Goal: Answer question/provide support: Share knowledge or assist other users

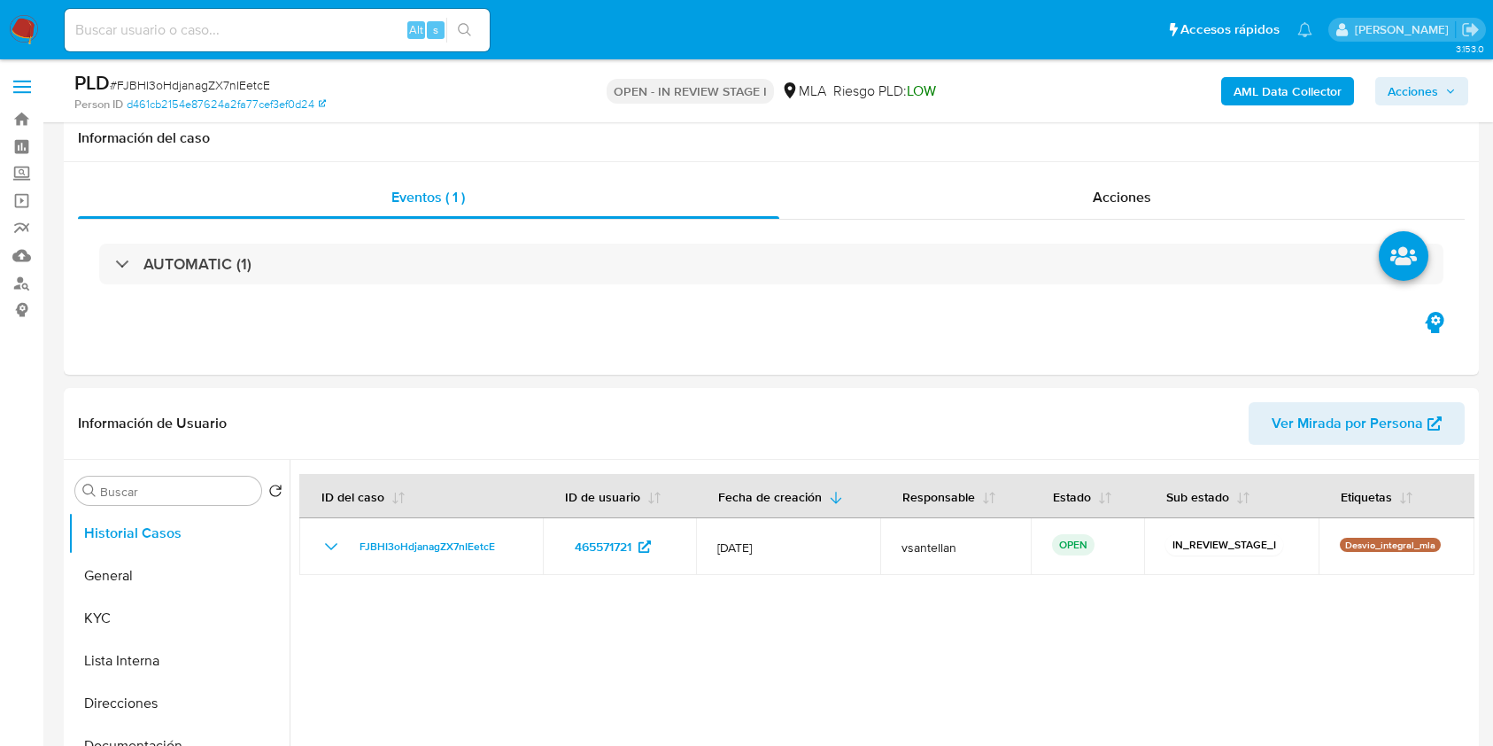
select select "10"
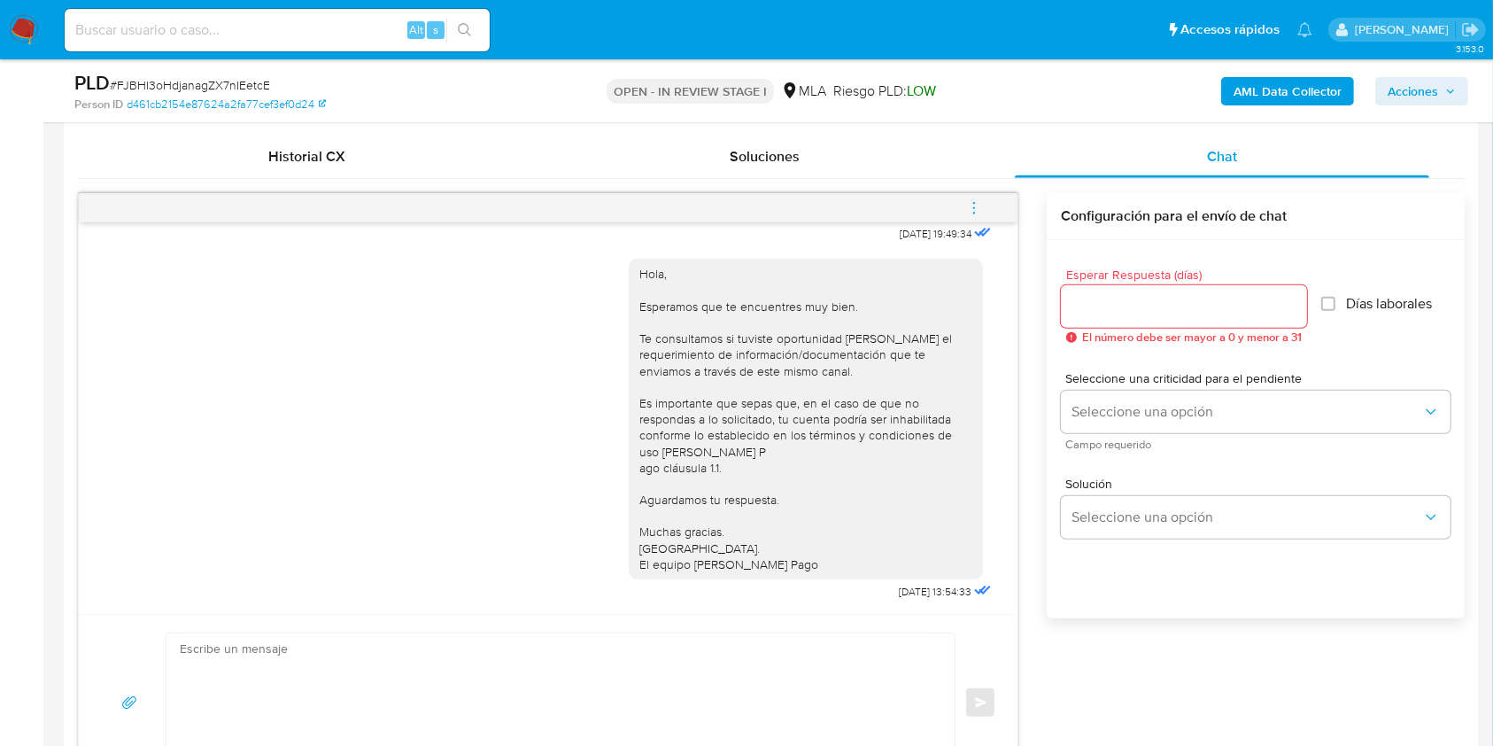
scroll to position [826, 0]
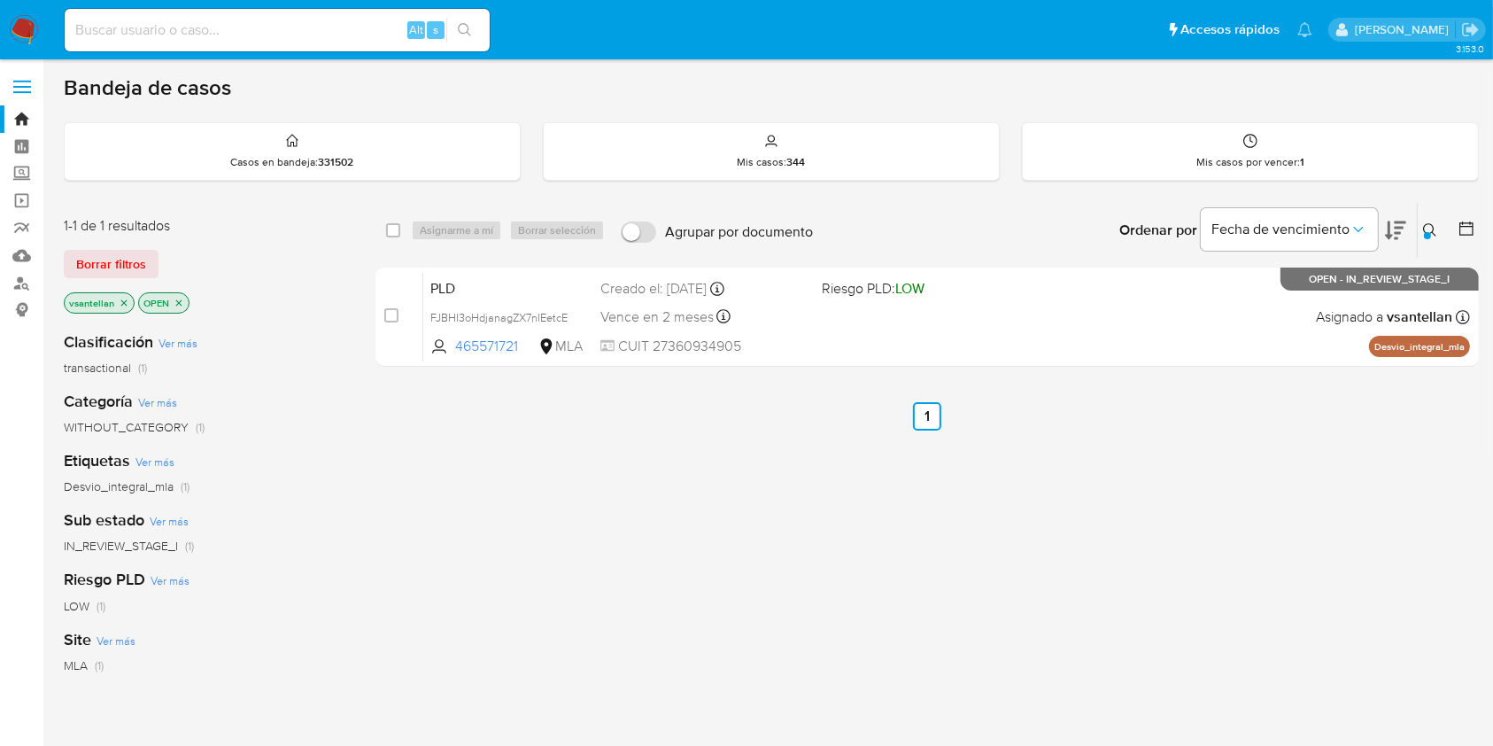
click at [27, 21] on img at bounding box center [24, 30] width 30 height 30
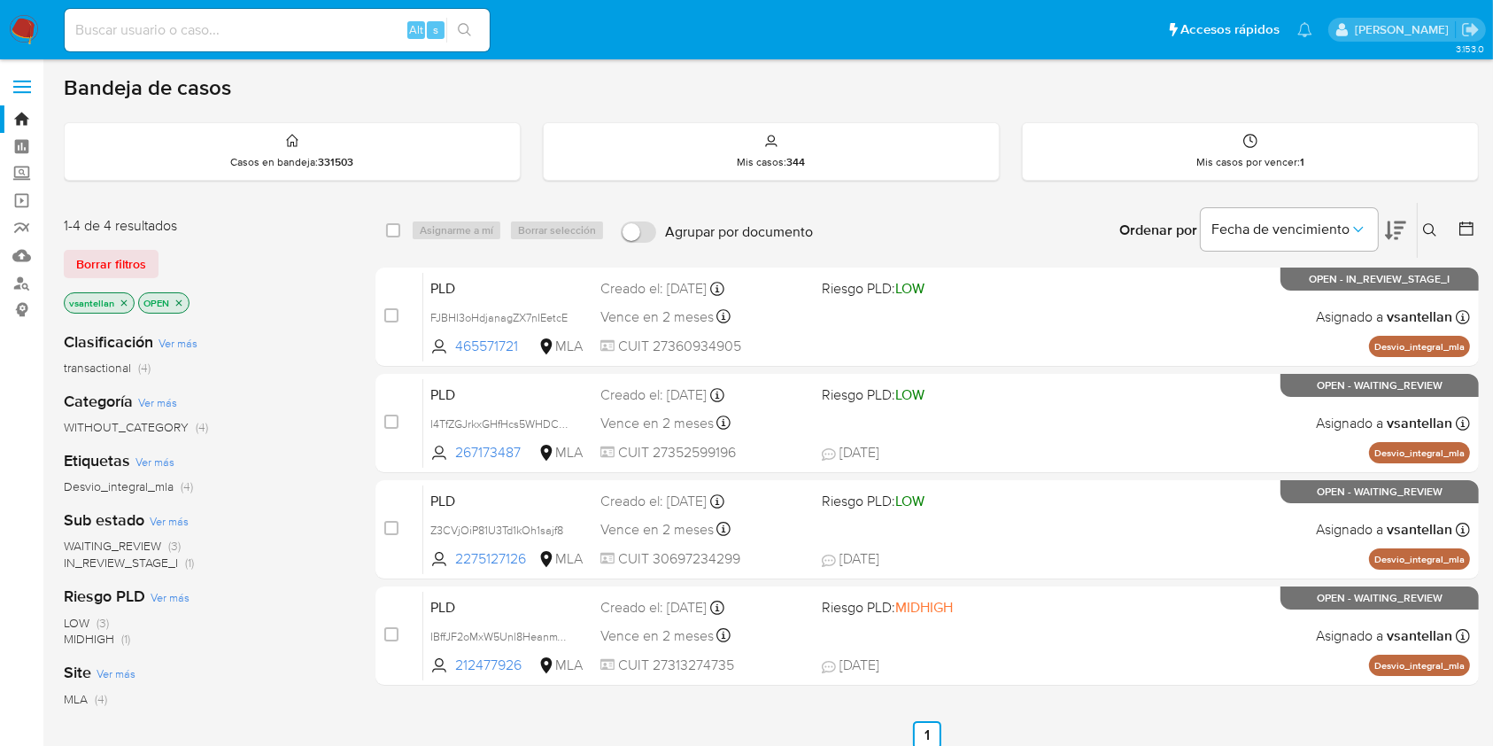
drag, startPoint x: 1431, startPoint y: 222, endPoint x: 1415, endPoint y: 233, distance: 19.9
click at [1431, 223] on icon at bounding box center [1430, 230] width 14 height 14
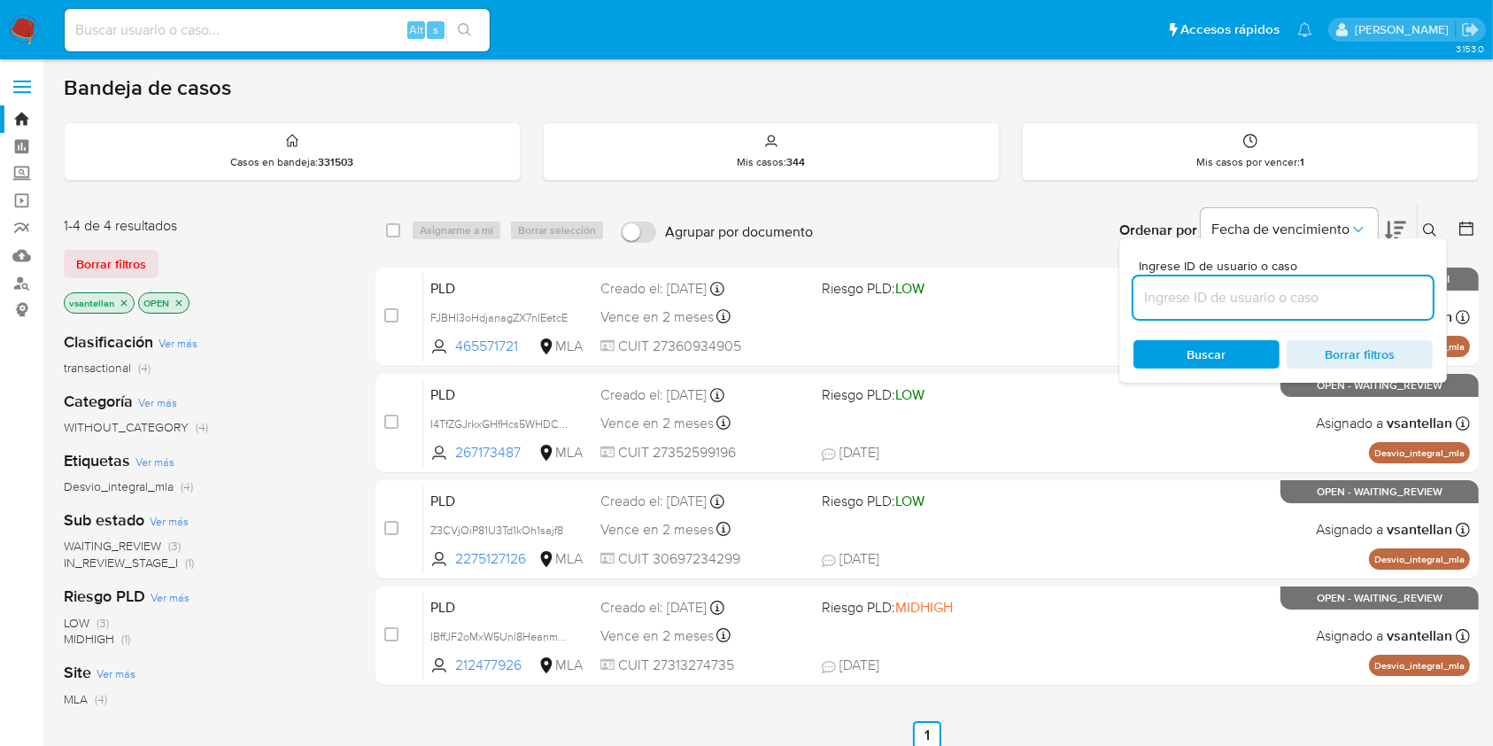
click at [1290, 301] on input at bounding box center [1283, 297] width 299 height 23
type input "2275127126"
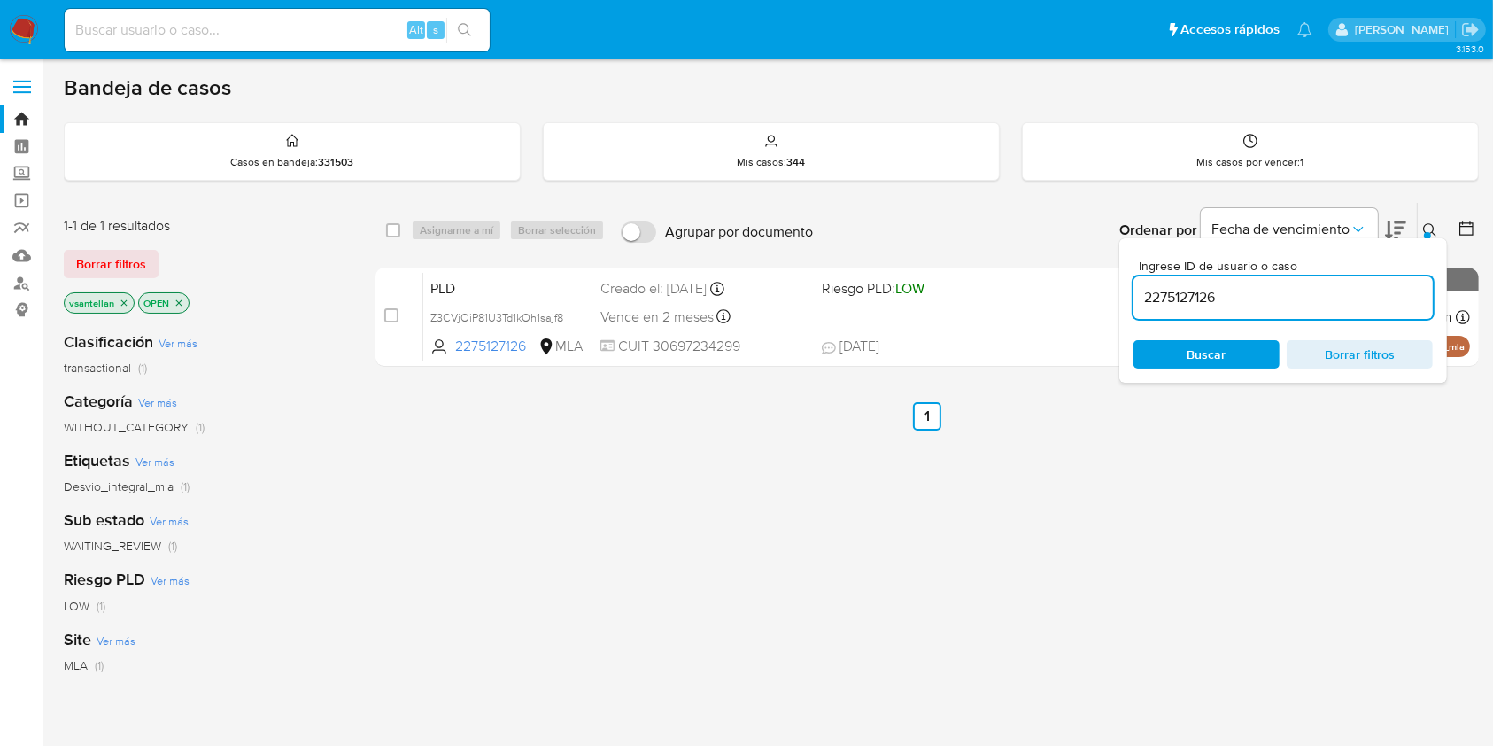
click at [1419, 231] on button at bounding box center [1432, 230] width 29 height 21
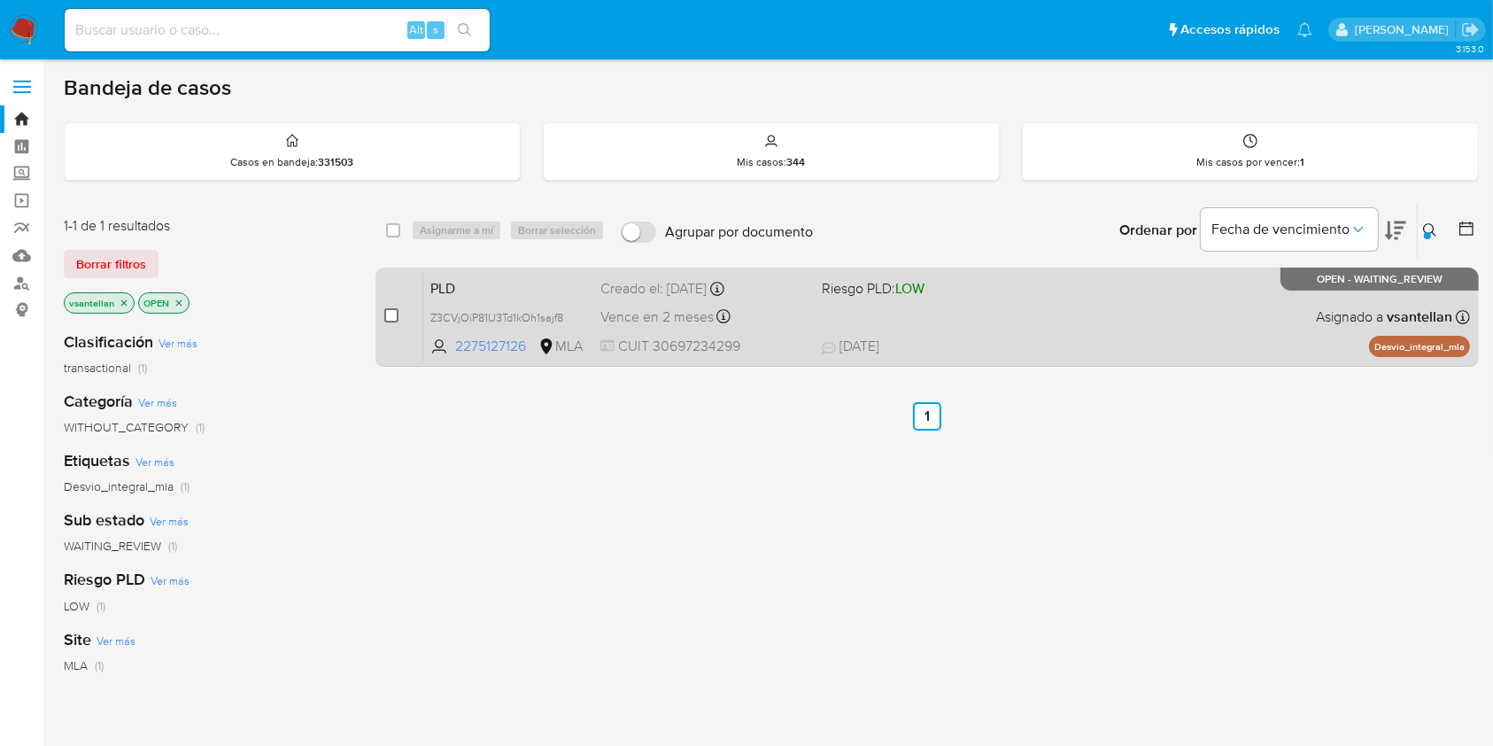
click at [390, 315] on input "checkbox" at bounding box center [391, 315] width 14 height 14
checkbox input "true"
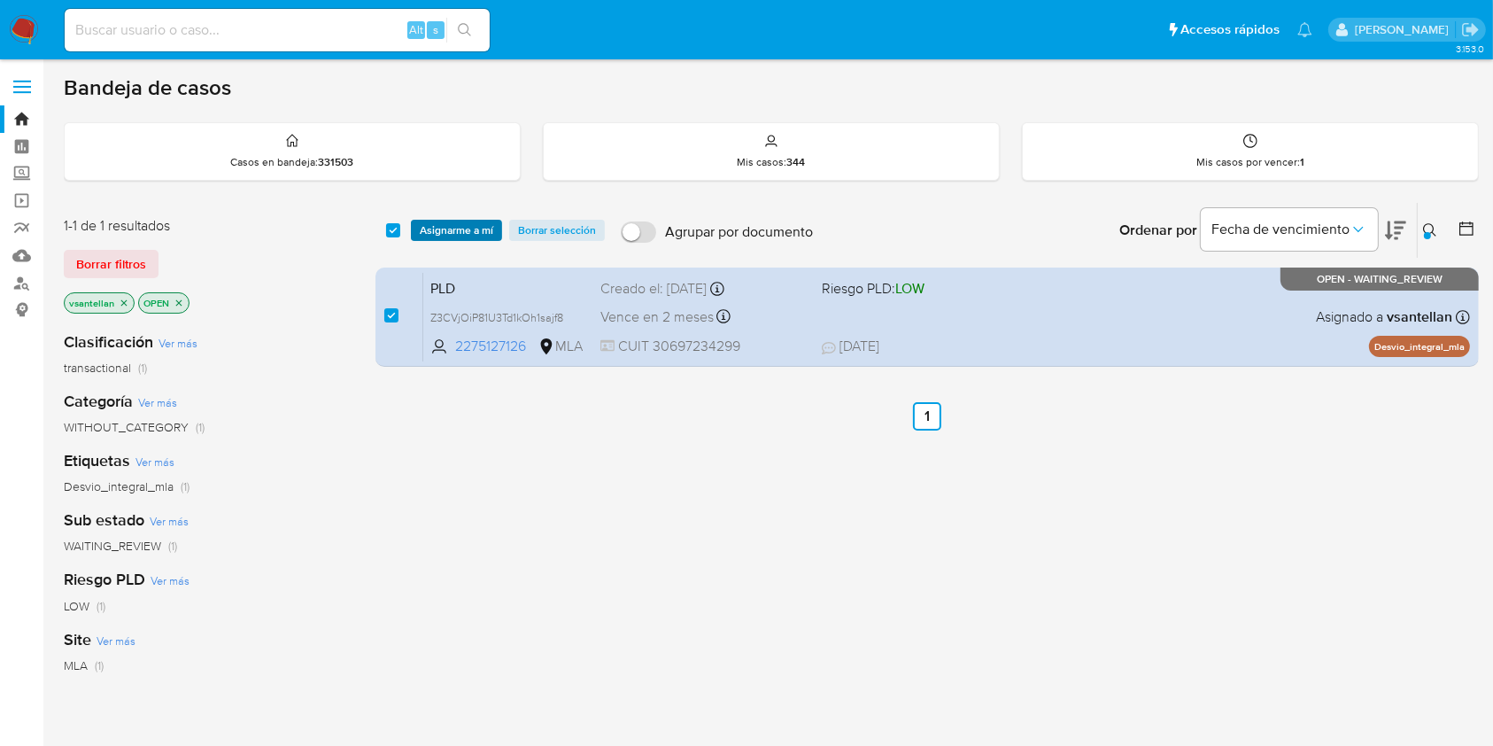
click at [461, 221] on span "Asignarme a mí" at bounding box center [457, 230] width 74 height 18
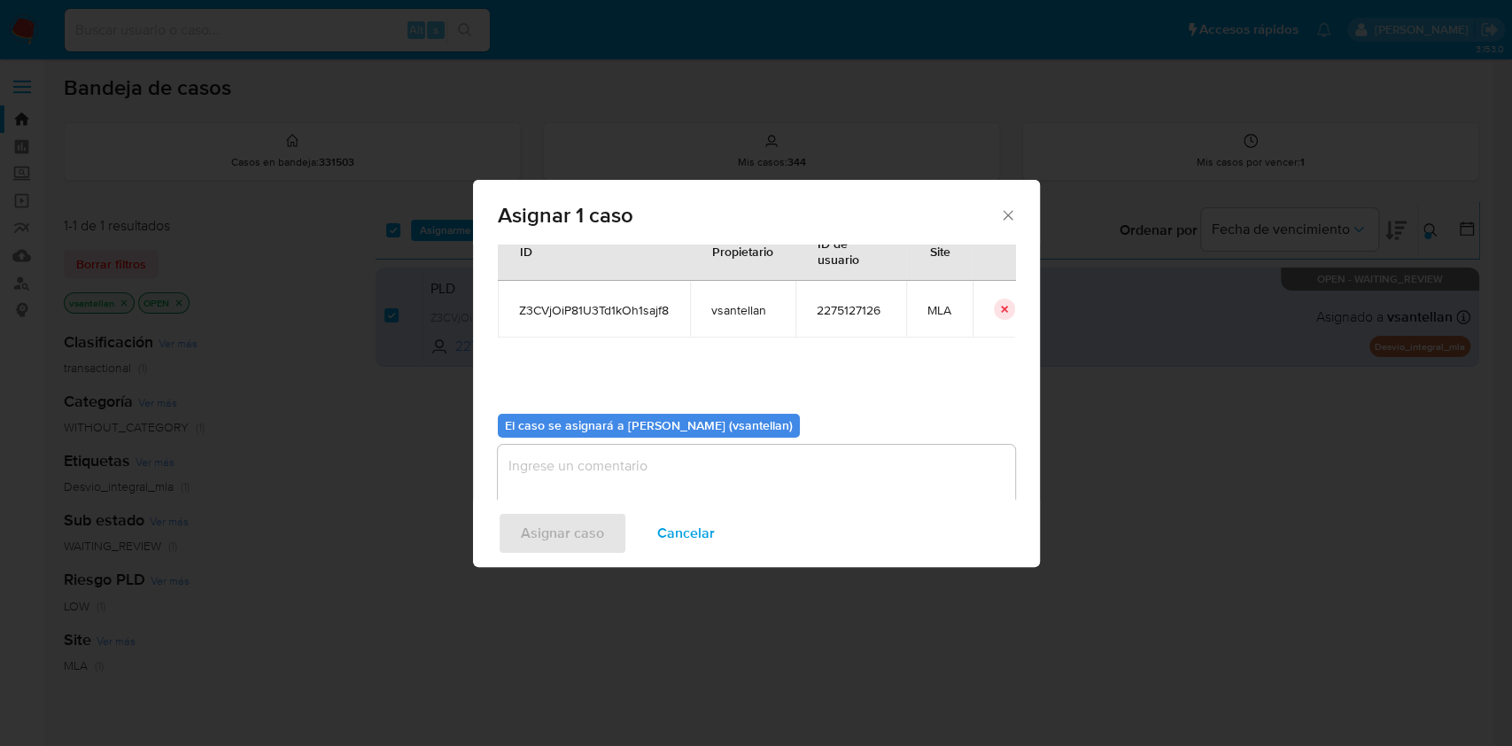
scroll to position [90, 0]
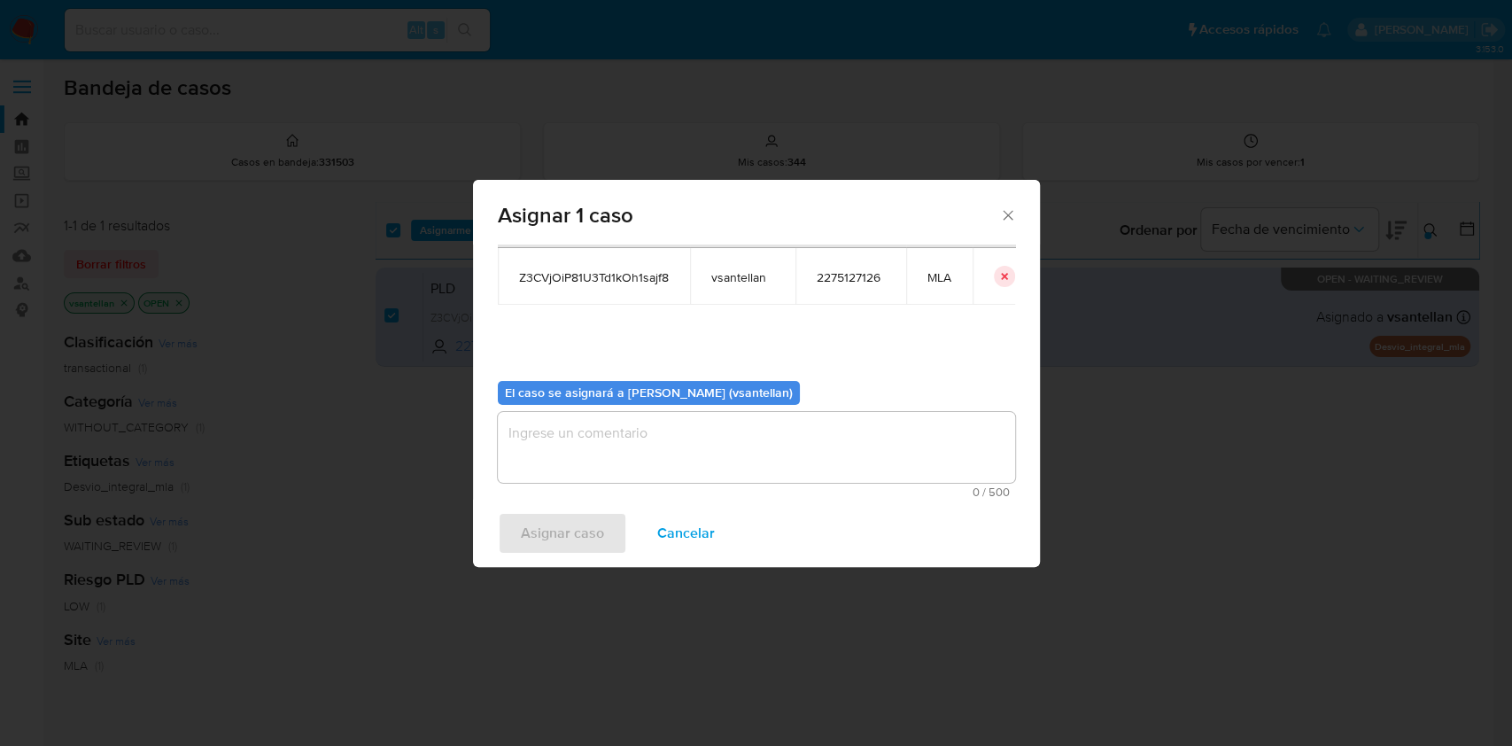
click at [591, 461] on textarea "assign-modal" at bounding box center [756, 447] width 517 height 71
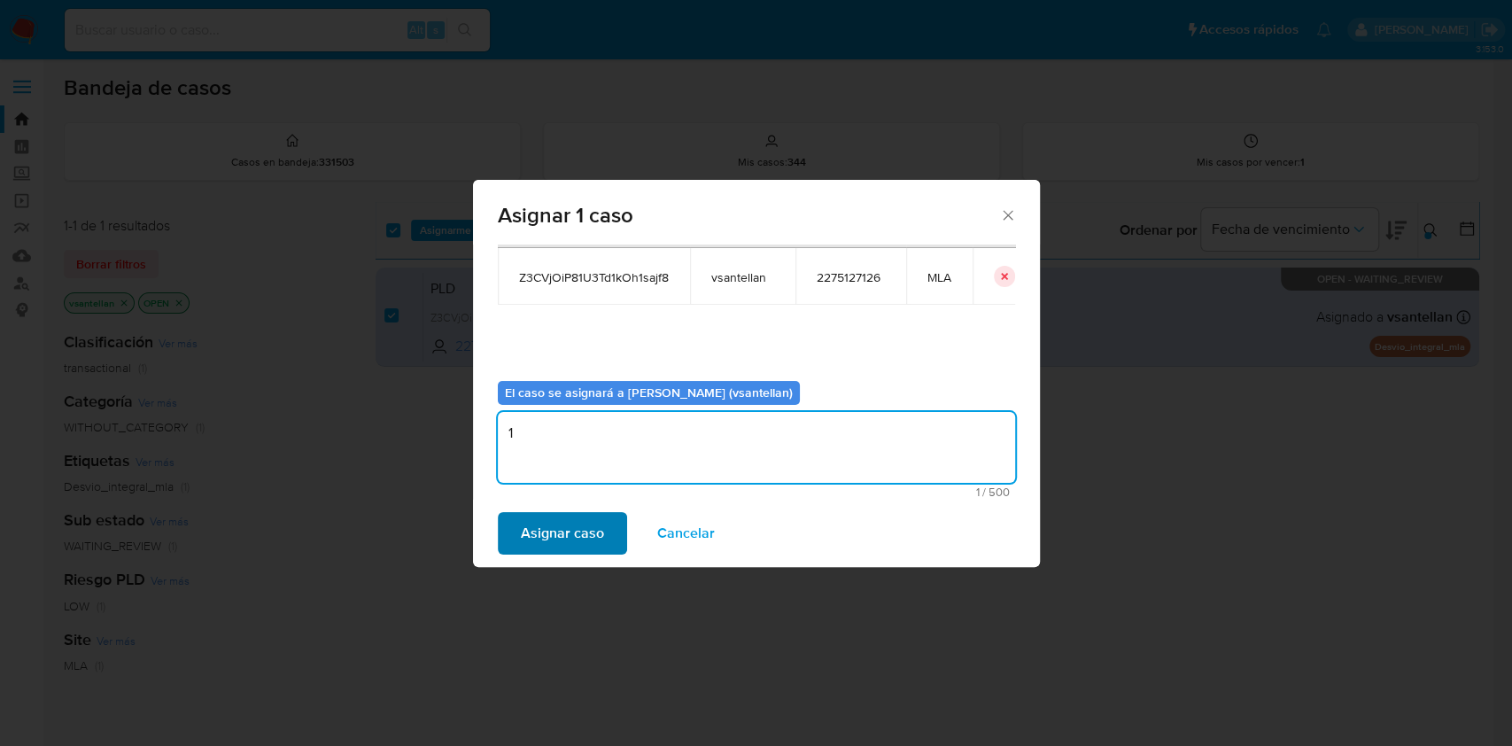
type textarea "1"
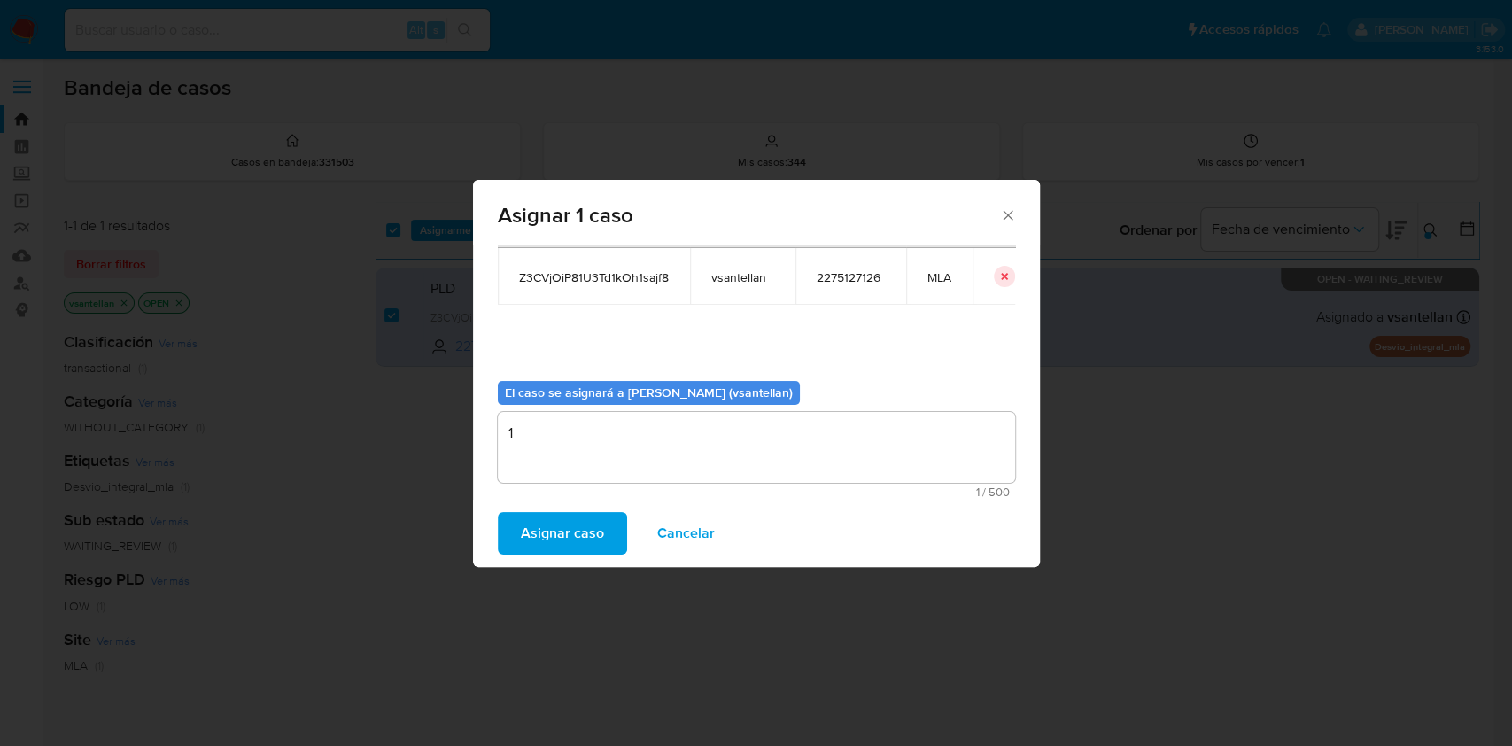
click at [587, 537] on span "Asignar caso" at bounding box center [562, 533] width 83 height 39
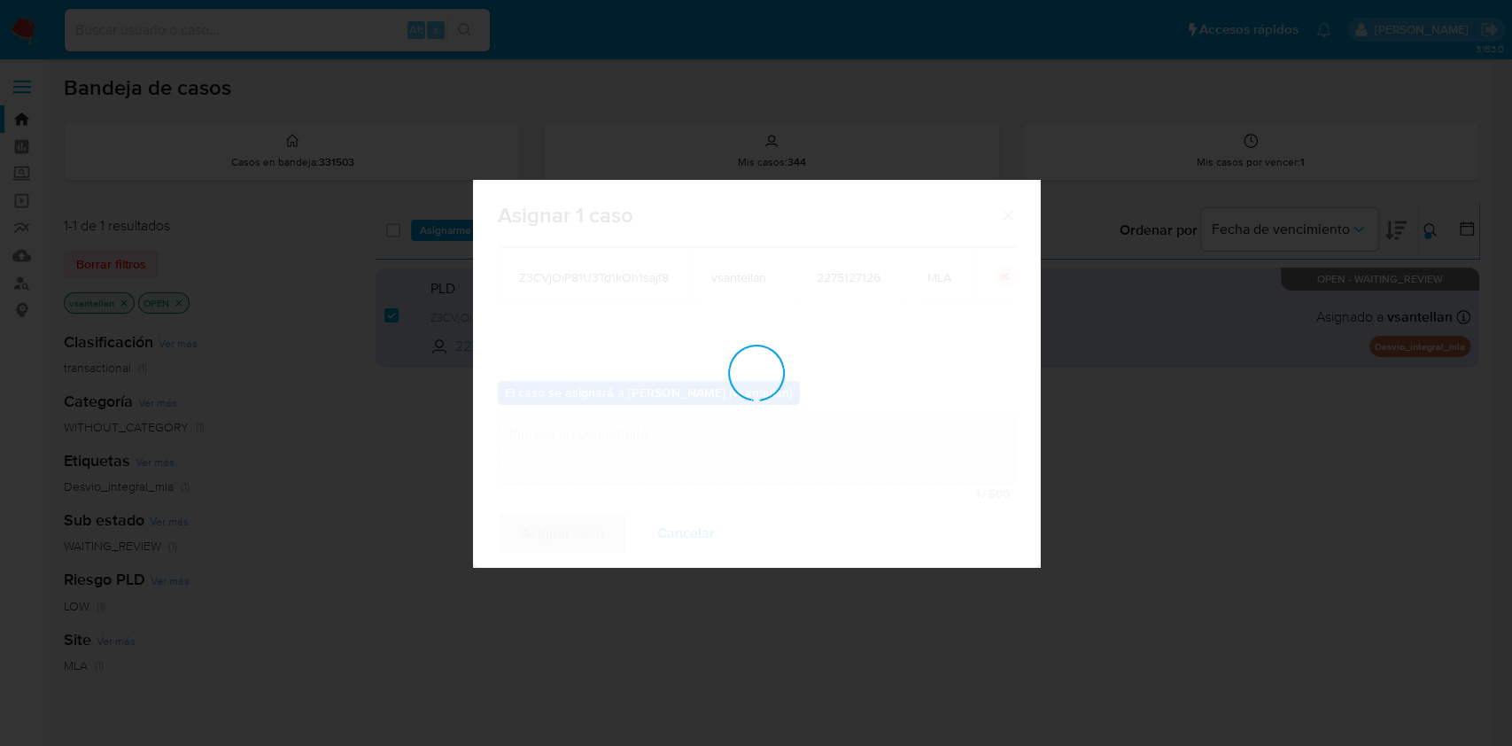
checkbox input "false"
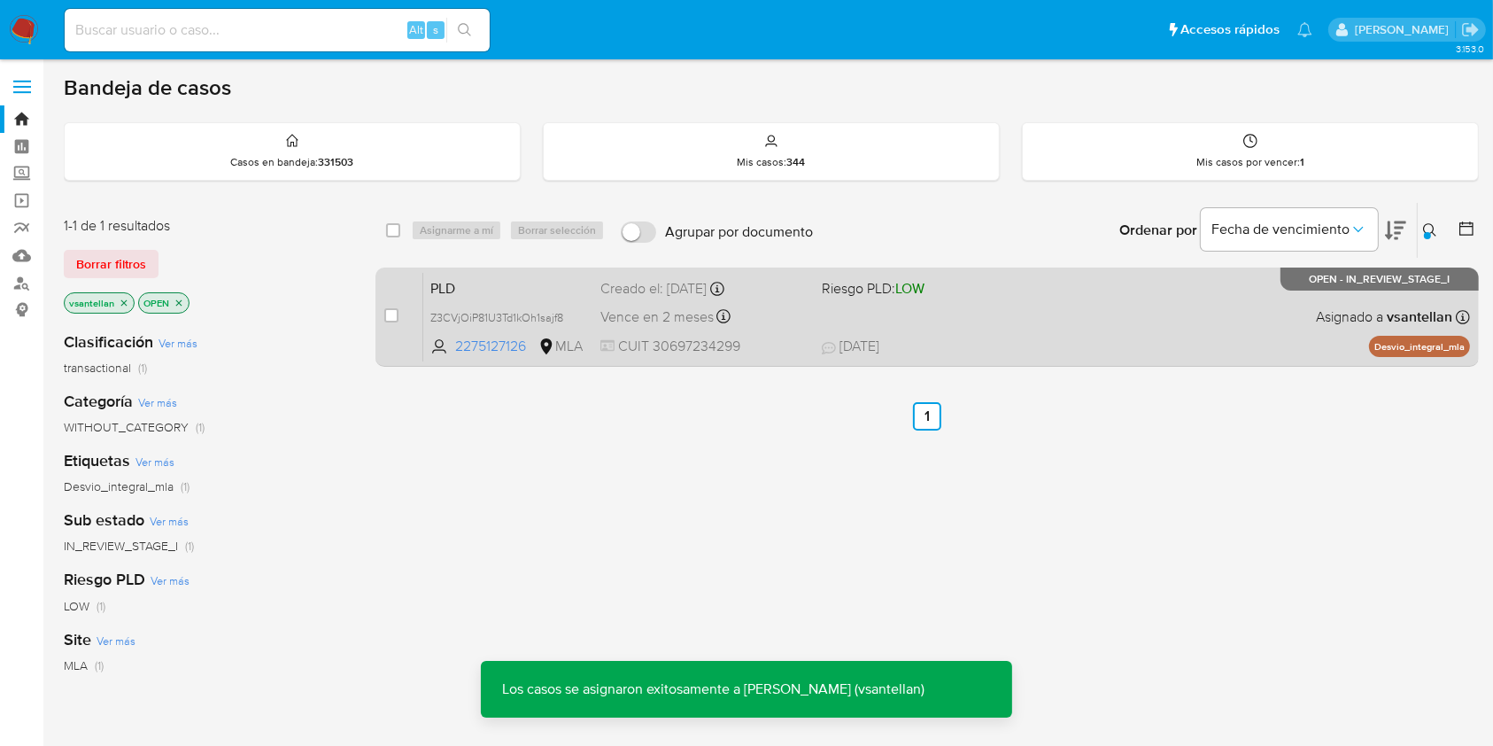
click at [1277, 305] on div "PLD Z3CVjOiP81U3Td1kOh1sajf8 2275127126 MLA Riesgo PLD: LOW Creado el: 12/07/20…" at bounding box center [946, 316] width 1047 height 89
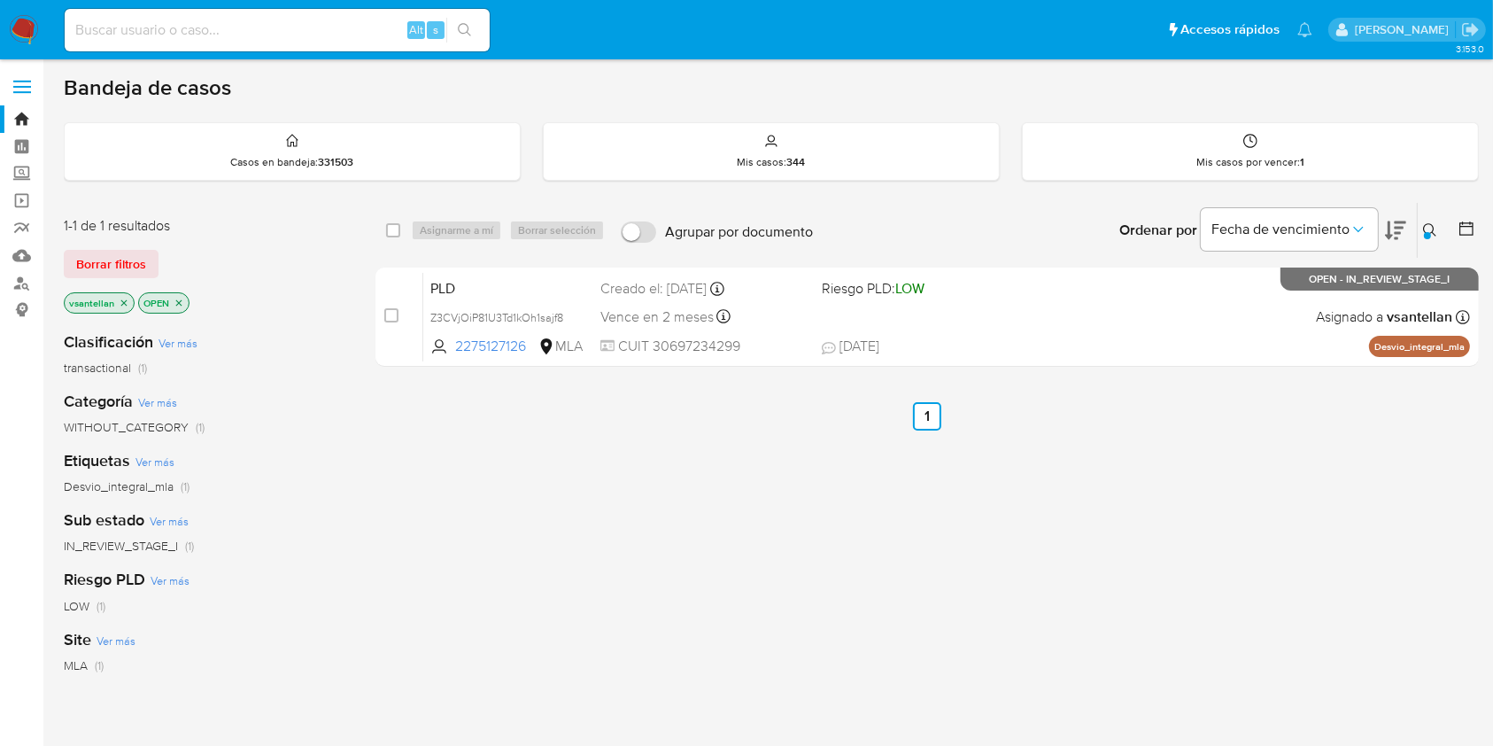
drag, startPoint x: 1431, startPoint y: 226, endPoint x: 1401, endPoint y: 251, distance: 38.3
click at [1431, 226] on icon at bounding box center [1430, 230] width 14 height 14
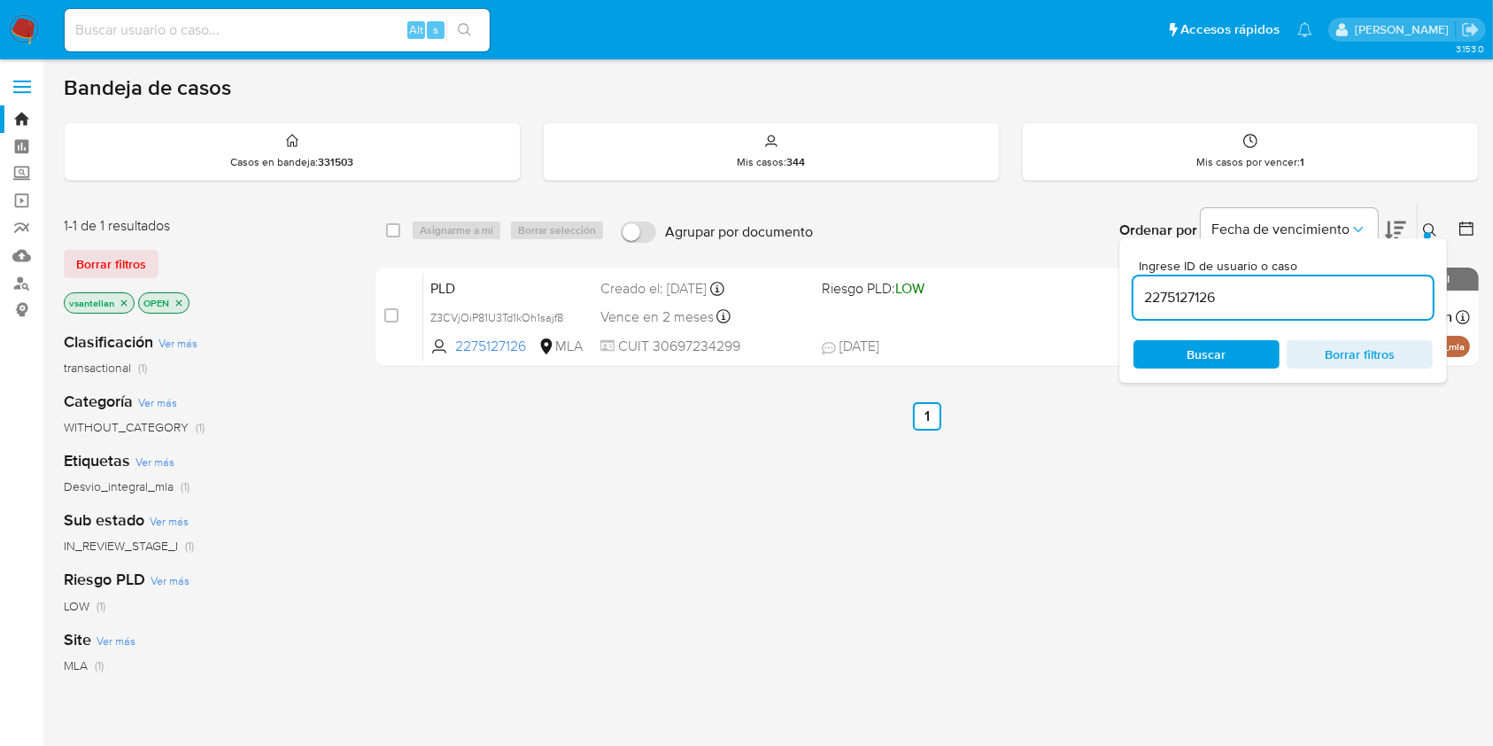
click at [1342, 294] on input "2275127126" at bounding box center [1283, 297] width 299 height 23
type input "212477926"
click at [1426, 223] on icon at bounding box center [1430, 230] width 14 height 14
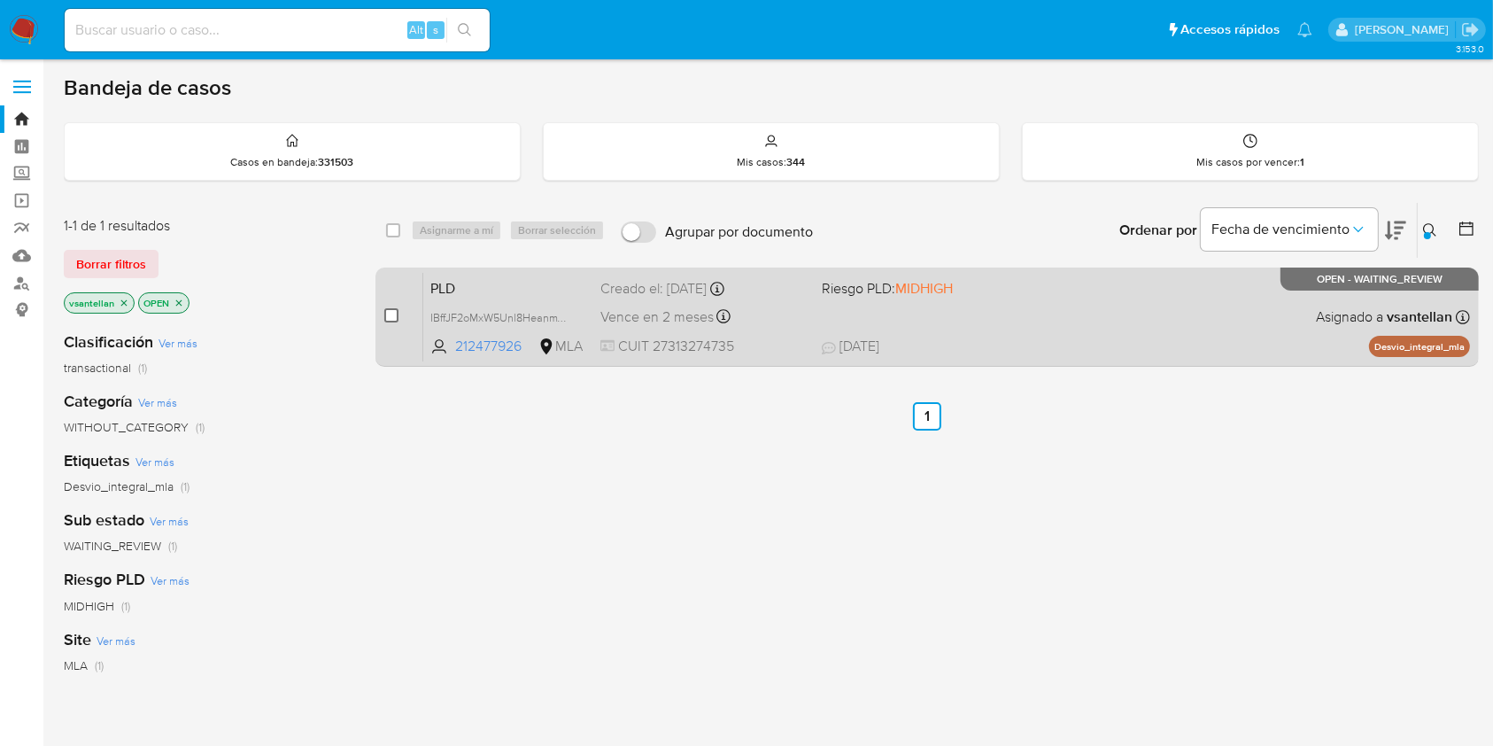
click at [387, 315] on input "checkbox" at bounding box center [391, 315] width 14 height 14
checkbox input "true"
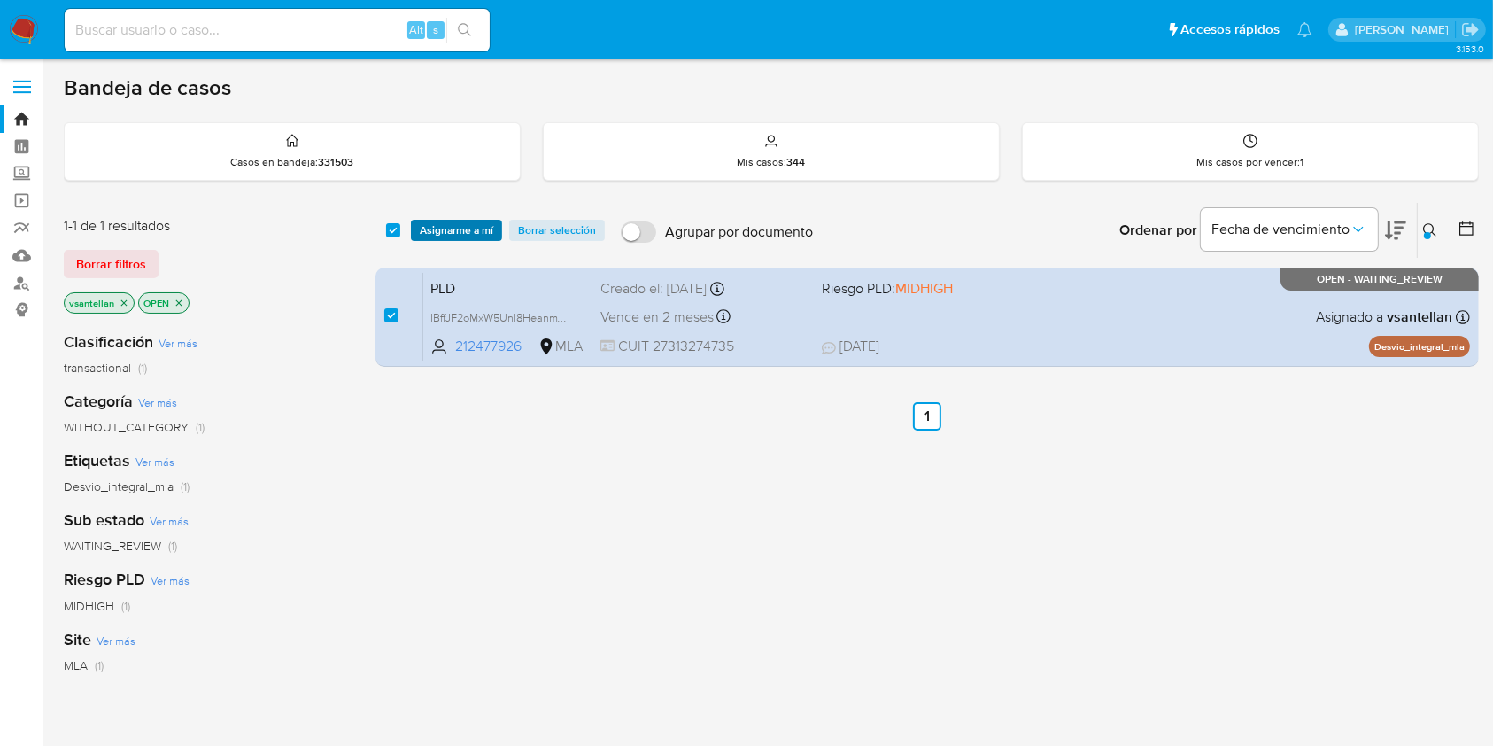
click at [430, 221] on span "Asignarme a mí" at bounding box center [457, 230] width 74 height 18
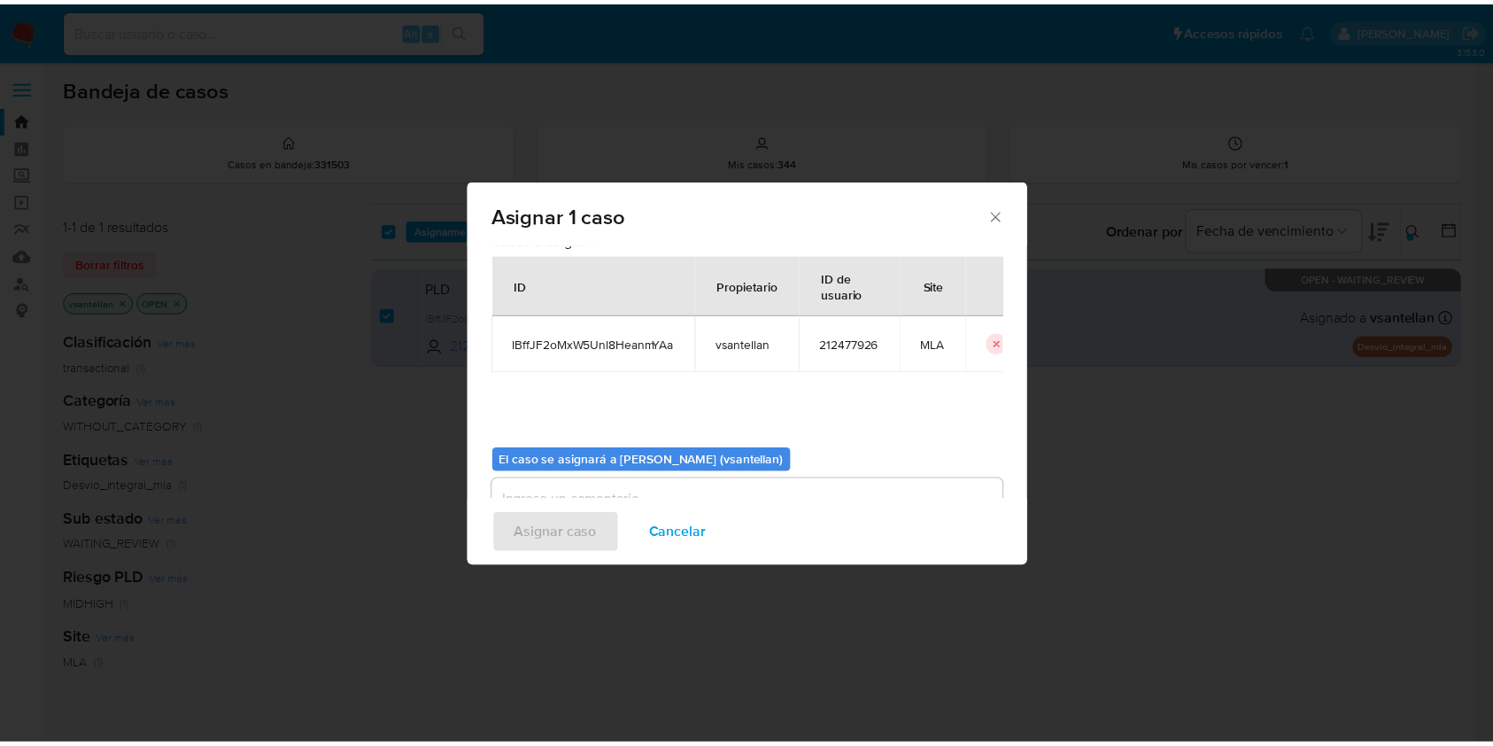
scroll to position [90, 0]
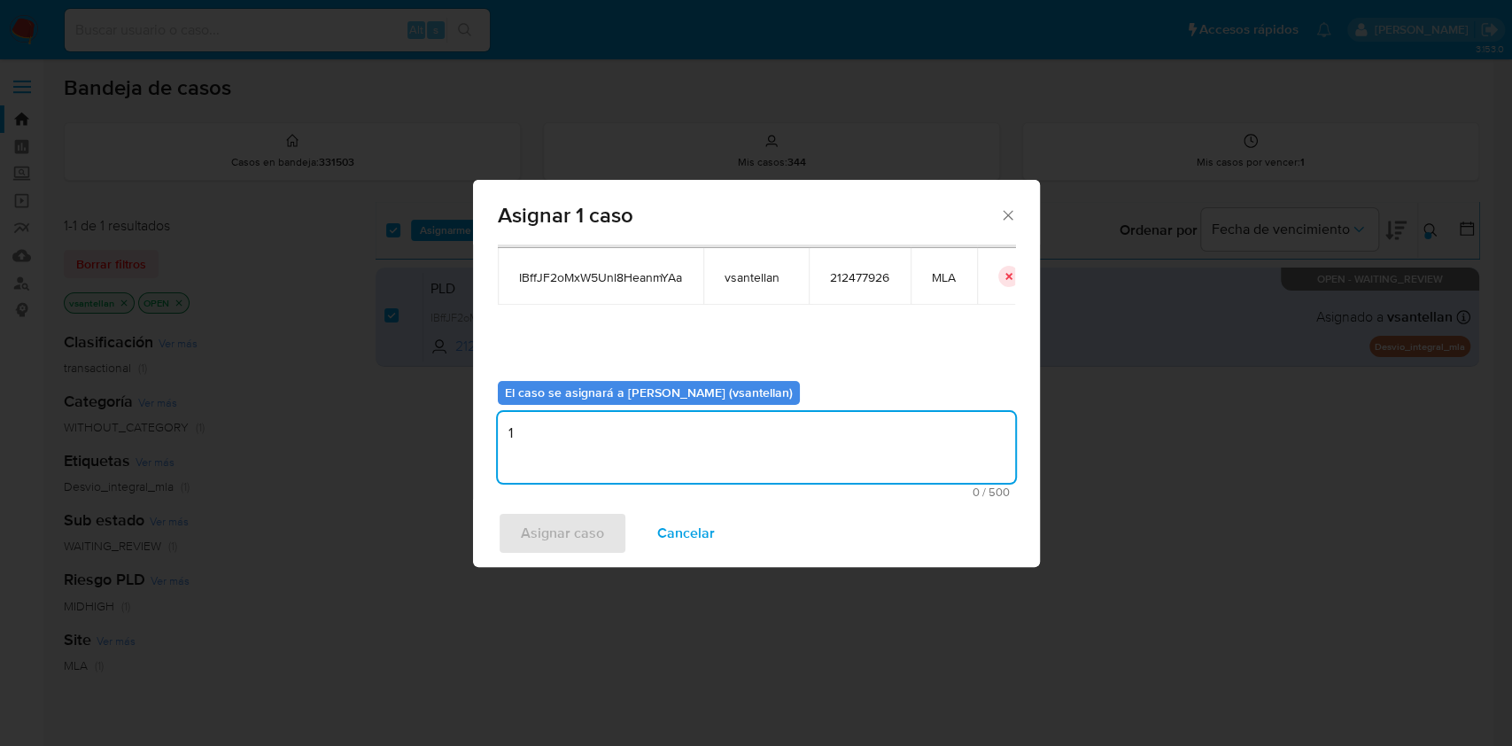
click at [582, 465] on textarea "1" at bounding box center [756, 447] width 517 height 71
type textarea "1"
click at [554, 544] on span "Asignar caso" at bounding box center [562, 533] width 83 height 39
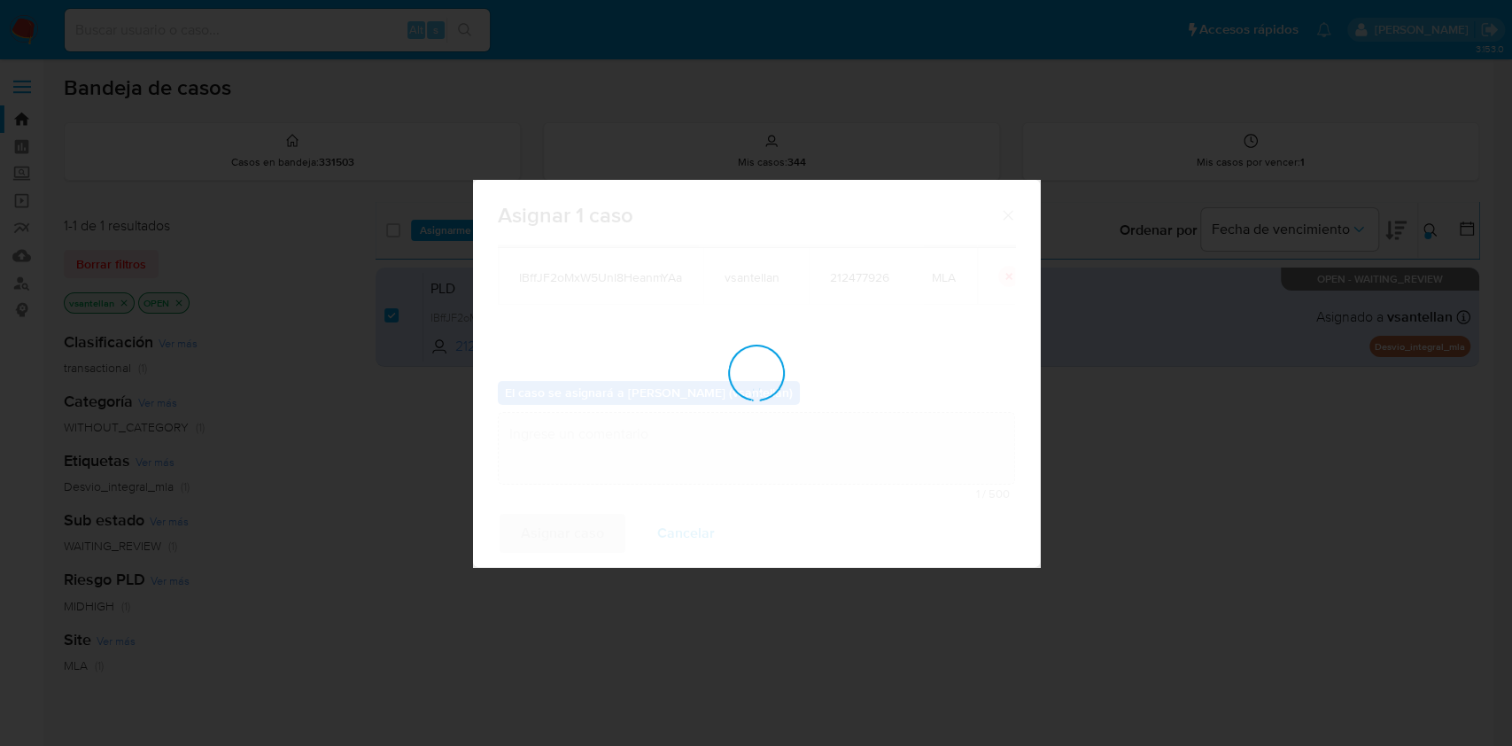
checkbox input "false"
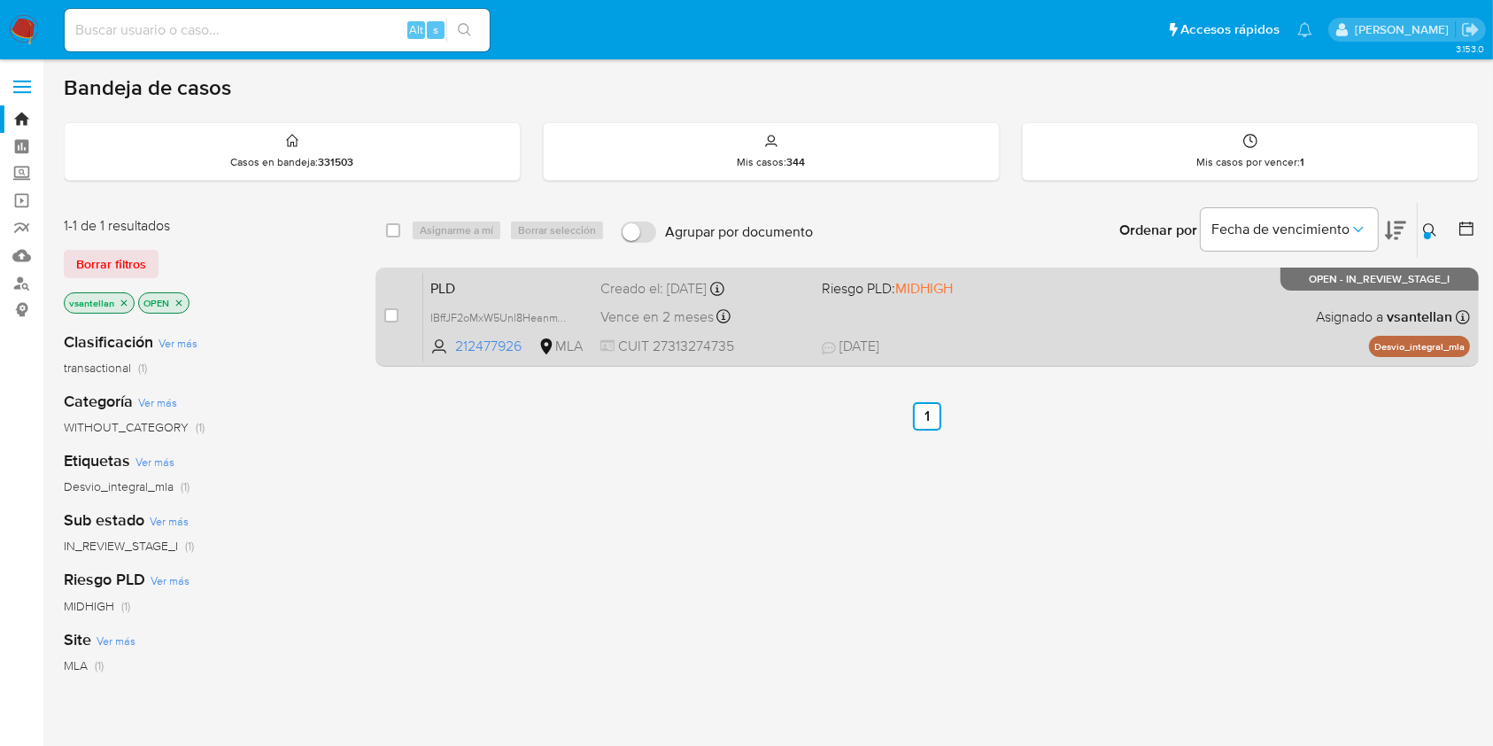
click at [921, 326] on div "PLD IBffJF2oMxW5Unl8HeanmYAa 212477926 MLA Riesgo PLD: MIDHIGH Creado el: 12/07…" at bounding box center [946, 316] width 1047 height 89
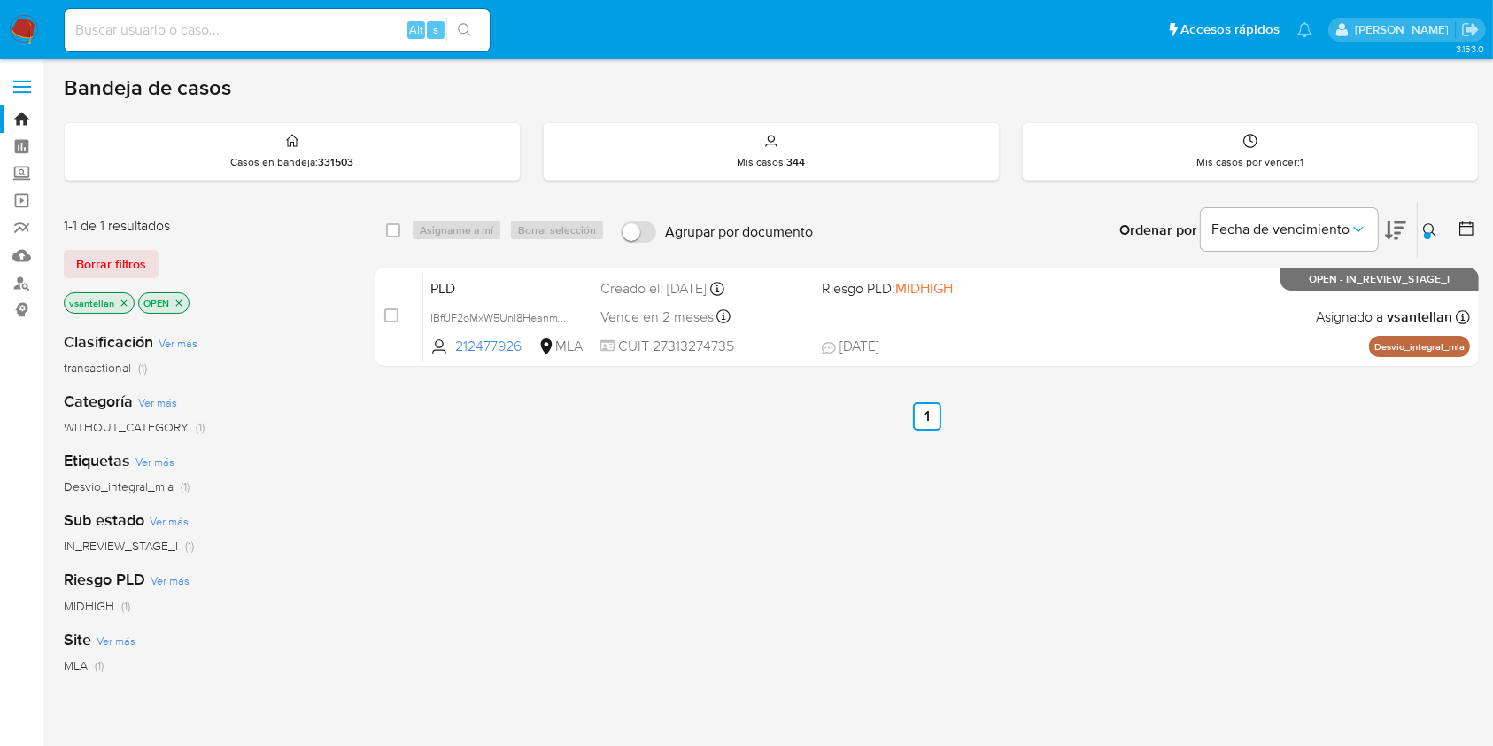
click at [14, 26] on img at bounding box center [24, 30] width 30 height 30
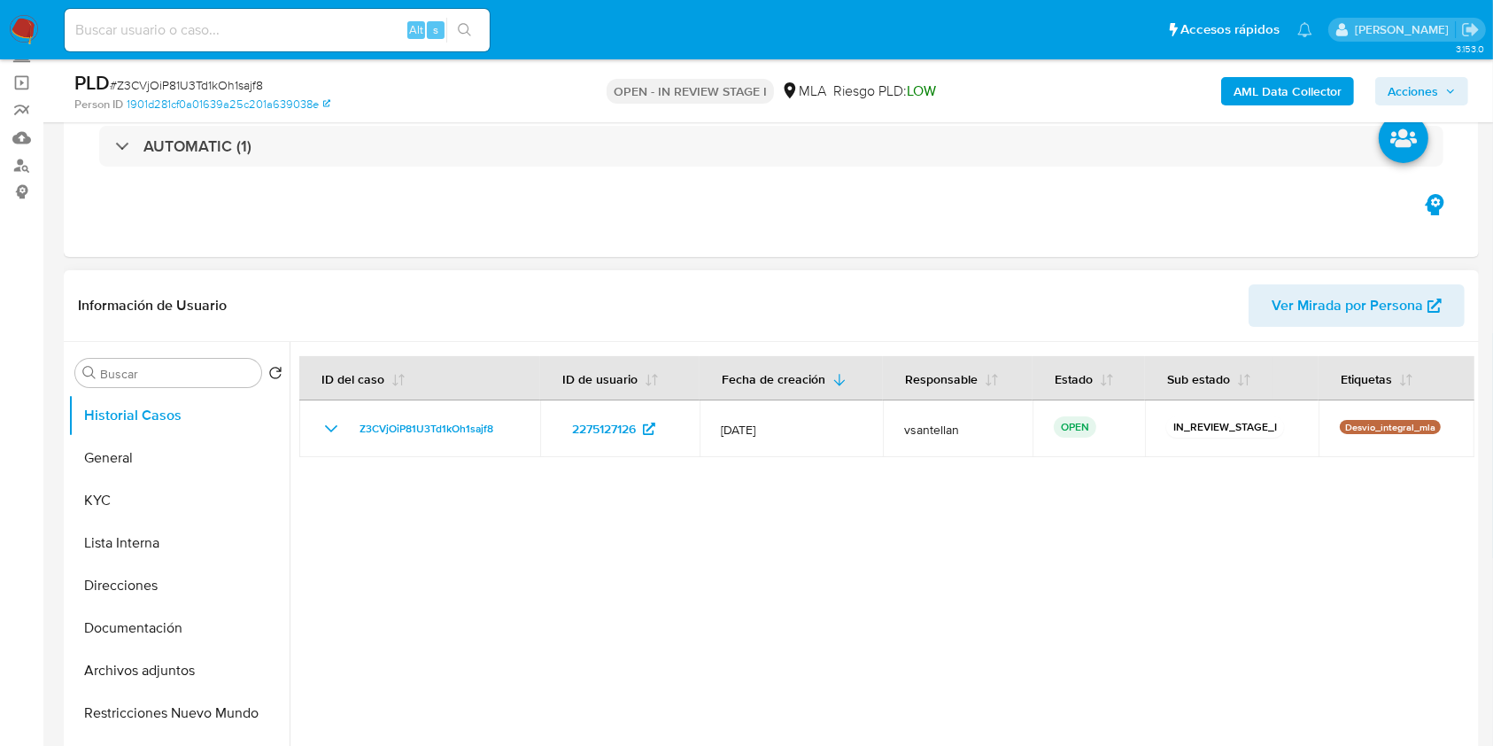
select select "10"
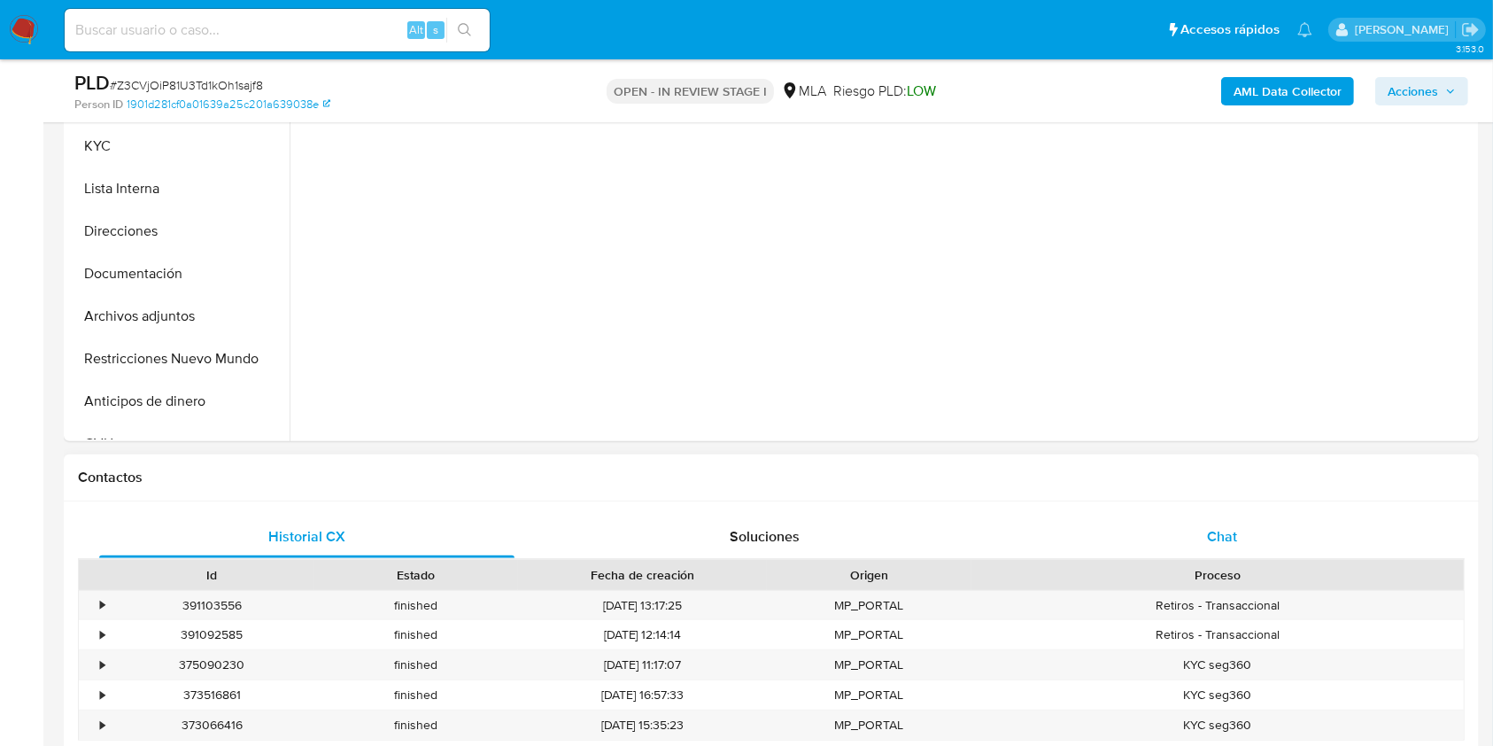
click at [1177, 521] on div "Chat" at bounding box center [1222, 537] width 415 height 43
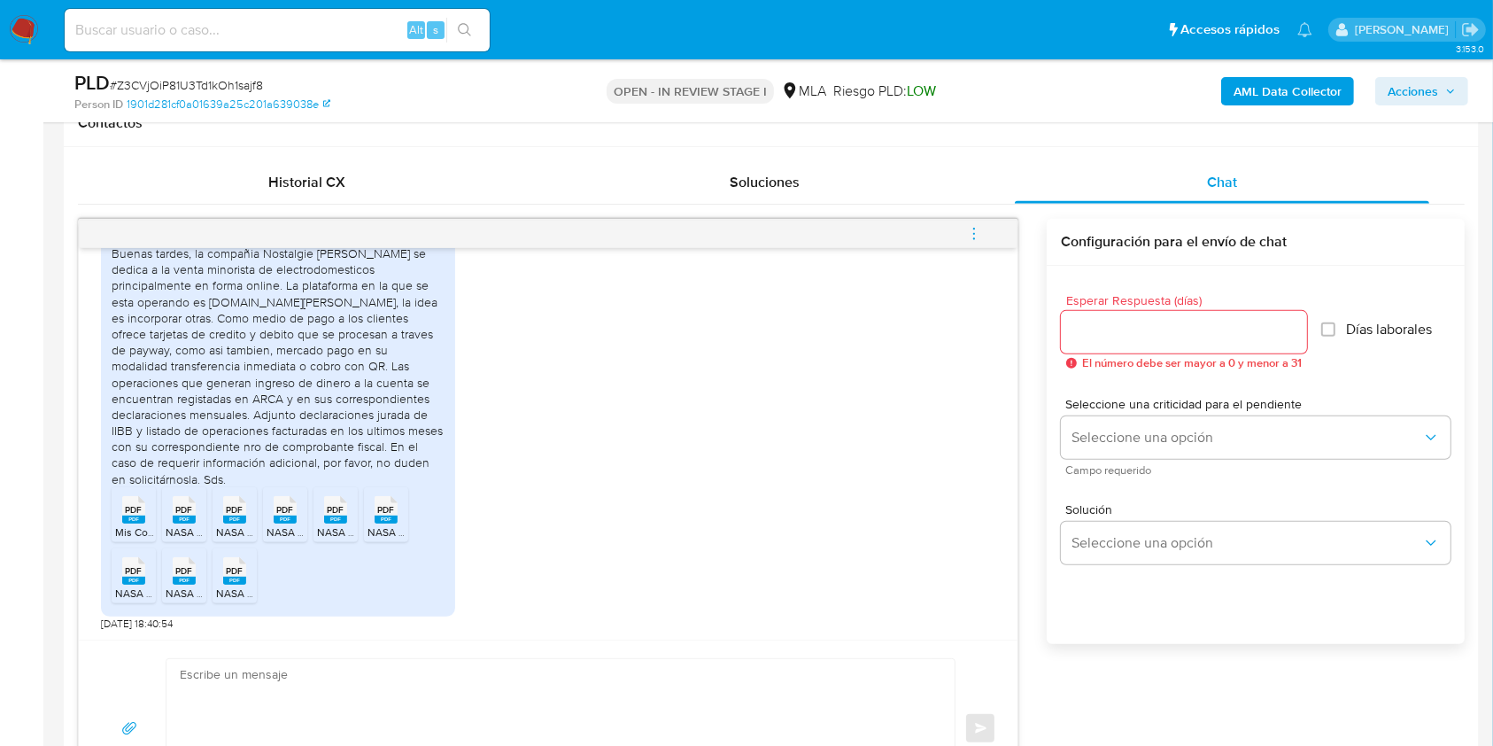
scroll to position [2326, 0]
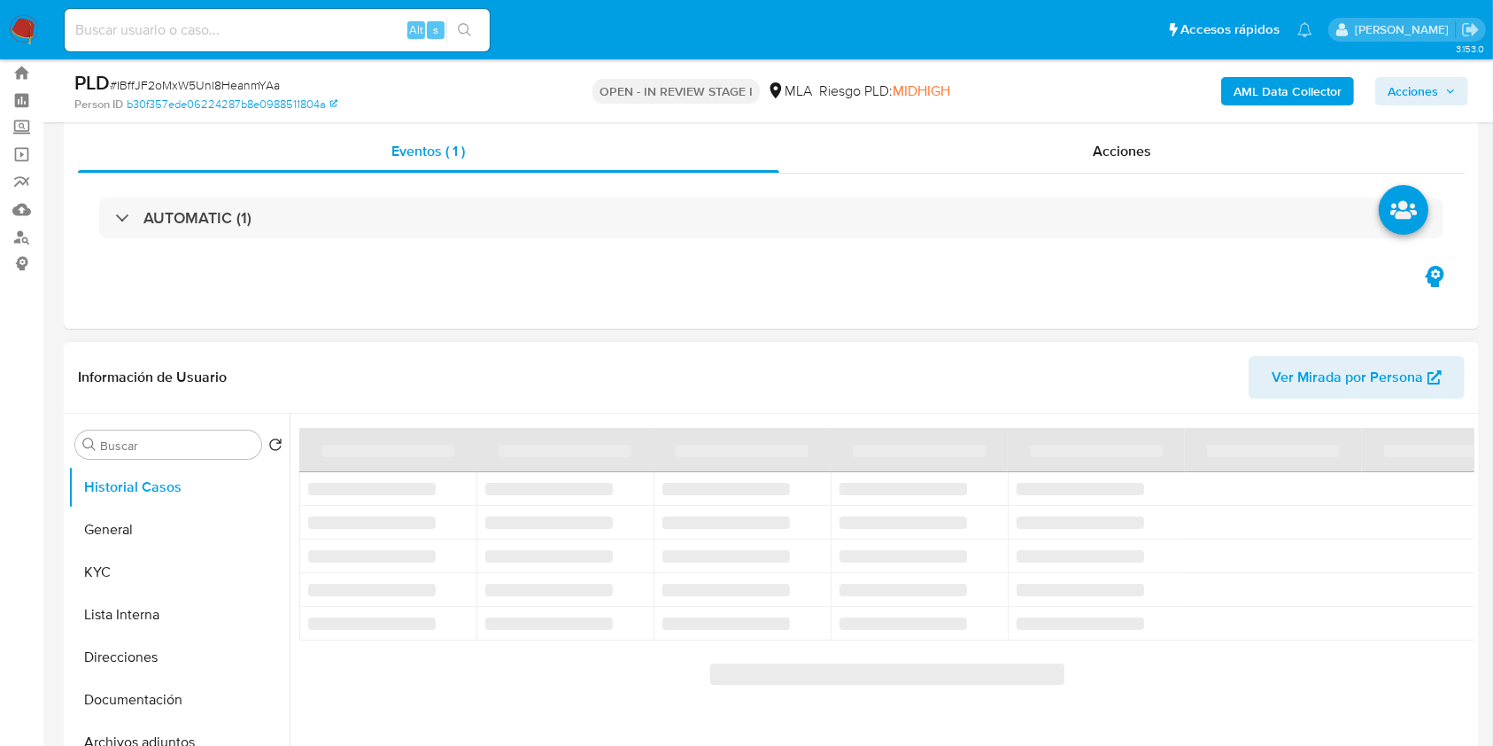
scroll to position [118, 0]
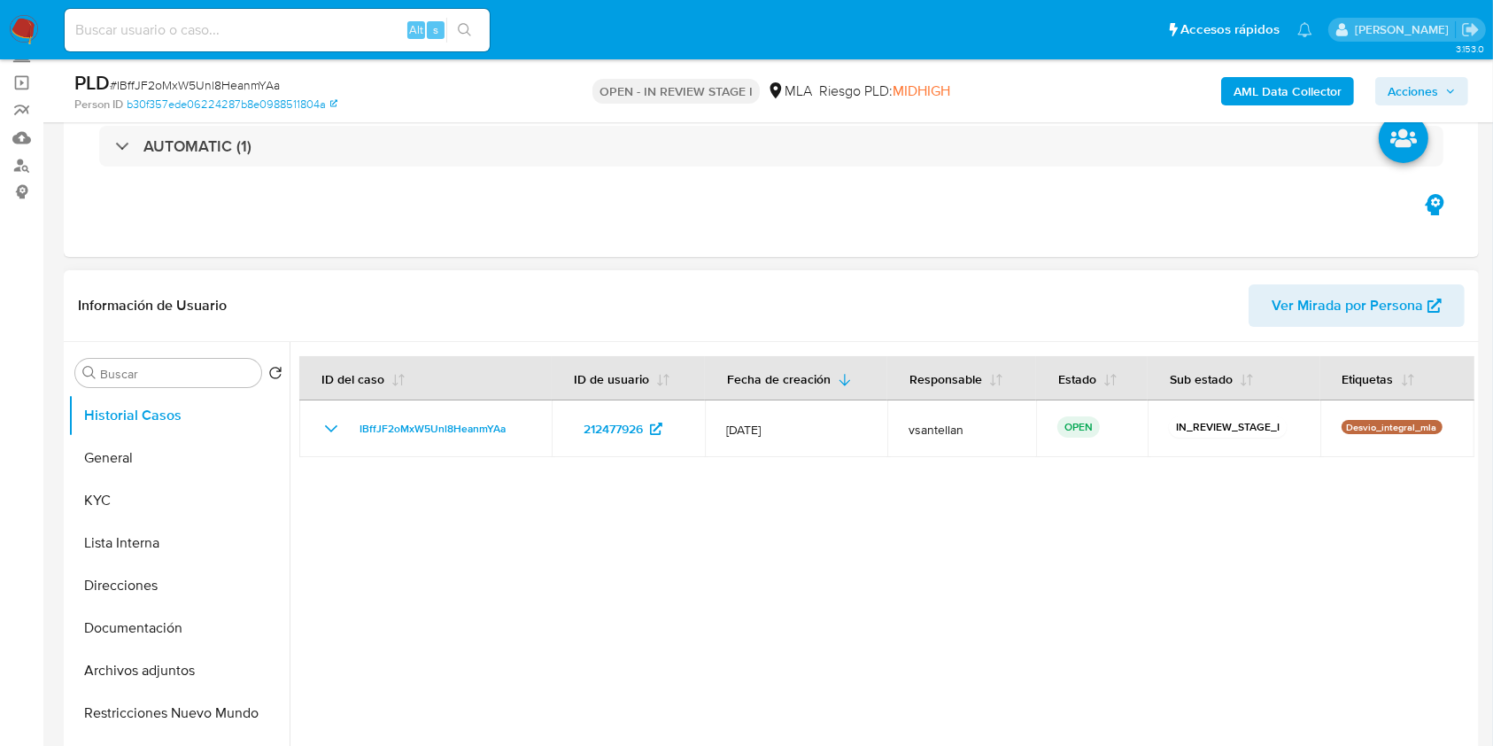
select select "10"
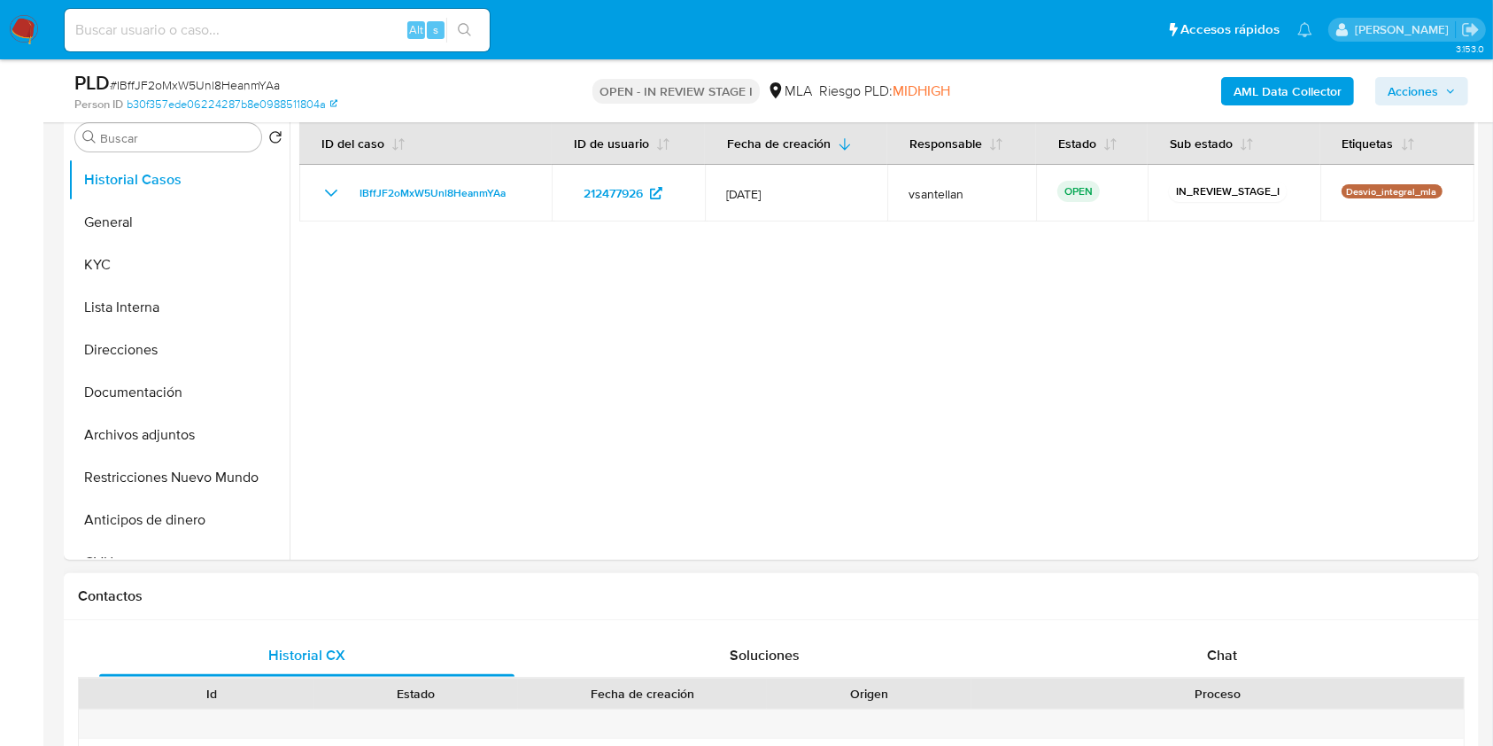
scroll to position [354, 0]
click at [1267, 639] on div "Chat" at bounding box center [1222, 654] width 415 height 43
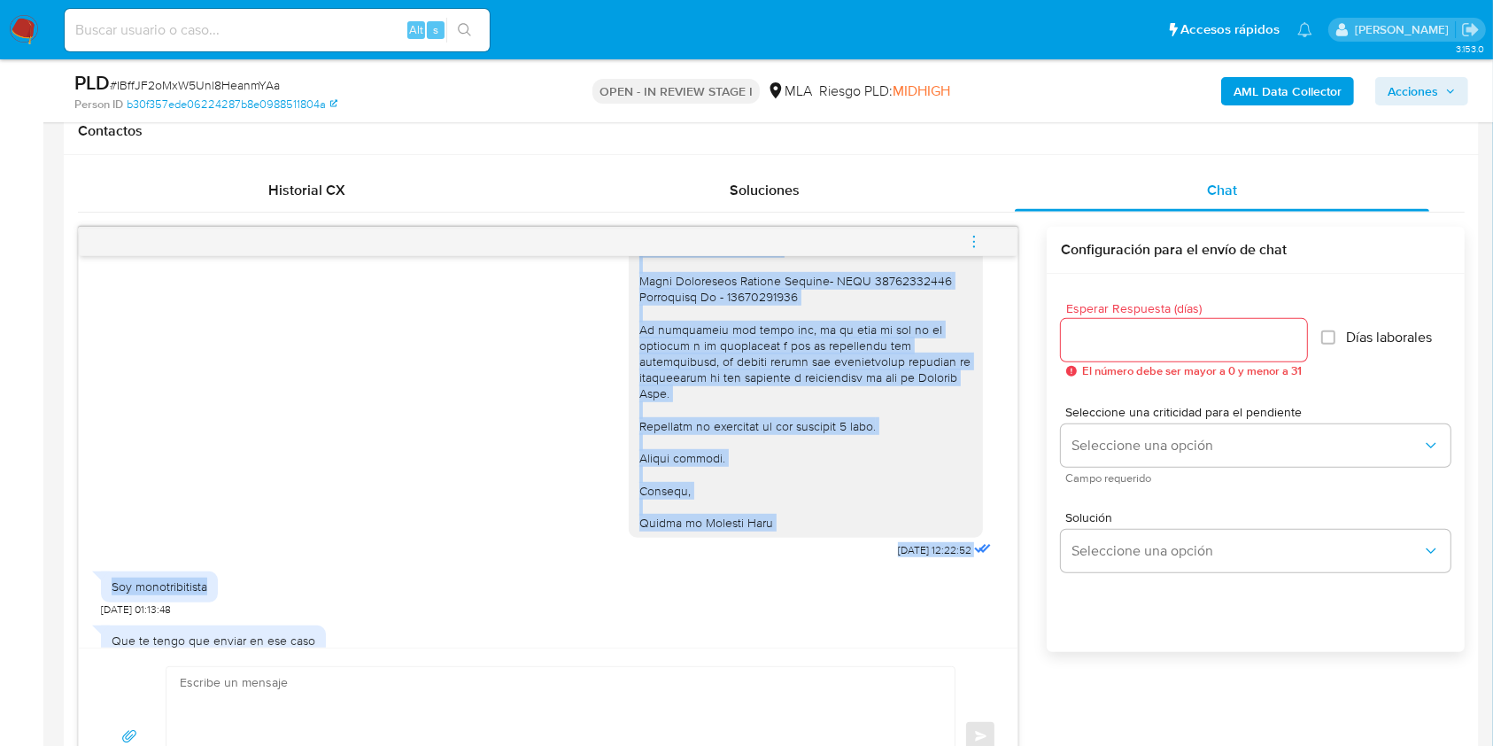
scroll to position [1952, 0]
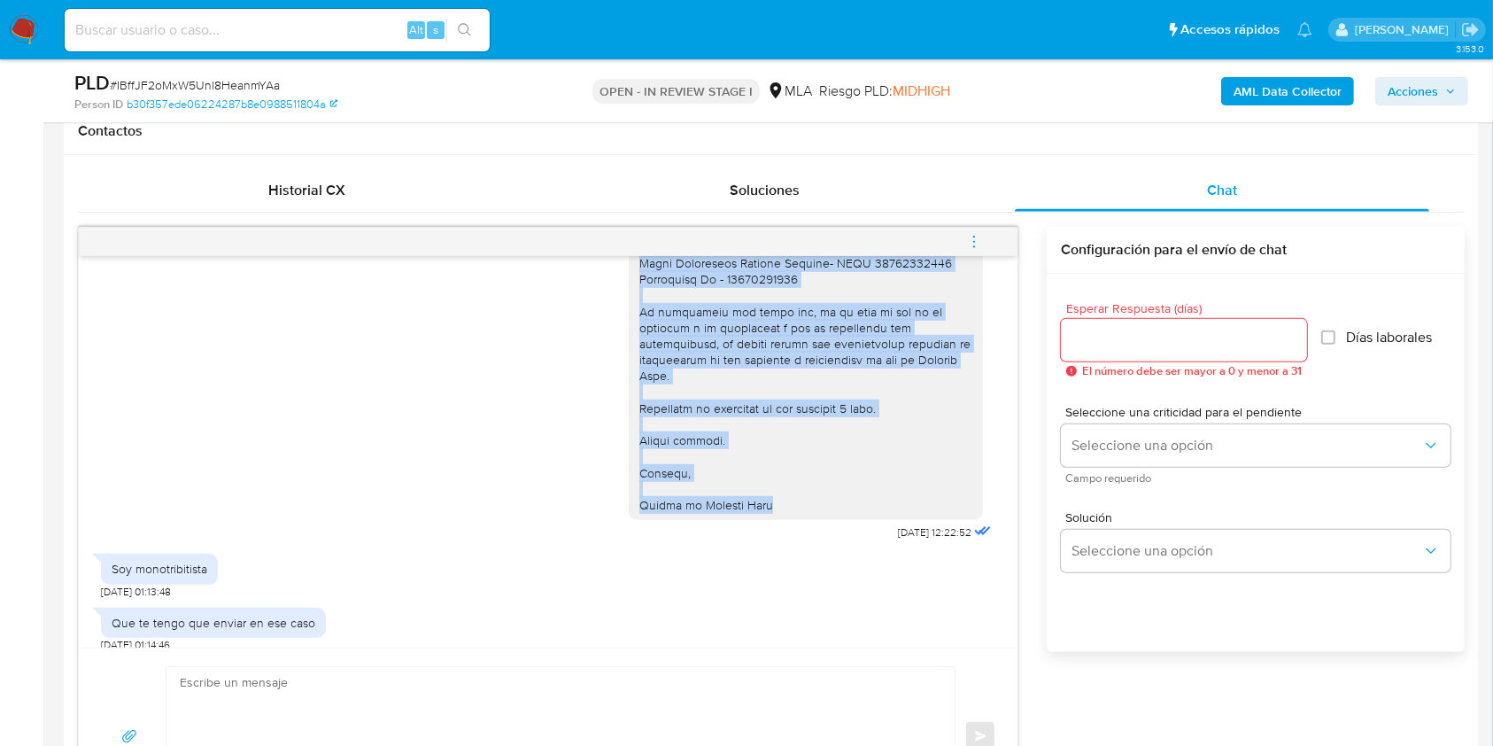
drag, startPoint x: 618, startPoint y: 266, endPoint x: 820, endPoint y: 547, distance: 346.6
click at [822, 520] on div at bounding box center [806, 86] width 354 height 868
copy div "Hola Gisela Yamila Lopez, En función de las operaciones registradas en tu cuent…"
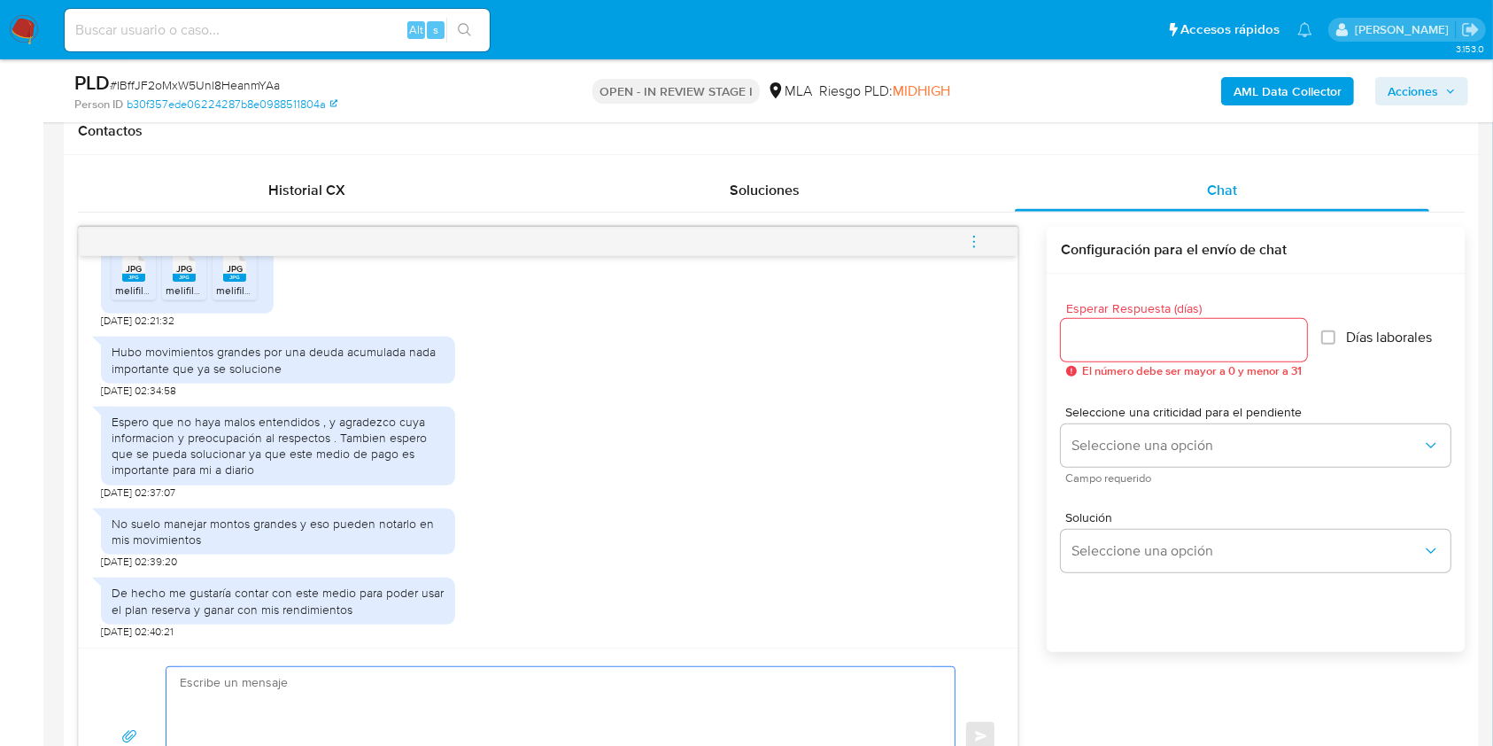
click at [553, 726] on textarea at bounding box center [556, 736] width 753 height 139
paste textarea "Hola Gisela Yamila Lopez, En función de las operaciones registradas en tu cuent…"
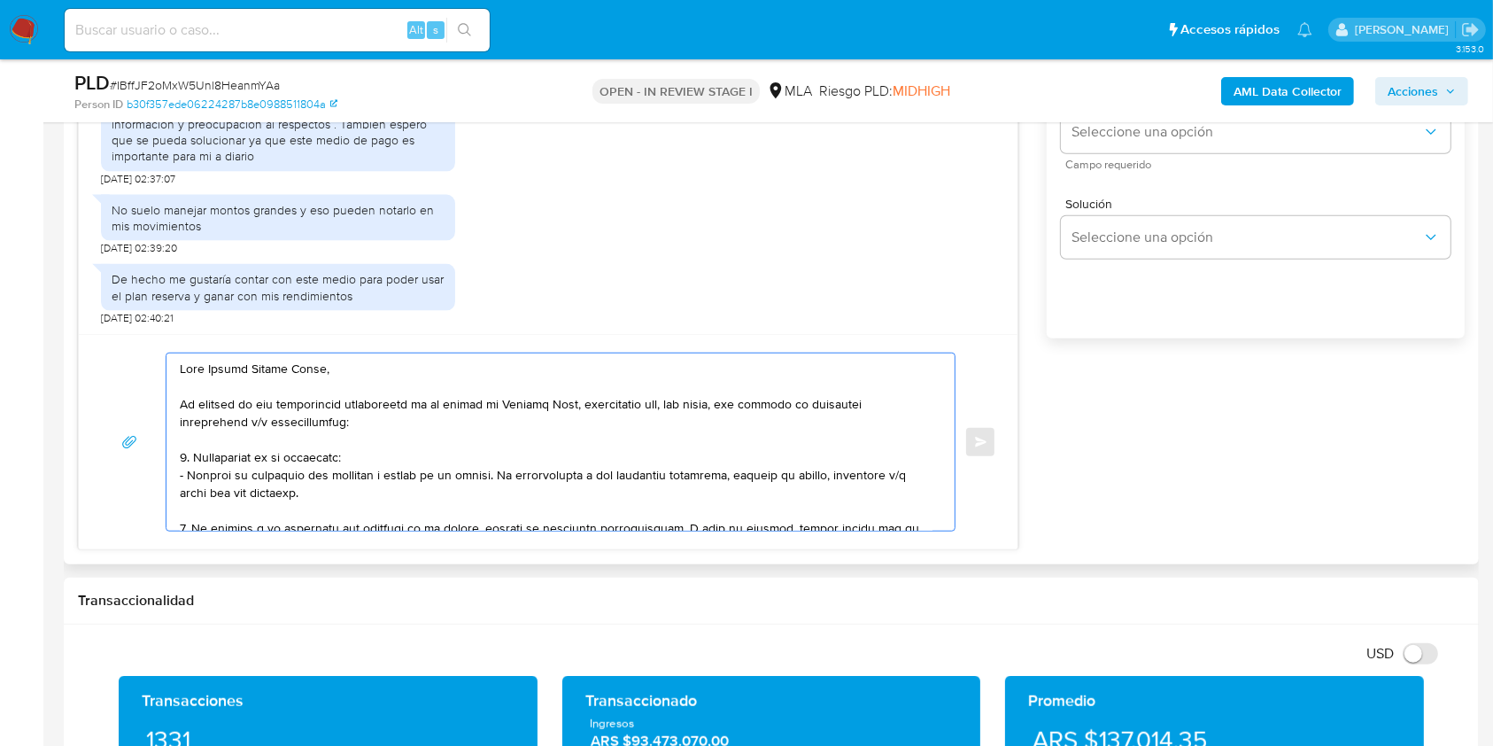
scroll to position [0, 0]
click at [178, 407] on div at bounding box center [556, 441] width 779 height 177
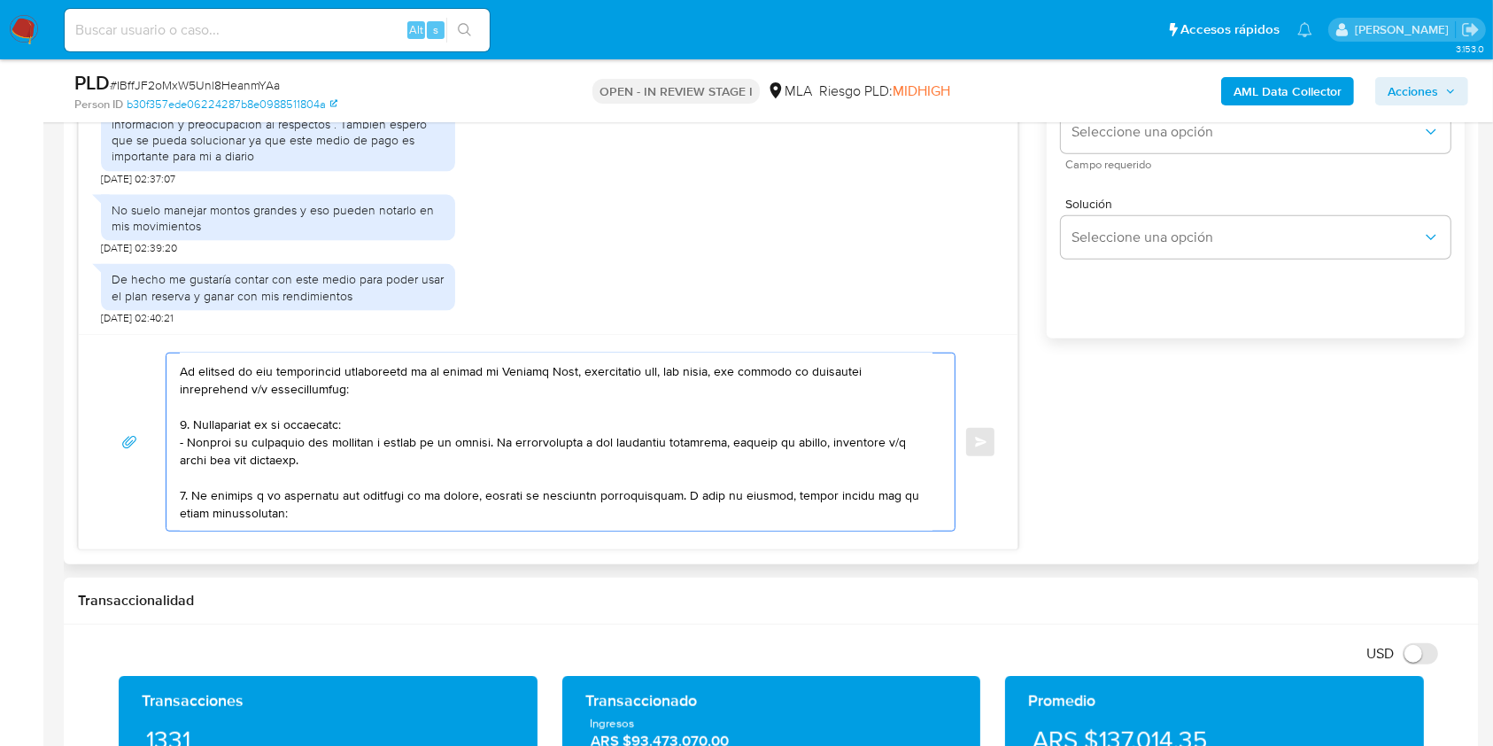
scroll to position [43, 0]
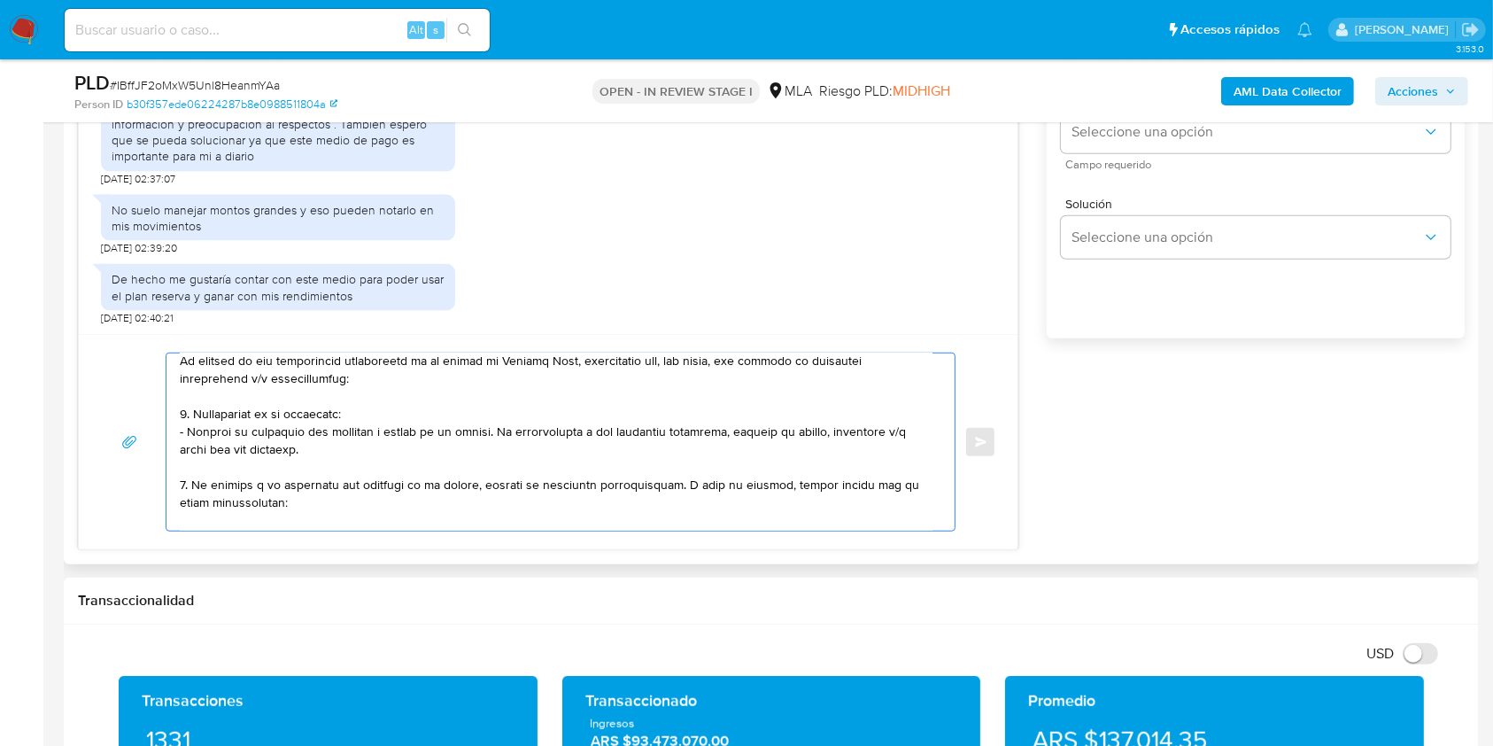
drag, startPoint x: 182, startPoint y: 407, endPoint x: 369, endPoint y: 452, distance: 192.3
click at [354, 456] on textarea at bounding box center [556, 441] width 753 height 177
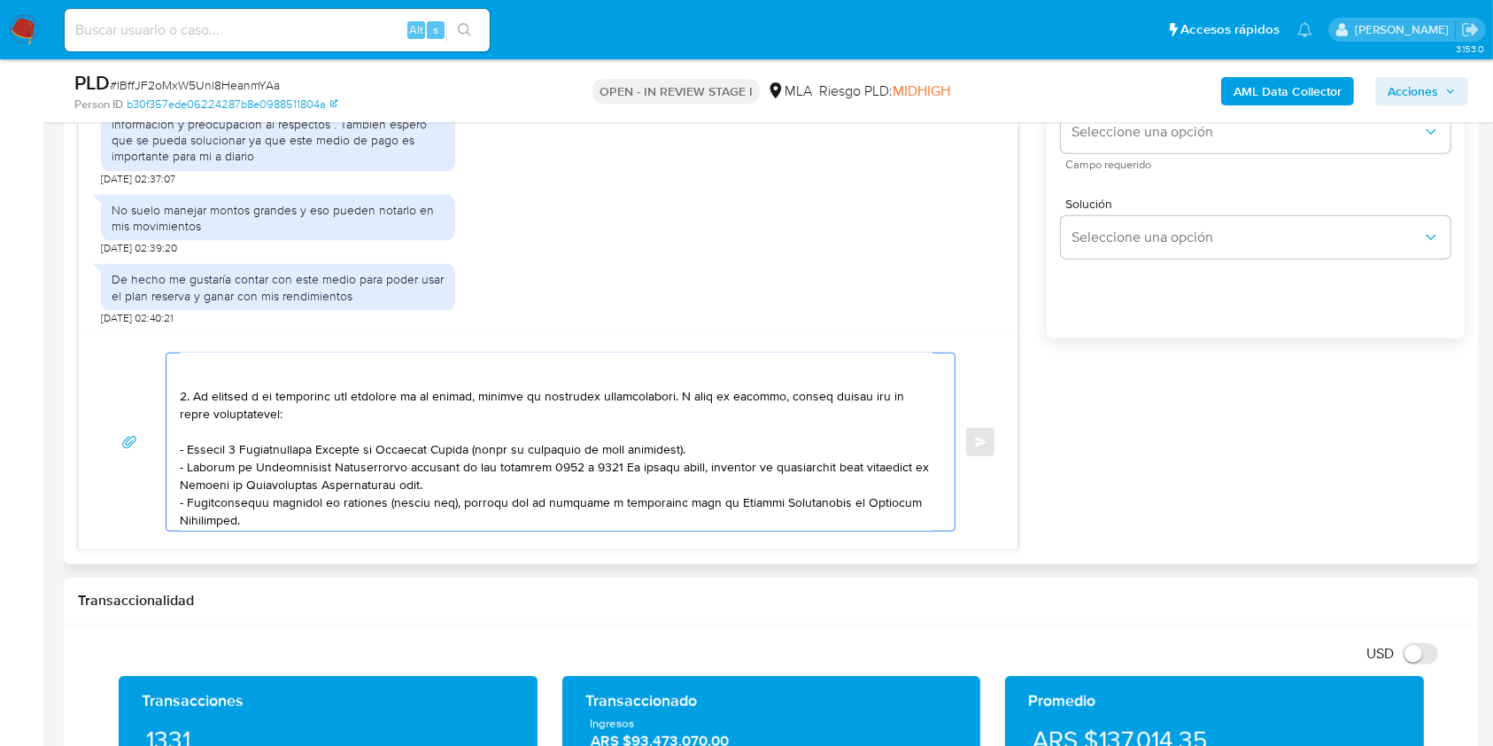
scroll to position [0, 0]
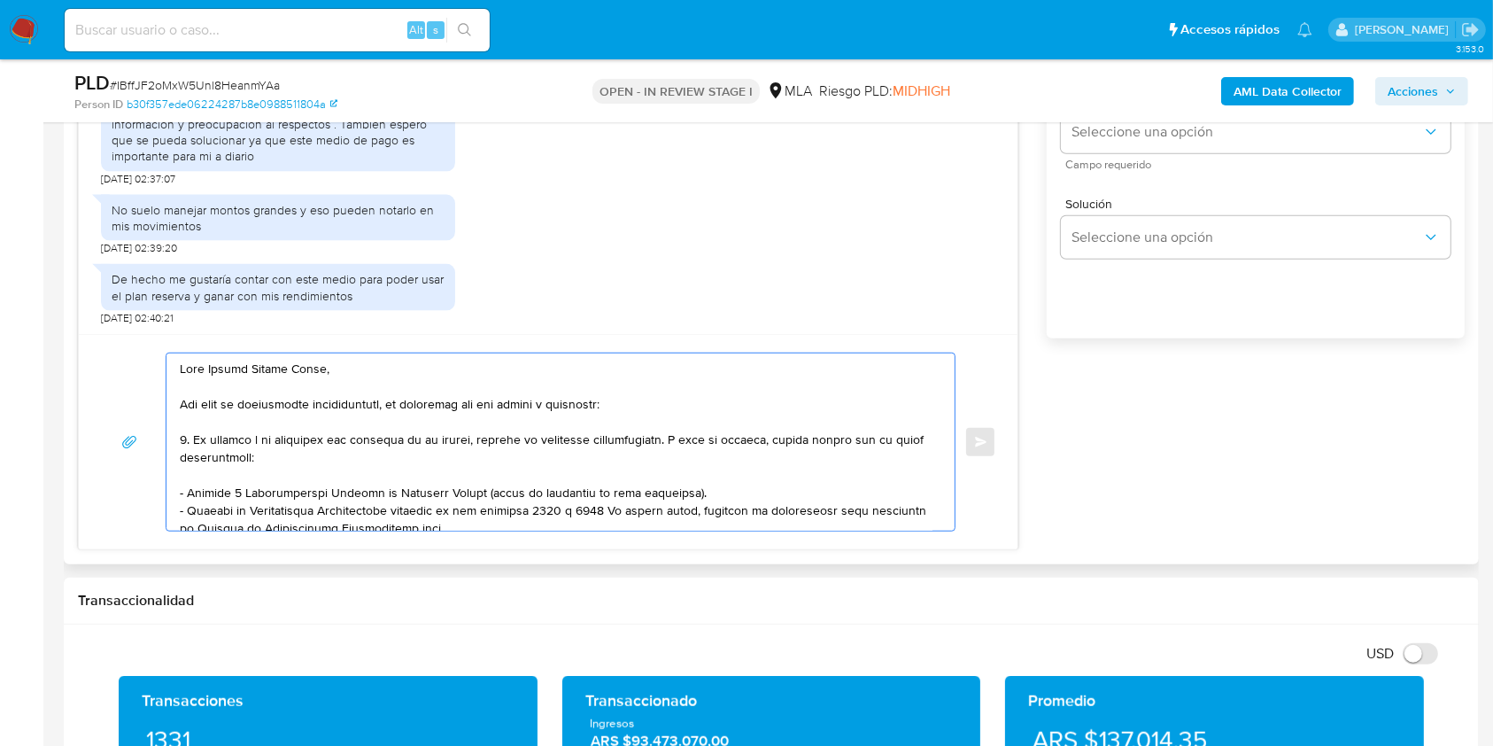
click at [186, 443] on textarea at bounding box center [556, 441] width 753 height 177
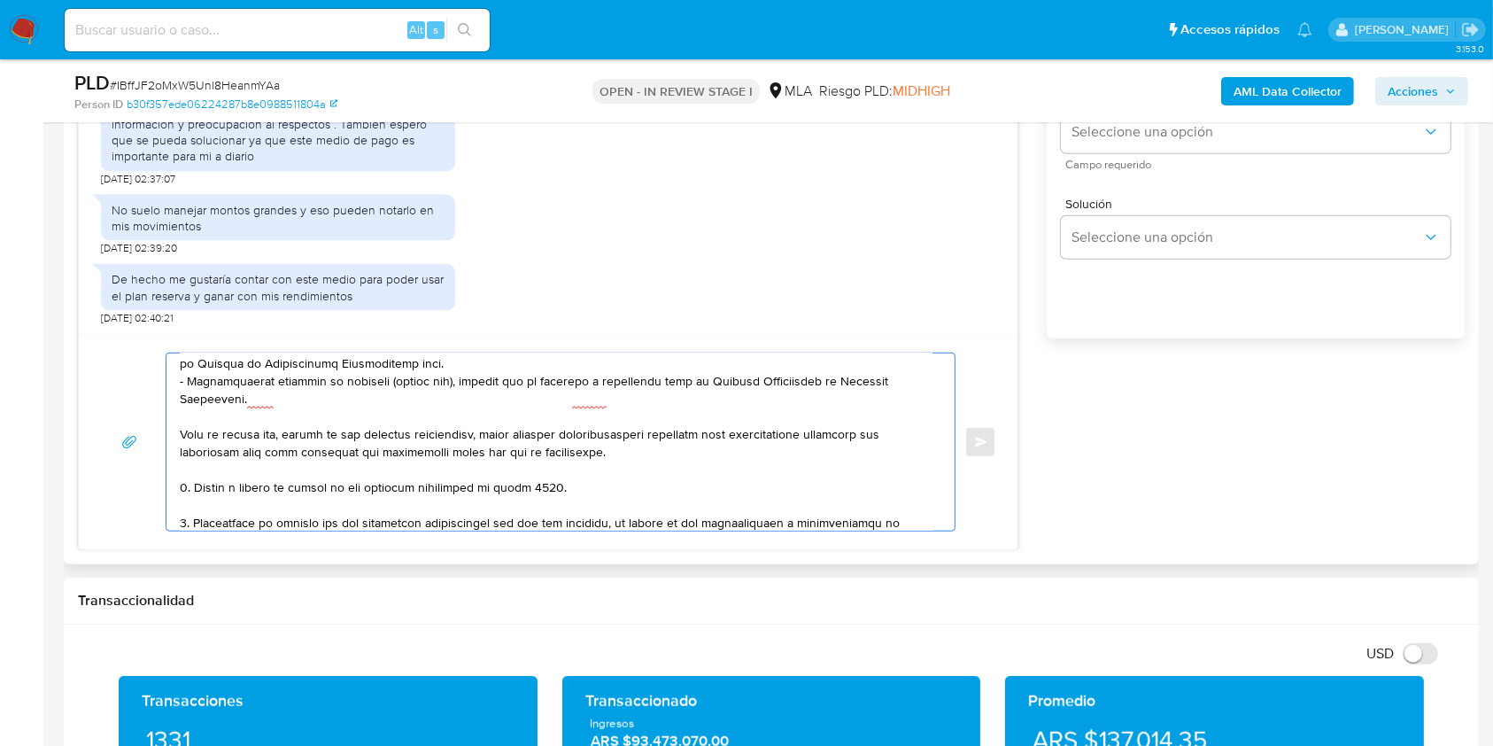
click at [183, 491] on textarea at bounding box center [556, 441] width 753 height 177
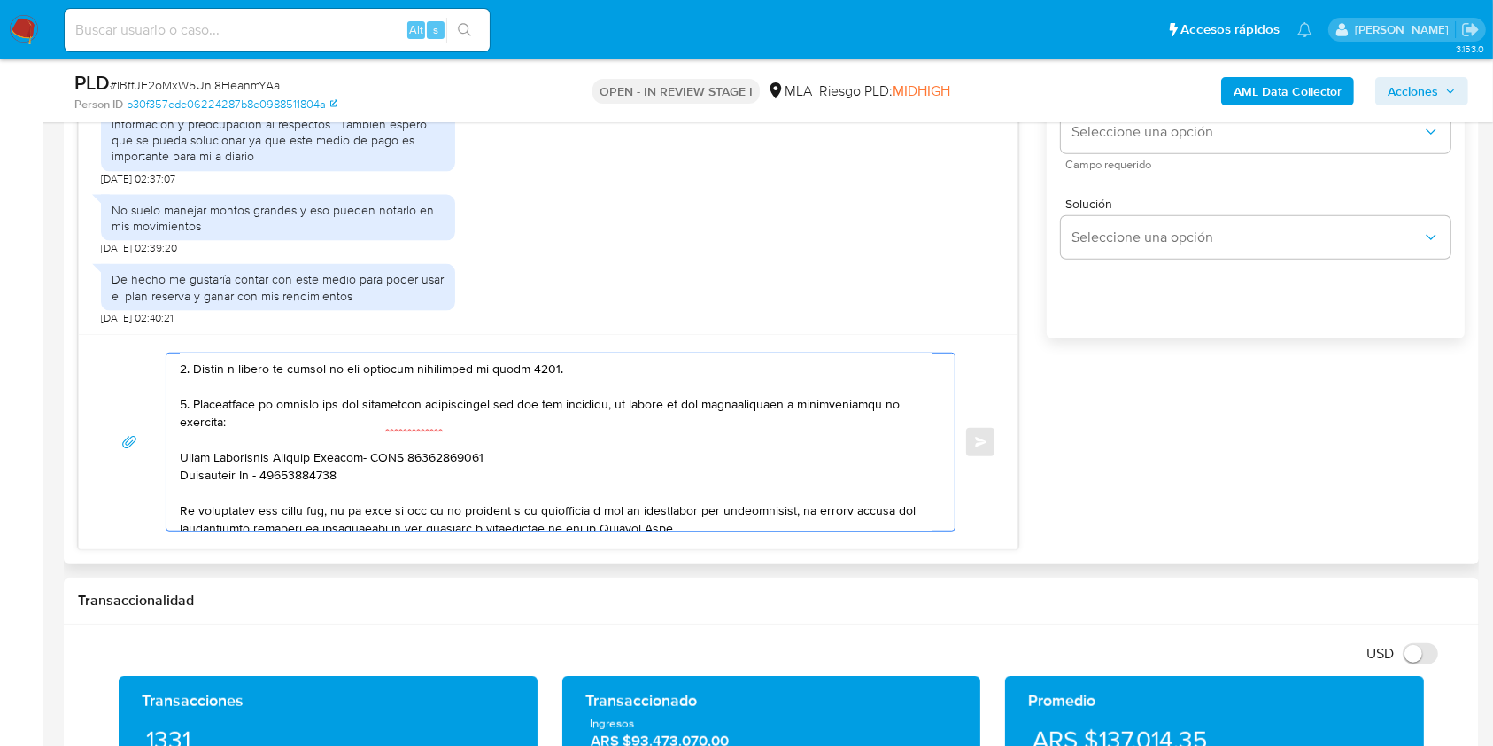
click at [187, 407] on textarea at bounding box center [556, 441] width 753 height 177
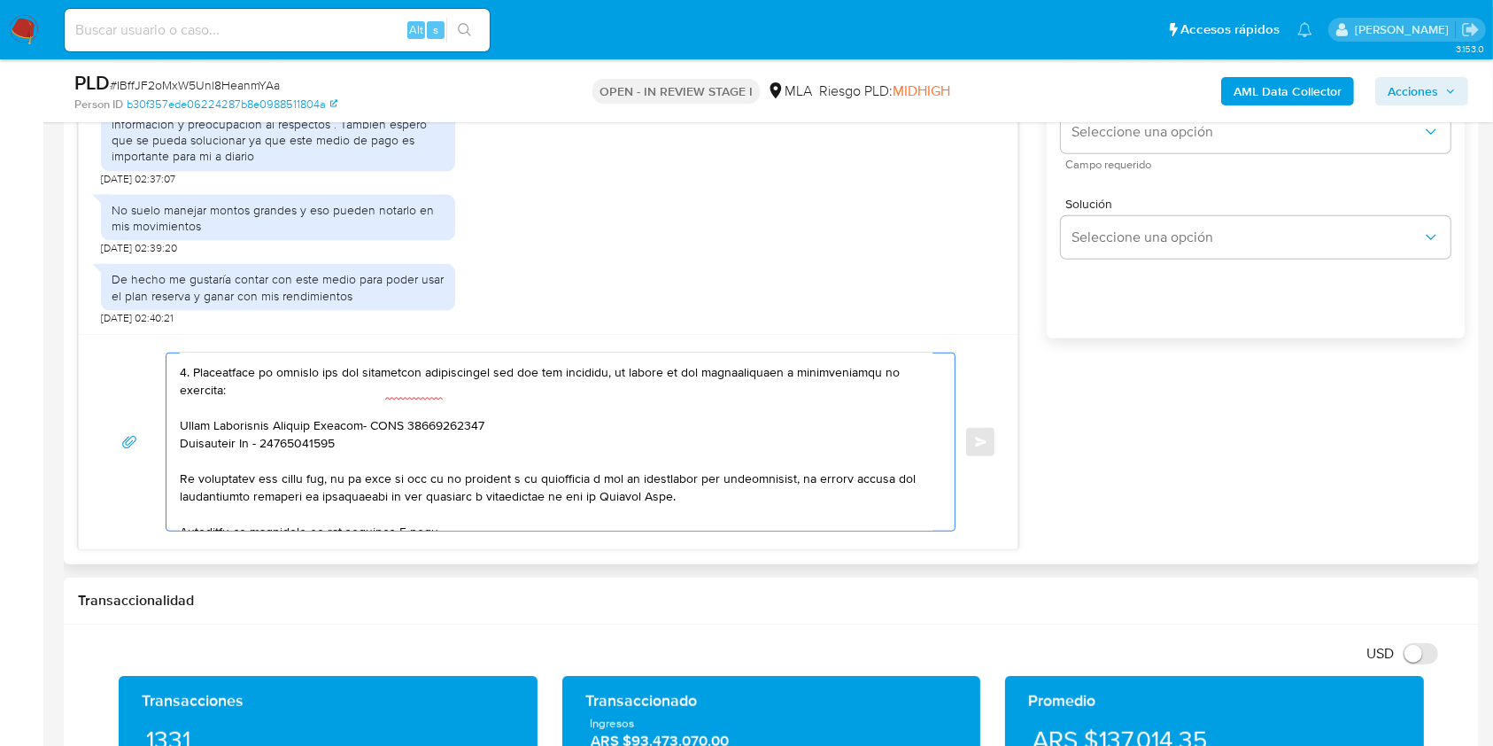
click at [511, 450] on textarea at bounding box center [556, 441] width 753 height 177
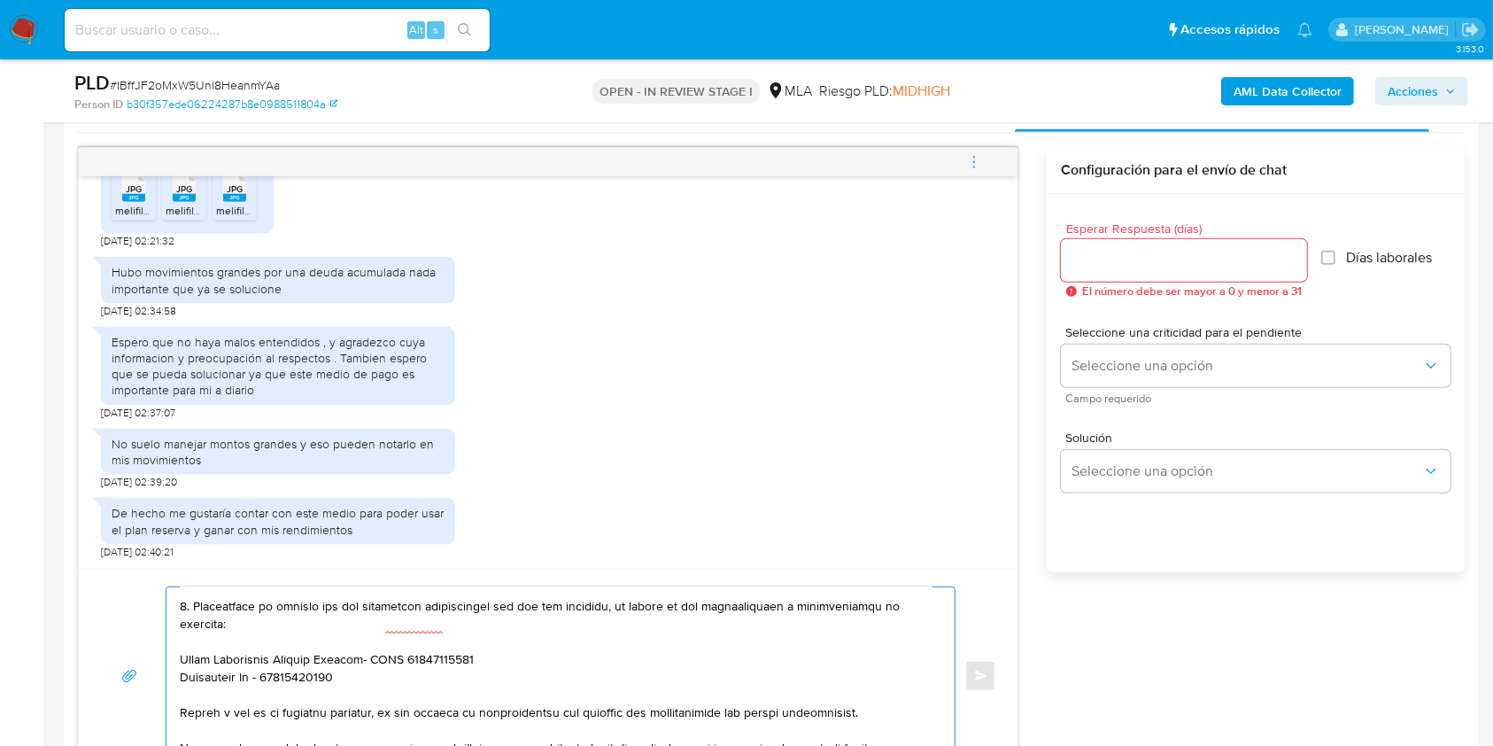
type textarea "Hola Gisela Yamila Lopez, Tal como te mencionamos anteriormente, es necesario q…"
click at [1128, 241] on div at bounding box center [1184, 260] width 246 height 43
click at [1128, 249] on input "Esperar Respuesta (días)" at bounding box center [1184, 260] width 246 height 23
type input "2"
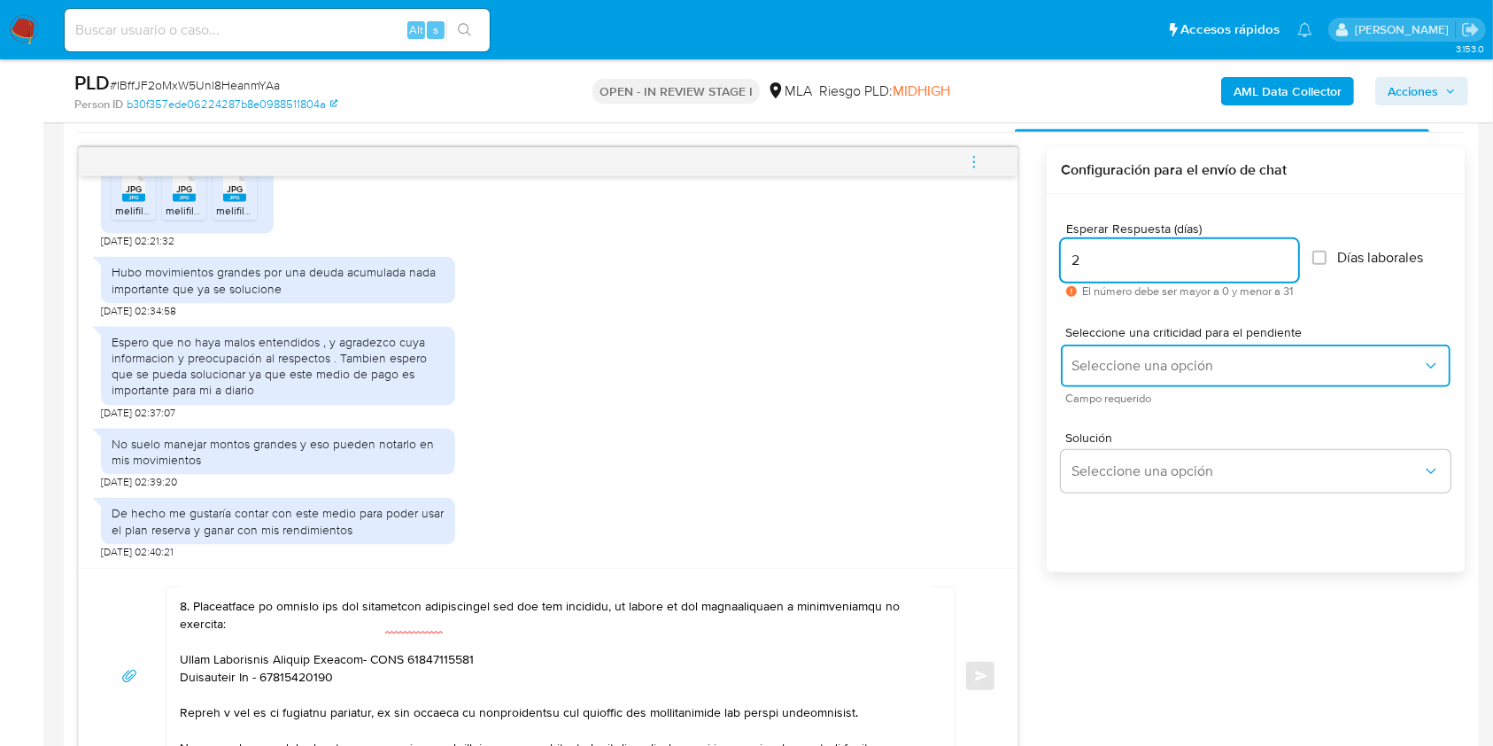
click at [1136, 354] on button "Seleccione una opción" at bounding box center [1256, 366] width 390 height 43
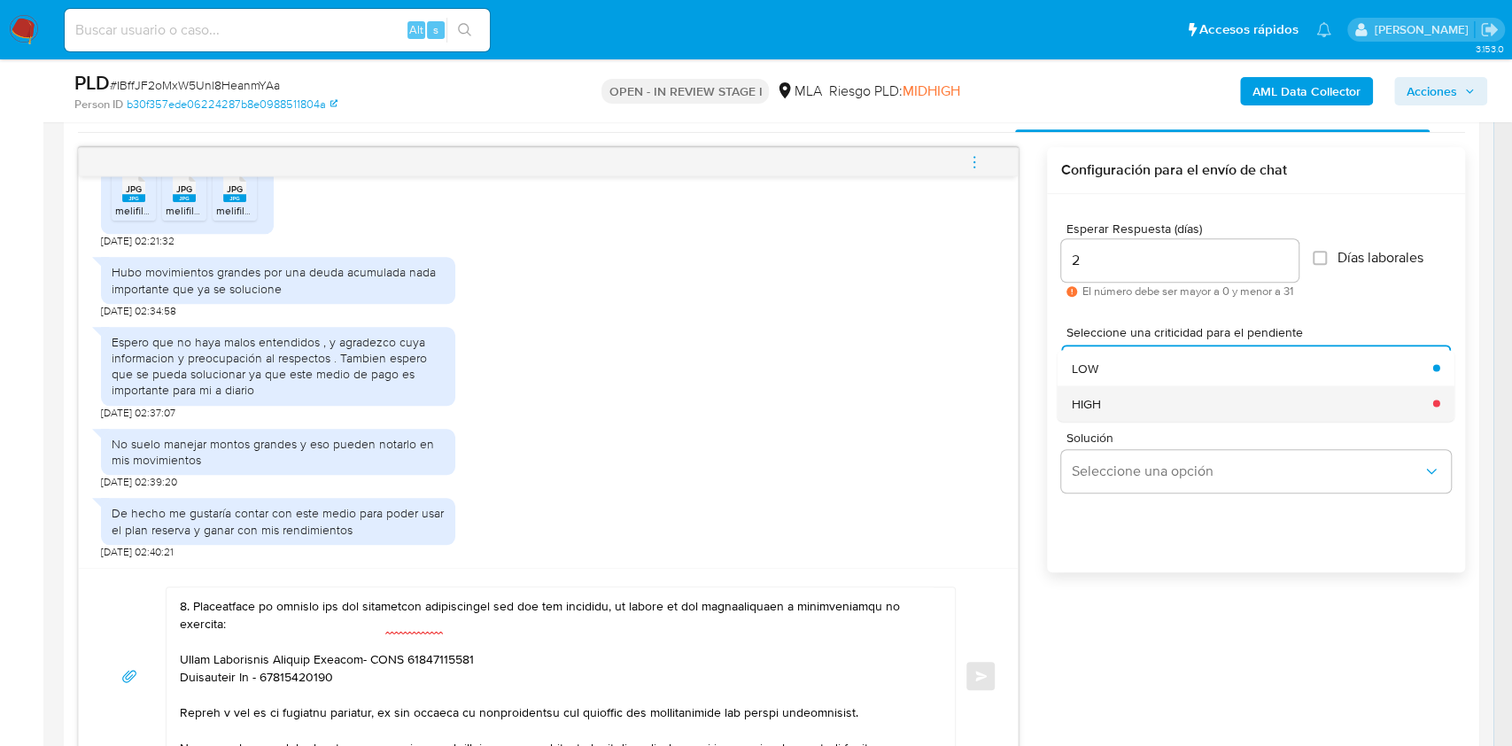
click at [1111, 396] on div "HIGH" at bounding box center [1247, 402] width 351 height 35
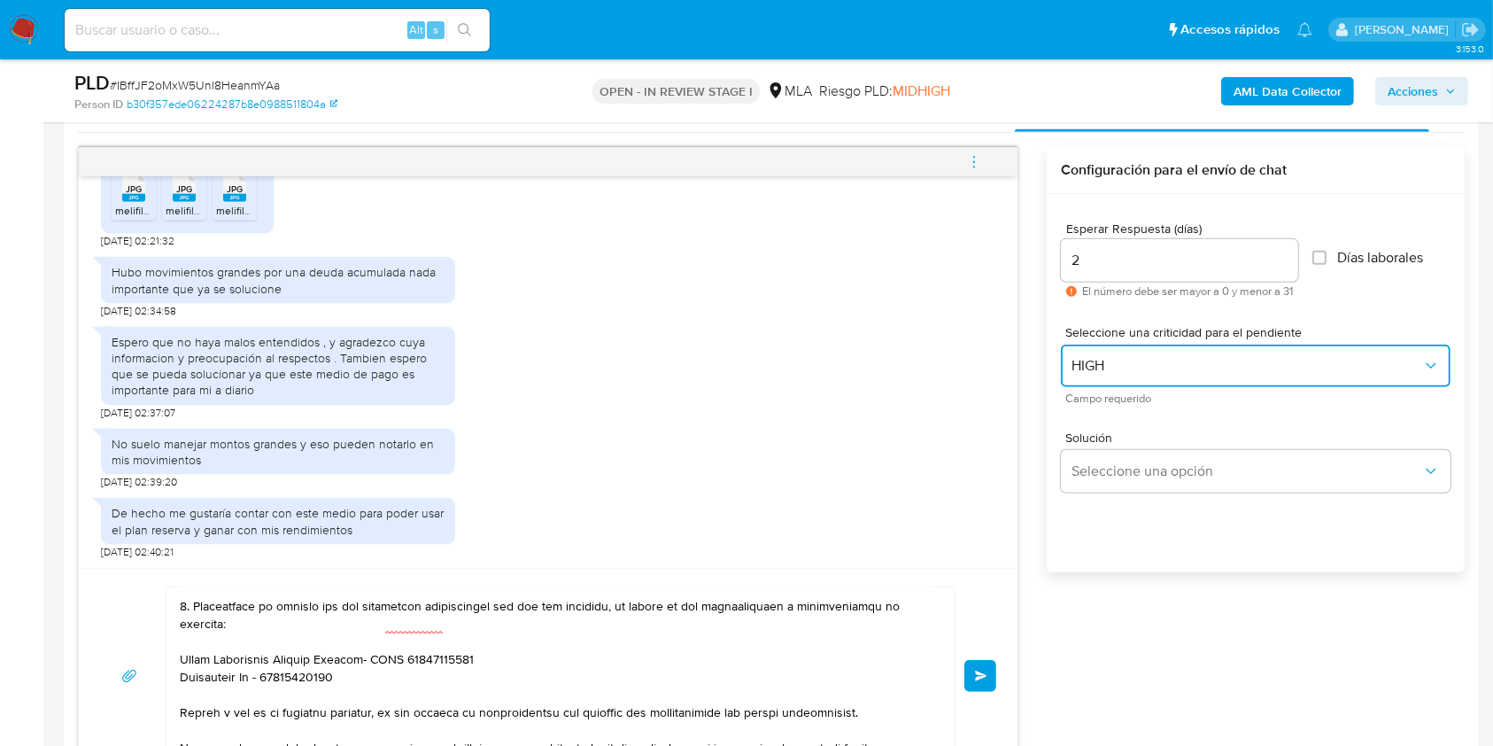
click at [1120, 354] on button "HIGH" at bounding box center [1256, 366] width 390 height 43
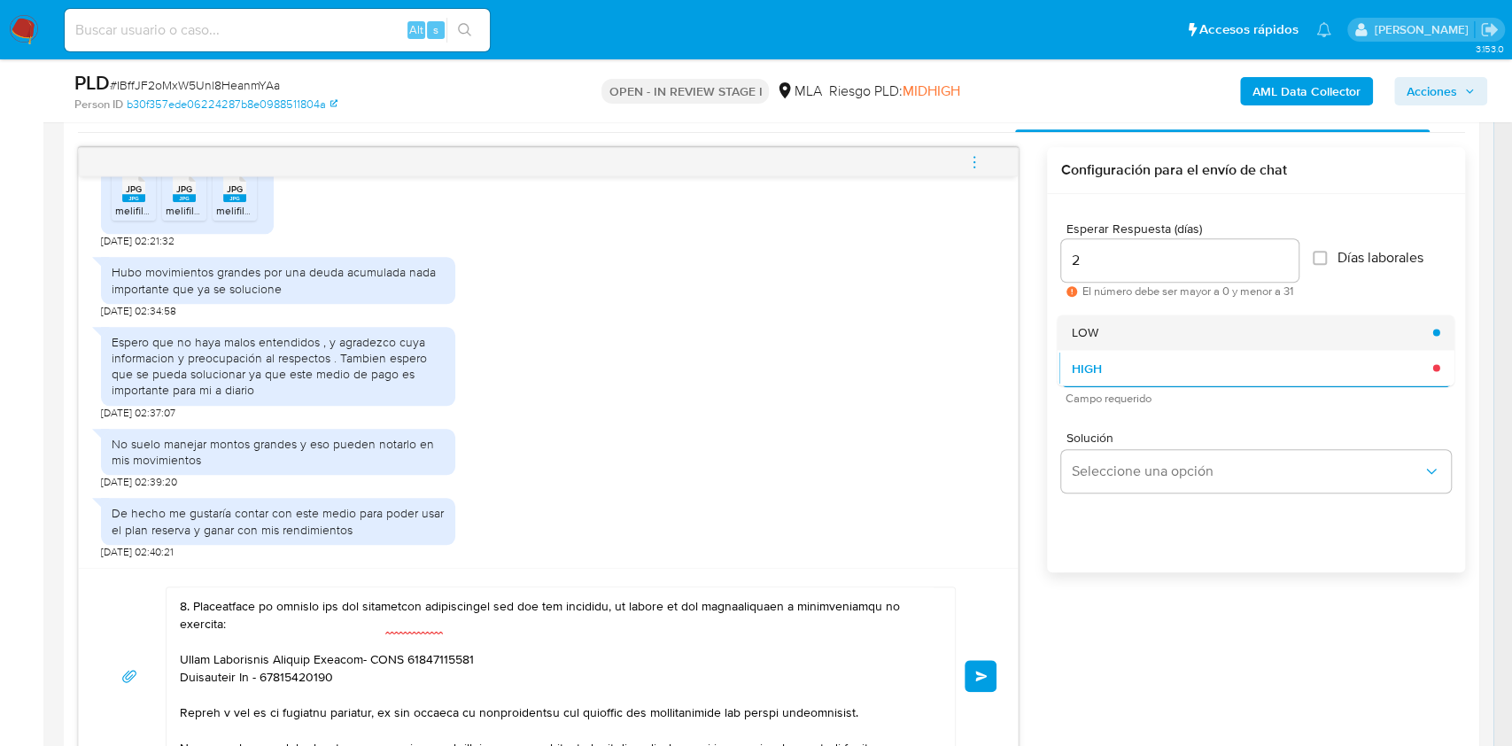
click at [1082, 334] on span "LOW" at bounding box center [1085, 332] width 27 height 16
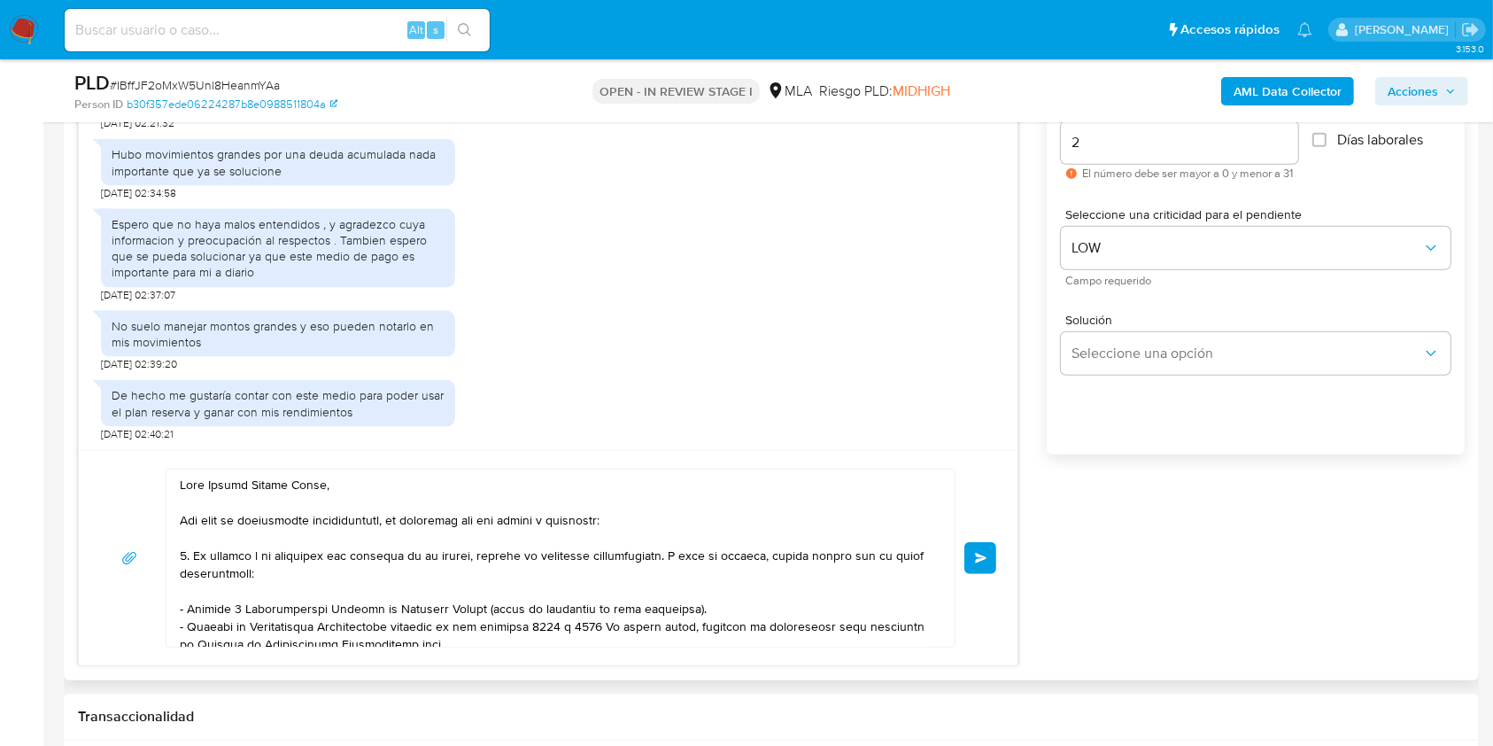
click at [977, 560] on span "Enviar" at bounding box center [981, 558] width 12 height 11
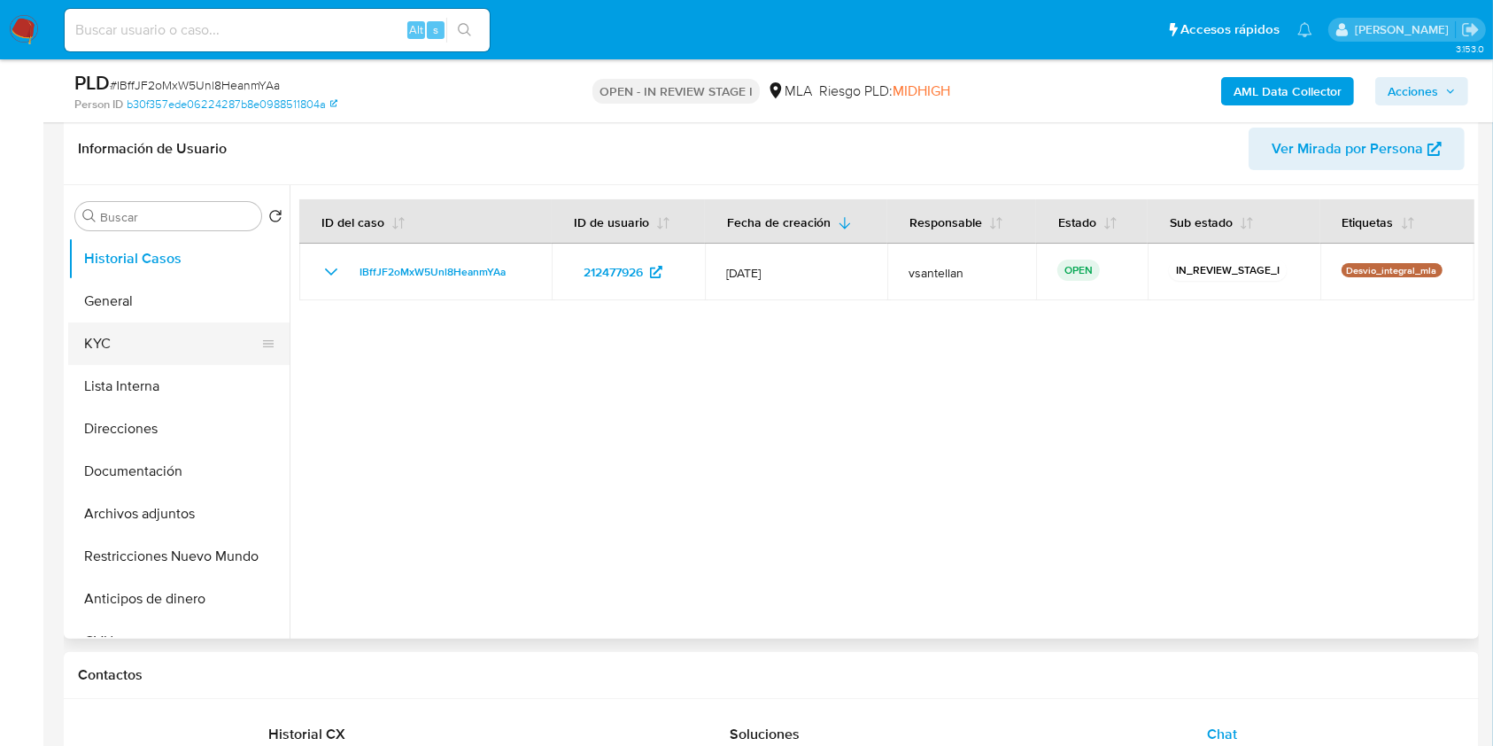
click at [194, 337] on button "KYC" at bounding box center [171, 343] width 207 height 43
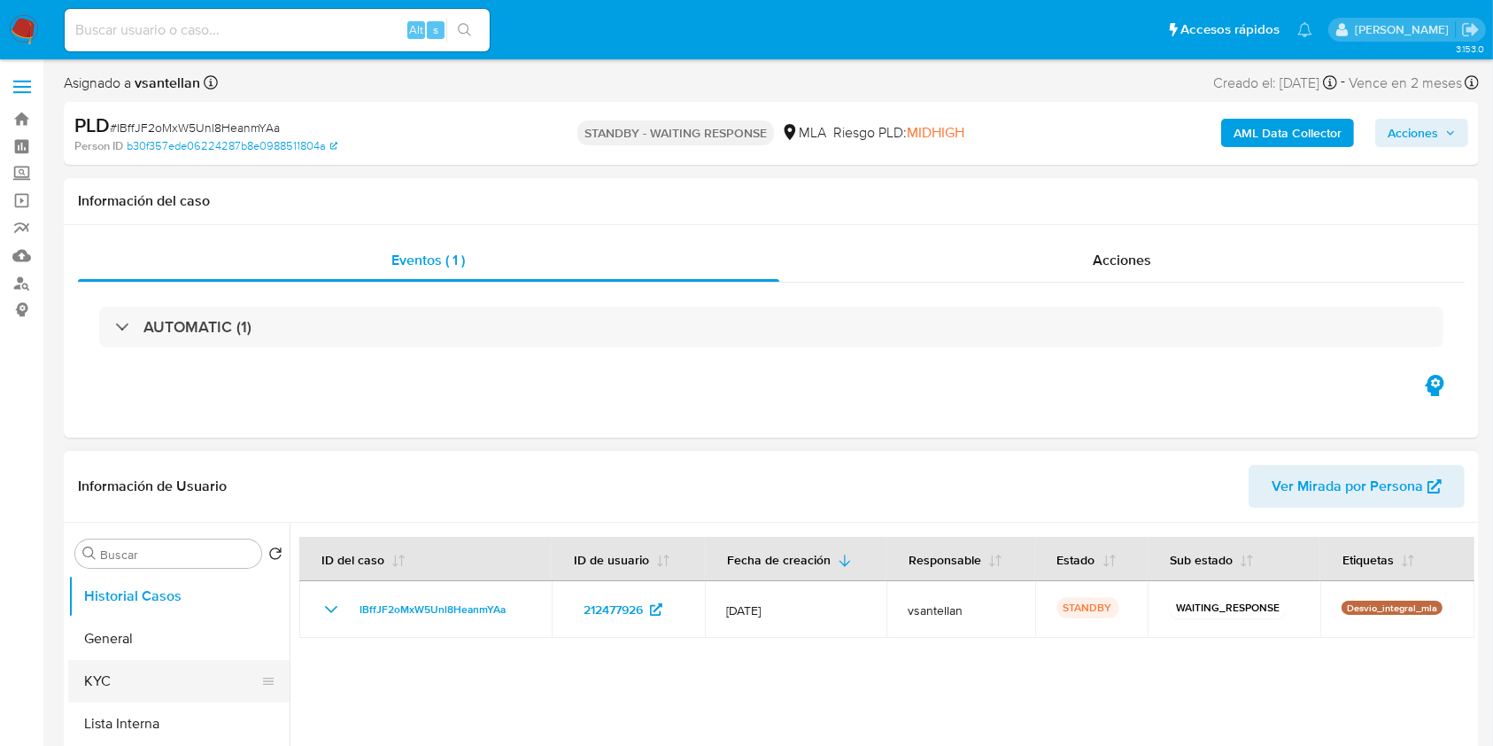
click at [135, 685] on button "KYC" at bounding box center [171, 681] width 207 height 43
select select "10"
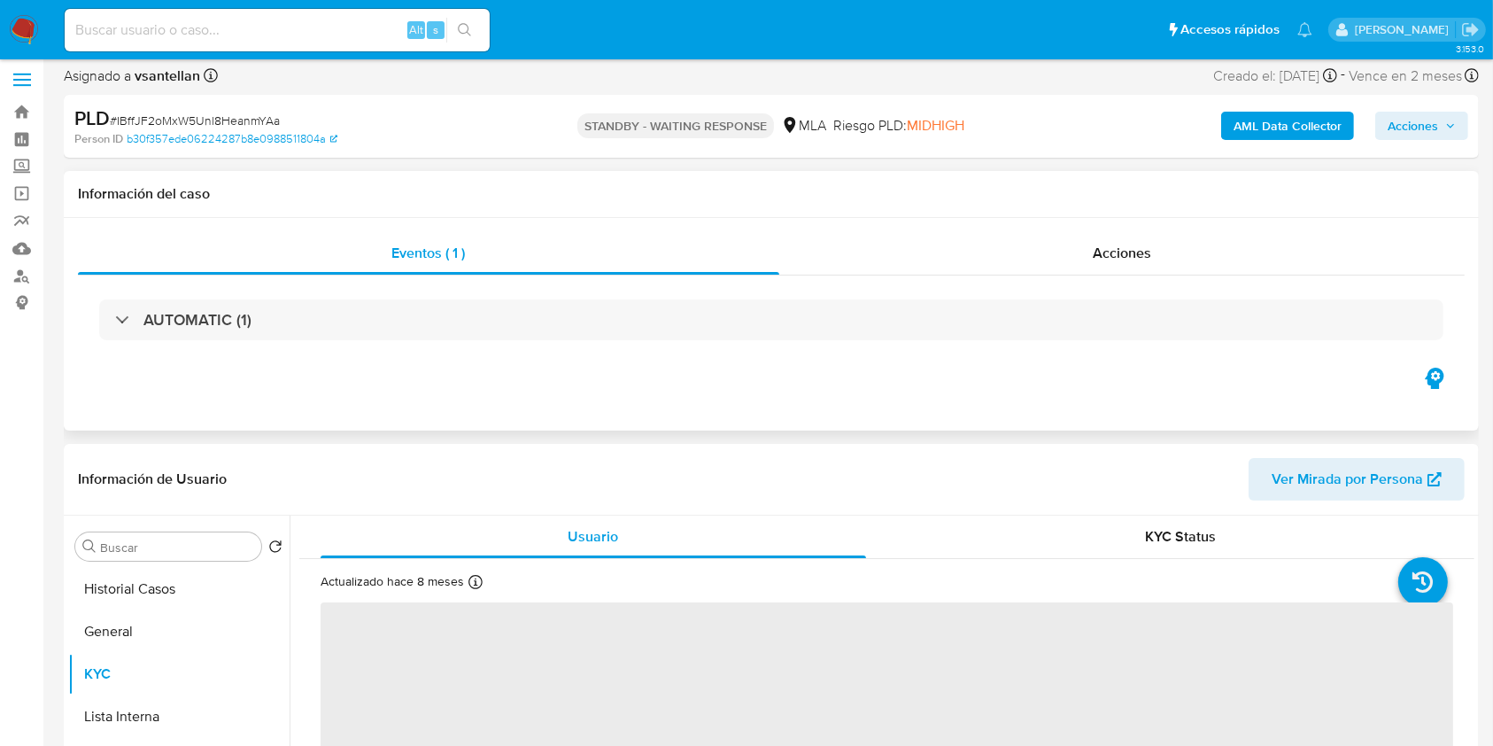
scroll to position [118, 0]
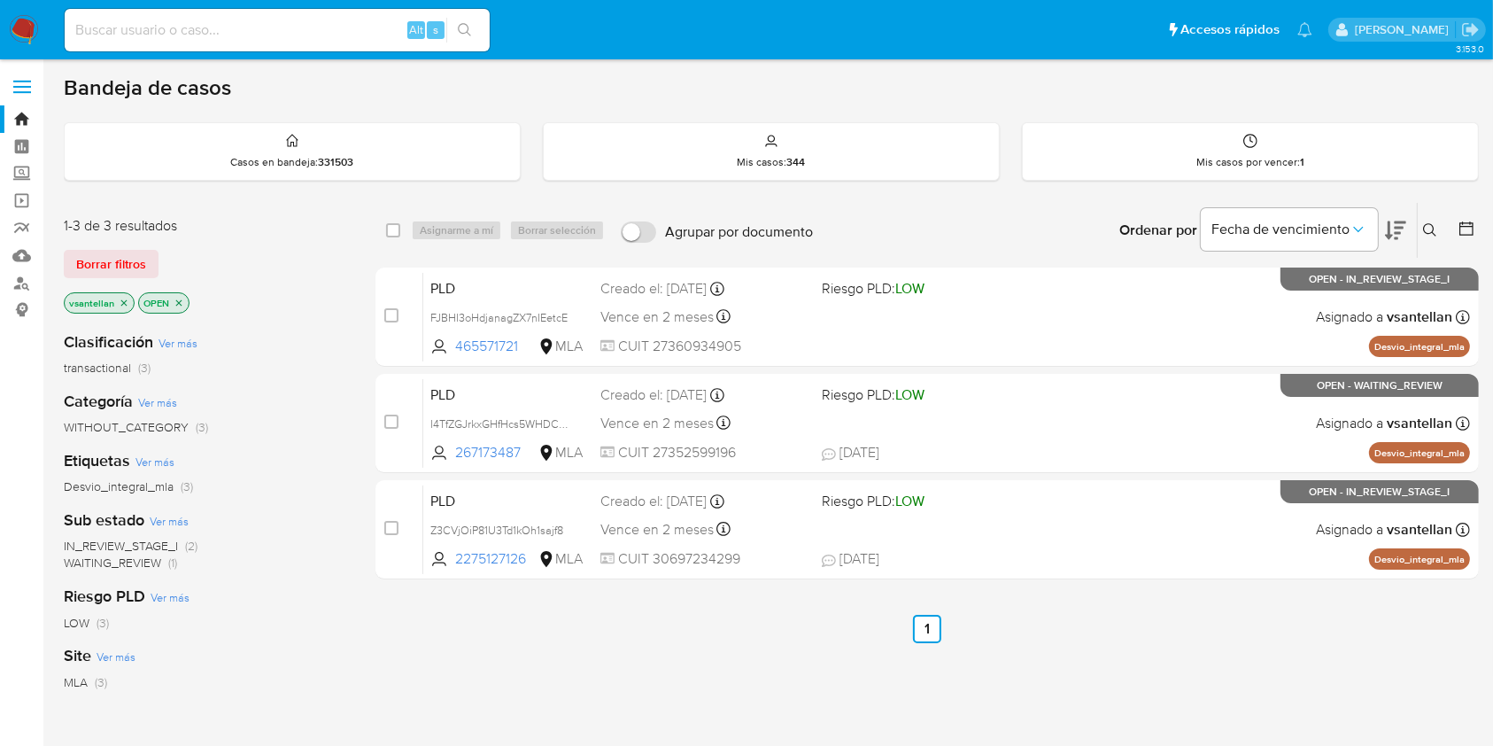
click at [1433, 223] on icon at bounding box center [1430, 230] width 14 height 14
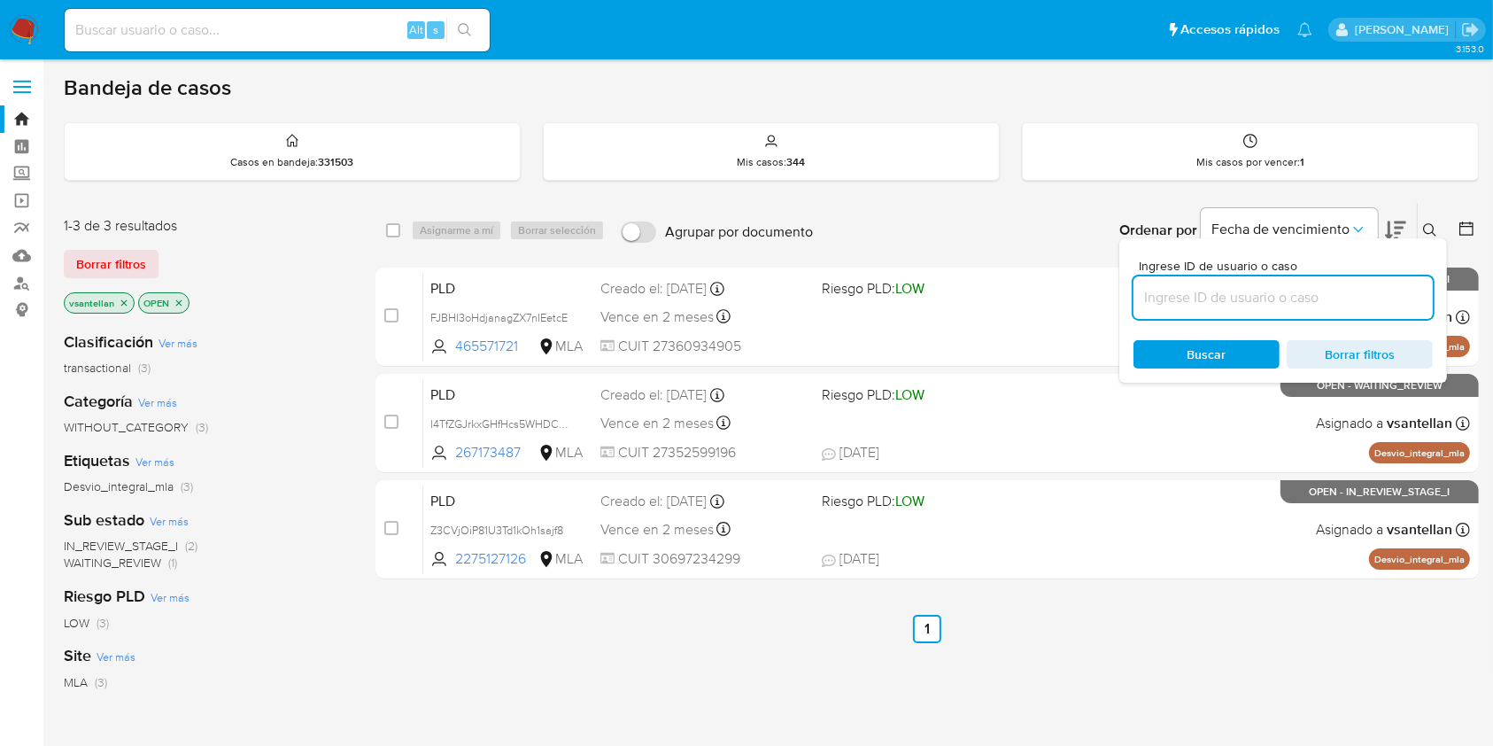
click at [1283, 297] on input at bounding box center [1283, 297] width 299 height 23
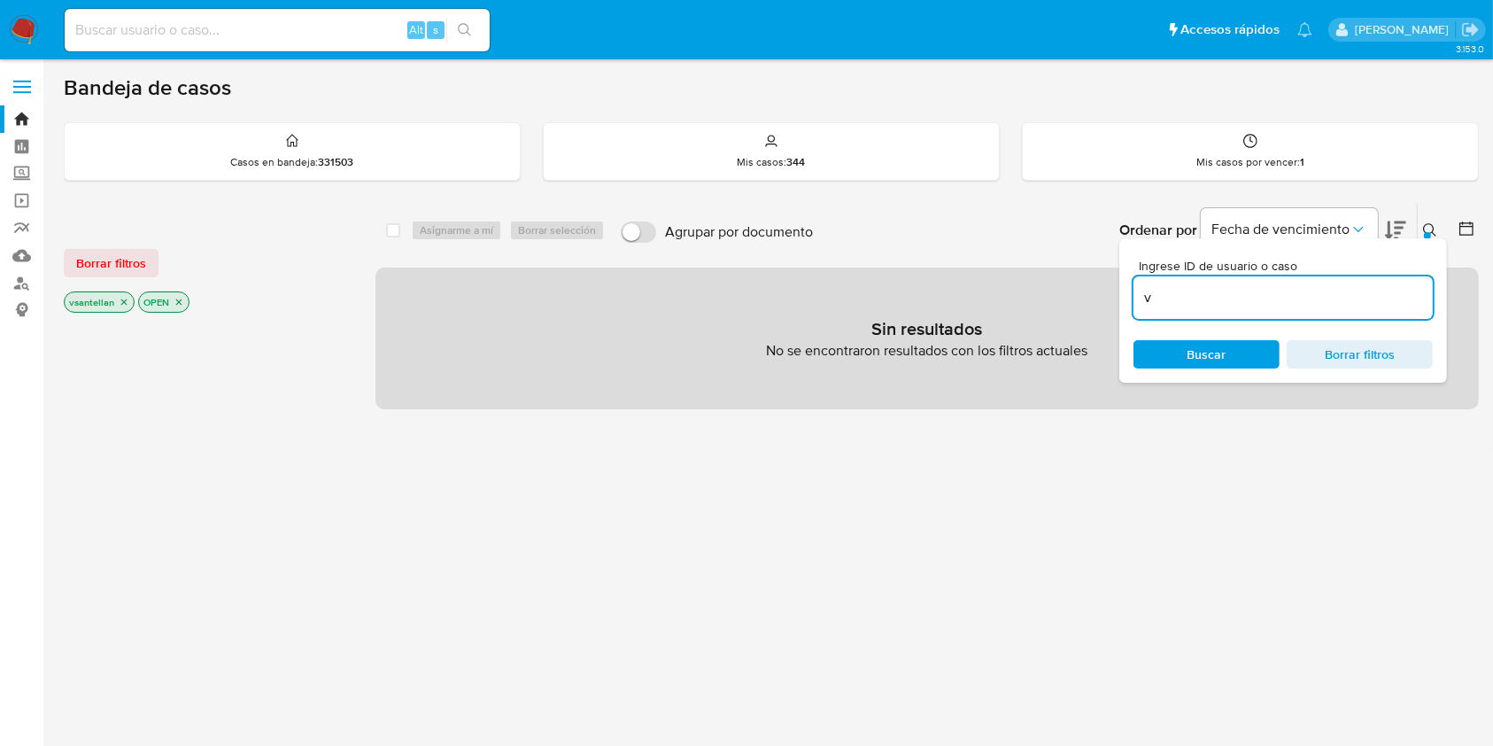
click at [1201, 296] on input "v" at bounding box center [1283, 297] width 299 height 23
paste input "2275127126"
type input "2275127126"
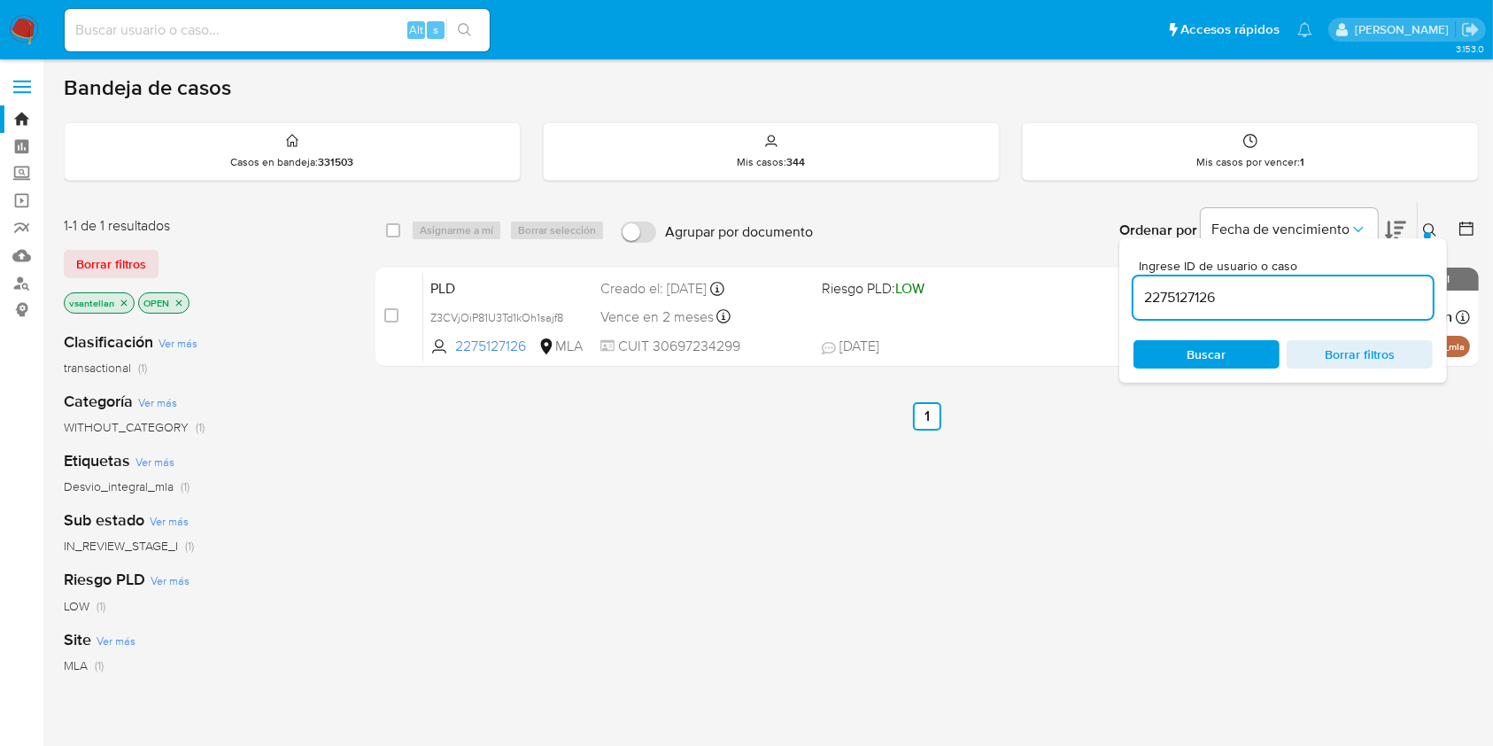
click at [1433, 220] on button at bounding box center [1432, 230] width 29 height 21
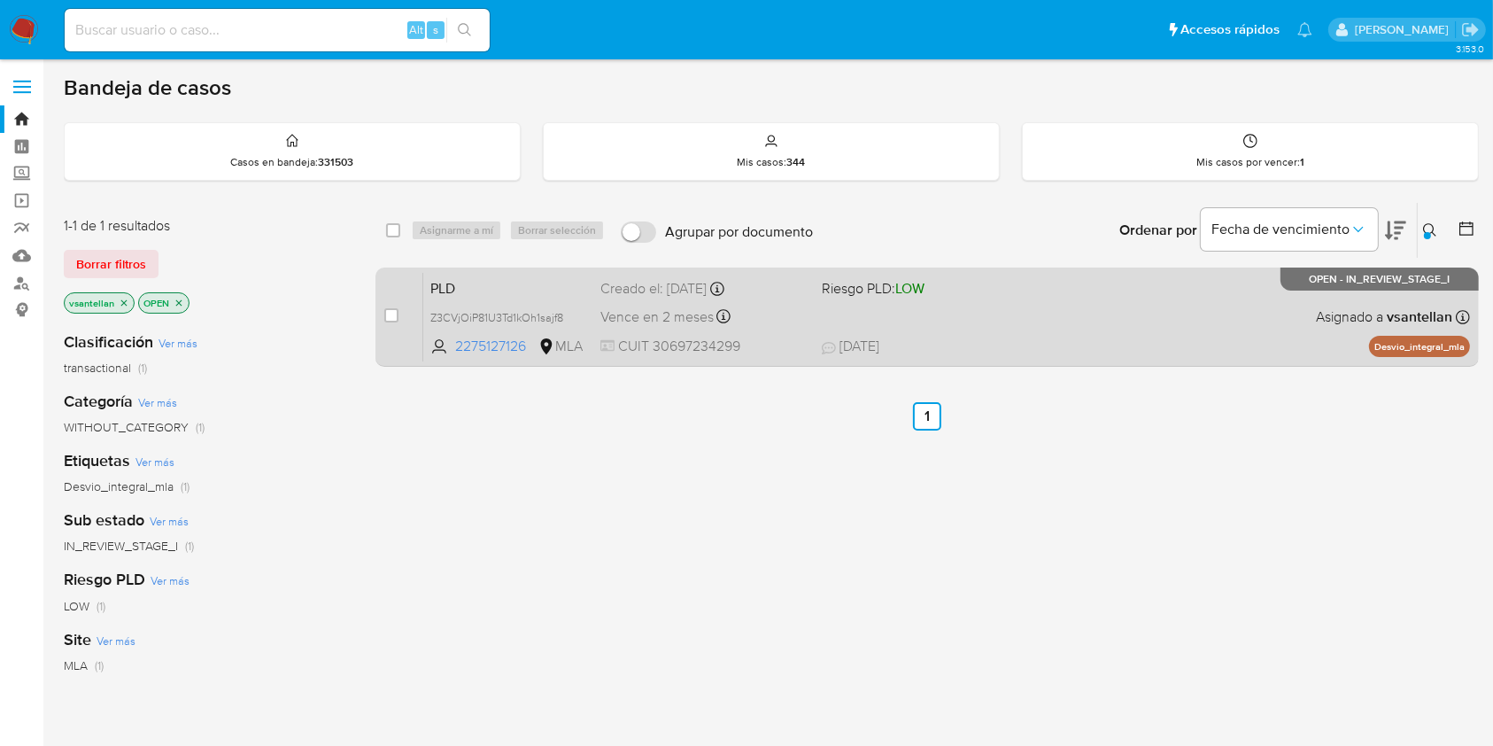
click at [1290, 305] on div "PLD Z3CVjOiP81U3Td1kOh1sajf8 2275127126 MLA Riesgo PLD: LOW Creado el: 12/07/20…" at bounding box center [946, 316] width 1047 height 89
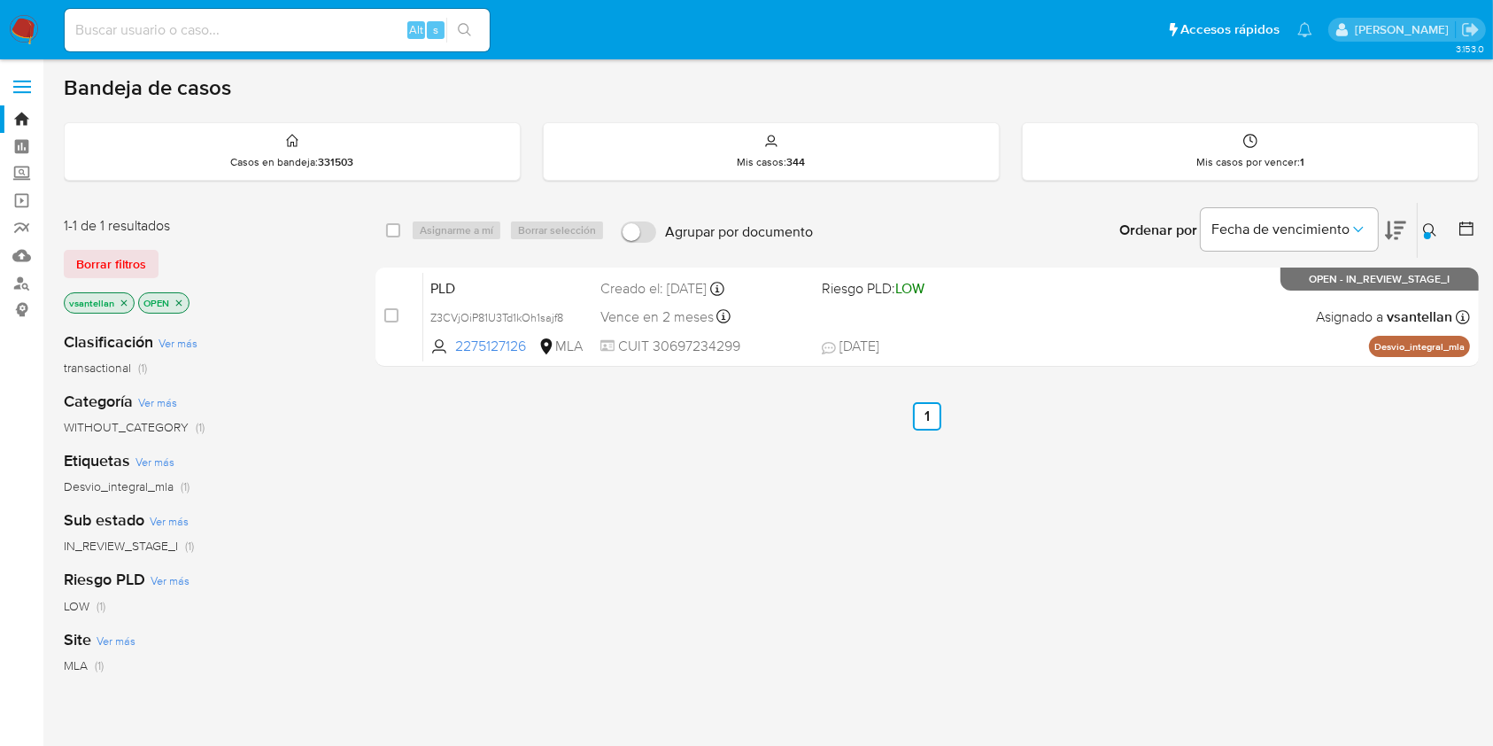
click at [29, 29] on img at bounding box center [24, 30] width 30 height 30
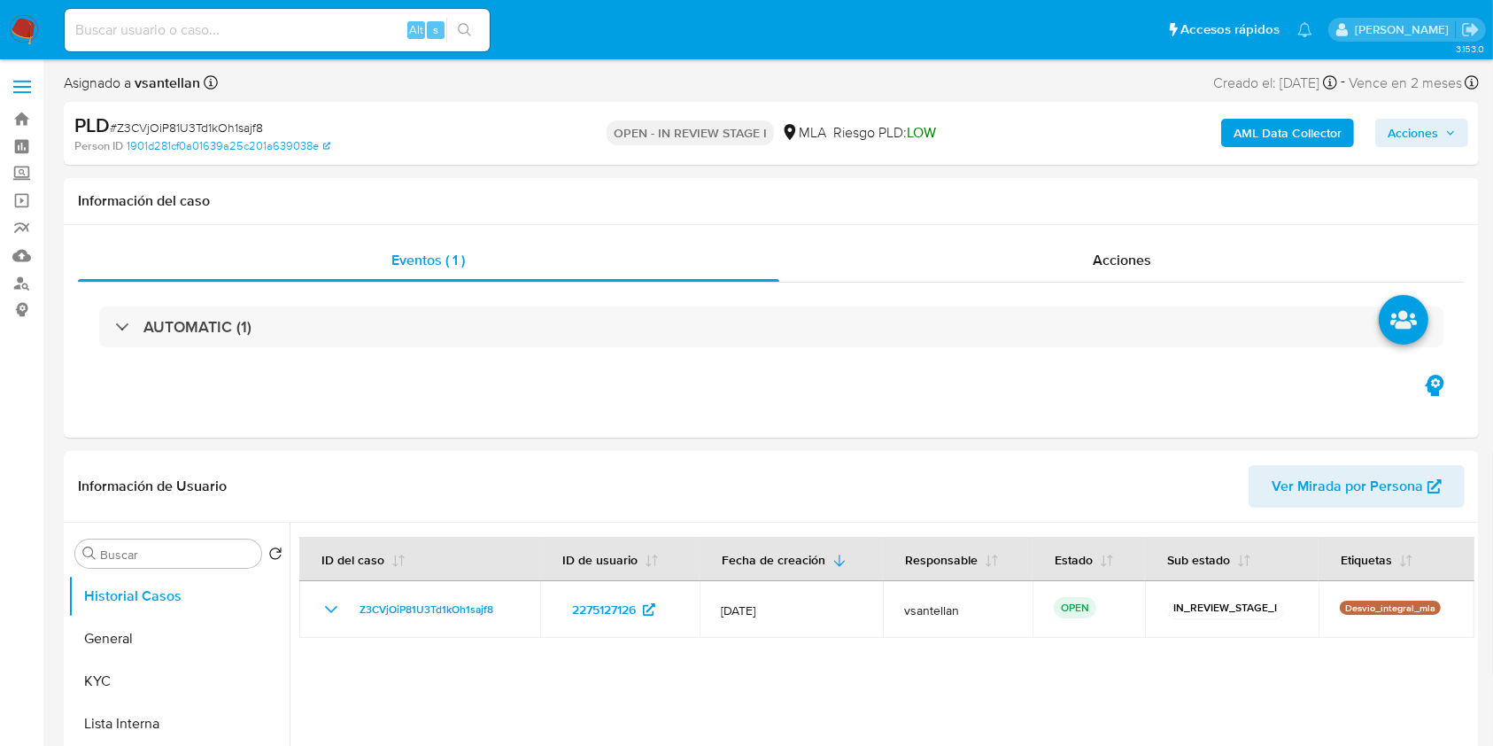
select select "10"
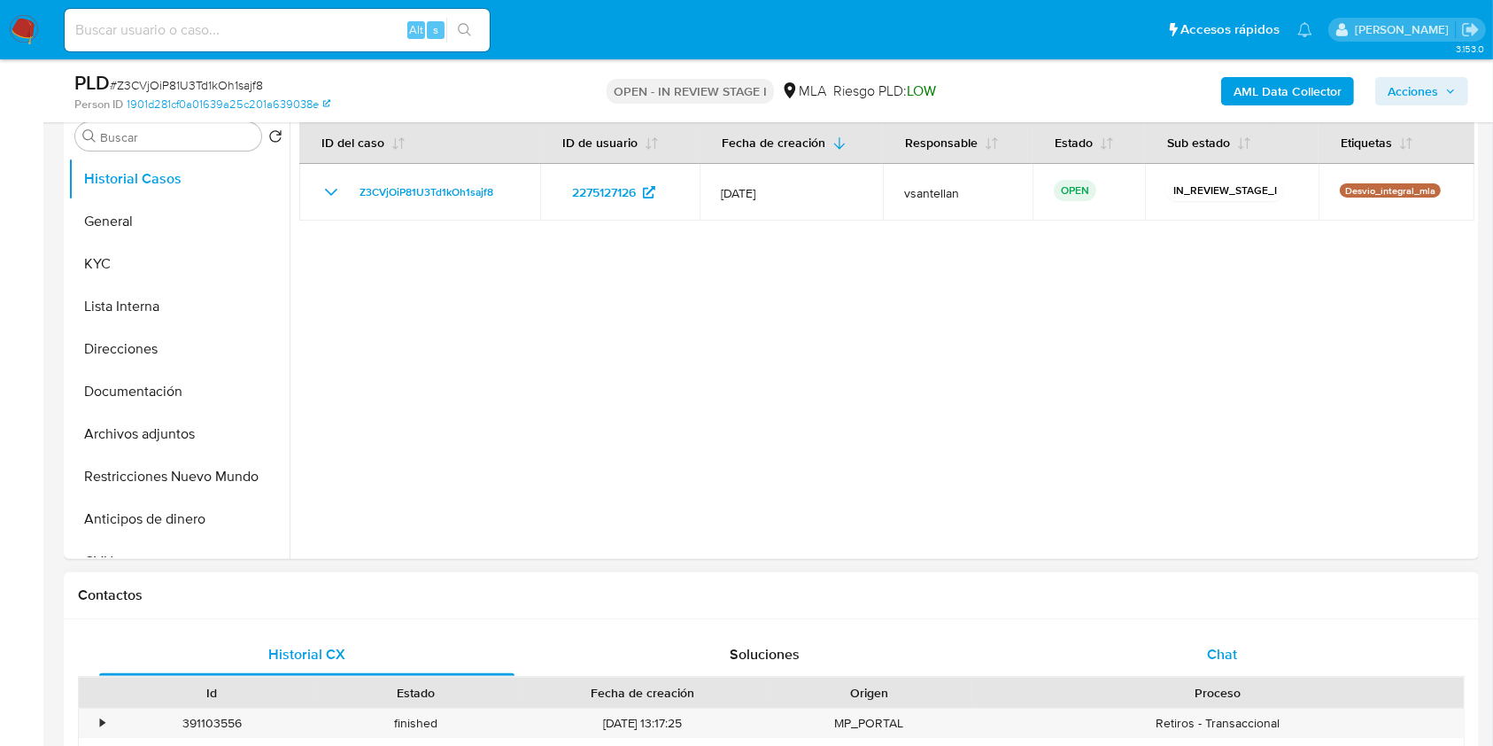
drag, startPoint x: 1269, startPoint y: 640, endPoint x: 1265, endPoint y: 651, distance: 11.5
click at [1268, 640] on div "Chat" at bounding box center [1222, 654] width 415 height 43
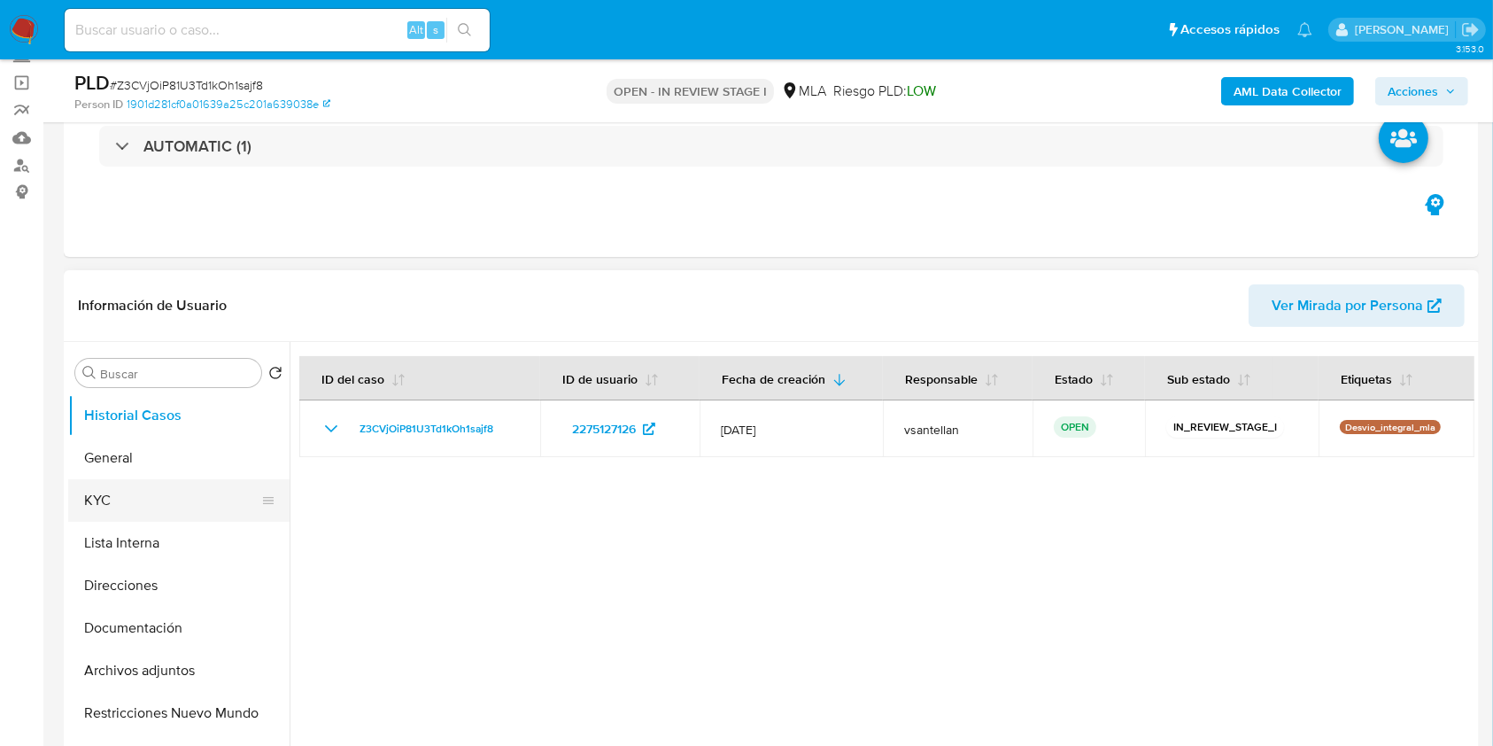
click at [128, 482] on button "KYC" at bounding box center [171, 500] width 207 height 43
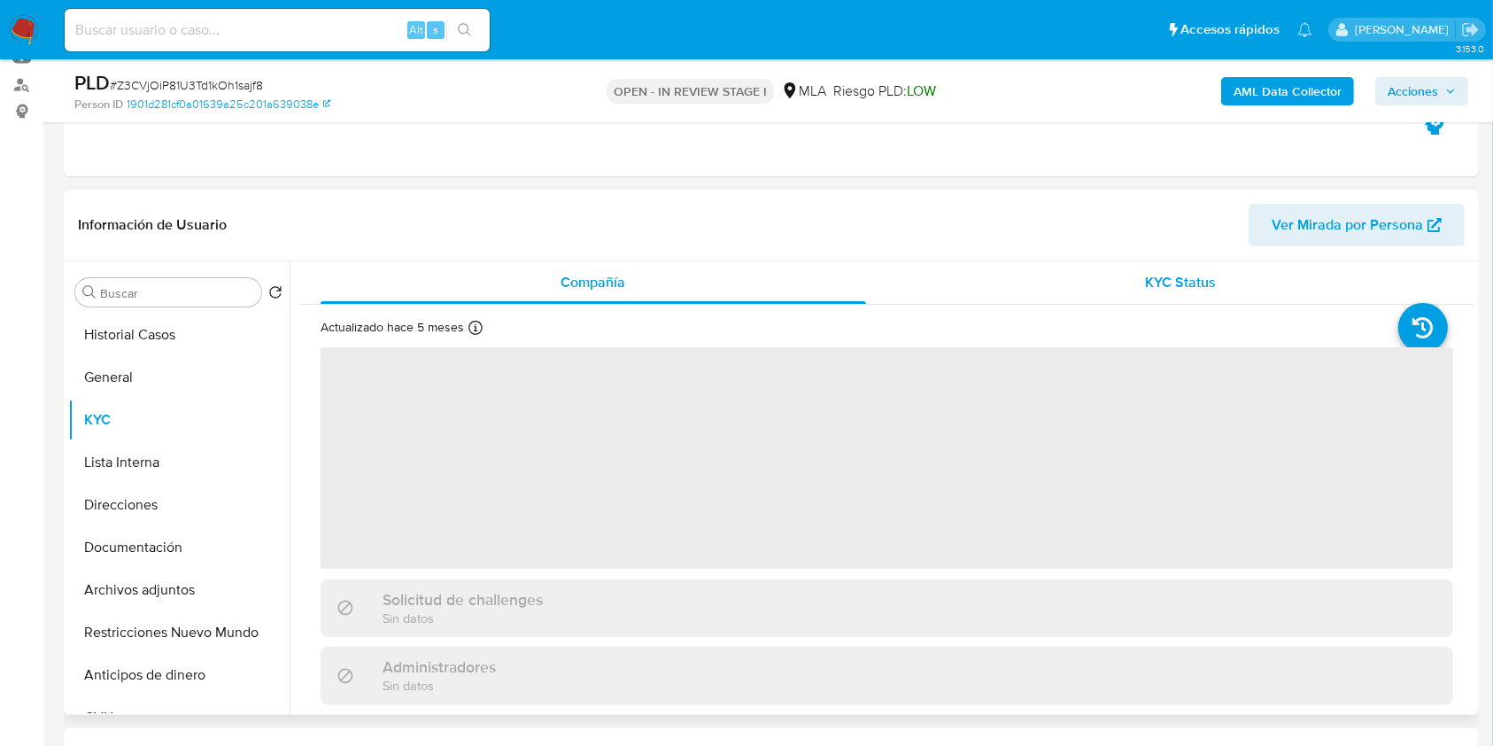
scroll to position [236, 0]
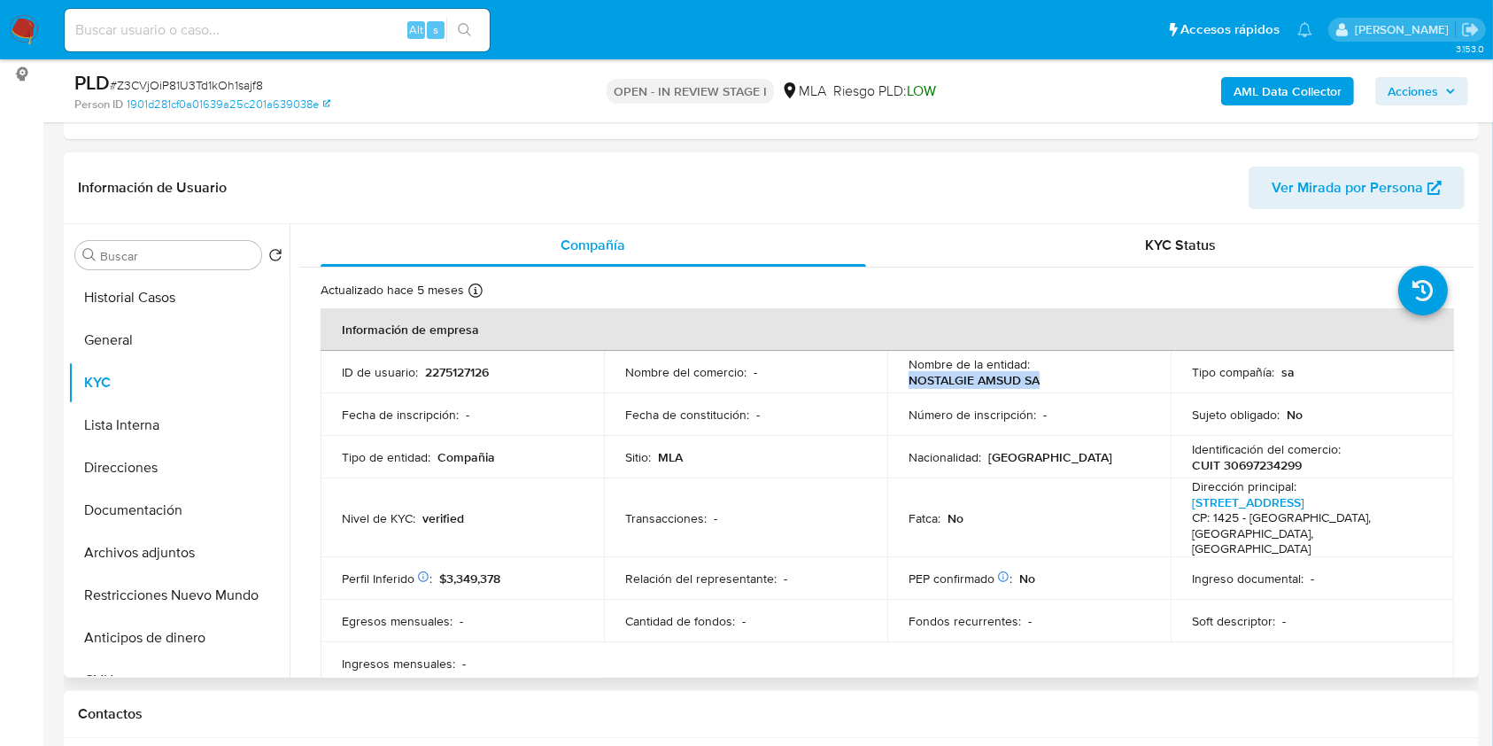
drag, startPoint x: 1038, startPoint y: 379, endPoint x: 905, endPoint y: 379, distance: 132.9
click at [909, 379] on div "Nombre de la entidad : NOSTALGIE AMSUD SA" at bounding box center [1029, 372] width 241 height 32
copy p "NOSTALGIE AMSUD SA"
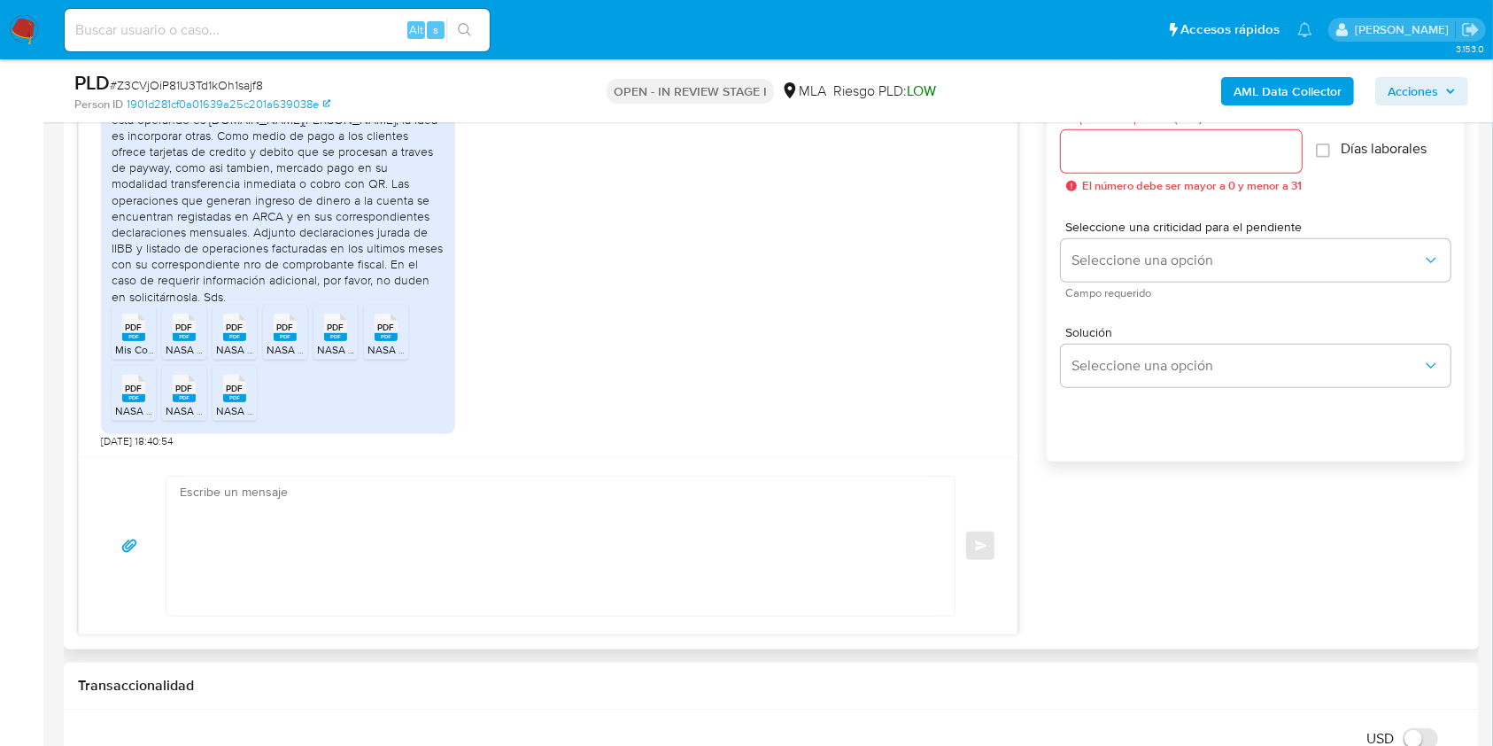
scroll to position [1000, 0]
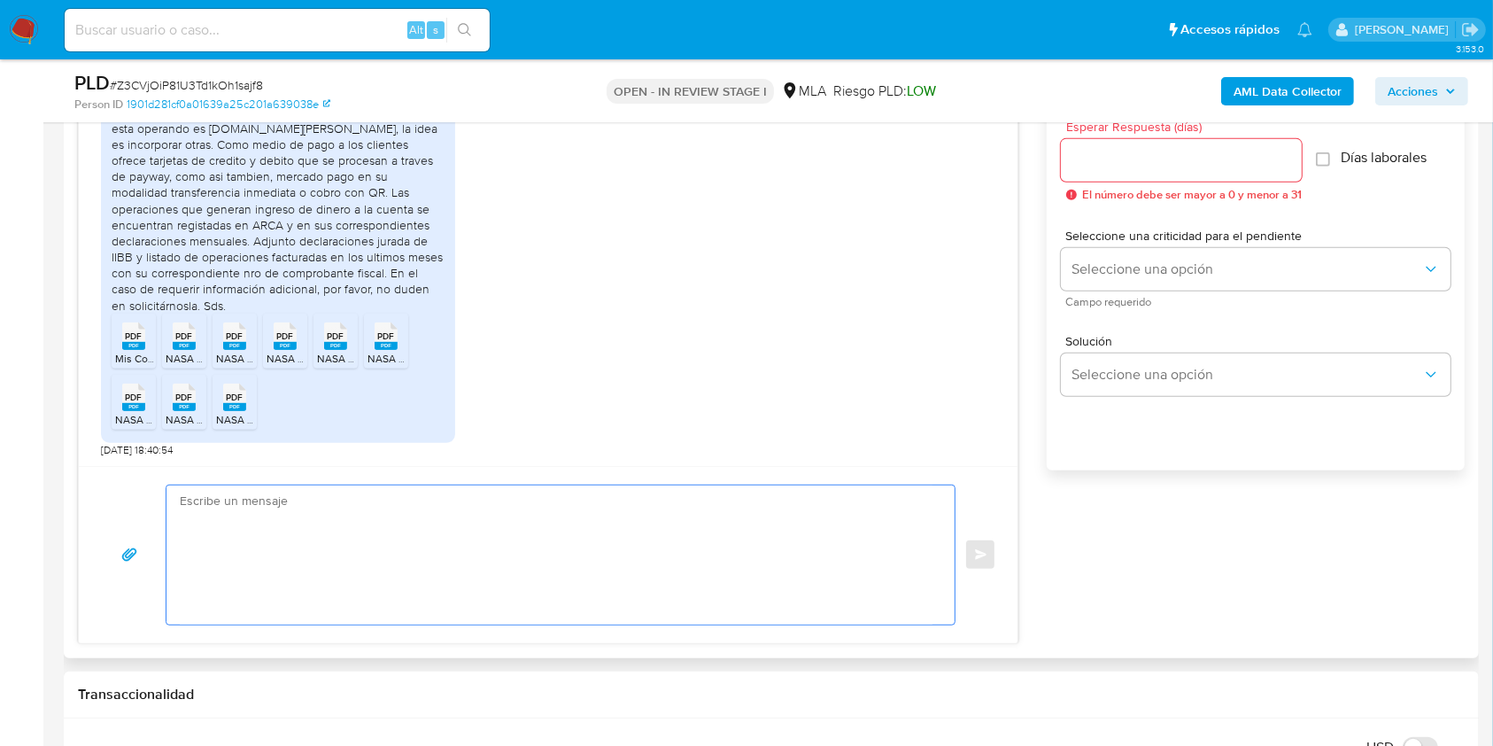
click at [424, 522] on textarea at bounding box center [556, 554] width 753 height 139
paste textarea "Hola NOSTALGIE AMSUD SA, Muchas gracias por tu respuesta. En este caso, te pedi…"
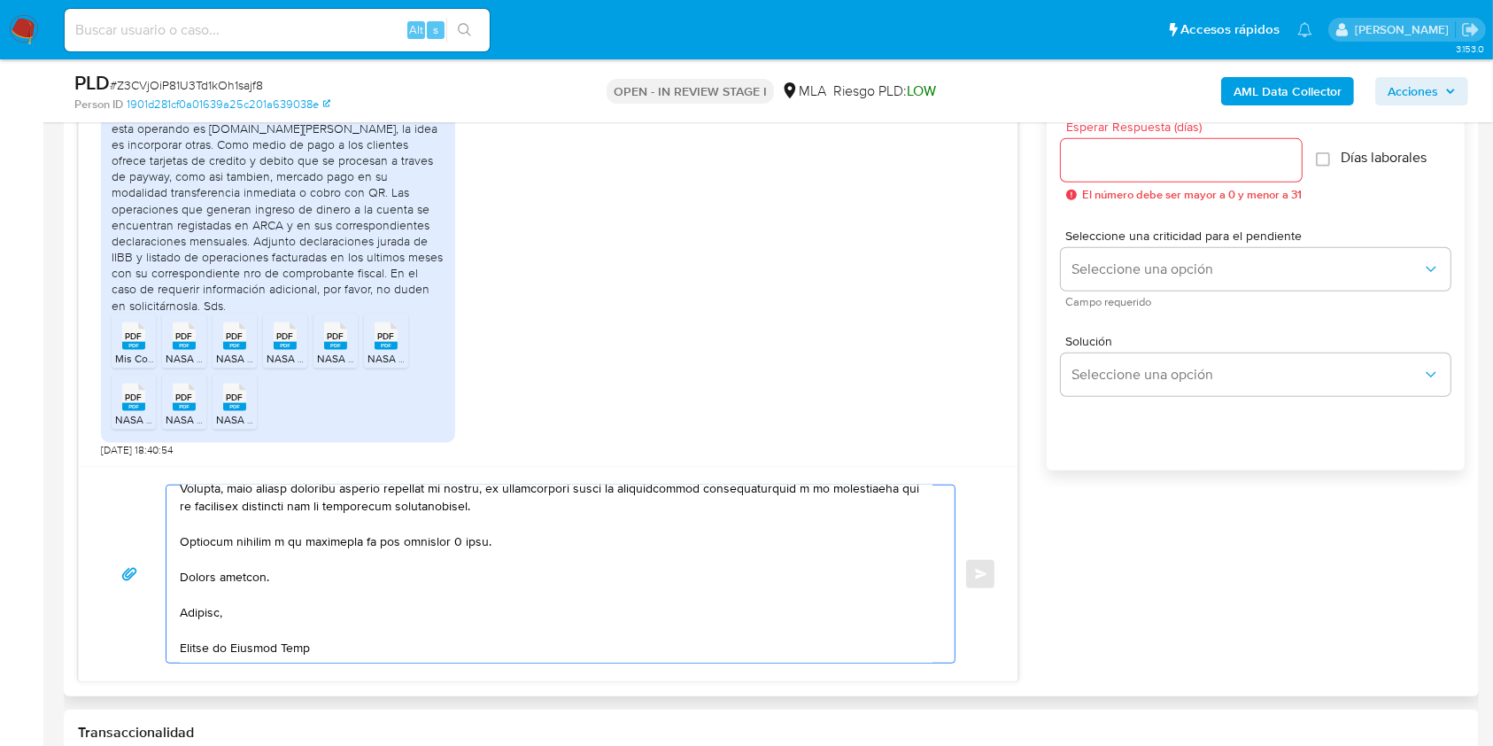
scroll to position [666, 0]
click at [459, 543] on textarea at bounding box center [556, 573] width 753 height 177
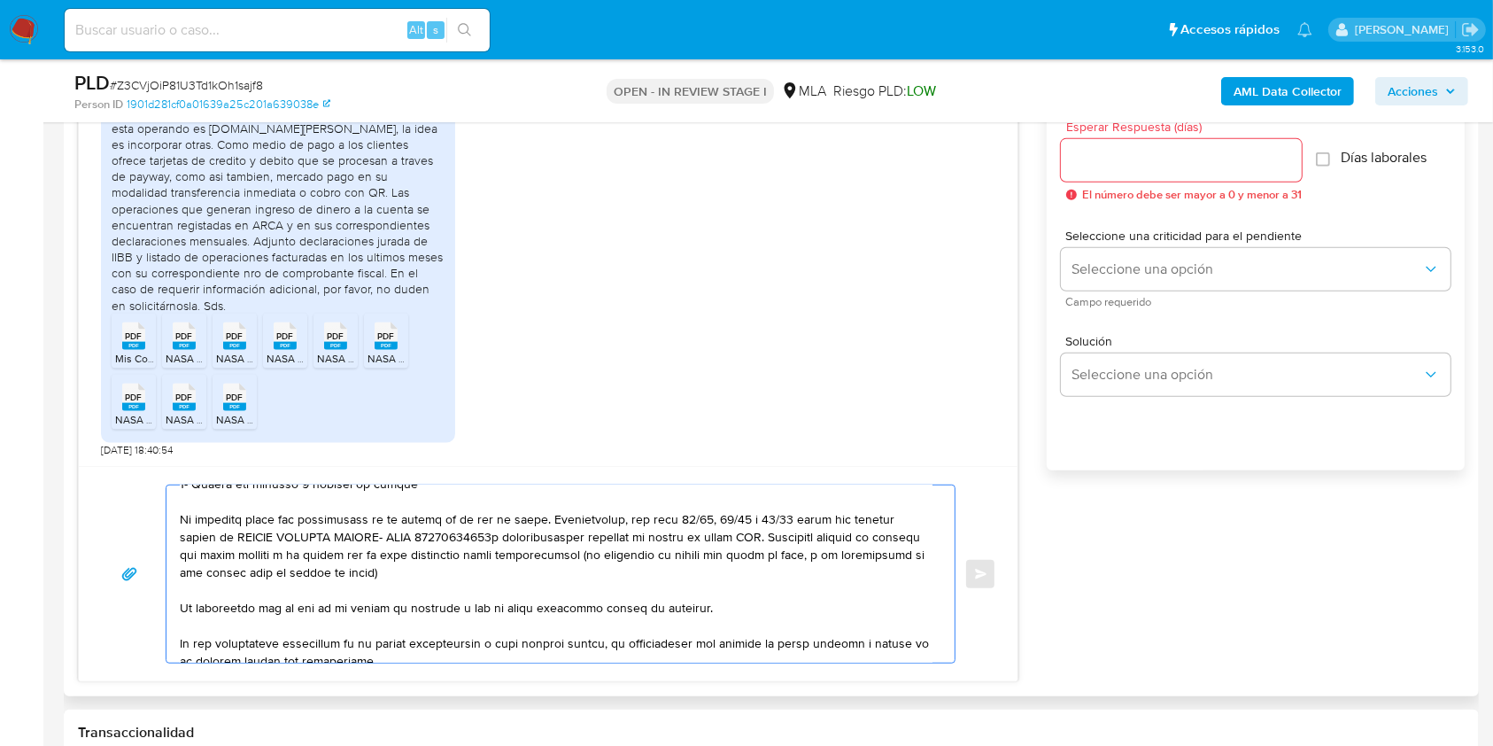
scroll to position [221, 0]
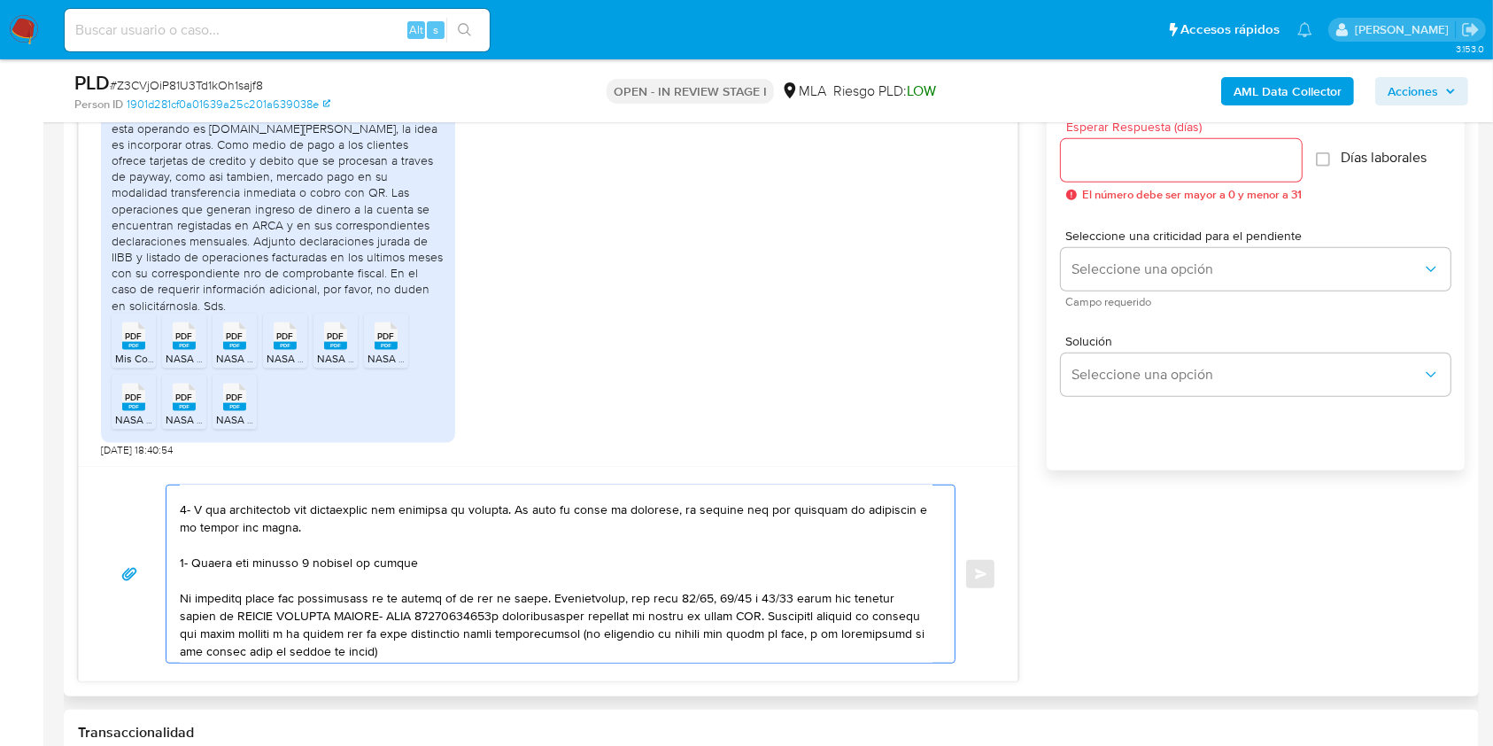
drag, startPoint x: 551, startPoint y: 607, endPoint x: 158, endPoint y: 510, distance: 405.0
click at [158, 510] on div "Enviar" at bounding box center [548, 574] width 896 height 179
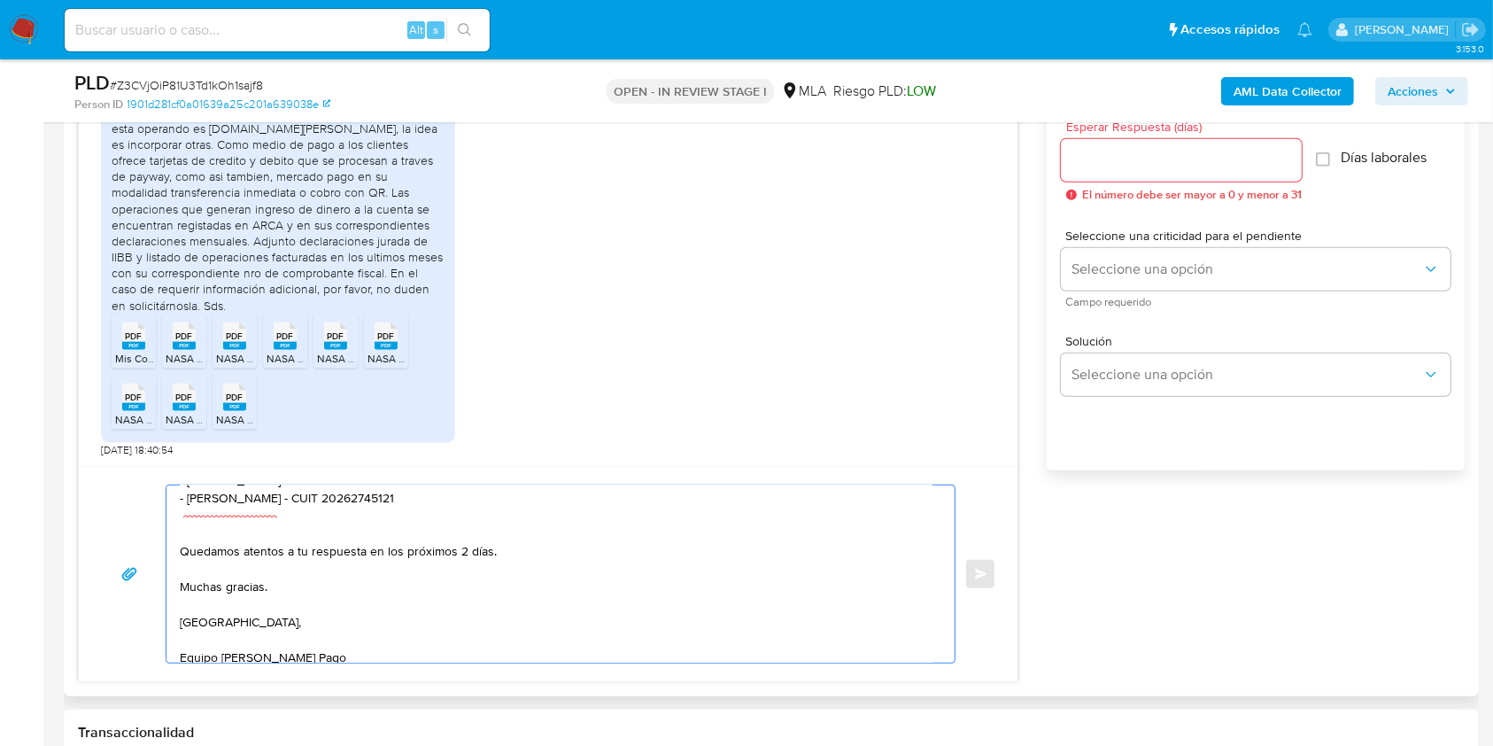
scroll to position [0, 0]
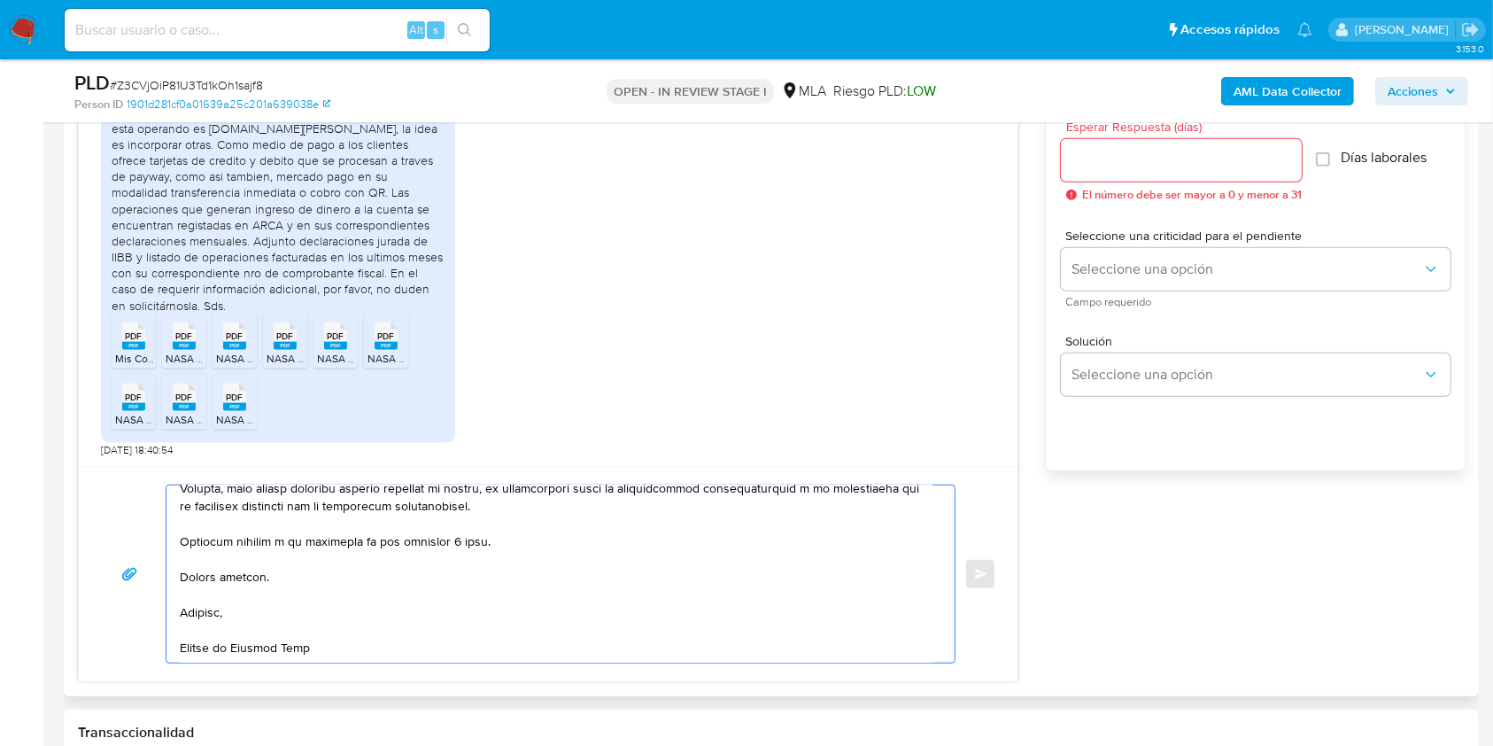
click at [439, 583] on textarea at bounding box center [556, 573] width 753 height 177
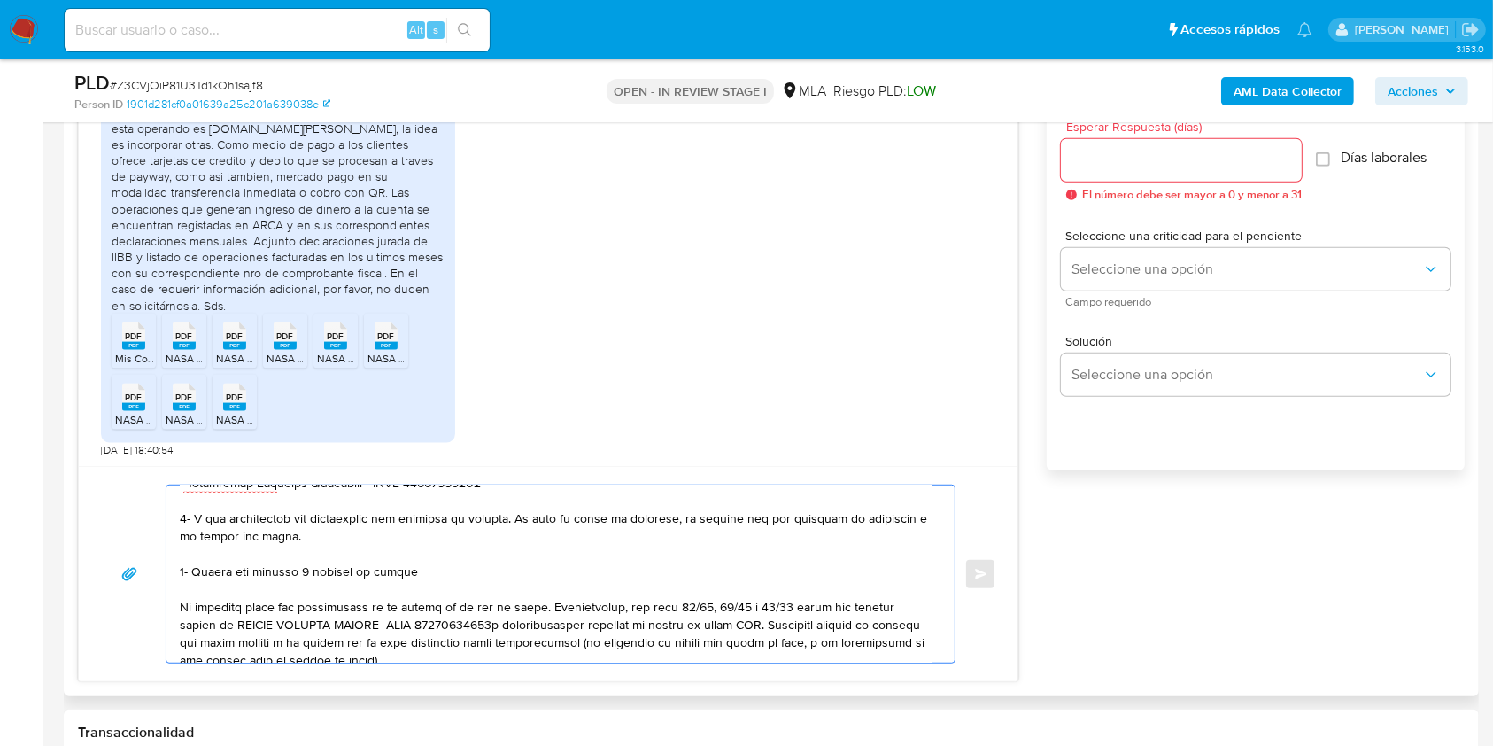
drag, startPoint x: 511, startPoint y: 500, endPoint x: 165, endPoint y: 573, distance: 353.9
click at [166, 573] on div at bounding box center [561, 574] width 790 height 179
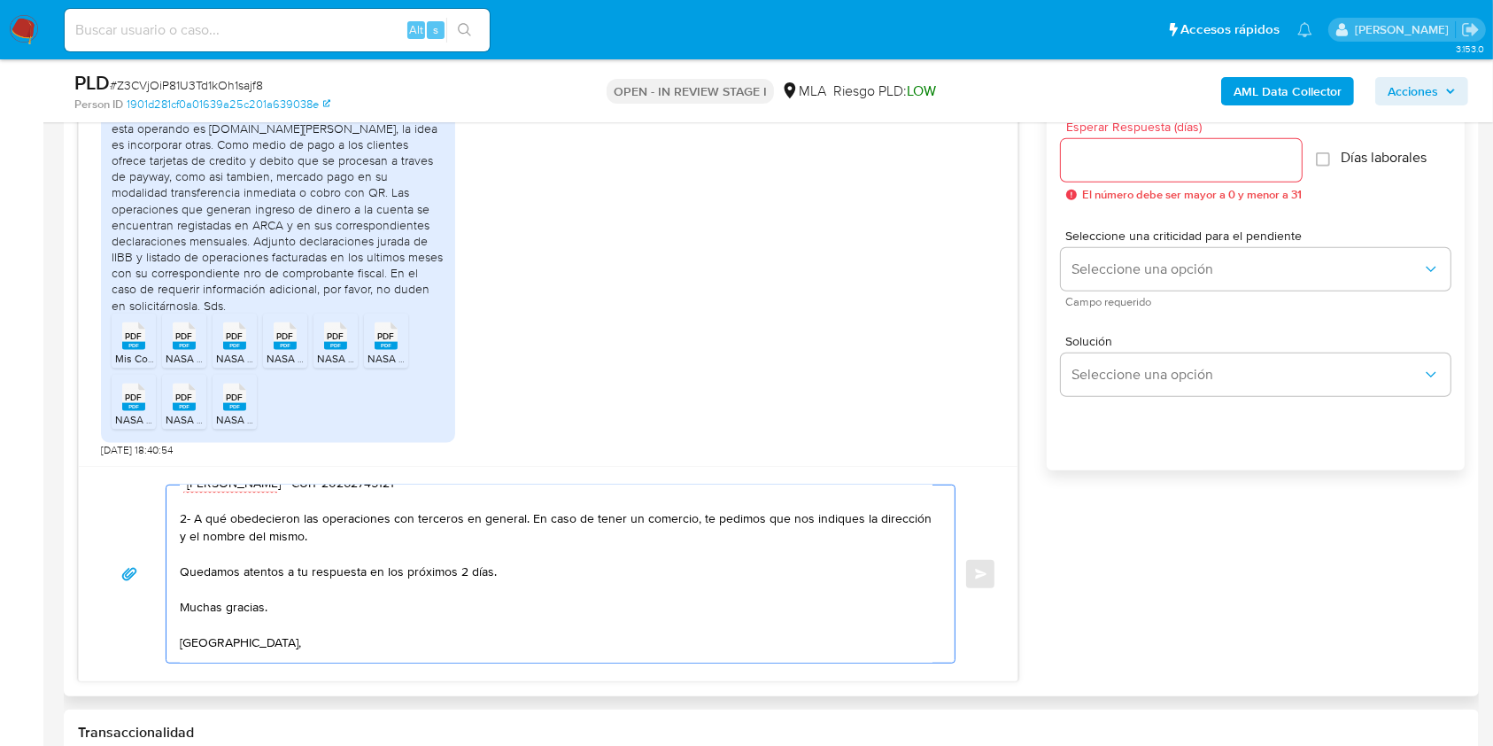
drag, startPoint x: 397, startPoint y: 542, endPoint x: 529, endPoint y: 514, distance: 135.0
click at [529, 514] on textarea "Hola NOSTALGIE AMSUD SA, Muchas gracias por tu respuesta. En este caso, te pedi…" at bounding box center [556, 573] width 753 height 177
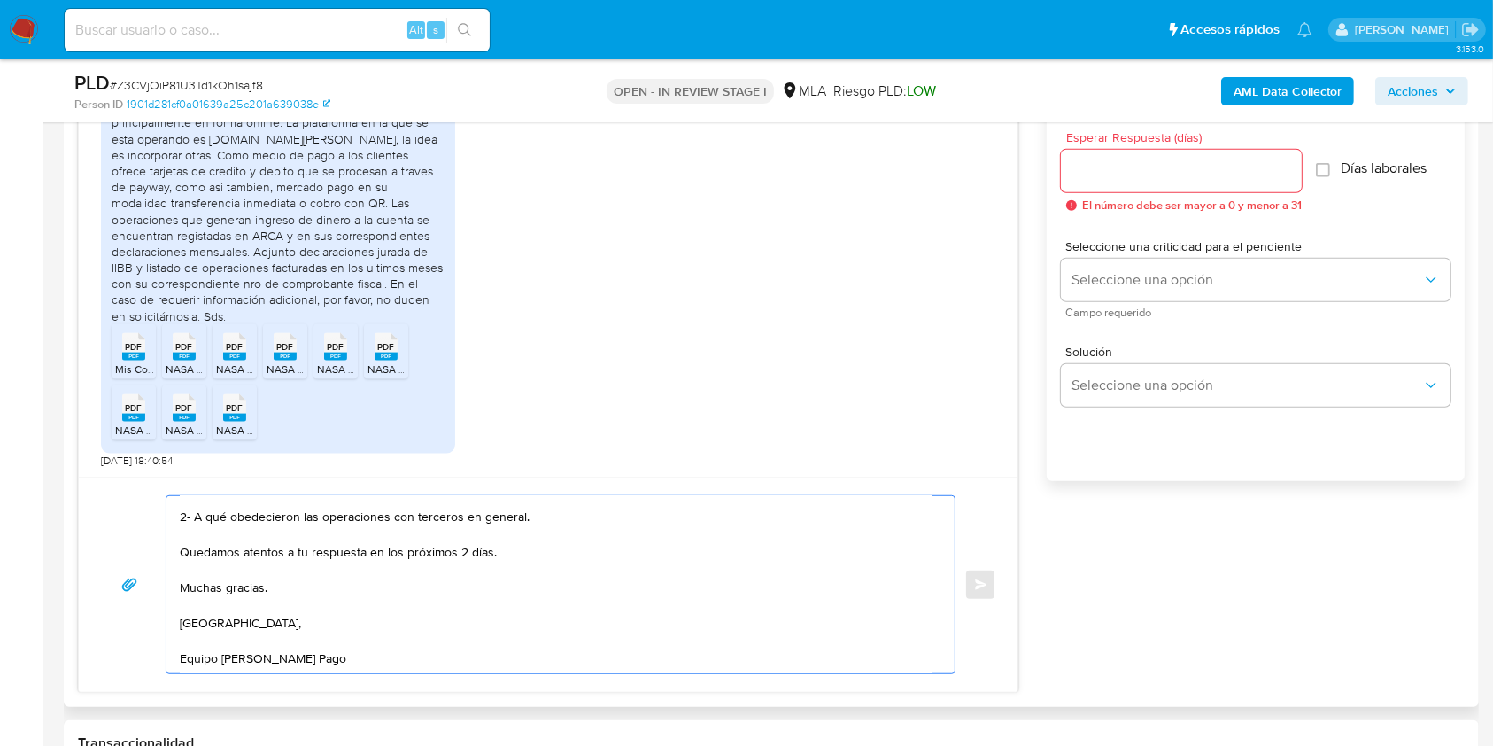
type textarea "Hola NOSTALGIE AMSUD SA, Muchas gracias por tu respuesta. En este caso, te pedi…"
click at [1164, 167] on input "Esperar Respuesta (días)" at bounding box center [1181, 170] width 241 height 23
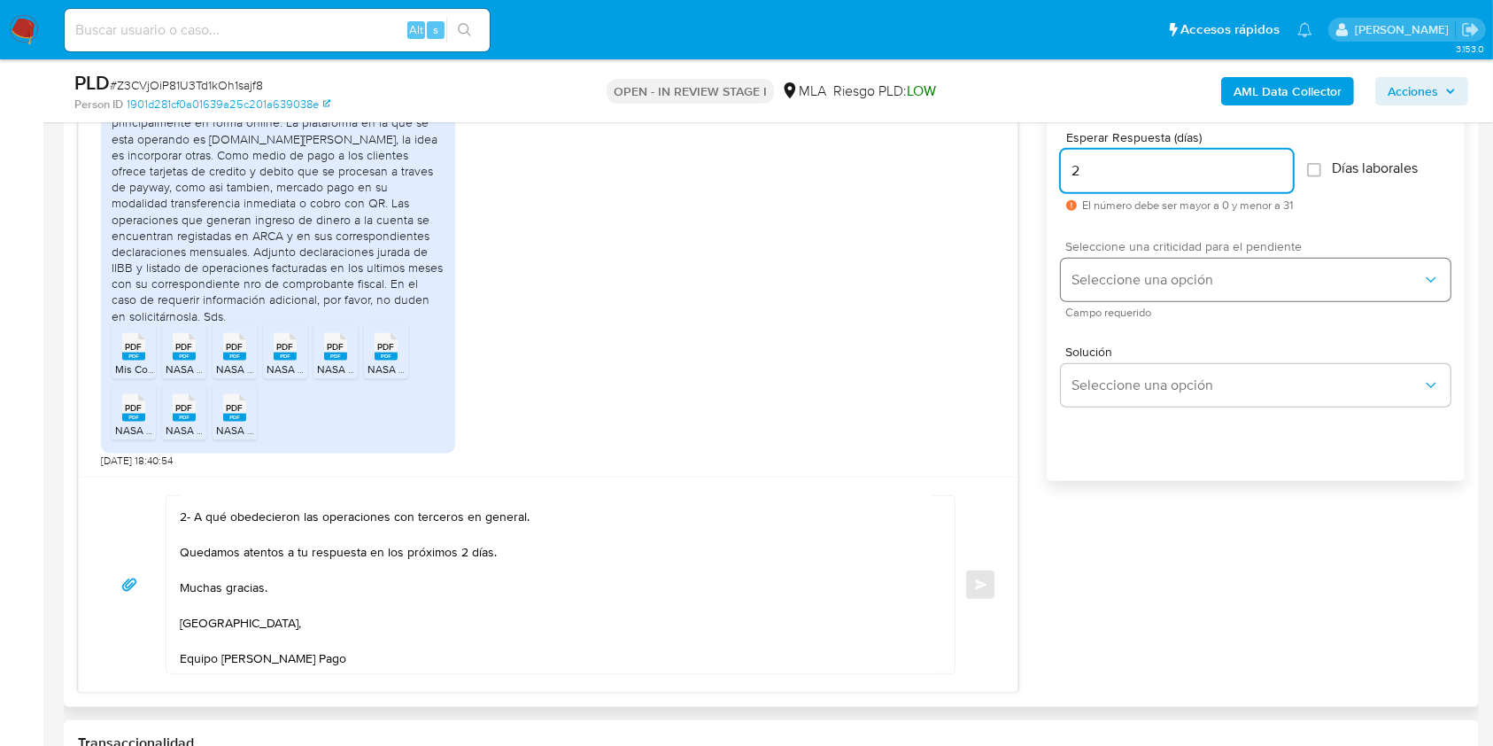
type input "2"
click at [1118, 276] on span "Seleccione una opción" at bounding box center [1247, 280] width 351 height 18
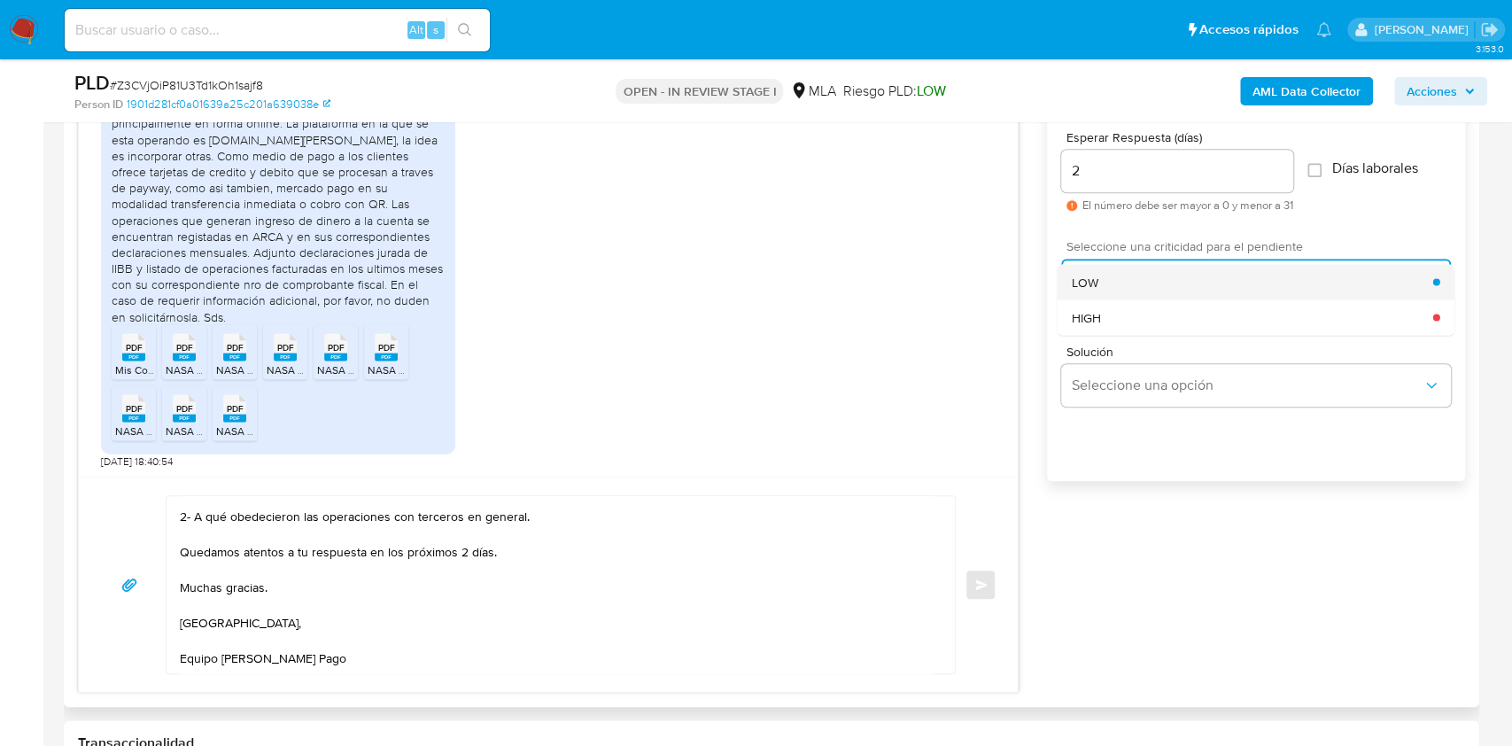
click at [1118, 283] on div "LOW" at bounding box center [1252, 281] width 361 height 35
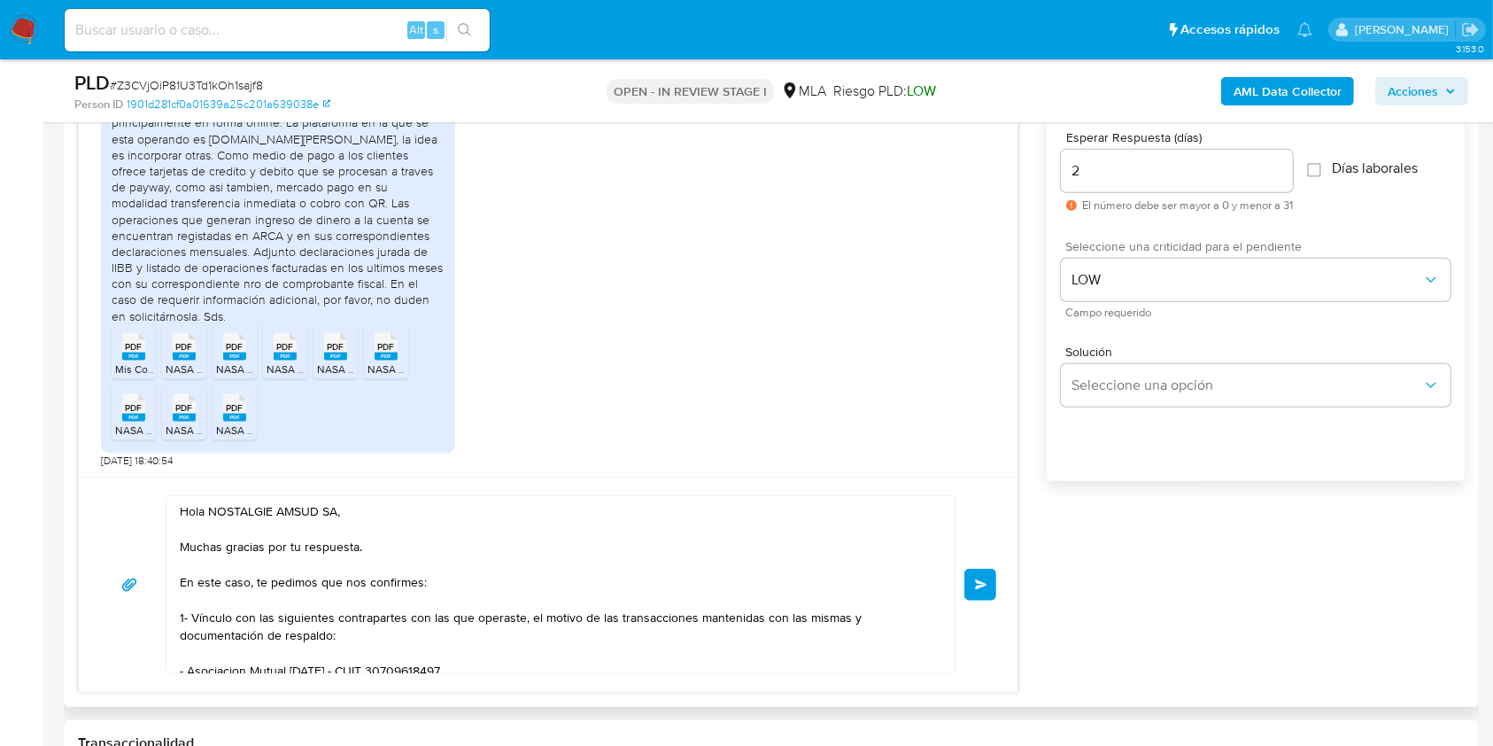
click at [986, 576] on button "Enviar" at bounding box center [981, 585] width 32 height 32
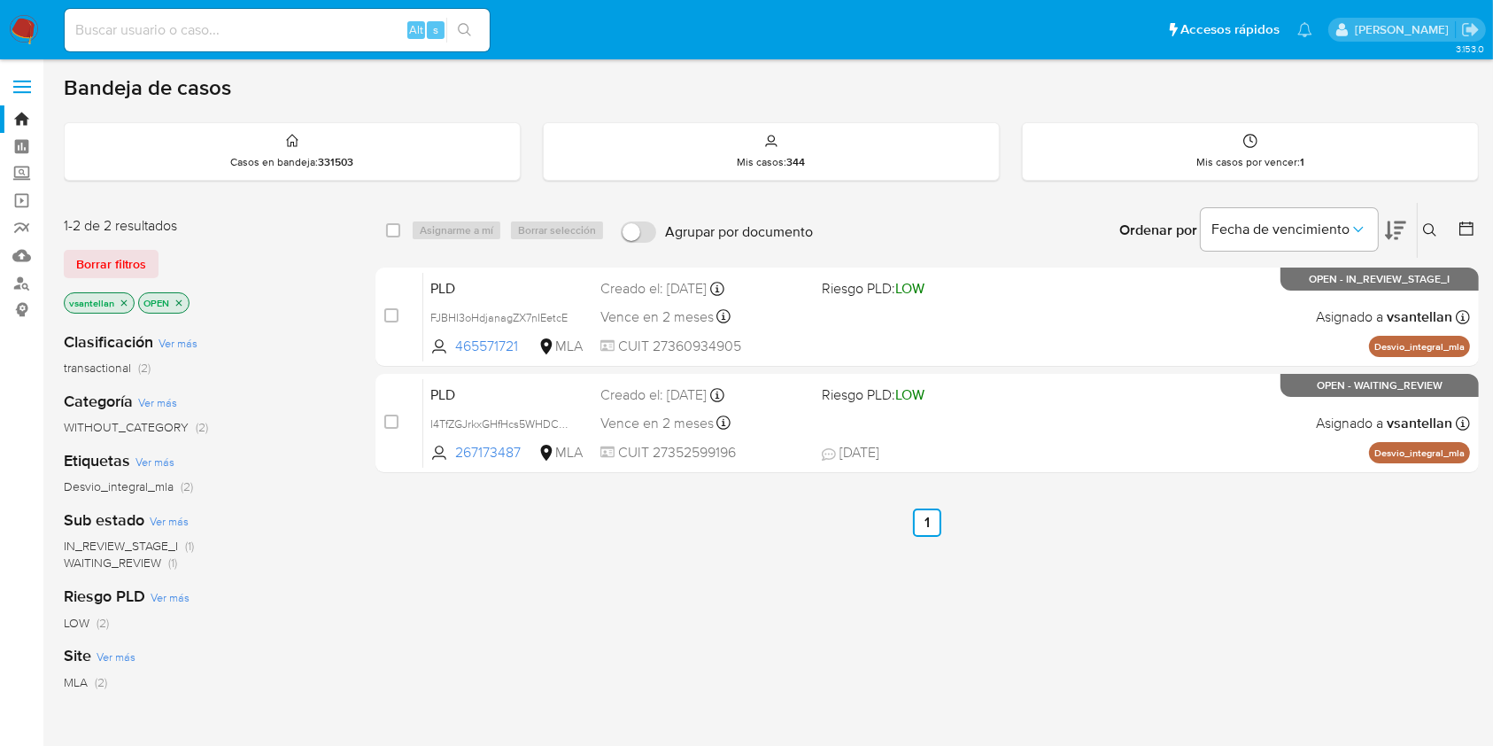
click at [1429, 229] on icon at bounding box center [1430, 230] width 14 height 14
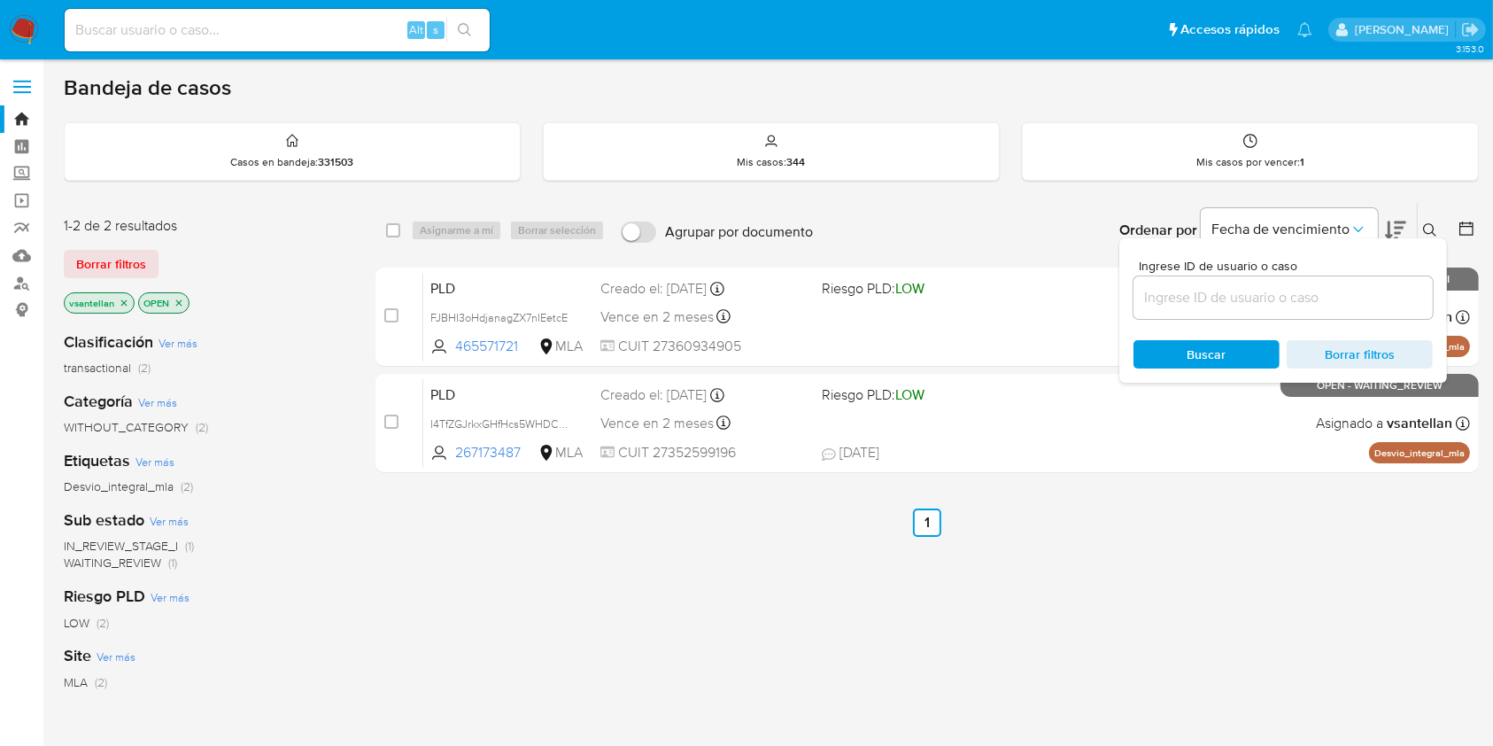
click at [1242, 290] on input at bounding box center [1283, 297] width 299 height 23
type input "465571721"
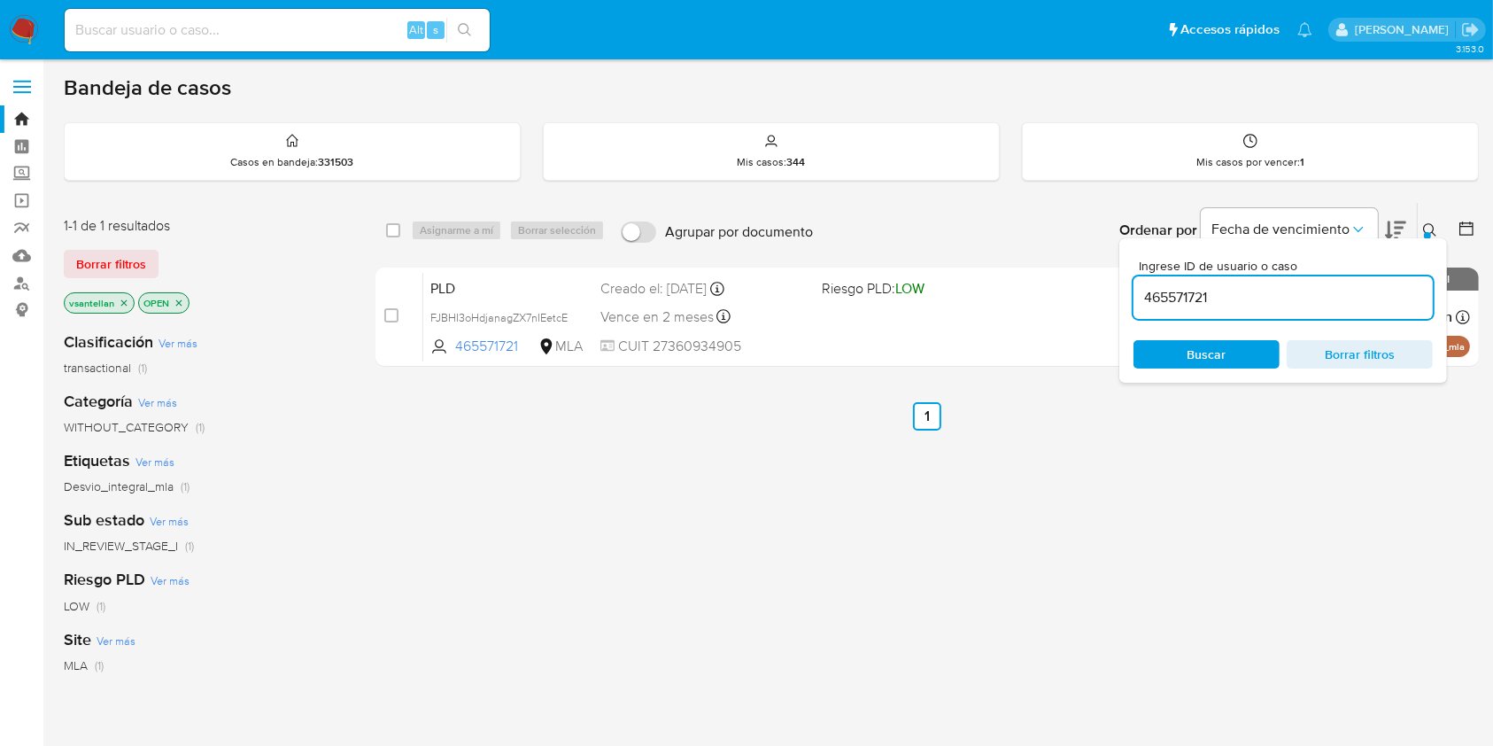
click at [1433, 224] on icon at bounding box center [1430, 230] width 14 height 14
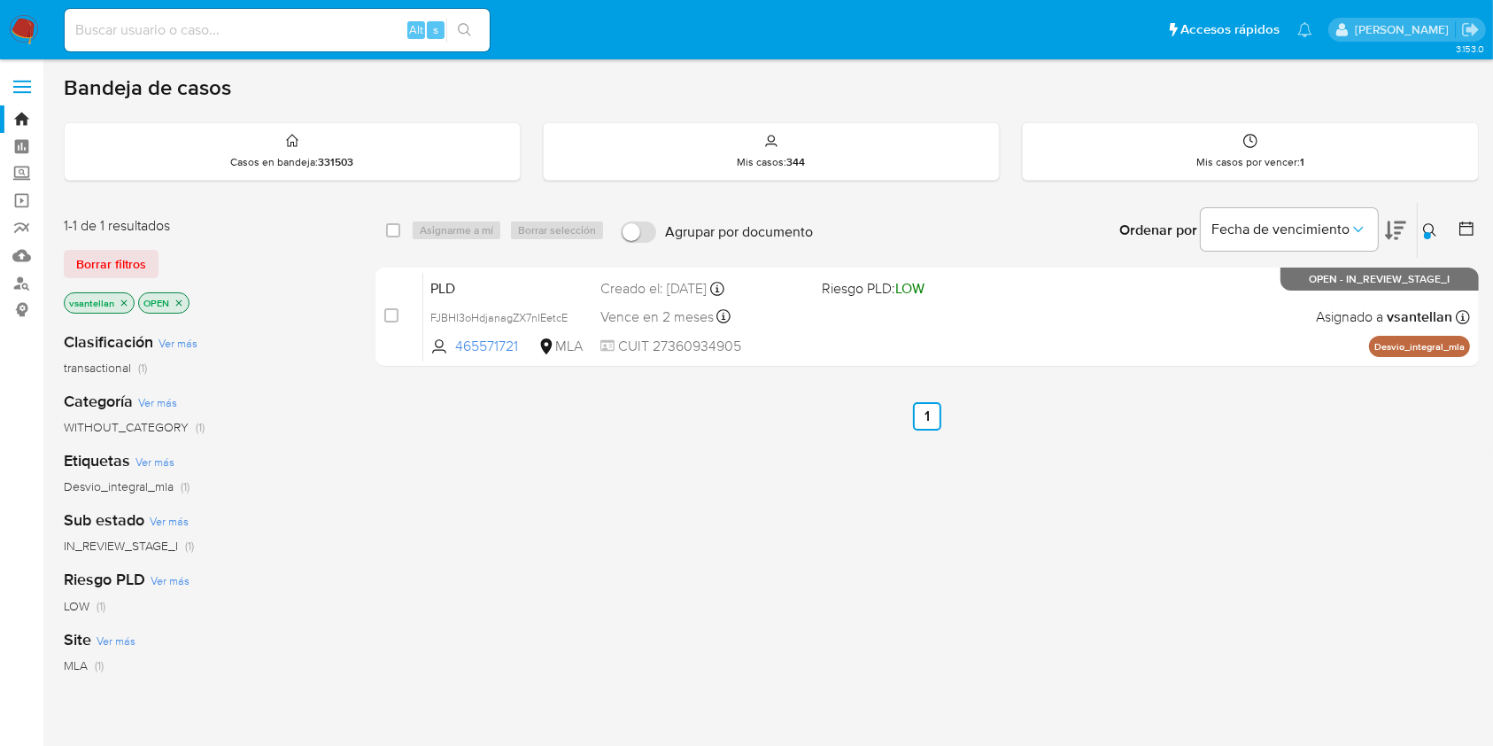
click at [1097, 373] on div "select-all-cases-checkbox Asignarme a mí Borrar selección Agrupar por documento…" at bounding box center [928, 603] width 1104 height 803
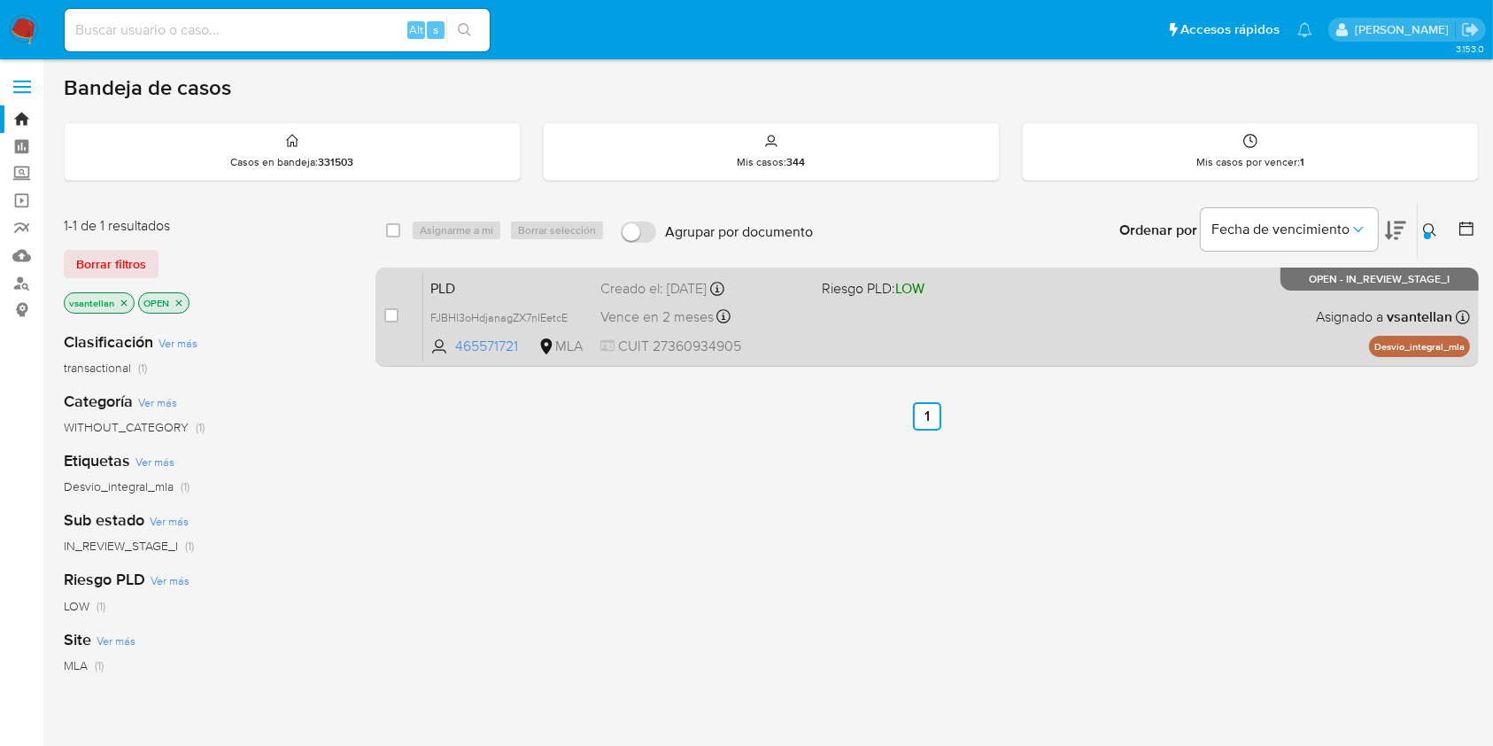
click at [1059, 316] on div "PLD FJBHI3oHdjanagZX7nIEetcE 465571721 MLA Riesgo PLD: LOW Creado el: 12/07/202…" at bounding box center [946, 316] width 1047 height 89
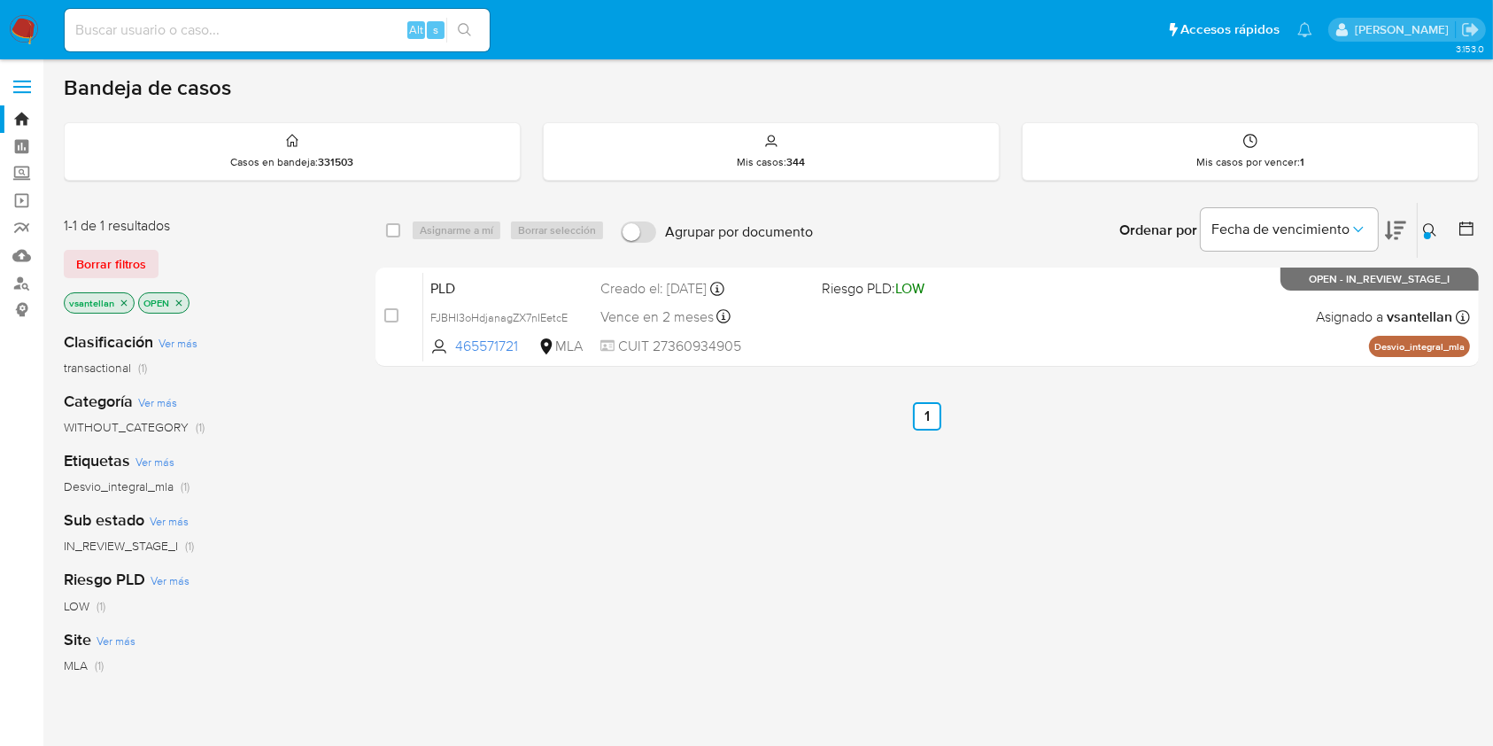
click at [23, 23] on img at bounding box center [24, 30] width 30 height 30
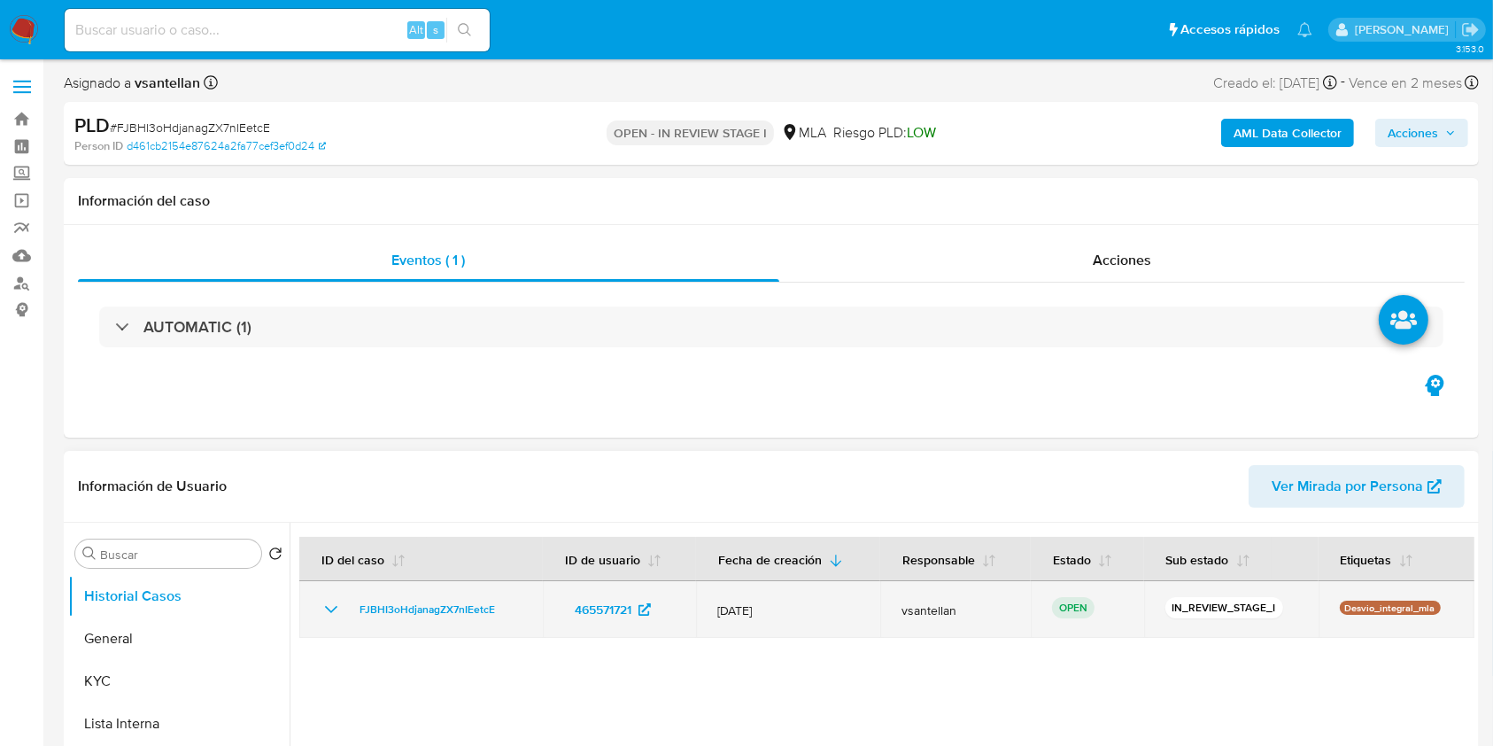
select select "10"
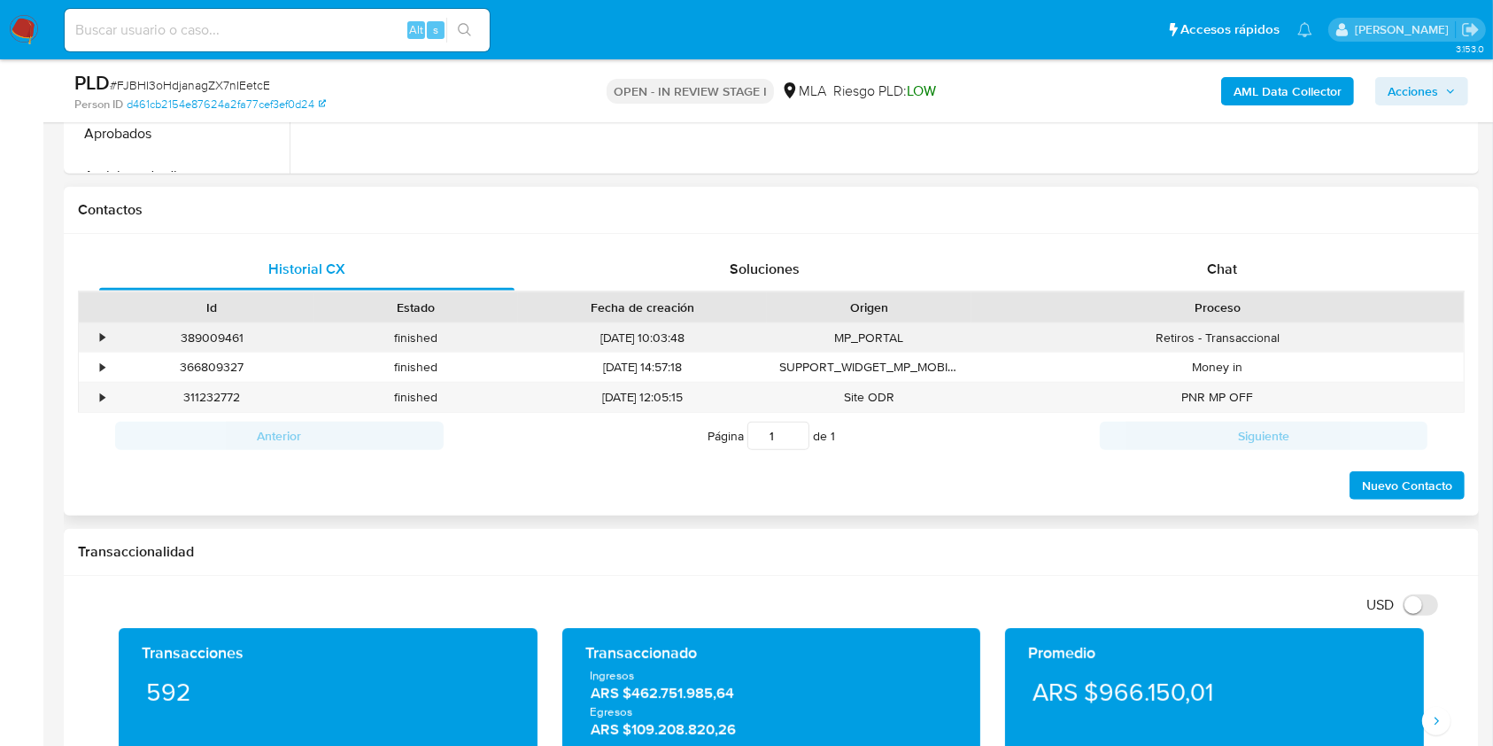
scroll to position [709, 0]
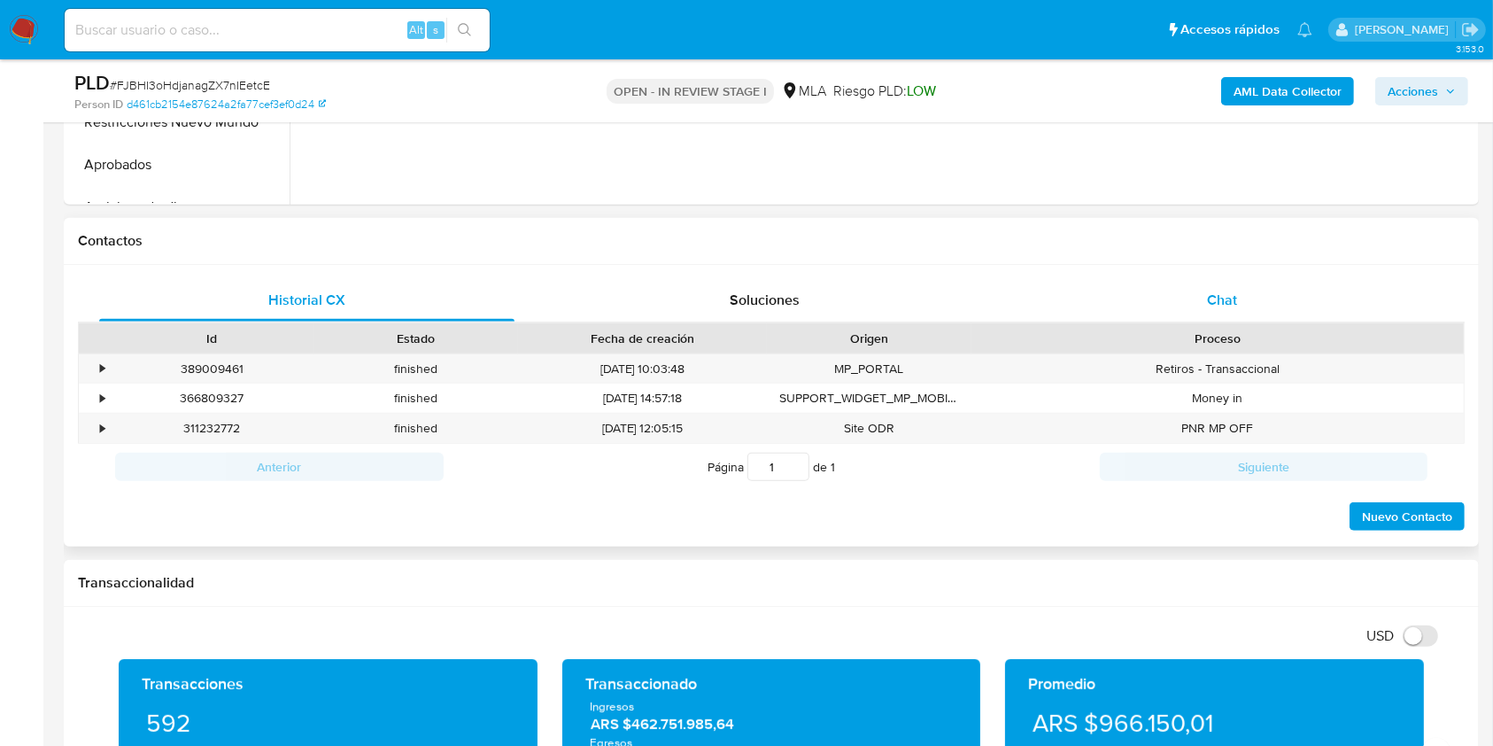
click at [1270, 293] on div "Chat" at bounding box center [1222, 300] width 415 height 43
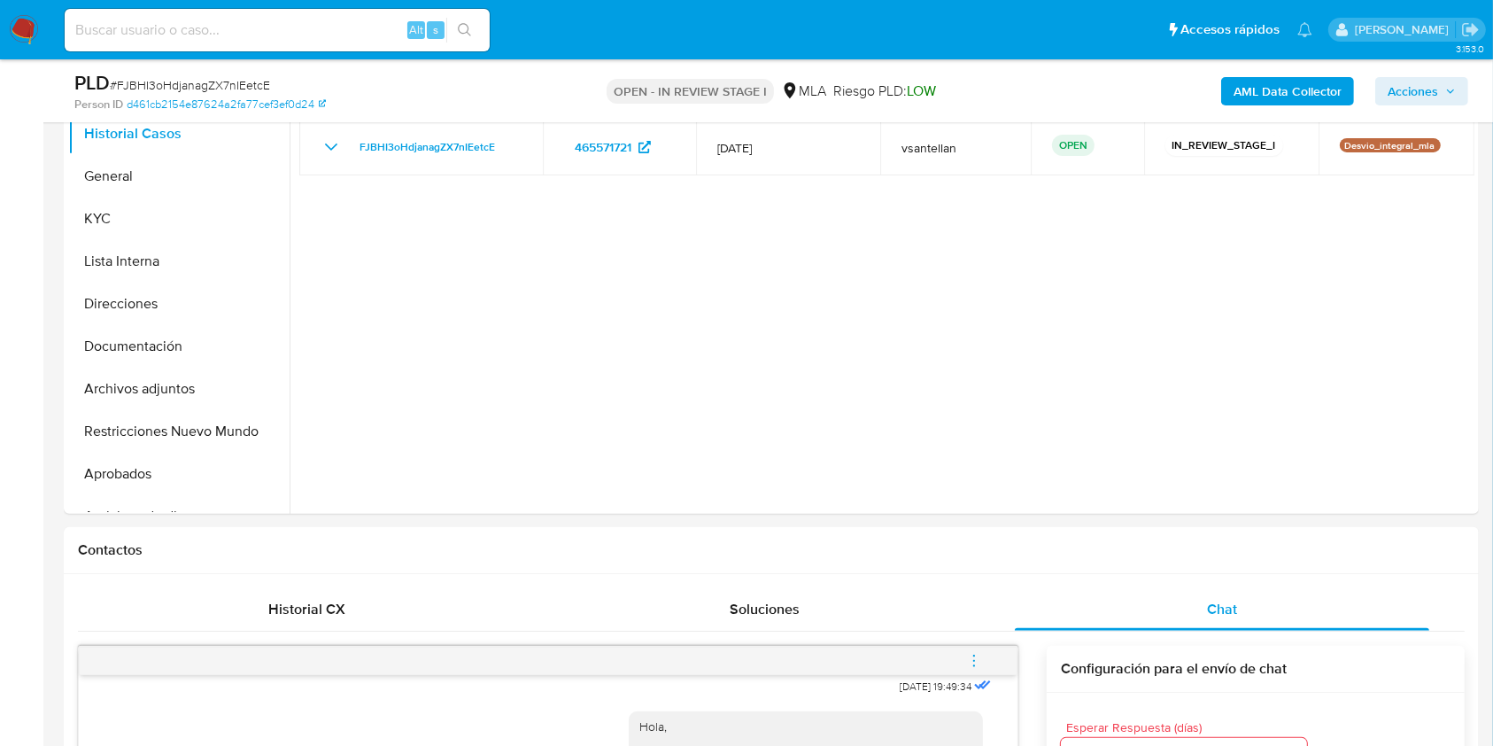
scroll to position [278, 0]
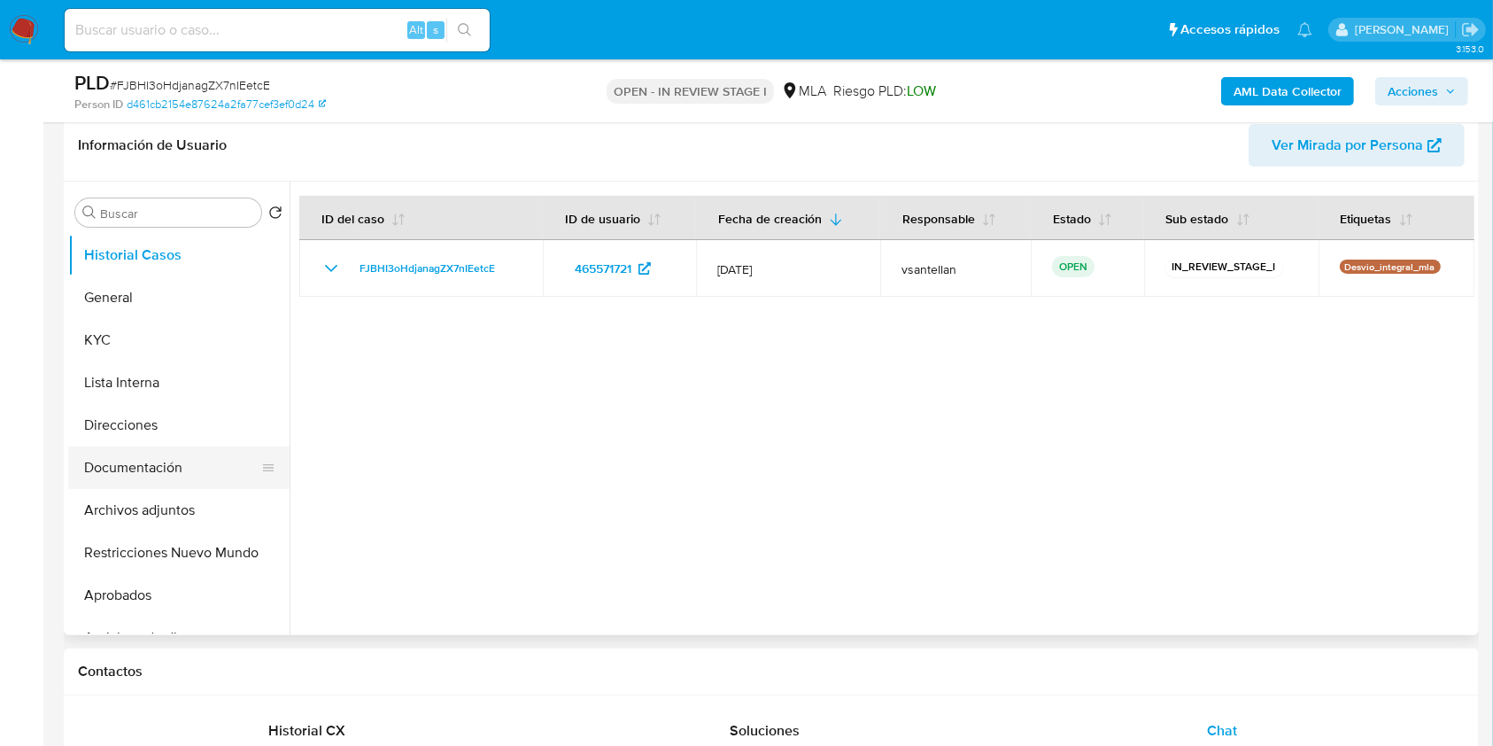
click at [217, 459] on button "Documentación" at bounding box center [171, 467] width 207 height 43
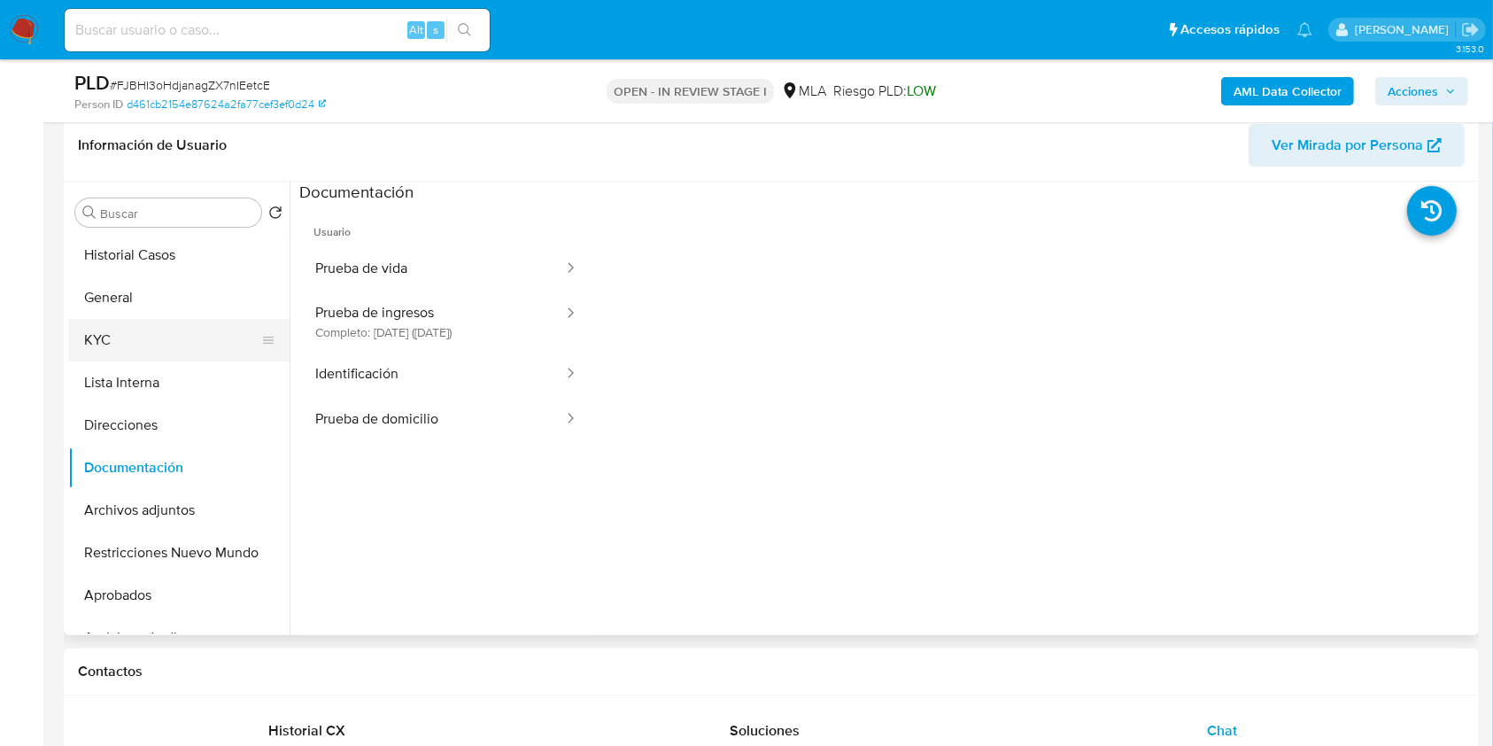
click at [141, 329] on button "KYC" at bounding box center [171, 340] width 207 height 43
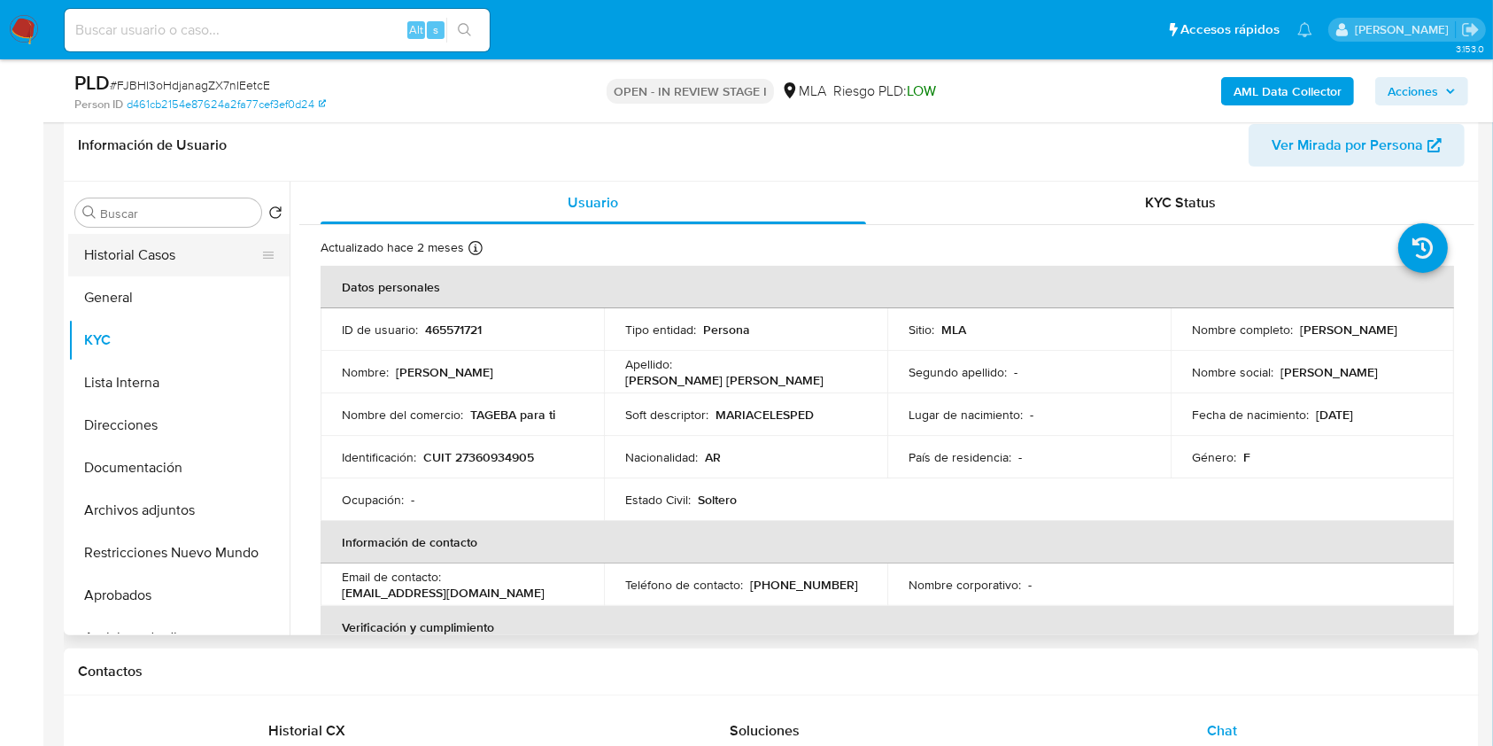
click at [169, 260] on button "Historial Casos" at bounding box center [171, 255] width 207 height 43
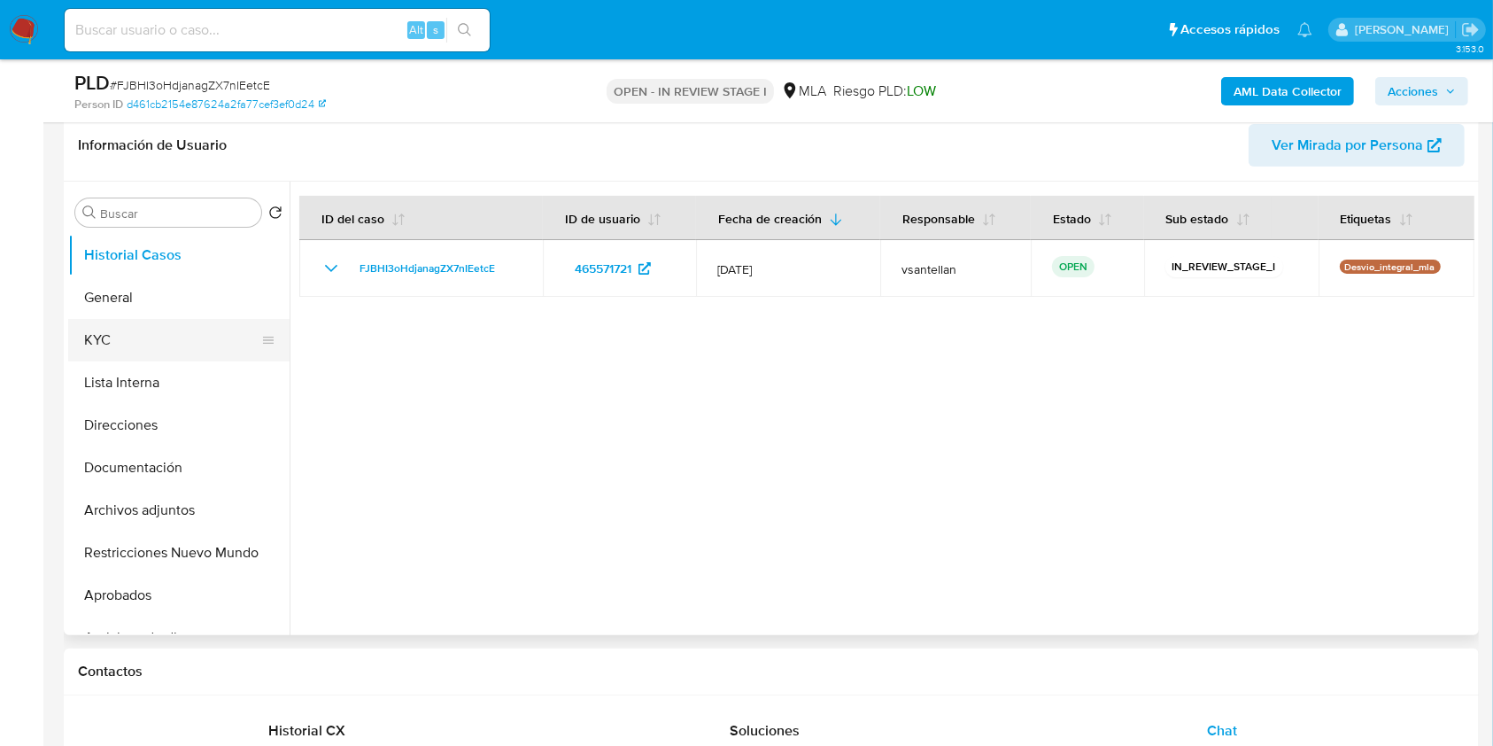
click at [123, 339] on button "KYC" at bounding box center [171, 340] width 207 height 43
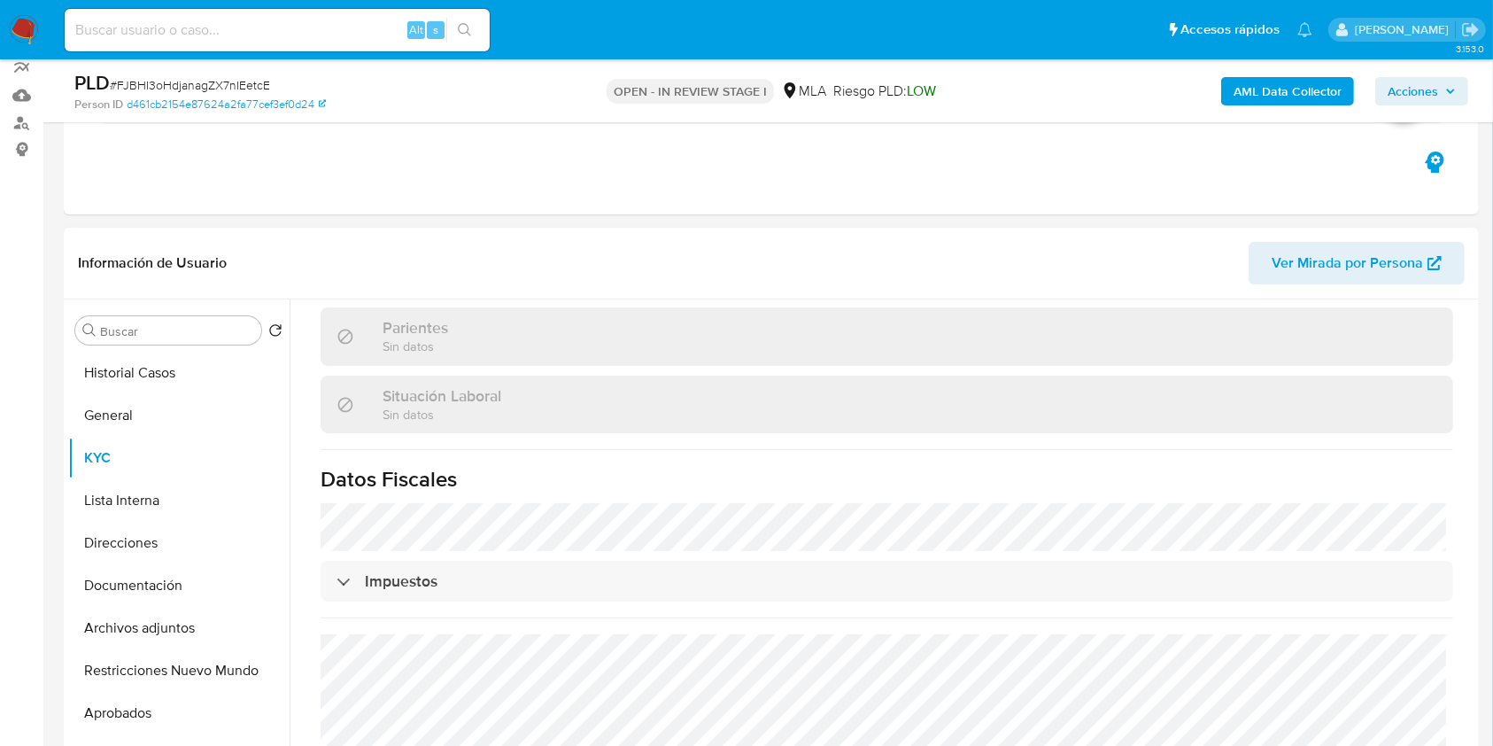
scroll to position [932, 0]
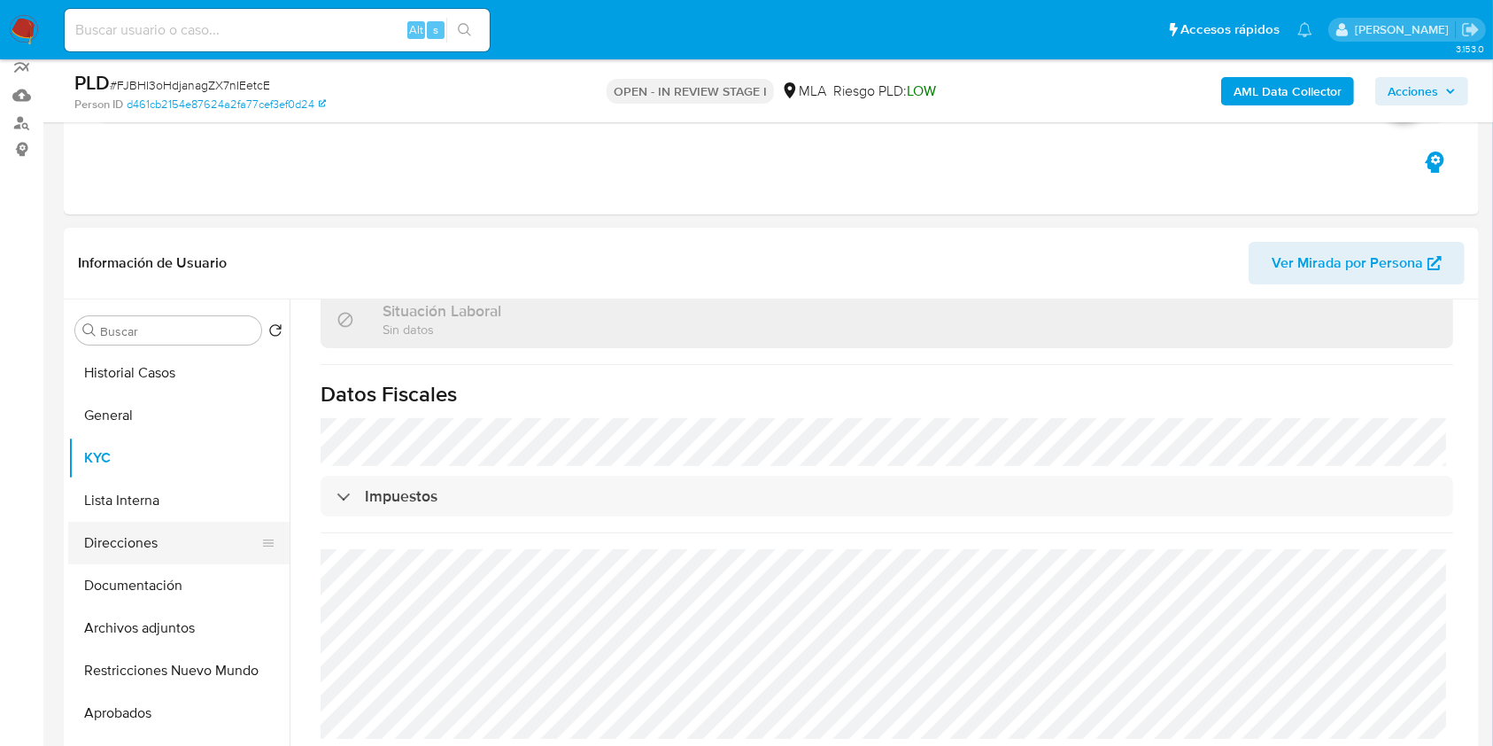
click at [161, 537] on button "Direcciones" at bounding box center [171, 543] width 207 height 43
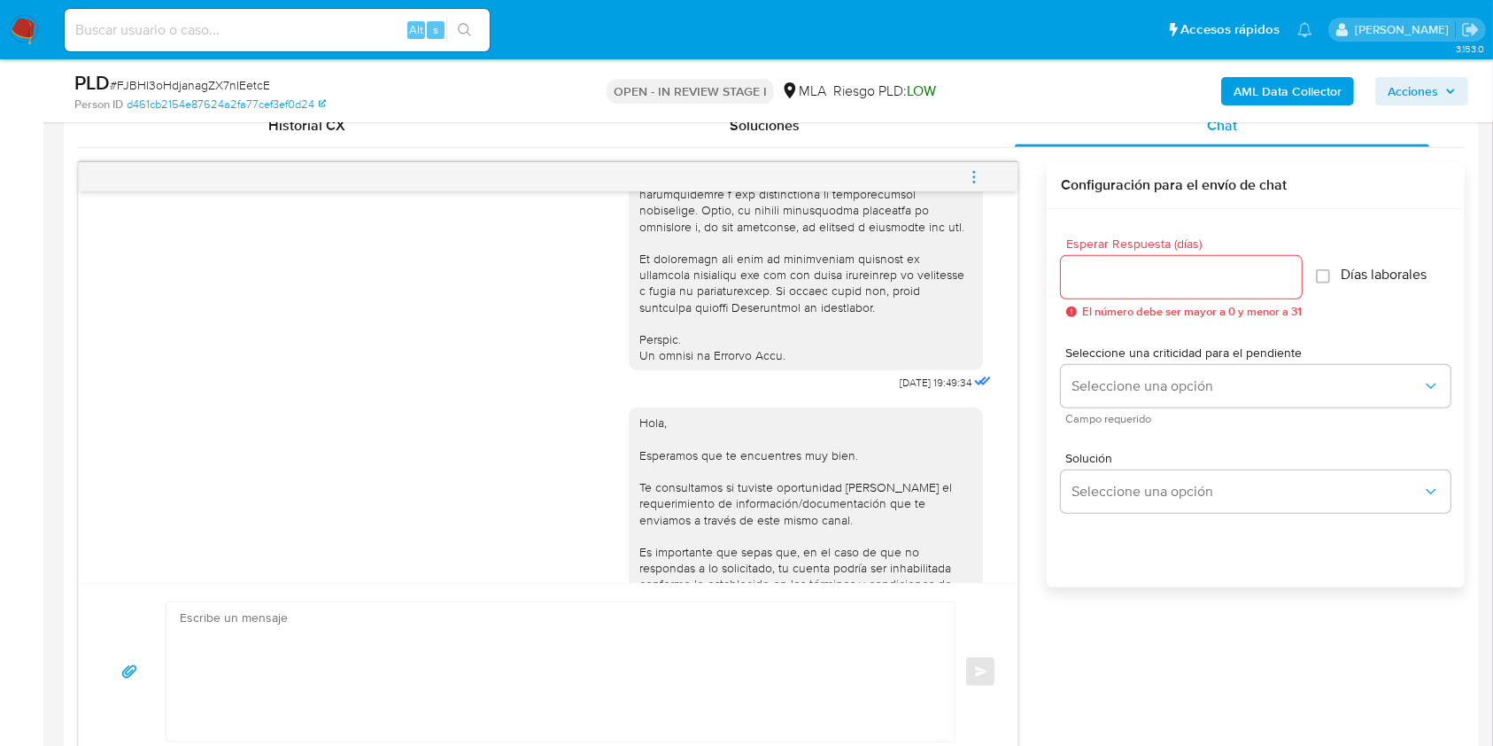
scroll to position [1001, 0]
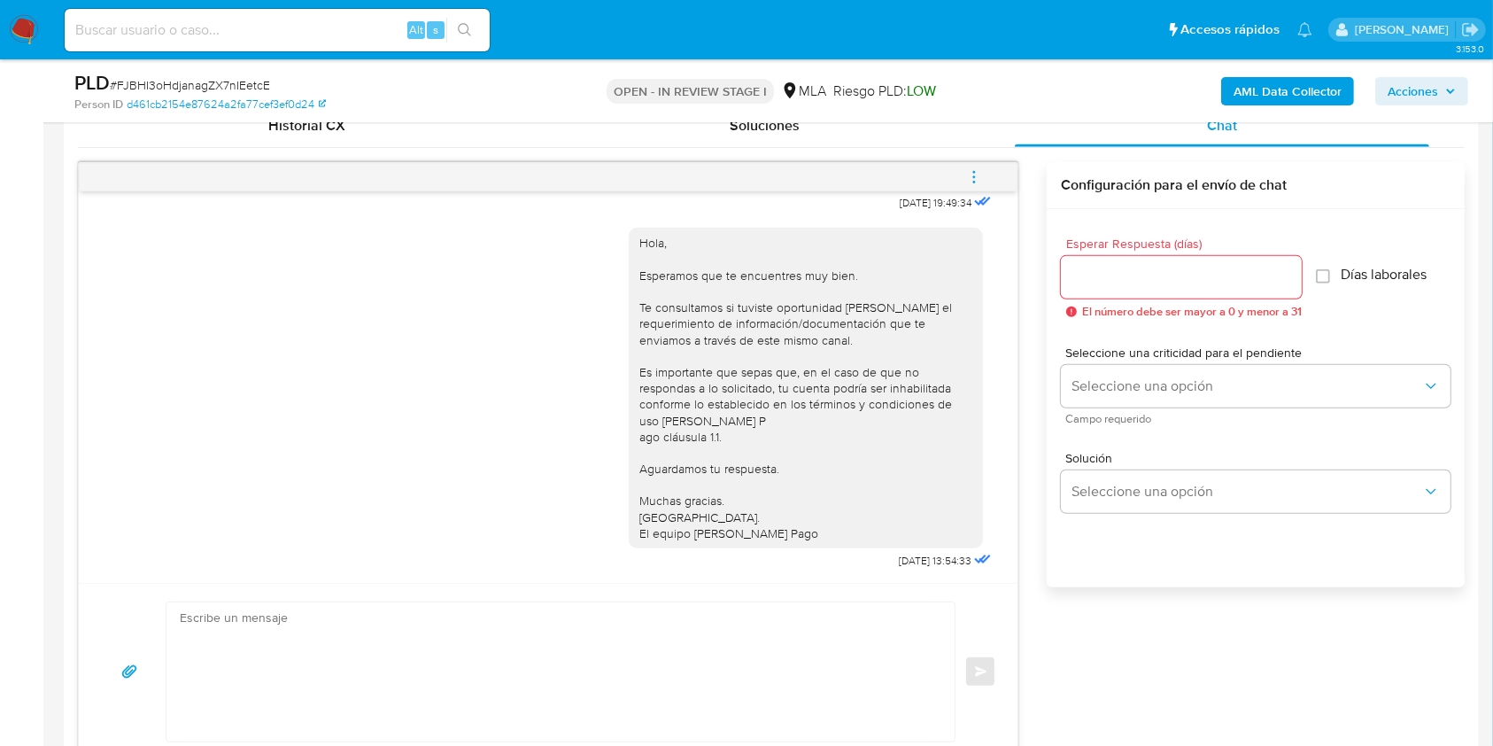
click at [992, 179] on button "menu-action" at bounding box center [974, 177] width 58 height 43
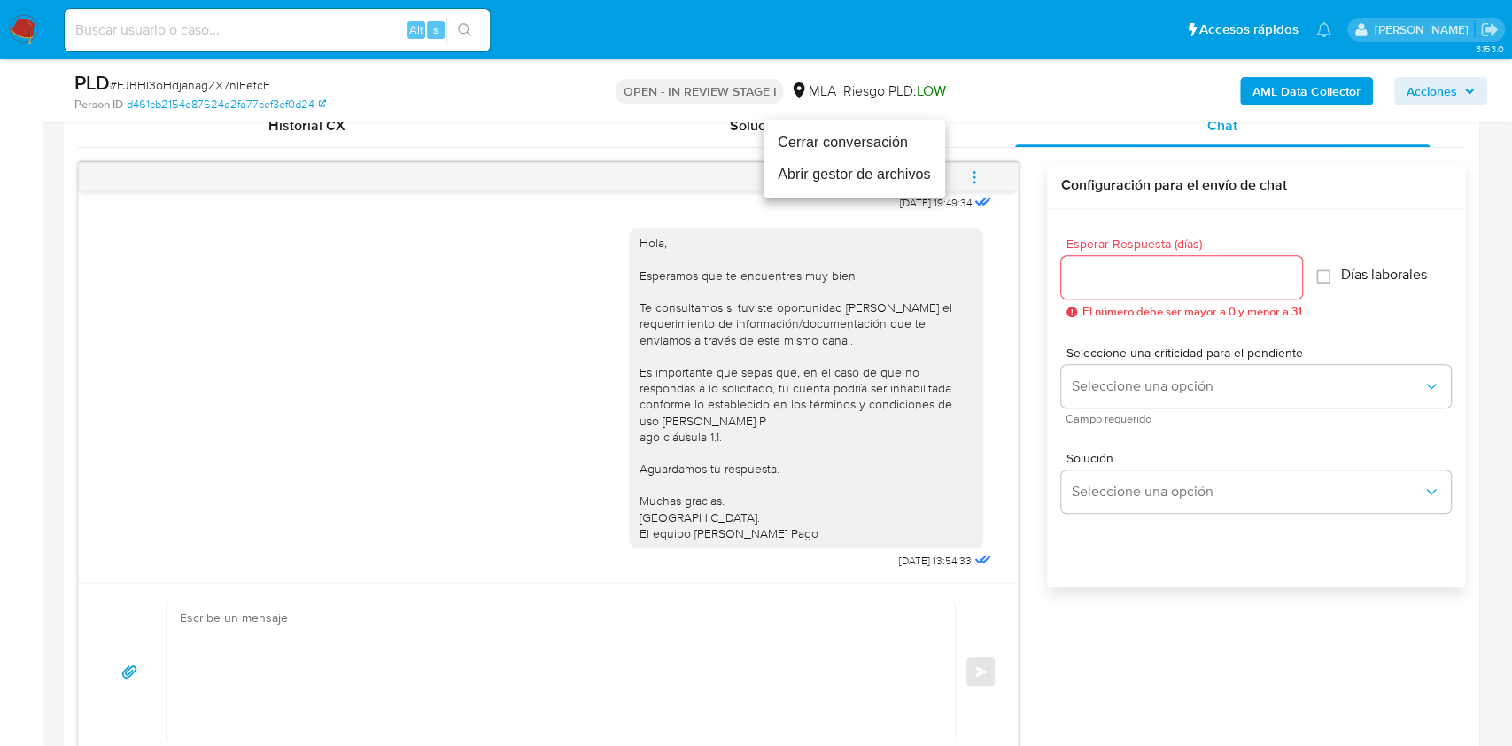
click at [904, 147] on li "Cerrar conversación" at bounding box center [855, 143] width 182 height 32
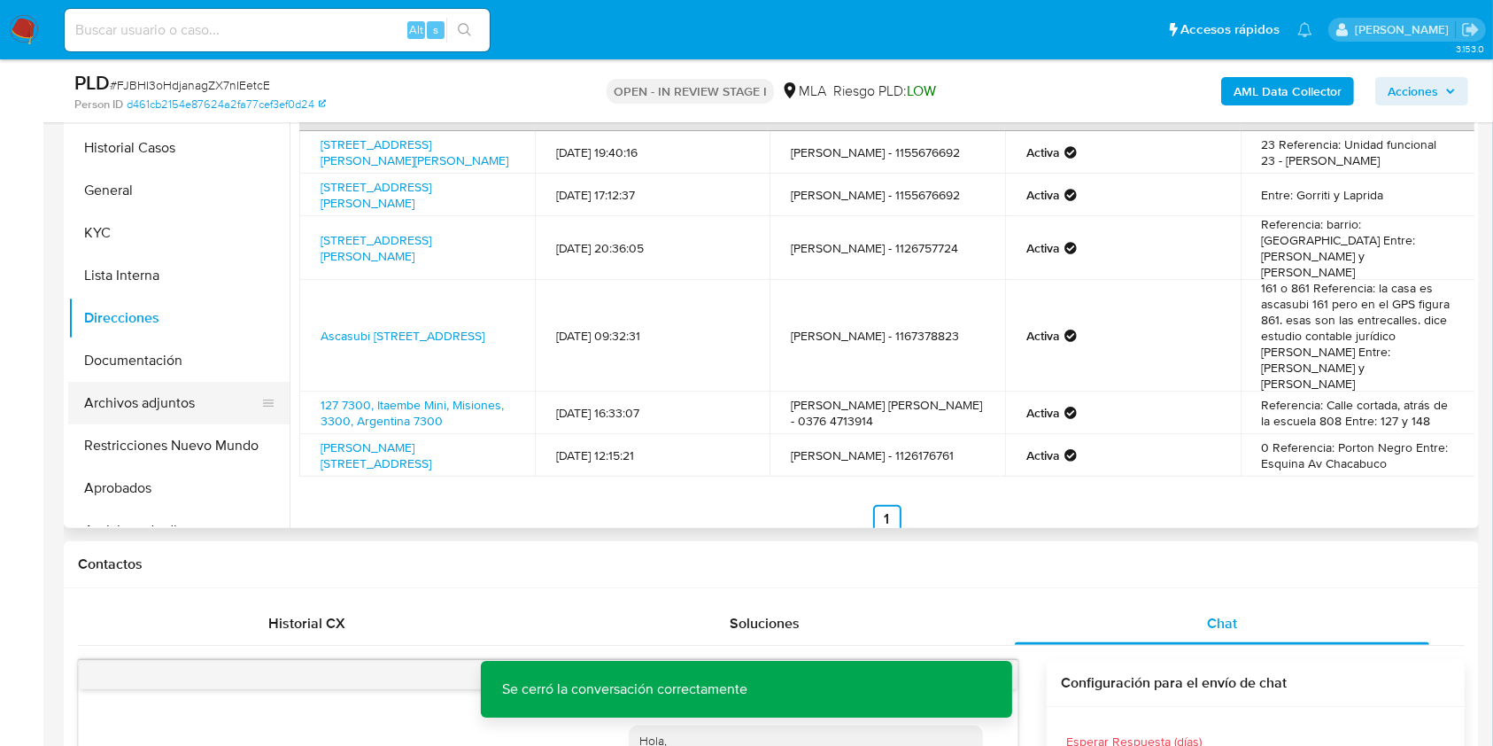
scroll to position [376, 0]
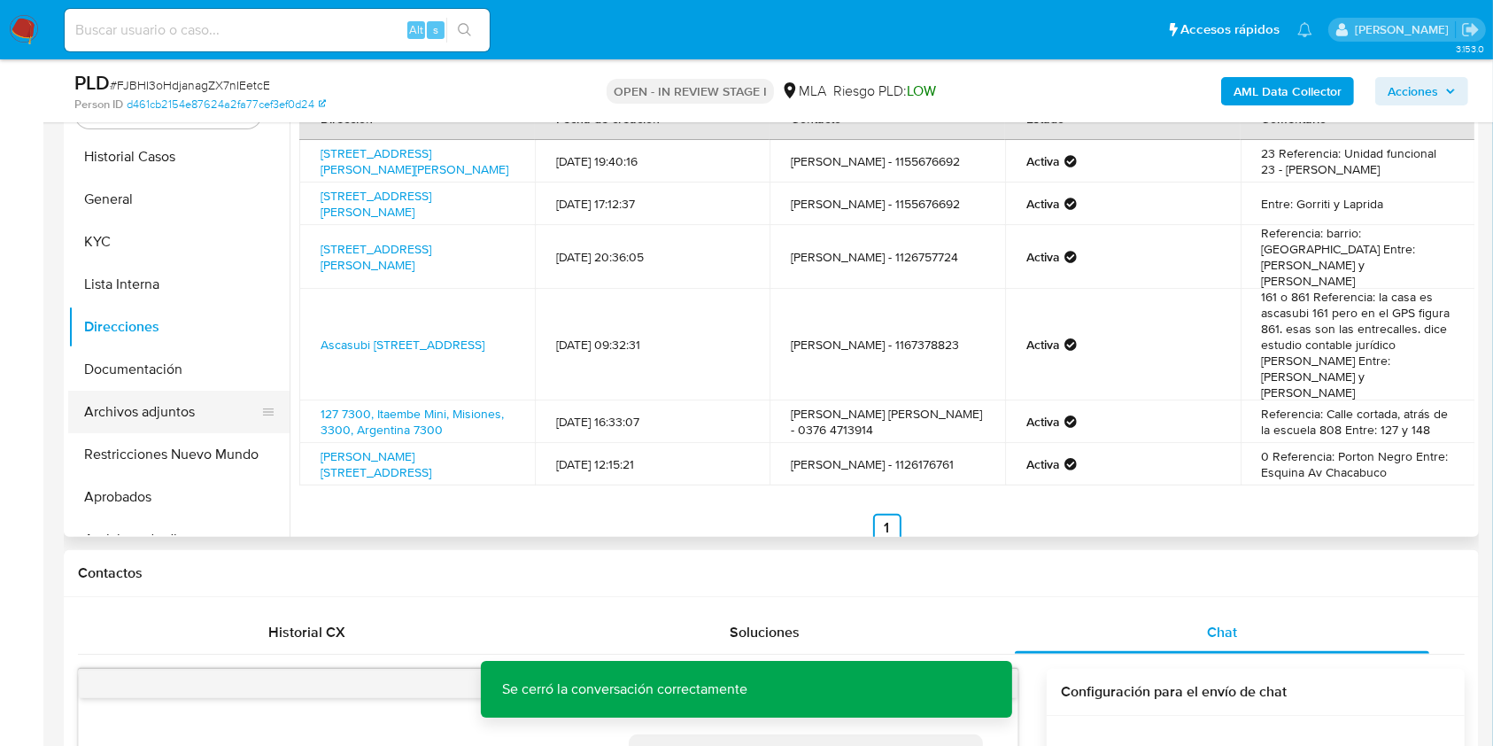
click at [149, 405] on button "Archivos adjuntos" at bounding box center [171, 412] width 207 height 43
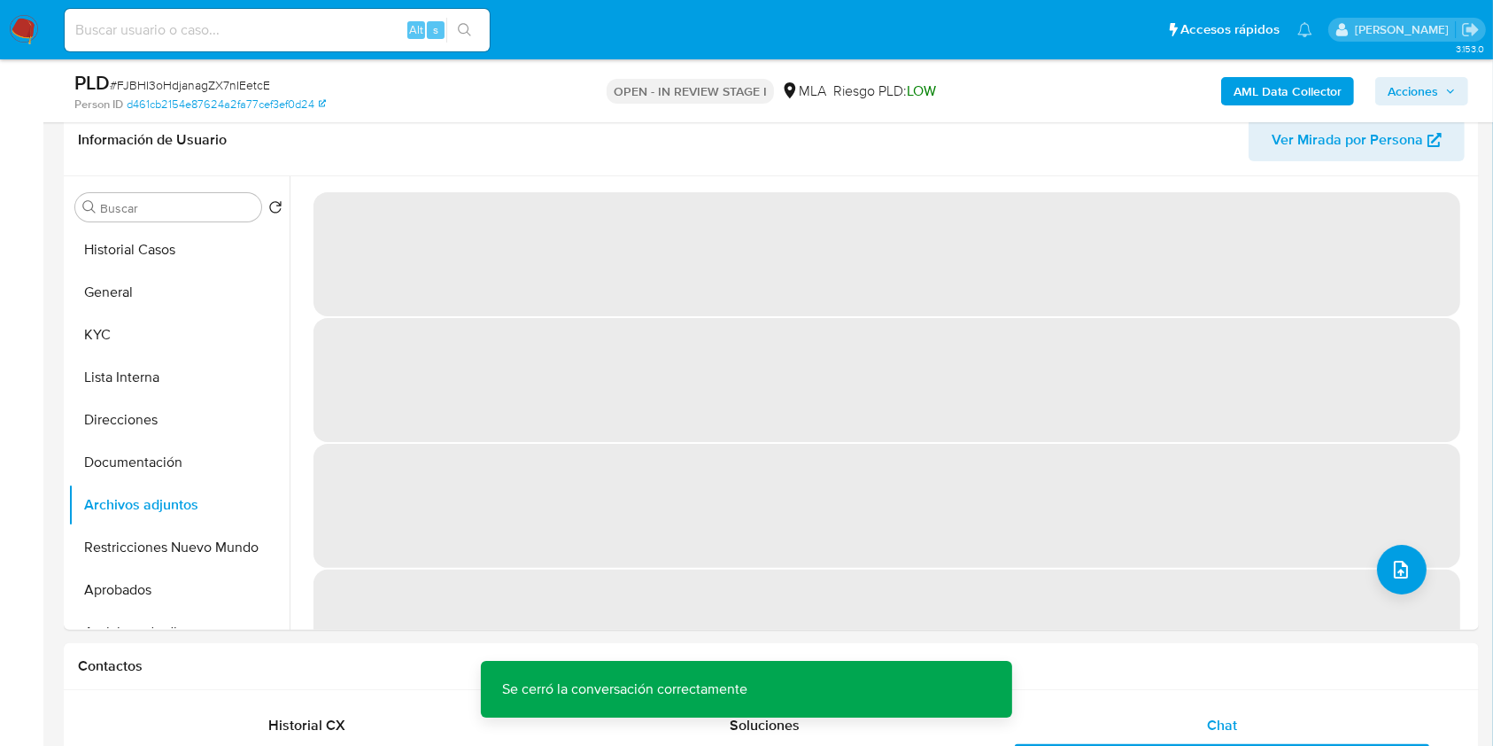
scroll to position [266, 0]
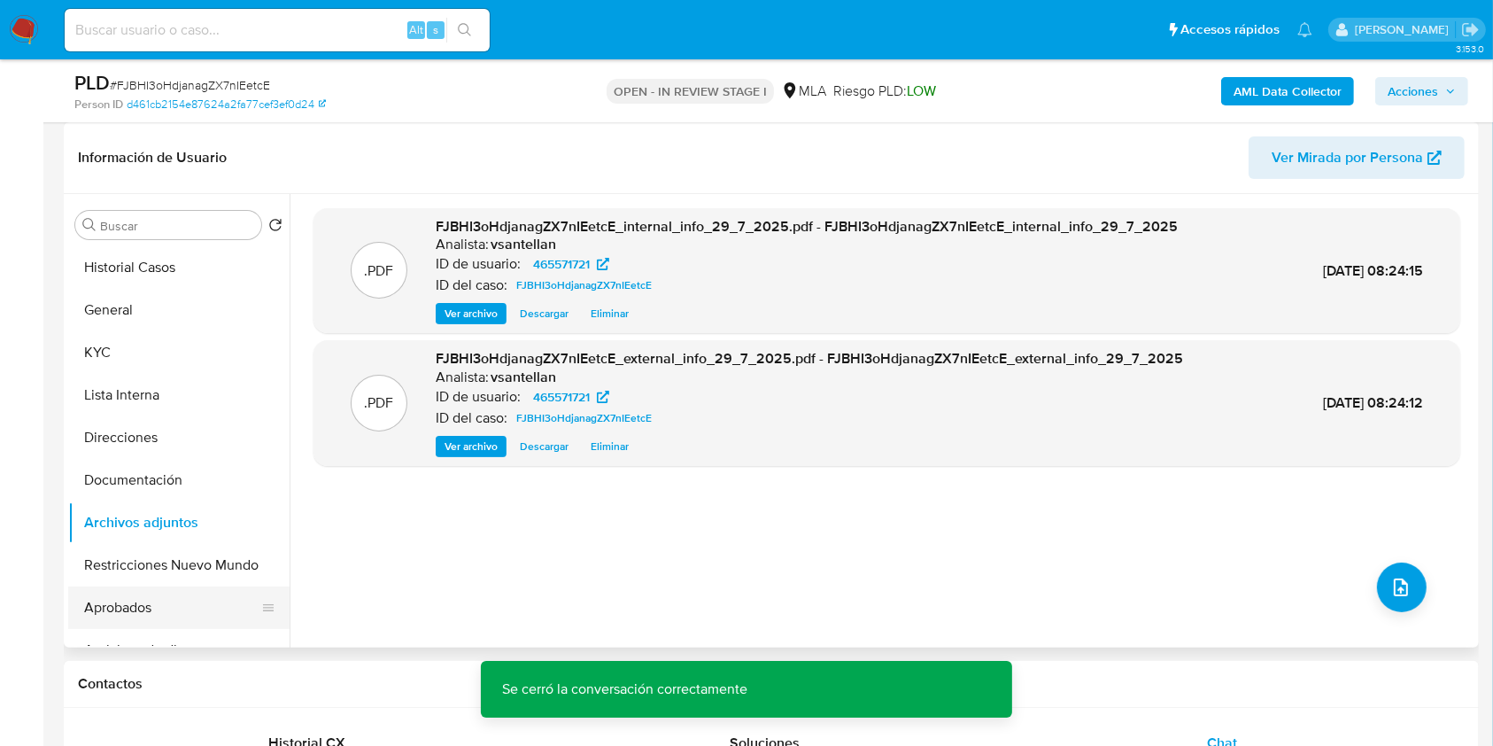
click at [86, 615] on button "Aprobados" at bounding box center [171, 607] width 207 height 43
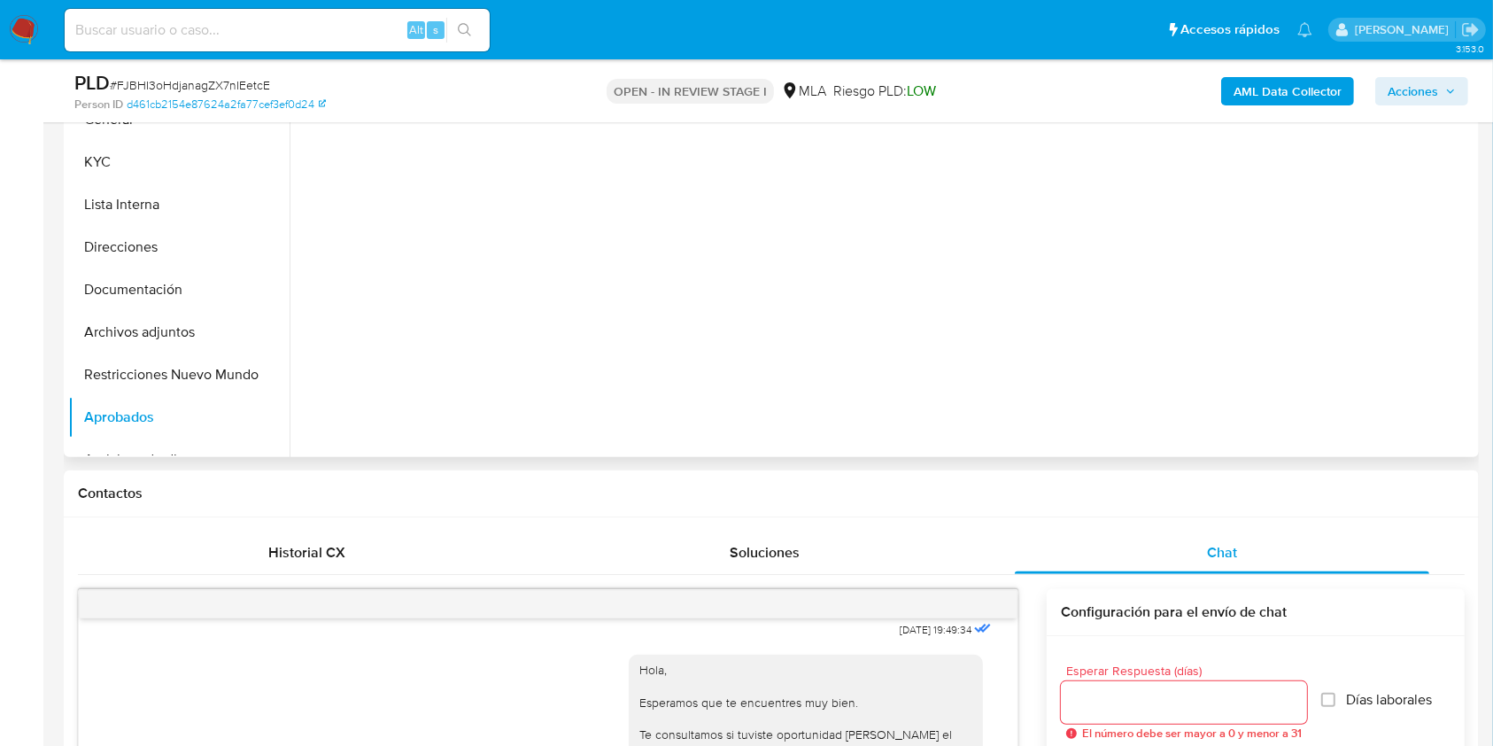
scroll to position [384, 0]
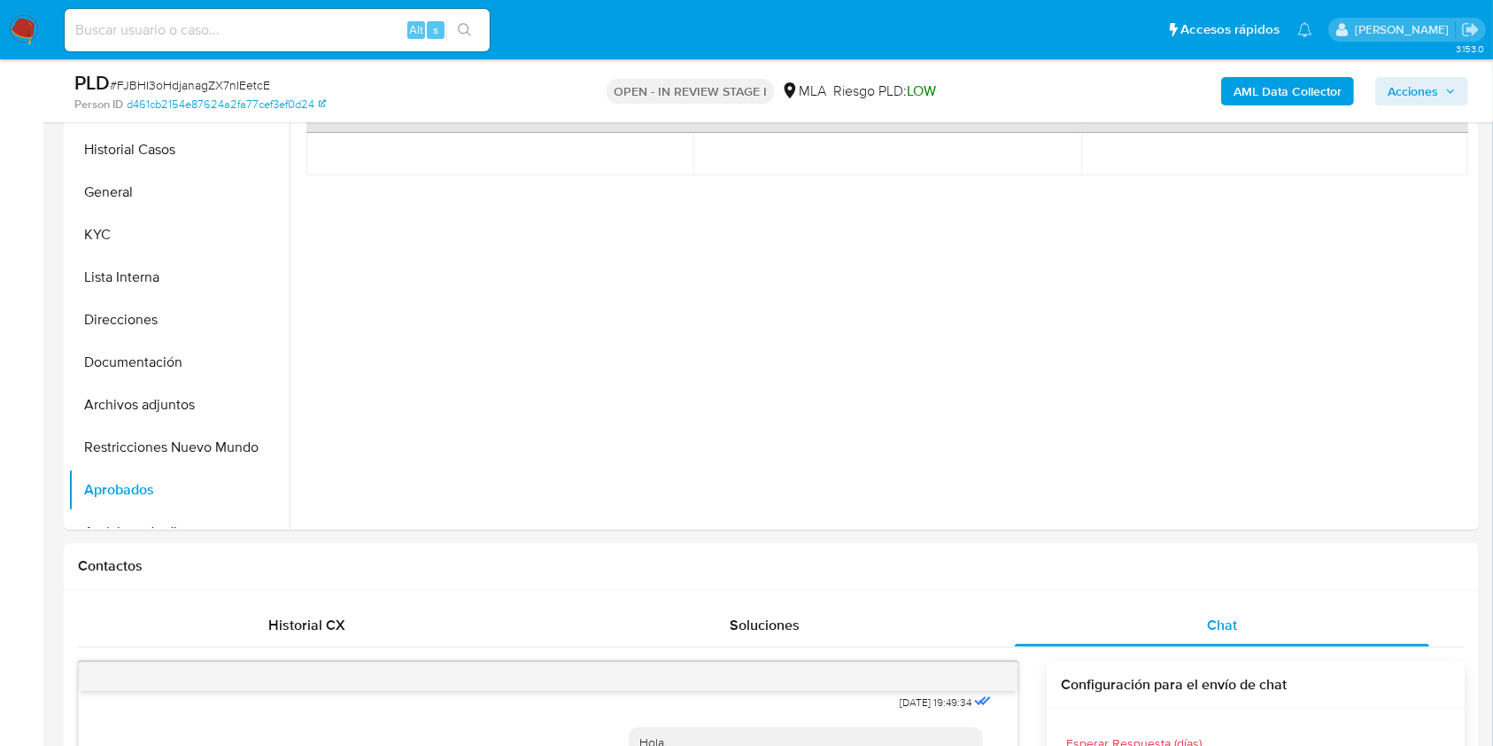
drag, startPoint x: 1491, startPoint y: 203, endPoint x: 1504, endPoint y: 213, distance: 16.5
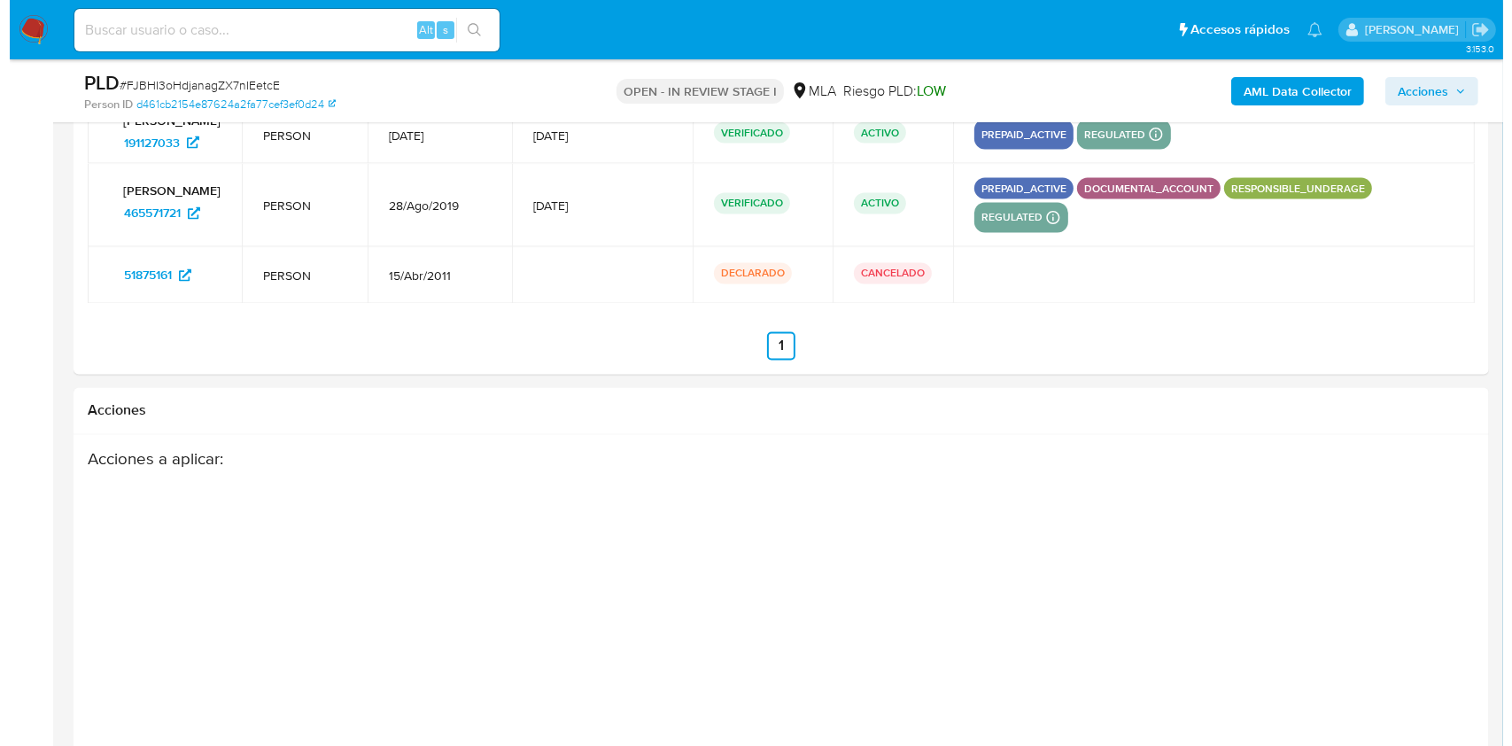
scroll to position [3273, 0]
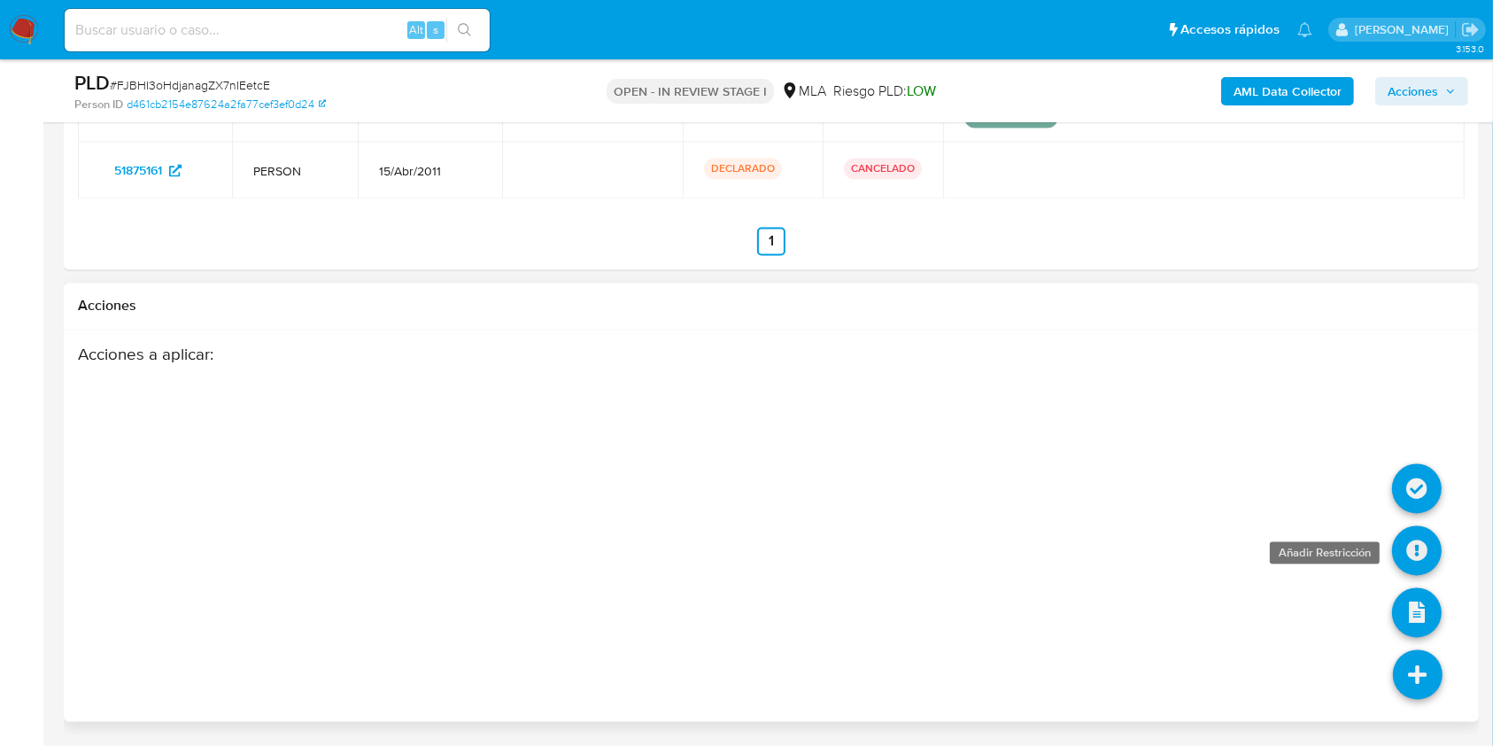
click at [1405, 553] on icon at bounding box center [1417, 551] width 50 height 50
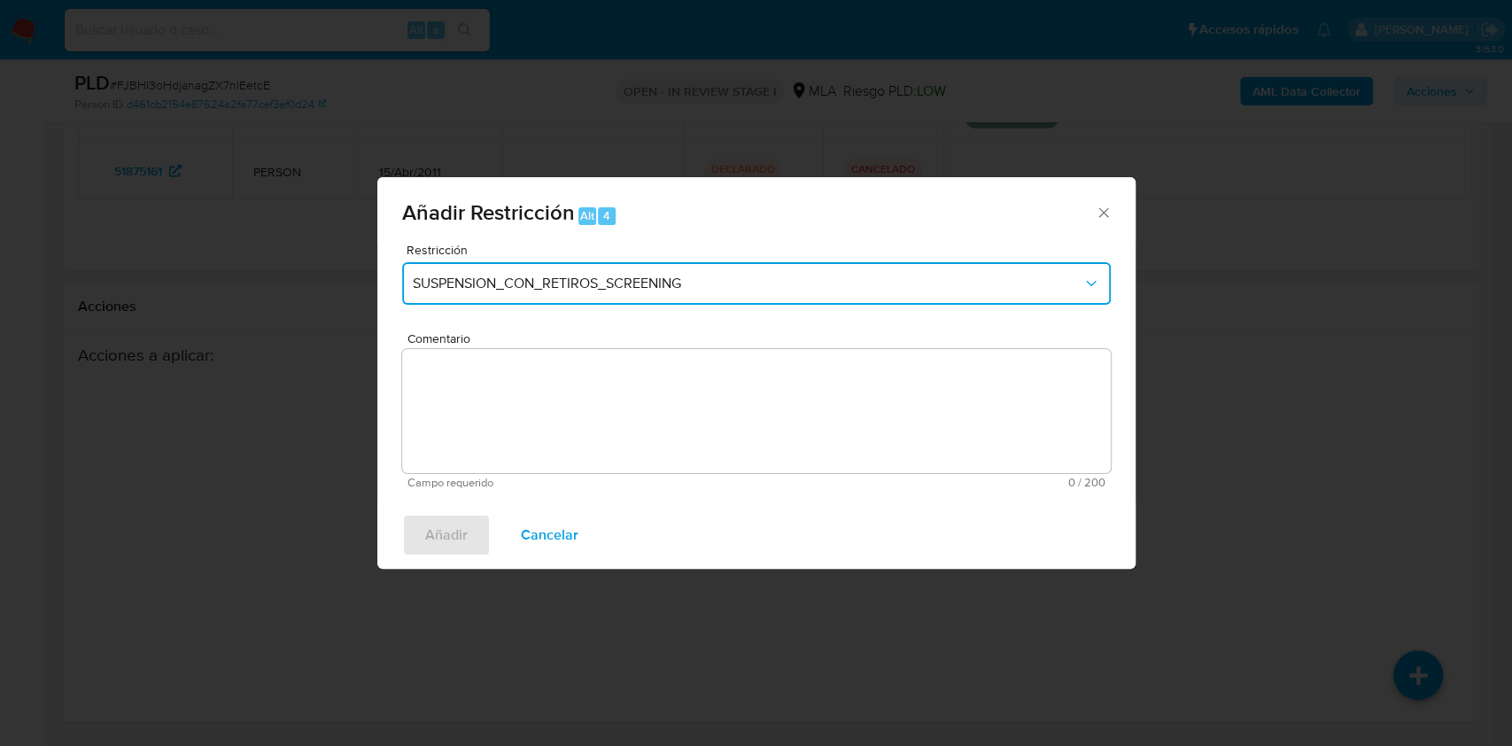
click at [509, 283] on span "SUSPENSION_CON_RETIROS_SCREENING" at bounding box center [748, 284] width 670 height 18
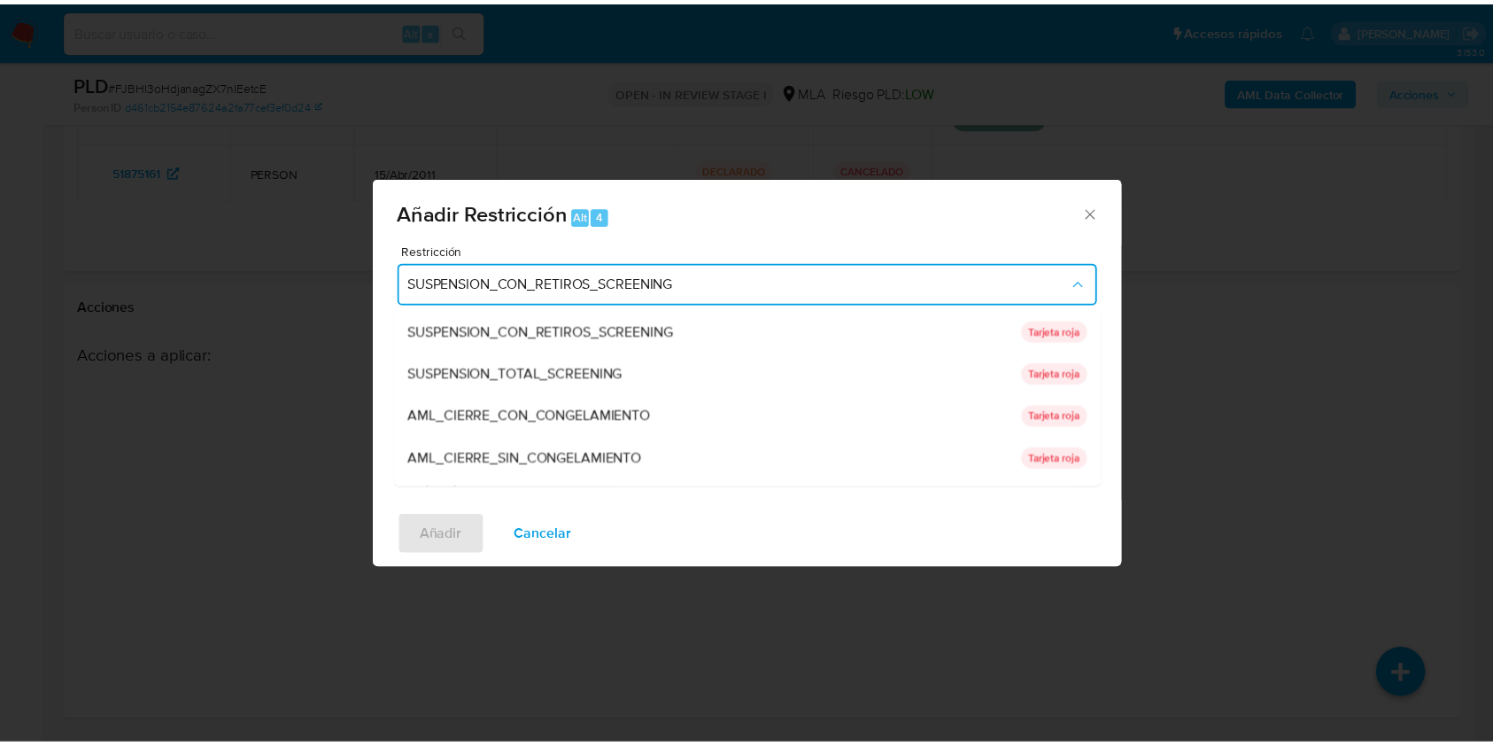
scroll to position [291, 0]
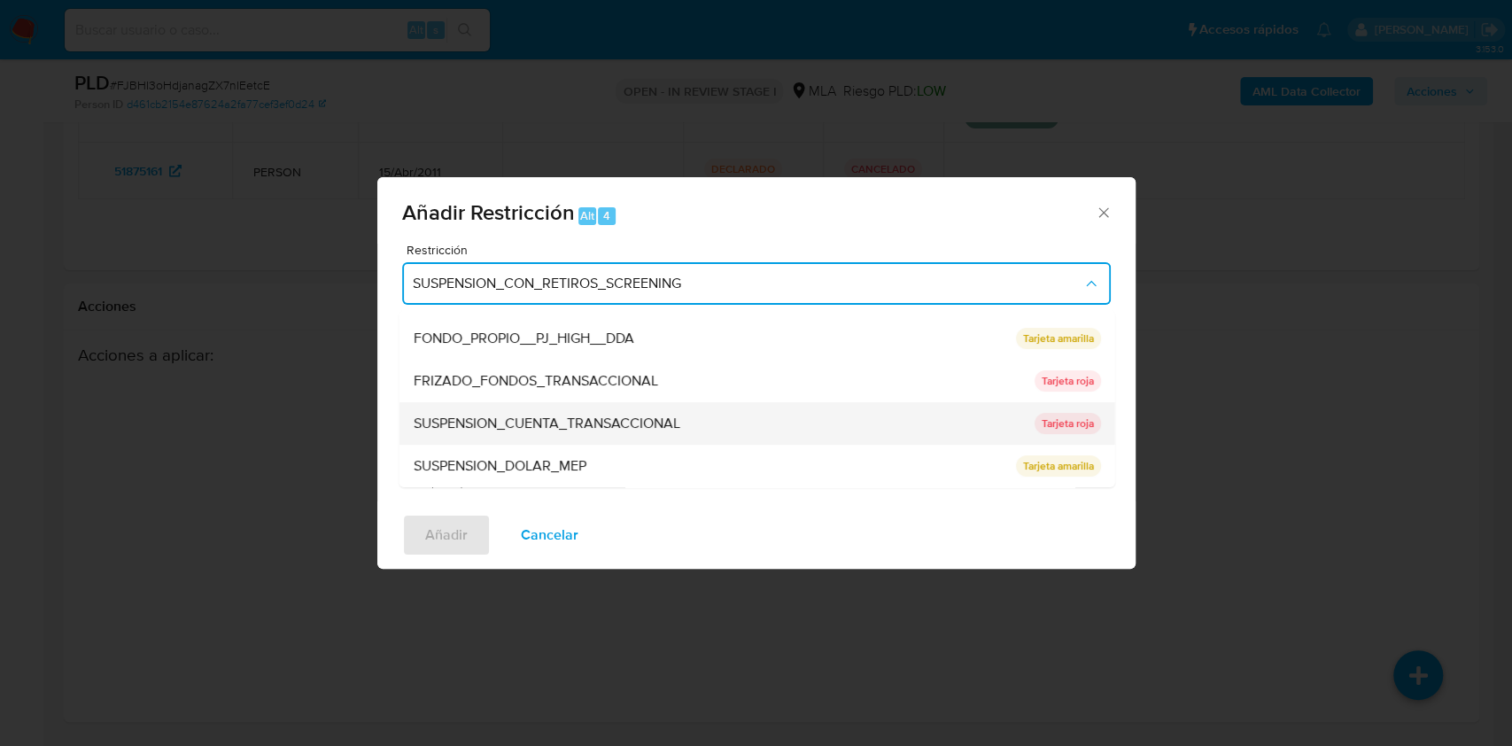
click at [734, 416] on div "SUSPENSION_CUENTA_TRANSACCIONAL" at bounding box center [718, 423] width 610 height 43
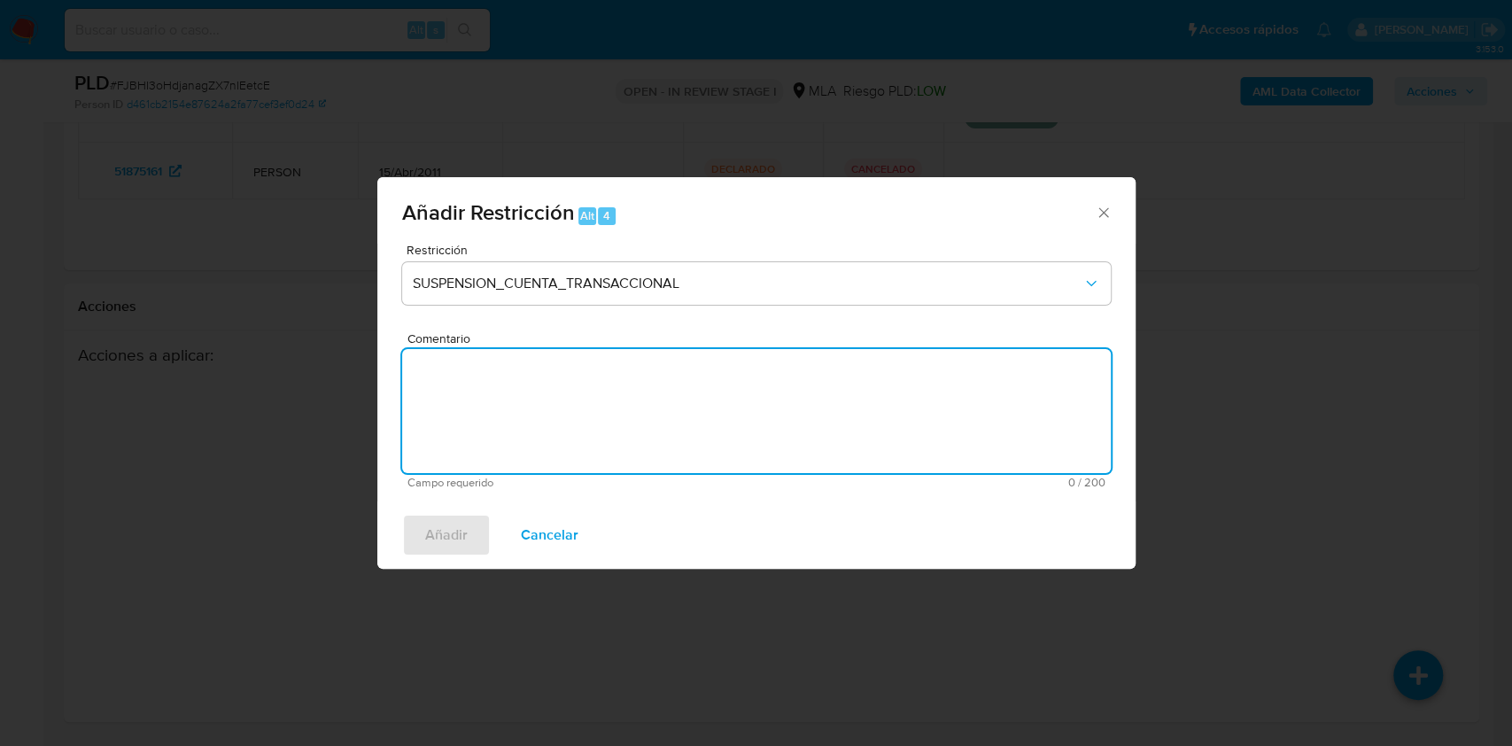
click at [573, 407] on textarea "Comentario" at bounding box center [756, 411] width 709 height 124
type textarea "AML"
click at [441, 531] on span "Añadir" at bounding box center [446, 535] width 43 height 39
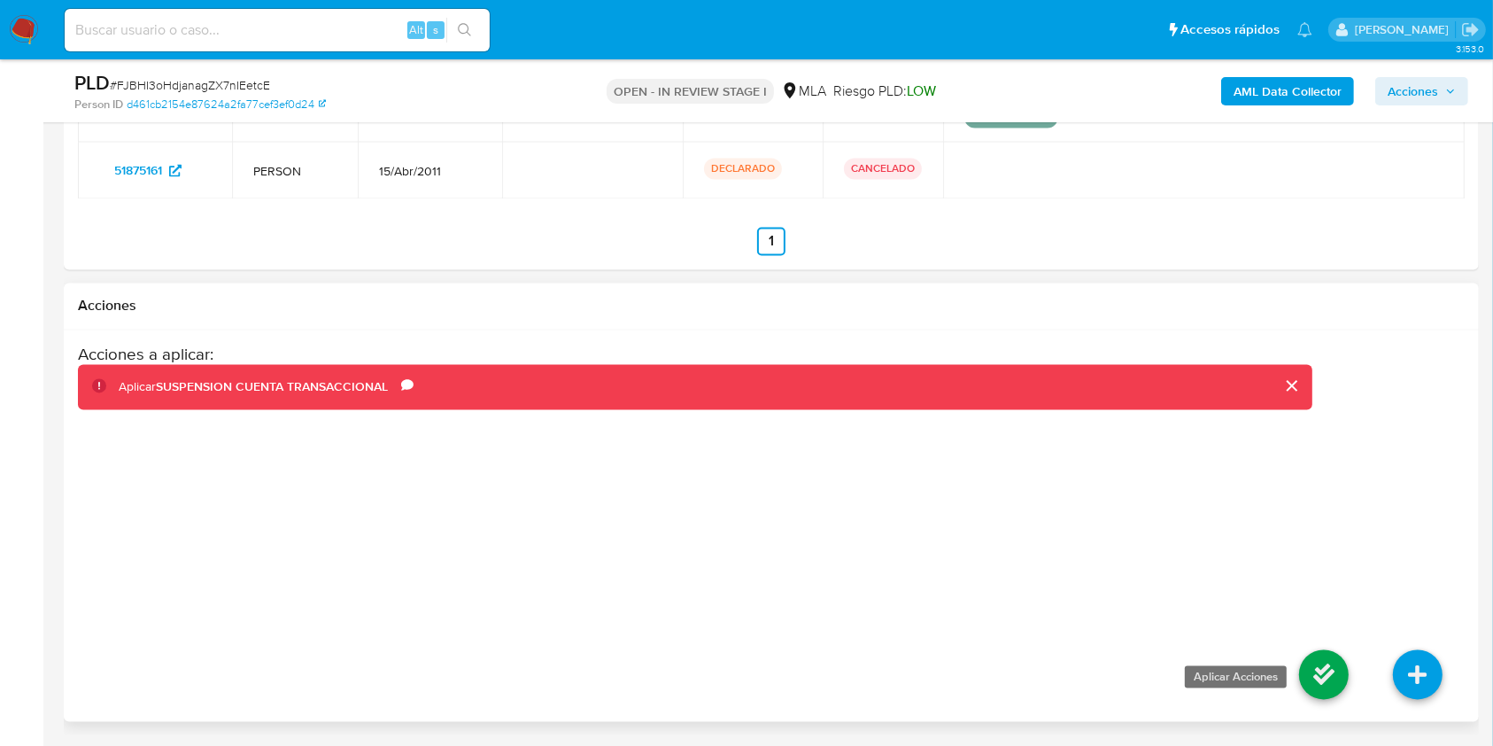
click at [1302, 659] on icon at bounding box center [1324, 675] width 50 height 50
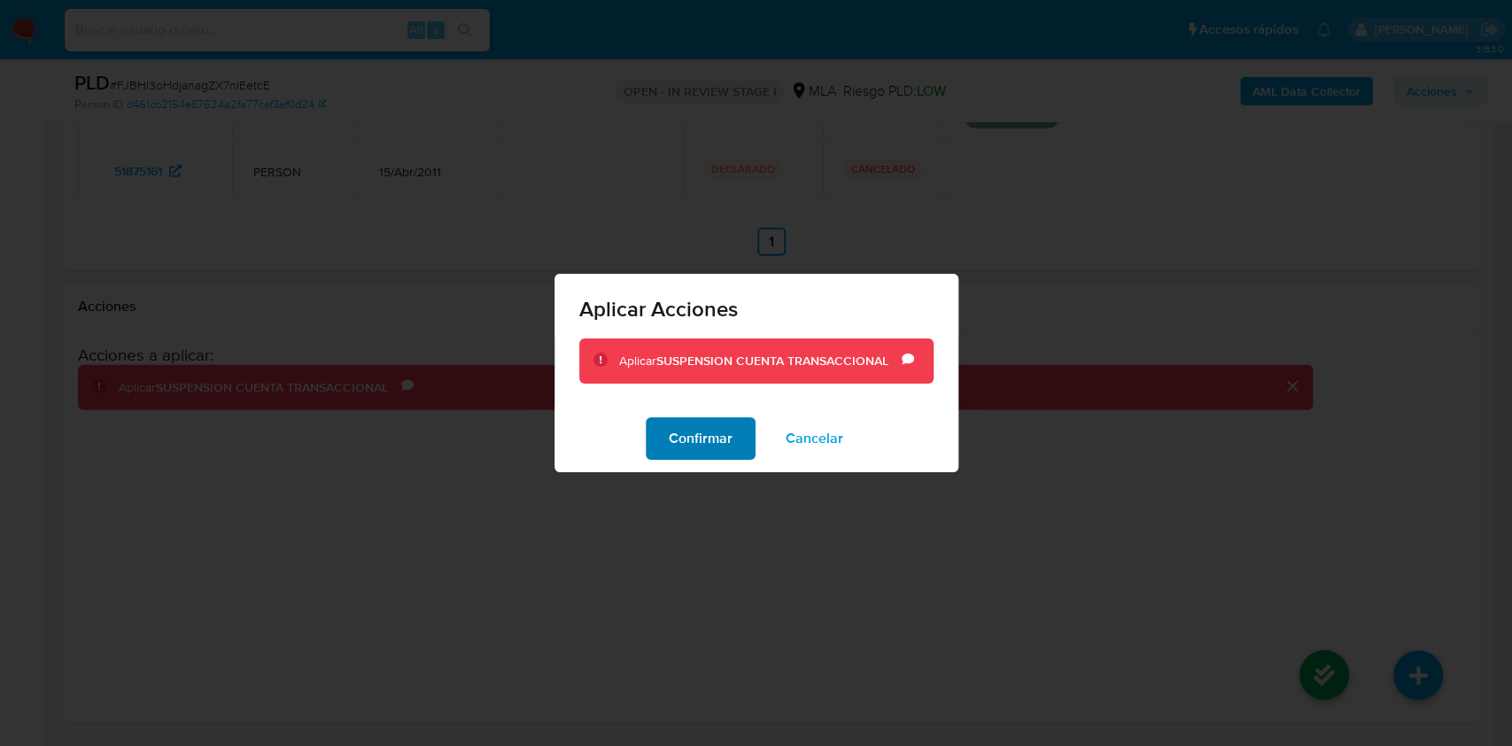
click at [696, 419] on span "Confirmar" at bounding box center [701, 438] width 64 height 39
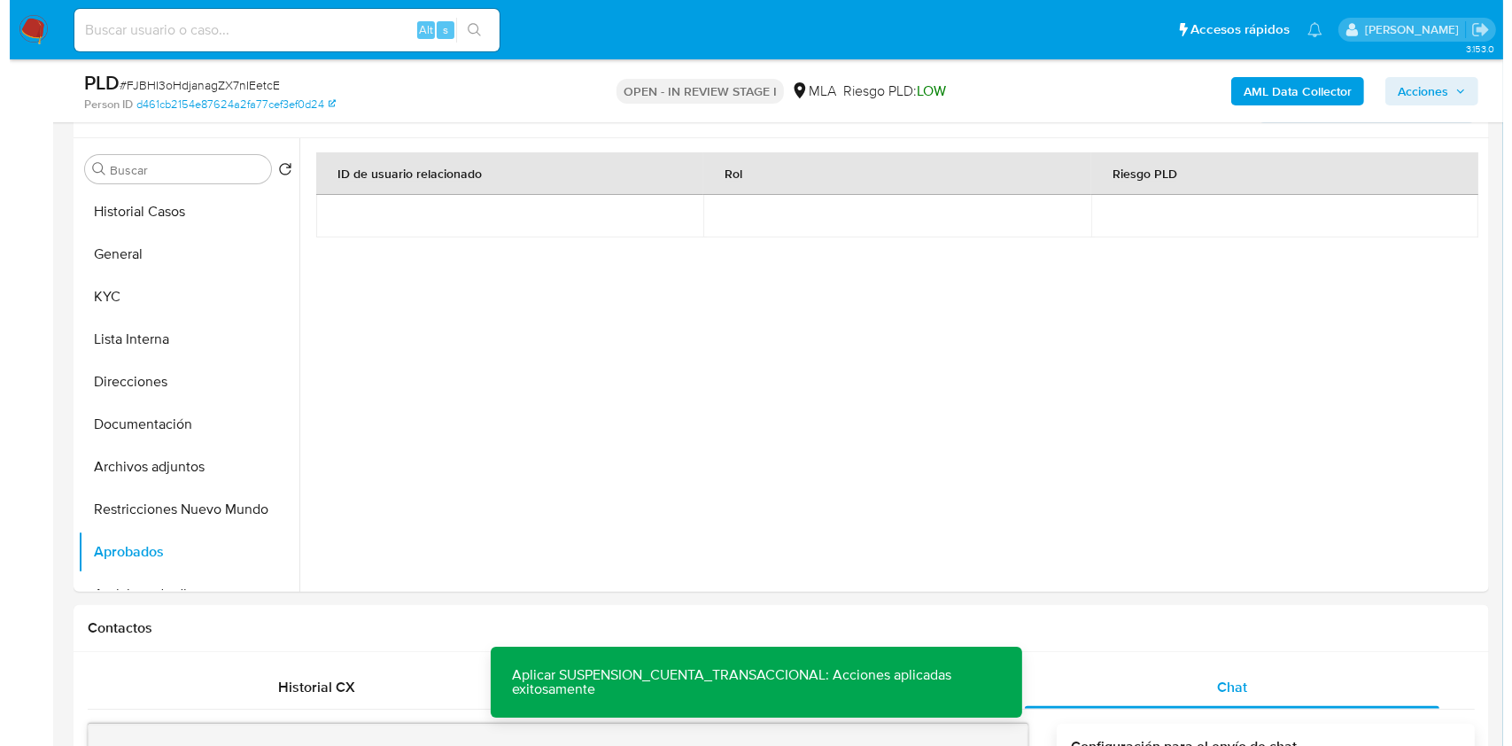
scroll to position [312, 0]
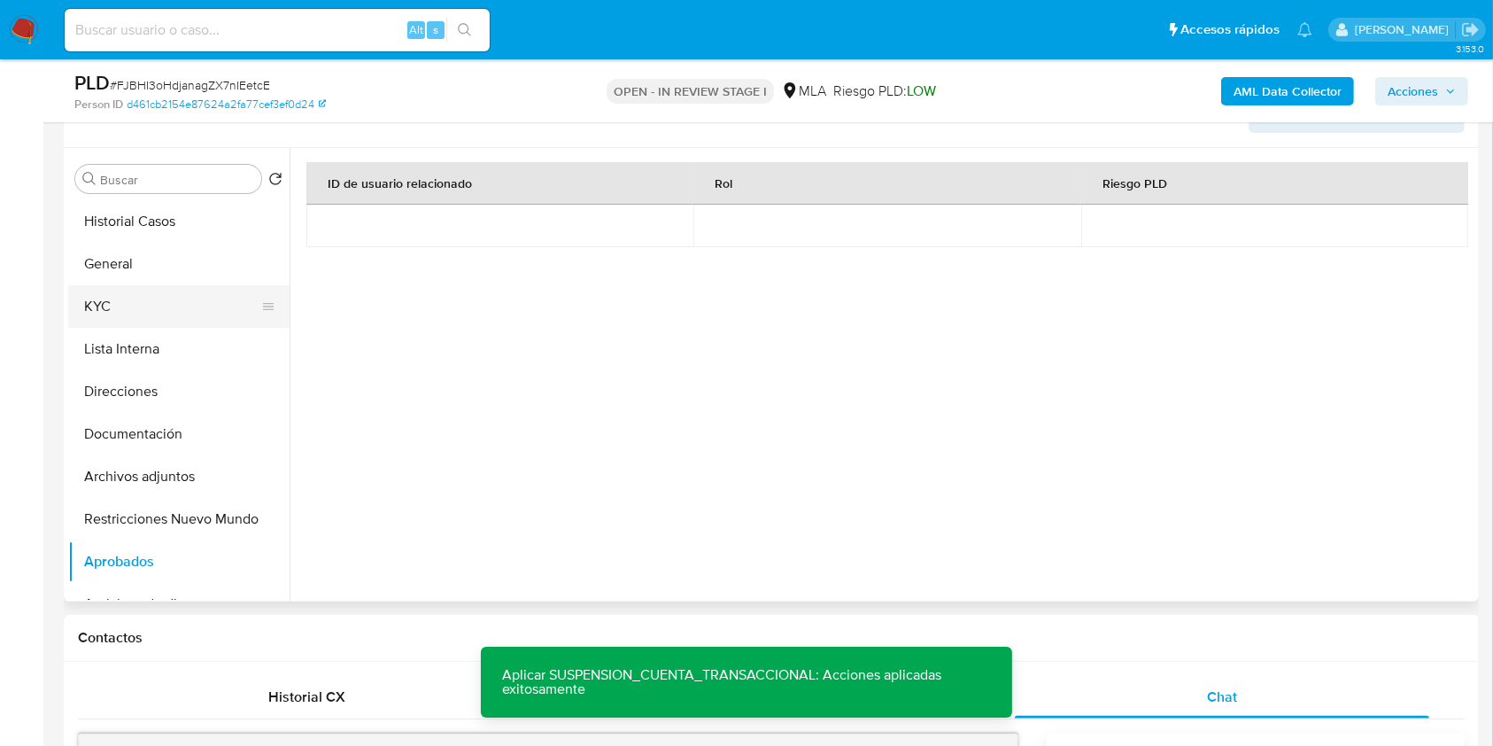
click at [121, 311] on button "KYC" at bounding box center [171, 306] width 207 height 43
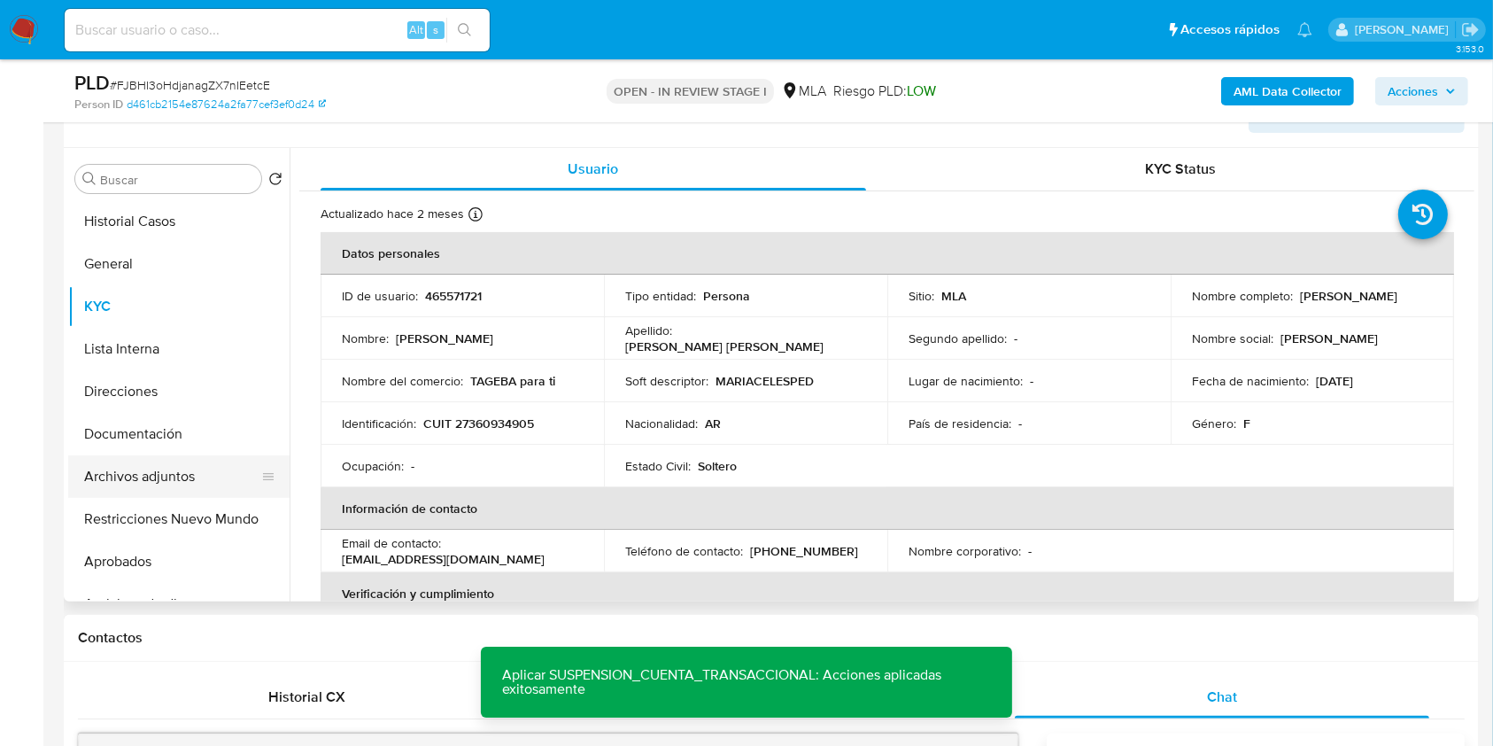
click at [182, 478] on button "Archivos adjuntos" at bounding box center [171, 476] width 207 height 43
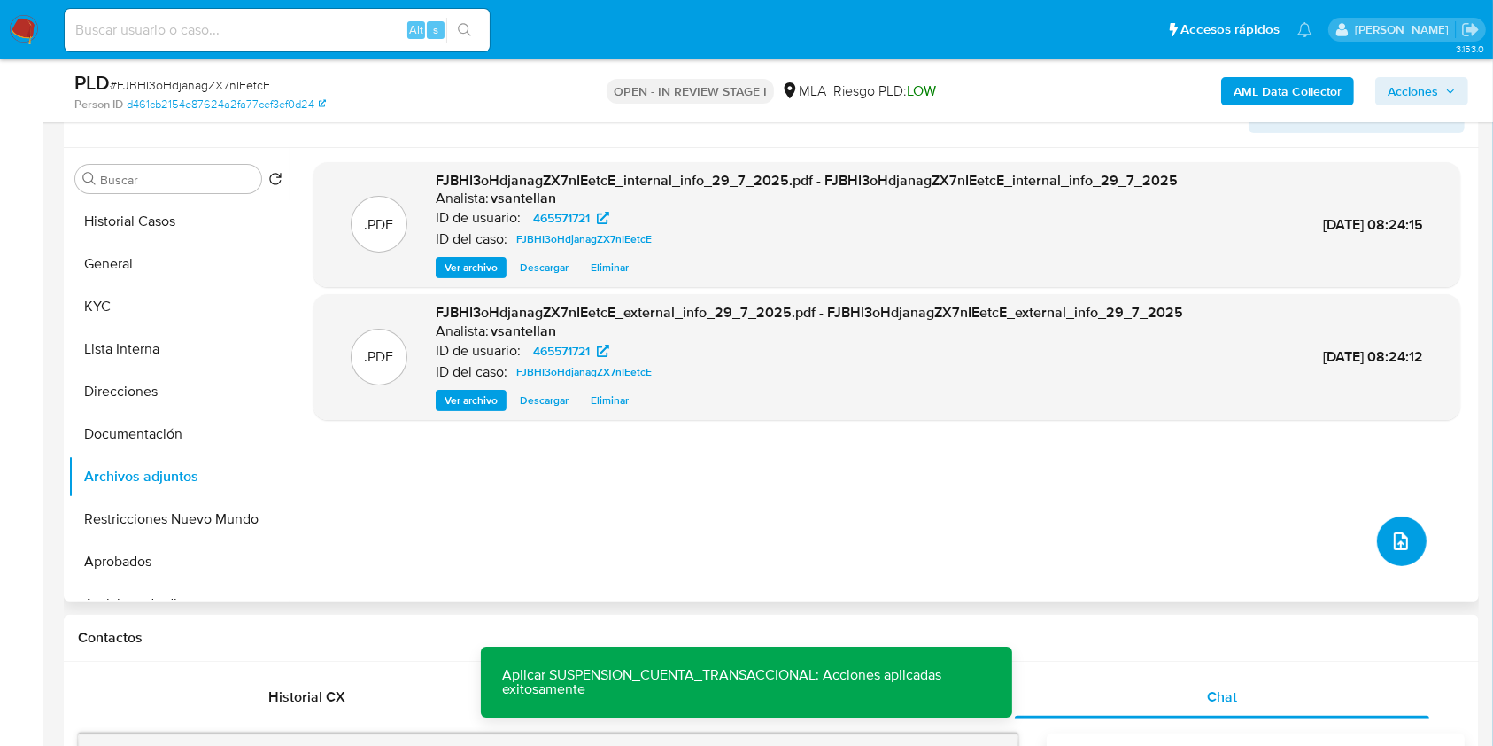
click at [1391, 531] on span "upload-file" at bounding box center [1401, 541] width 21 height 21
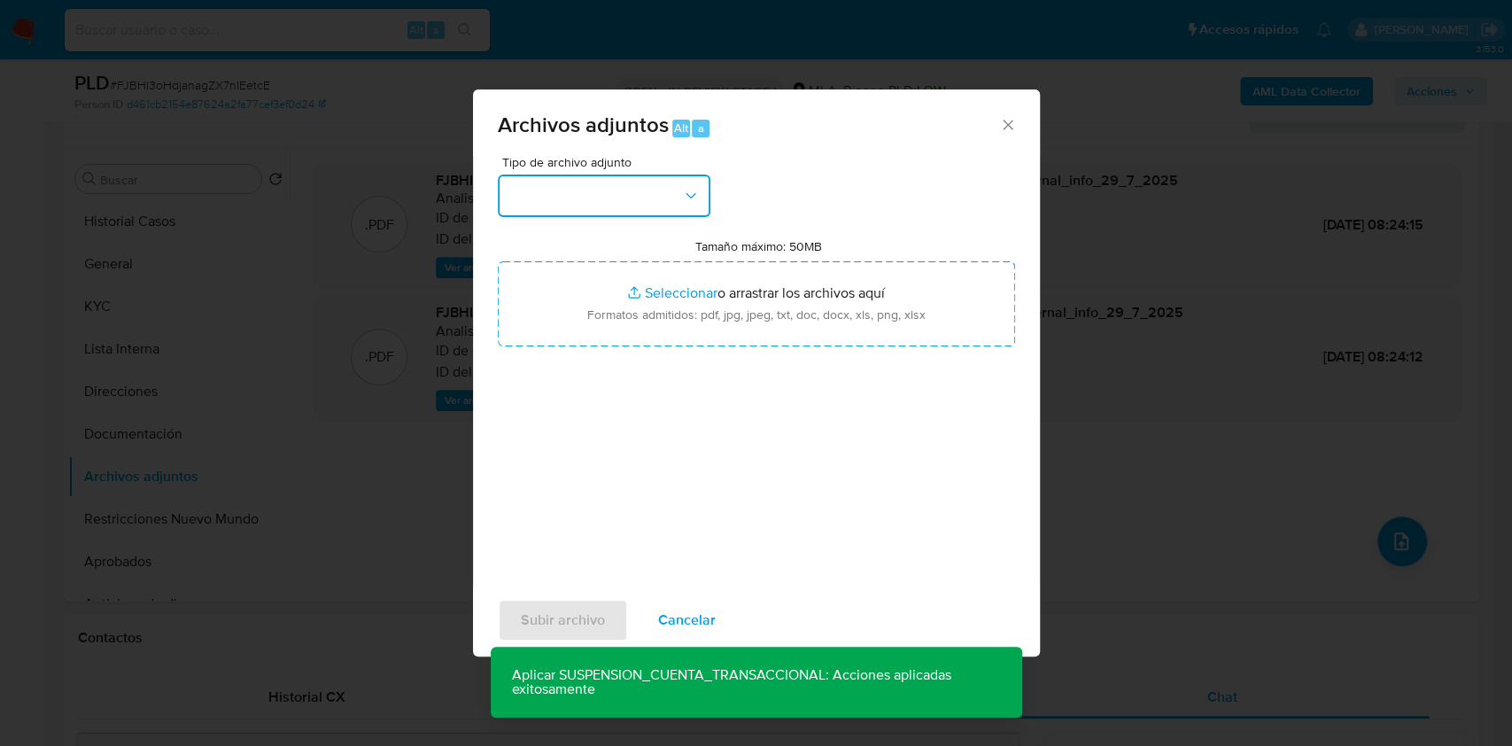
click at [550, 194] on button "button" at bounding box center [604, 196] width 213 height 43
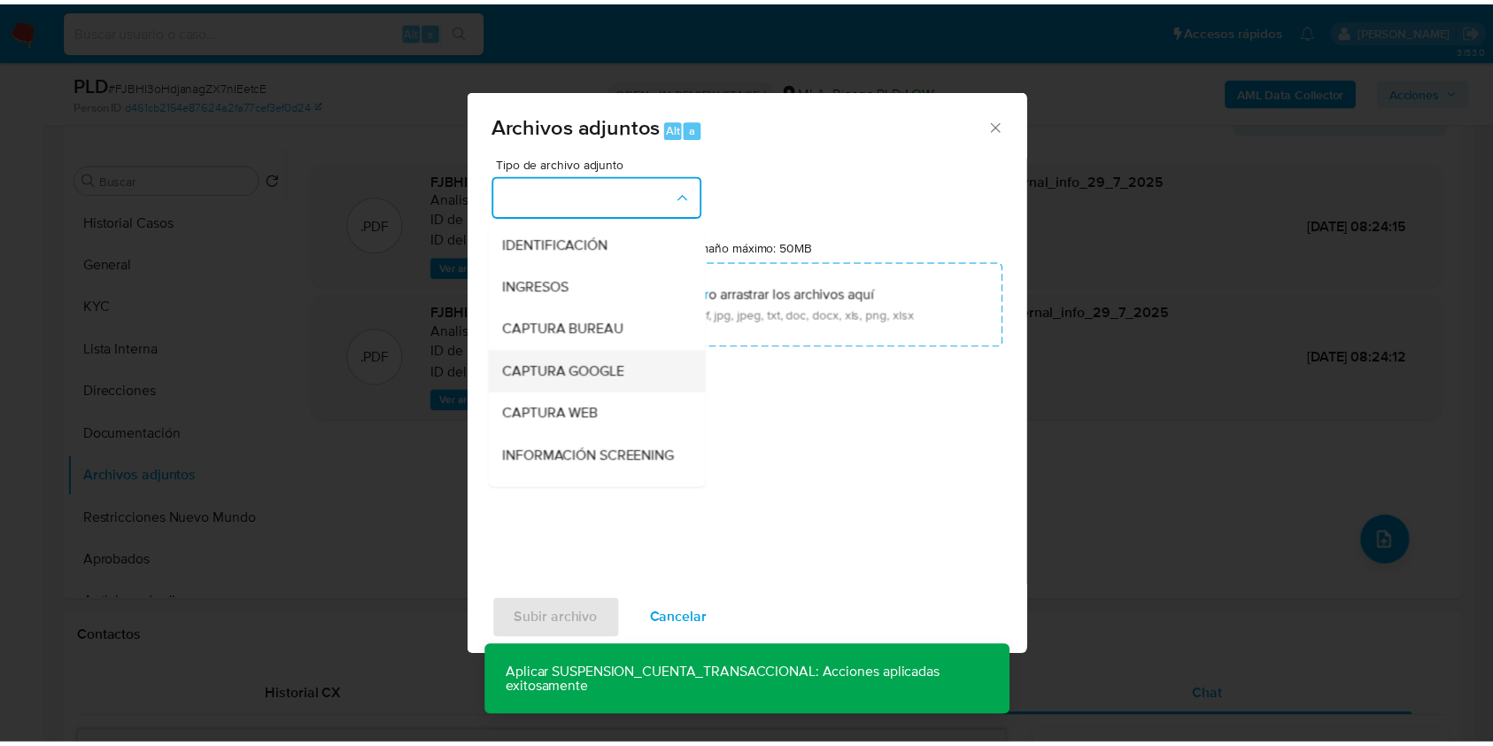
scroll to position [118, 0]
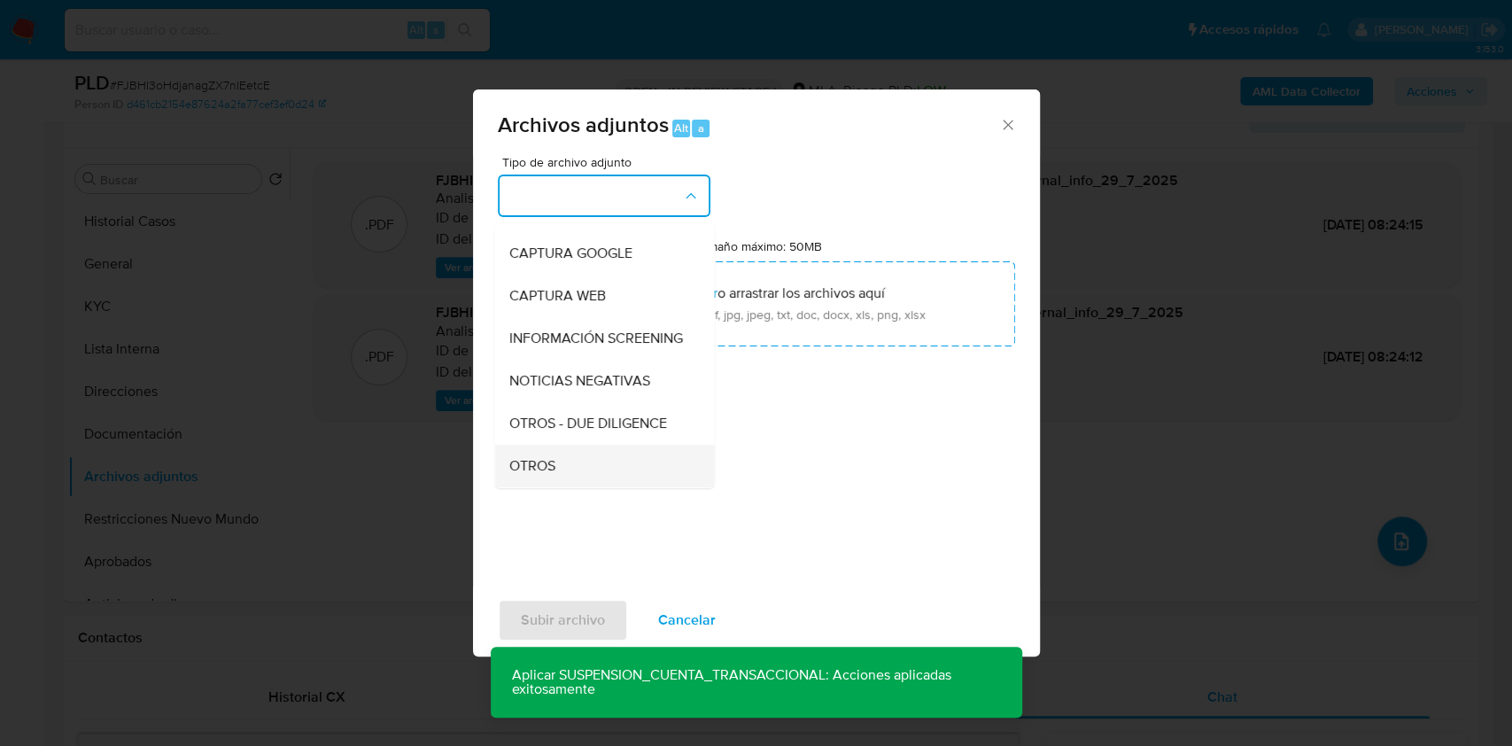
click at [555, 469] on div "OTROS" at bounding box center [598, 466] width 181 height 43
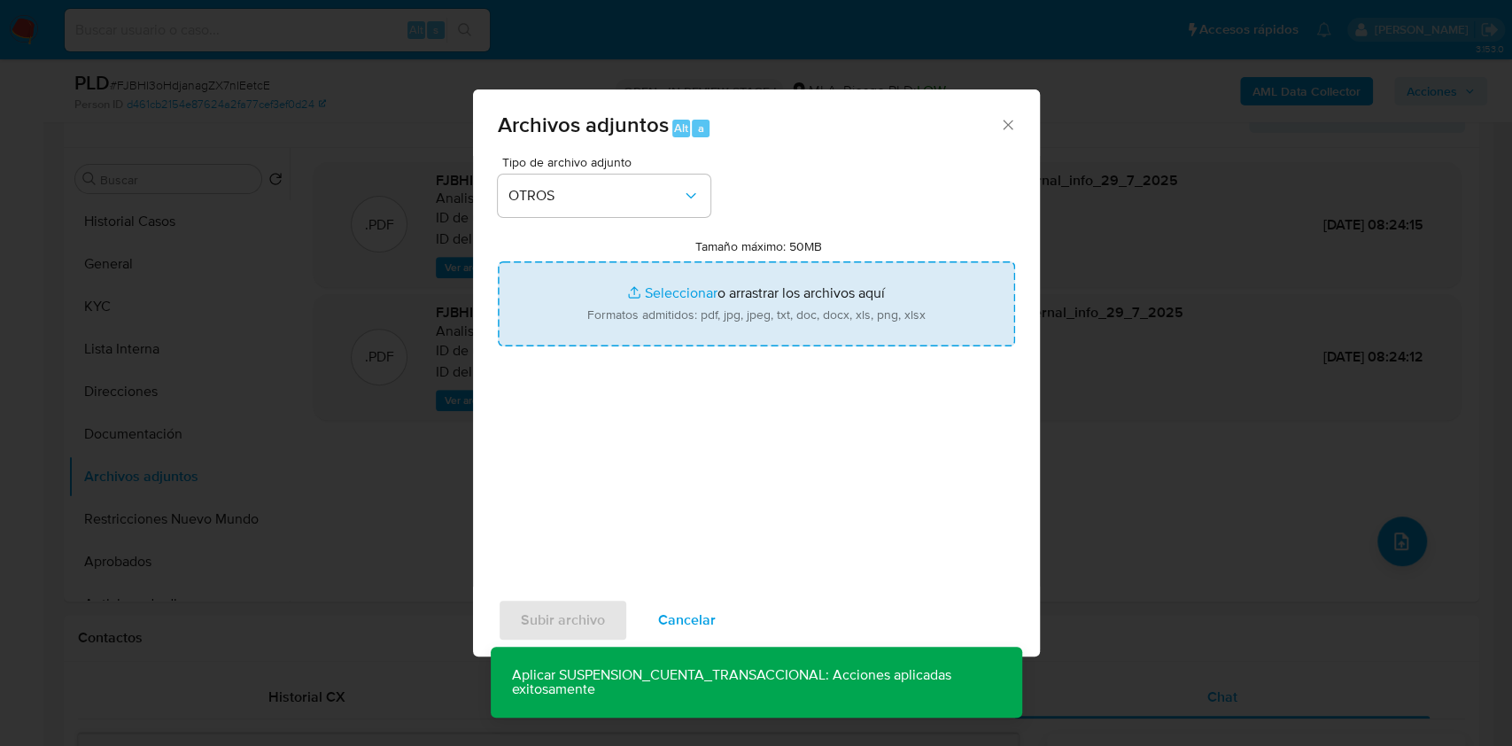
click at [617, 308] on input "Tamaño máximo: 50MB Seleccionar archivos" at bounding box center [756, 303] width 517 height 85
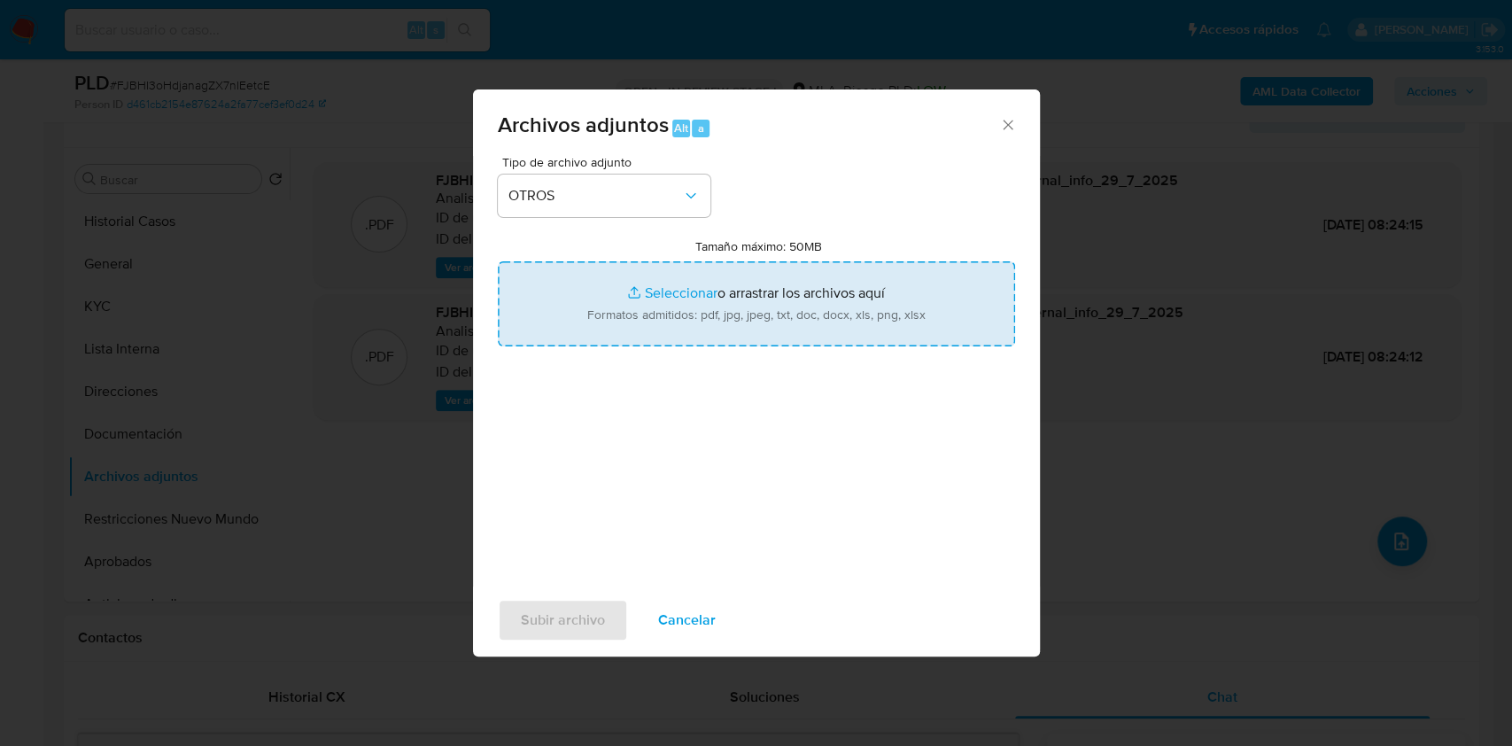
type input "C:\fakepath\Caselog FJBHI3oHdjanagZX7nIEetcE_2025_07_17_20_02_27.docx"
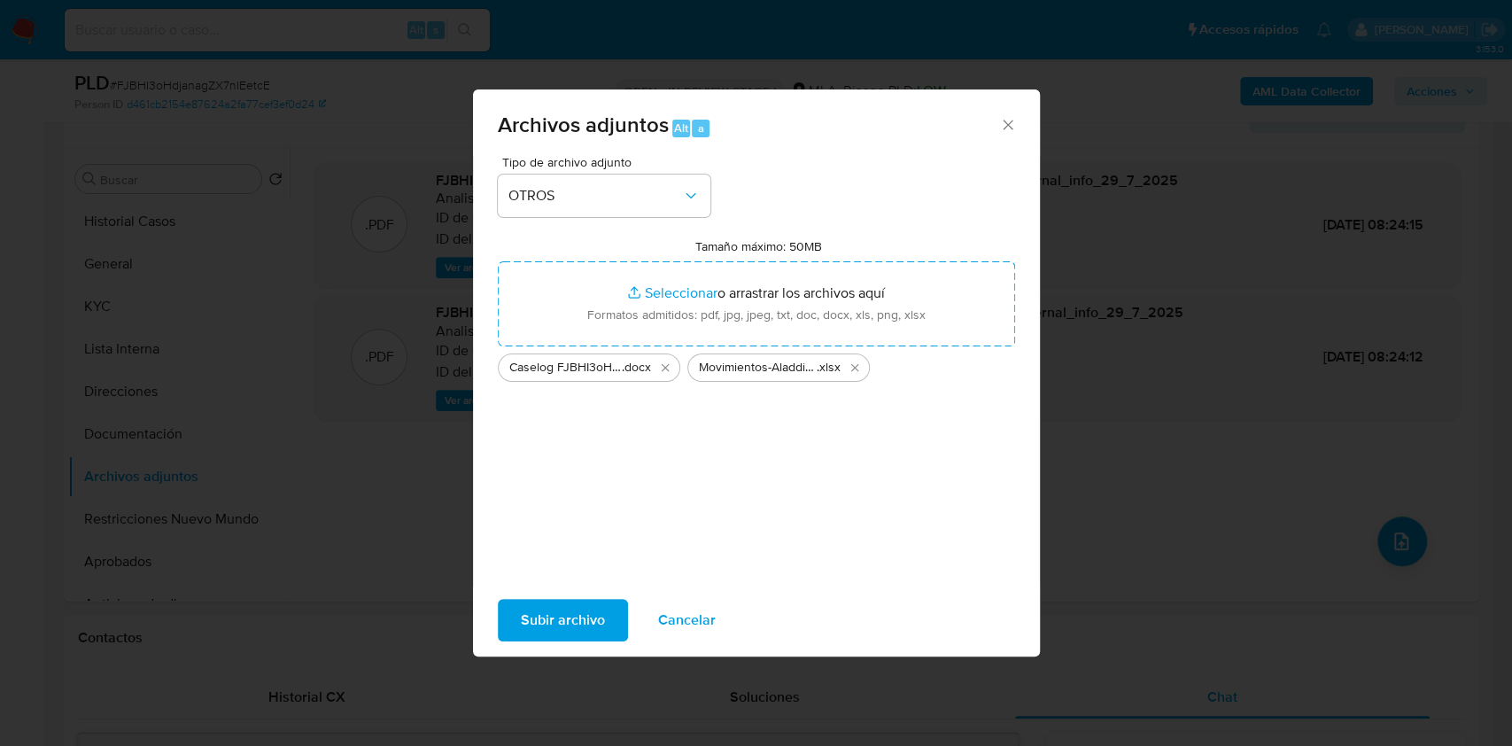
click at [553, 616] on span "Subir archivo" at bounding box center [563, 620] width 84 height 39
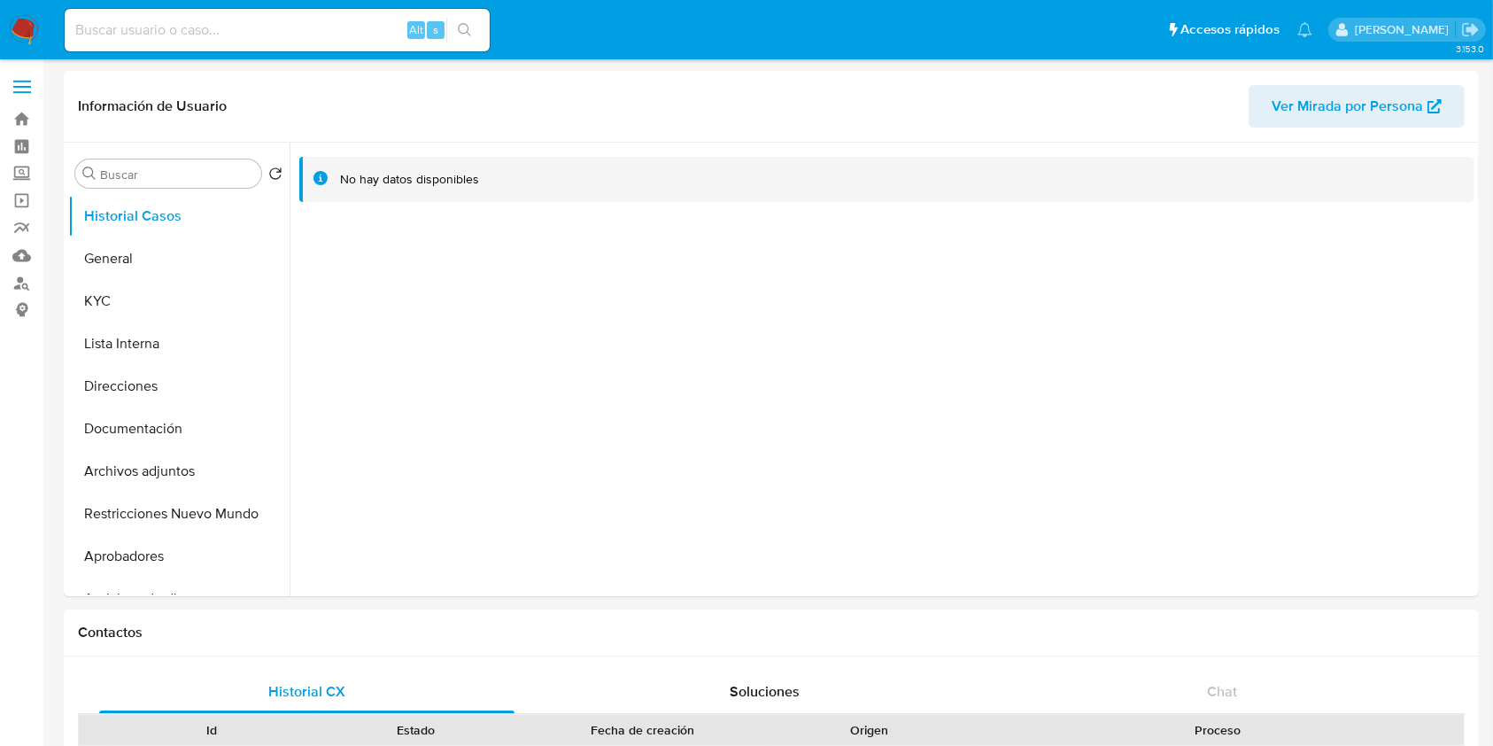
select select "10"
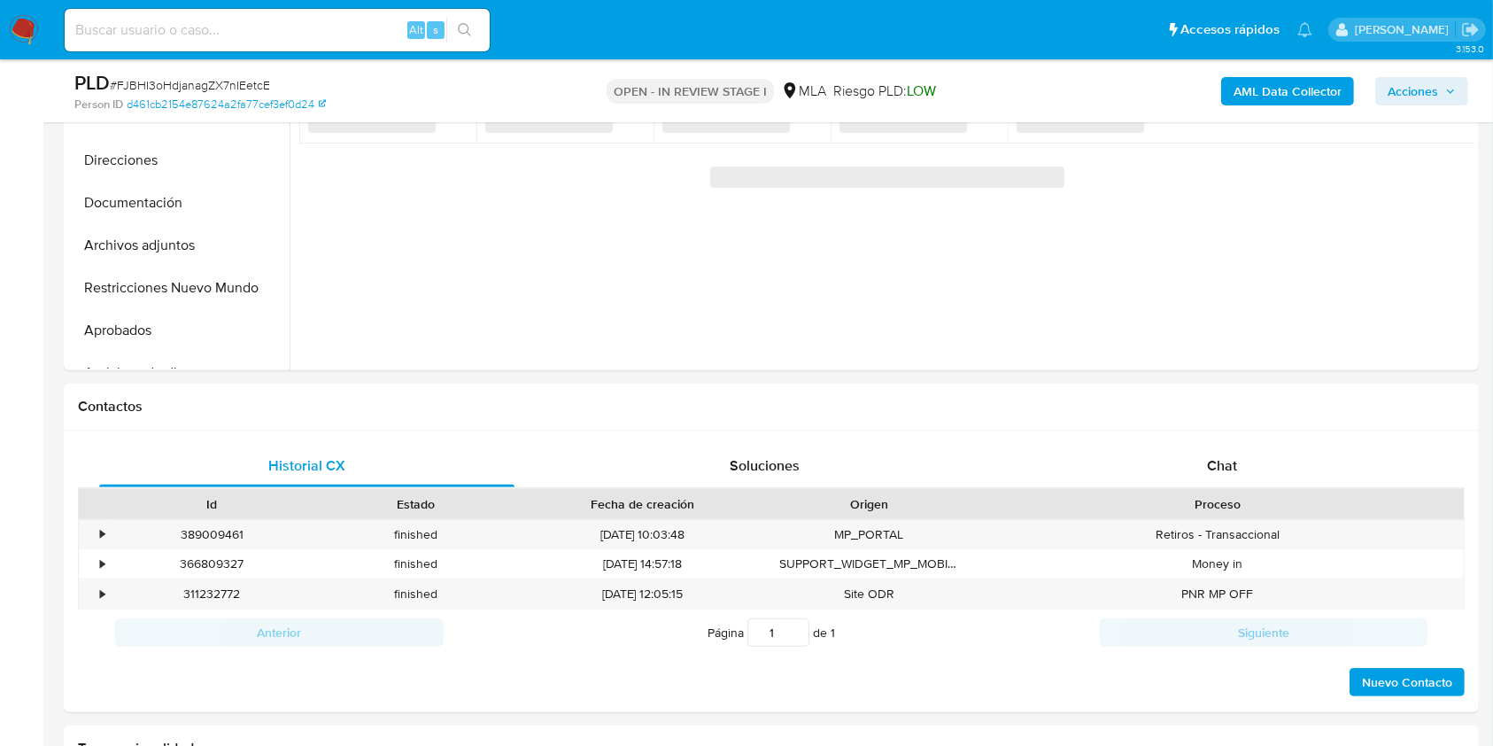
scroll to position [579, 0]
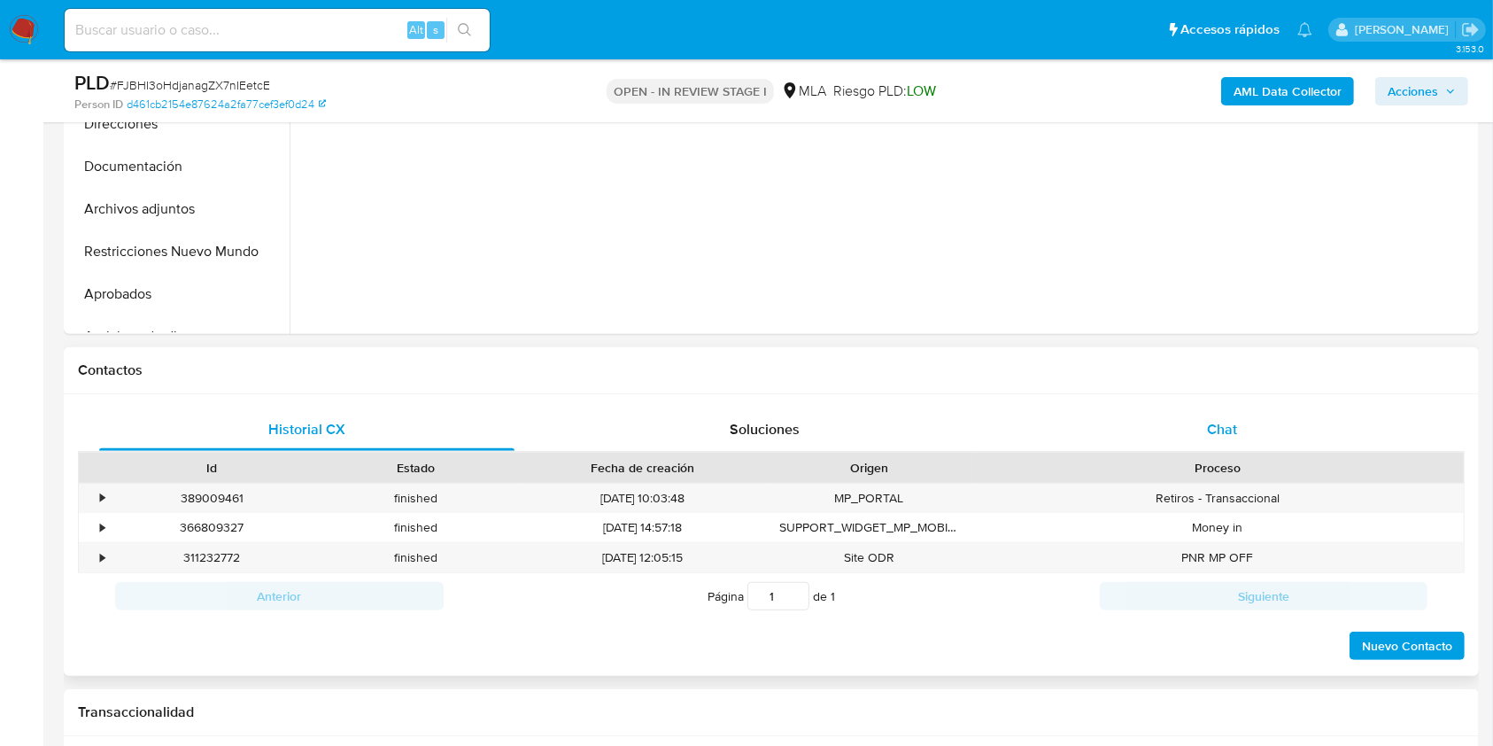
click at [1338, 443] on div "Chat" at bounding box center [1222, 429] width 415 height 43
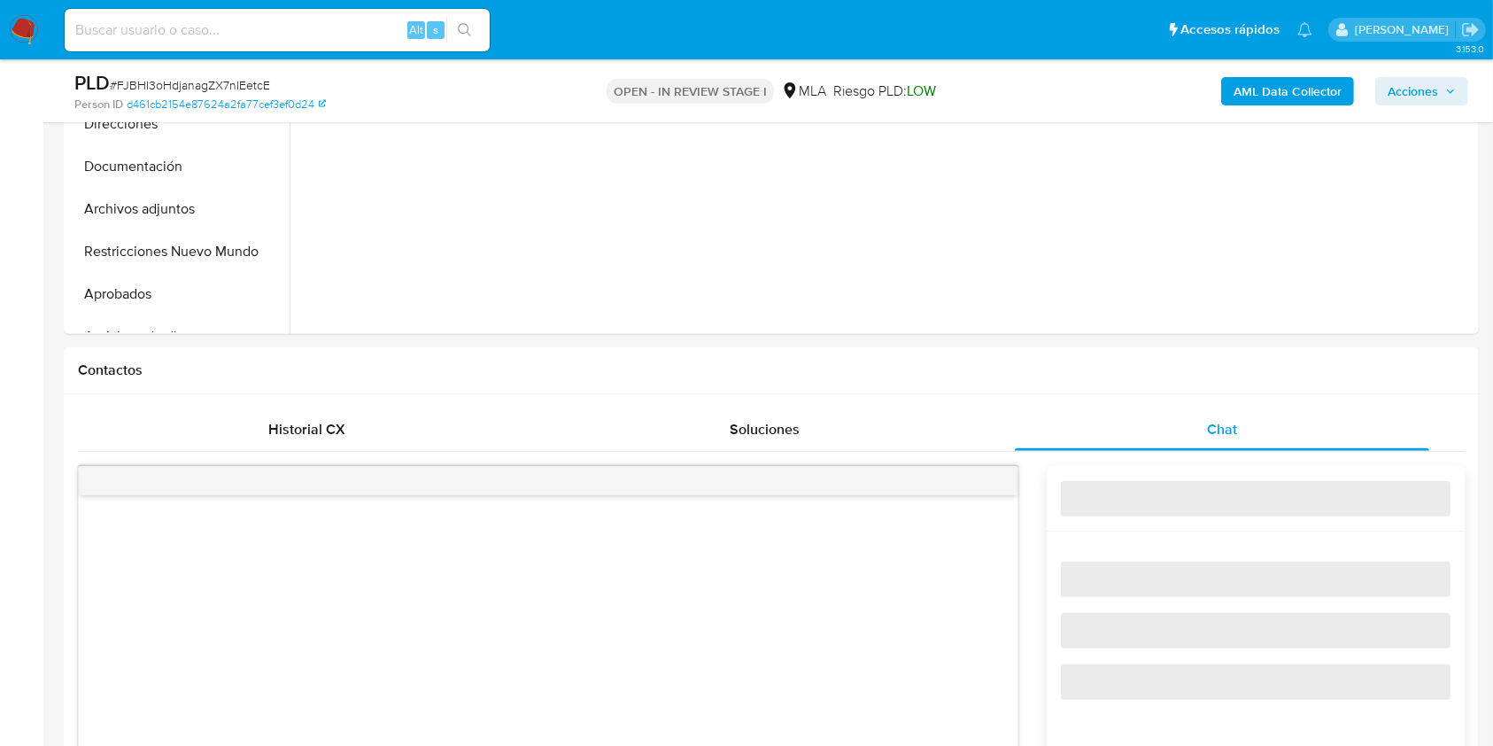
select select "10"
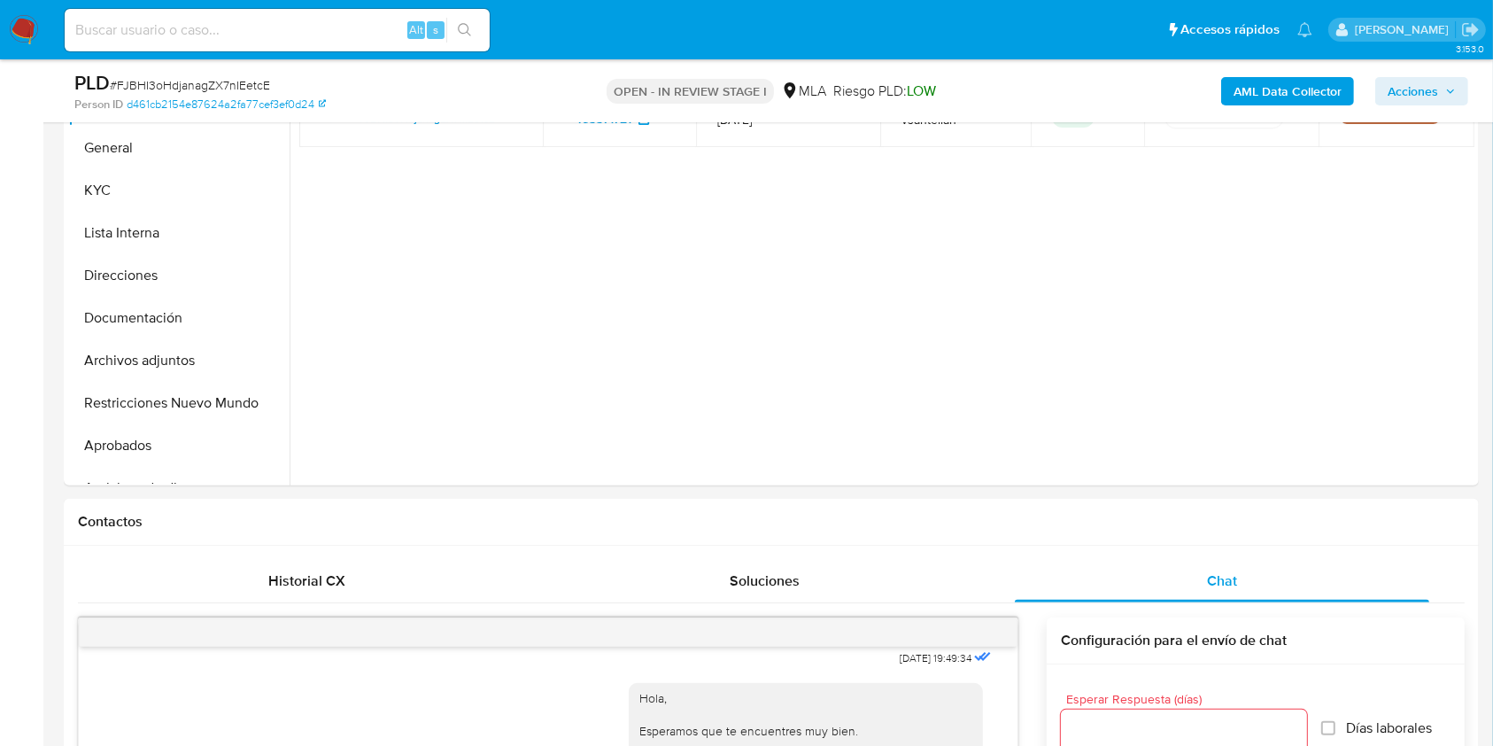
scroll to position [401, 0]
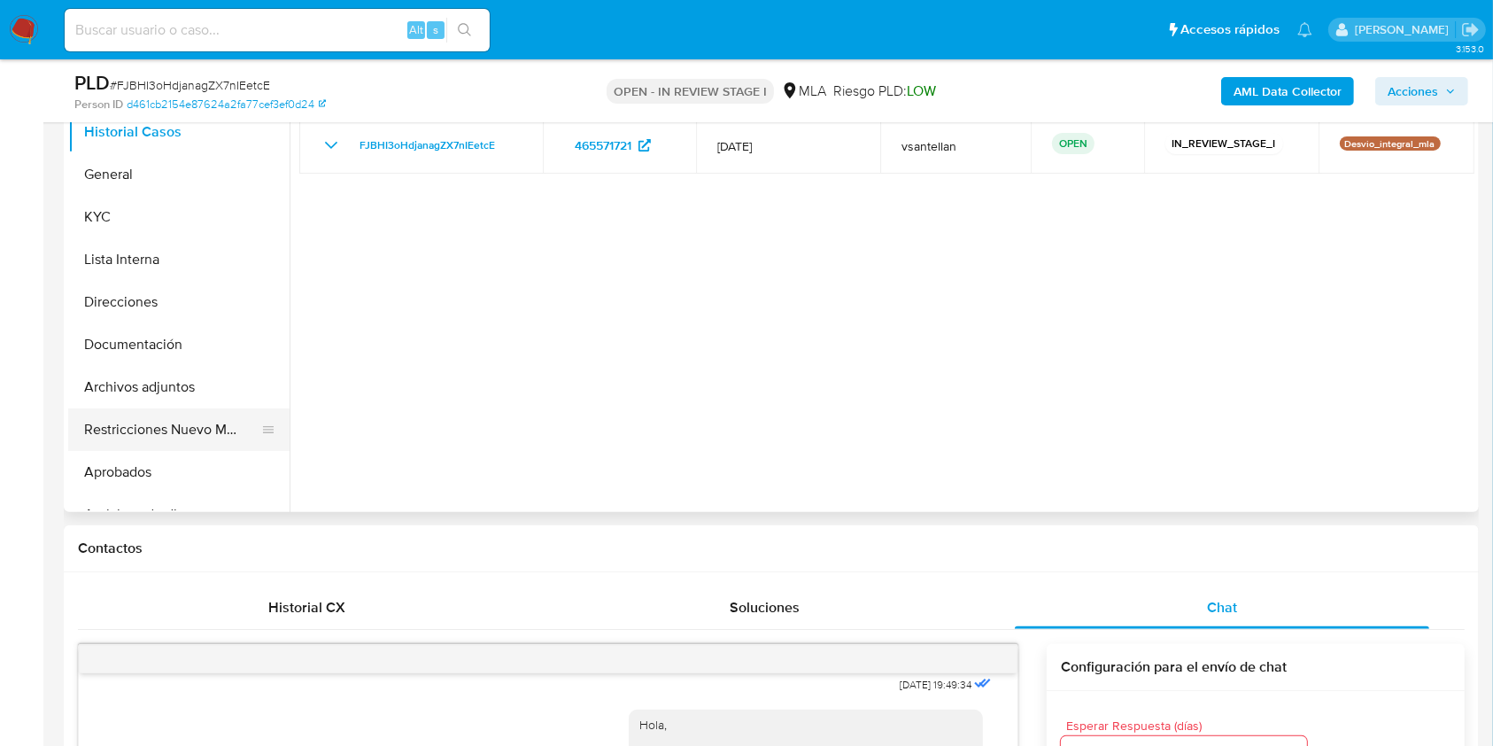
click at [221, 428] on button "Restricciones Nuevo Mundo" at bounding box center [171, 429] width 207 height 43
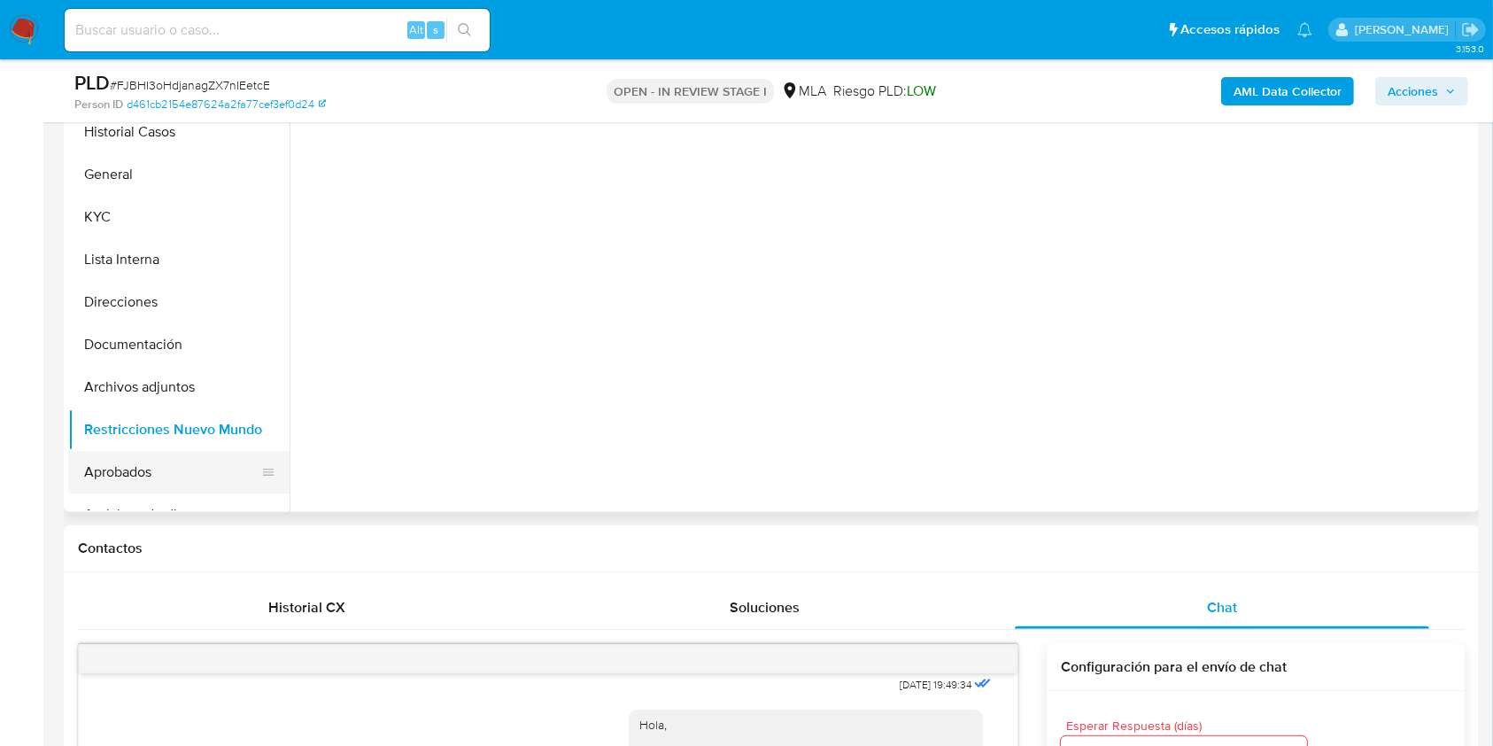
click at [142, 474] on button "Aprobados" at bounding box center [171, 472] width 207 height 43
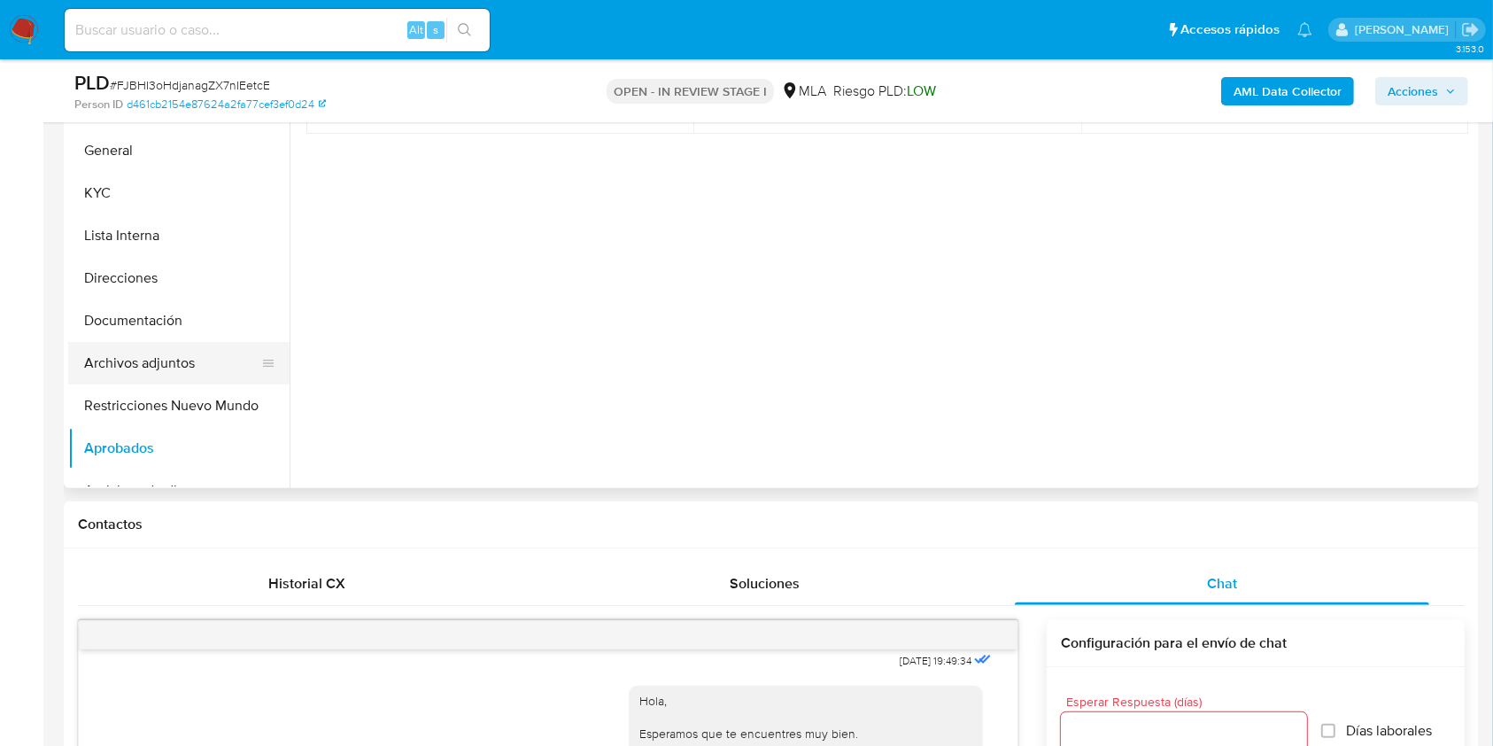
scroll to position [421, 0]
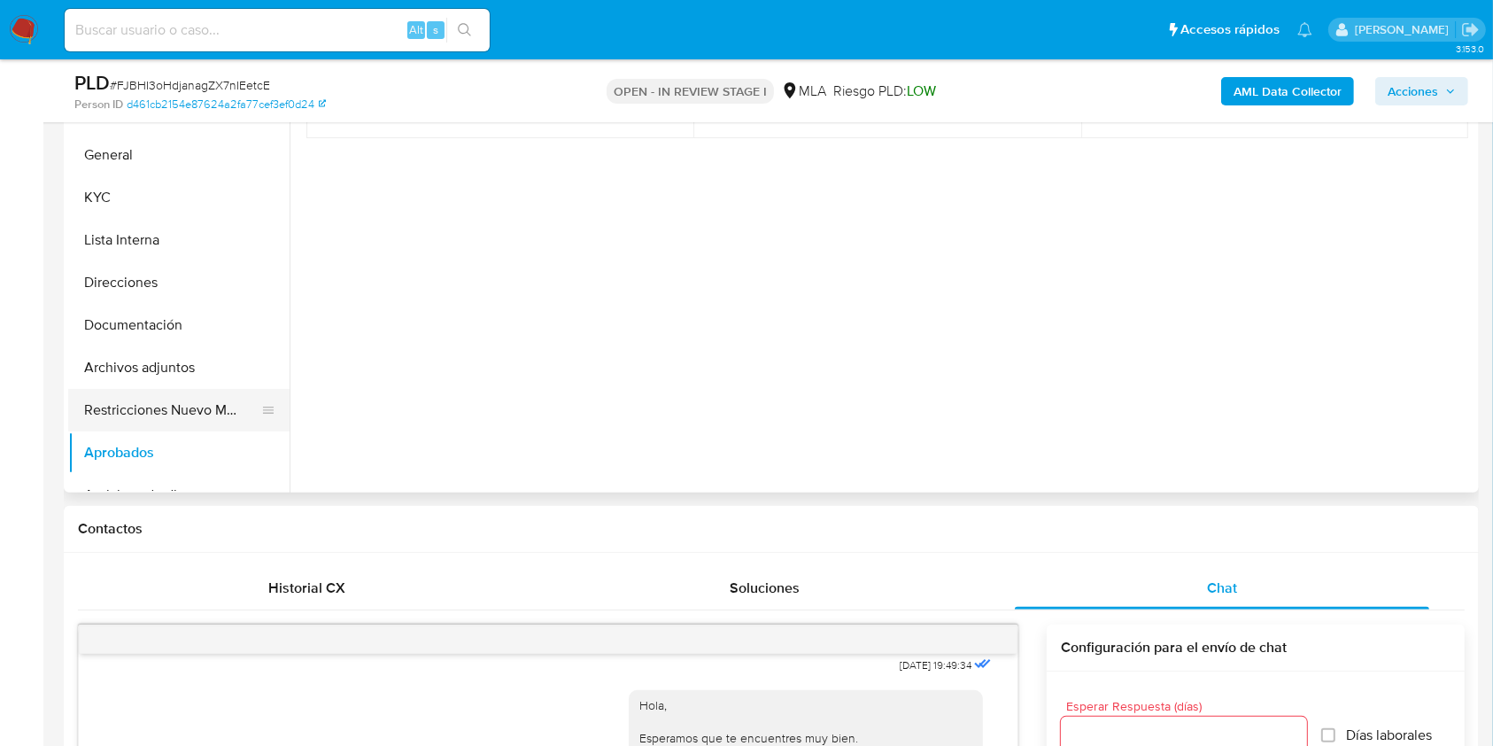
click at [159, 407] on button "Restricciones Nuevo Mundo" at bounding box center [171, 410] width 207 height 43
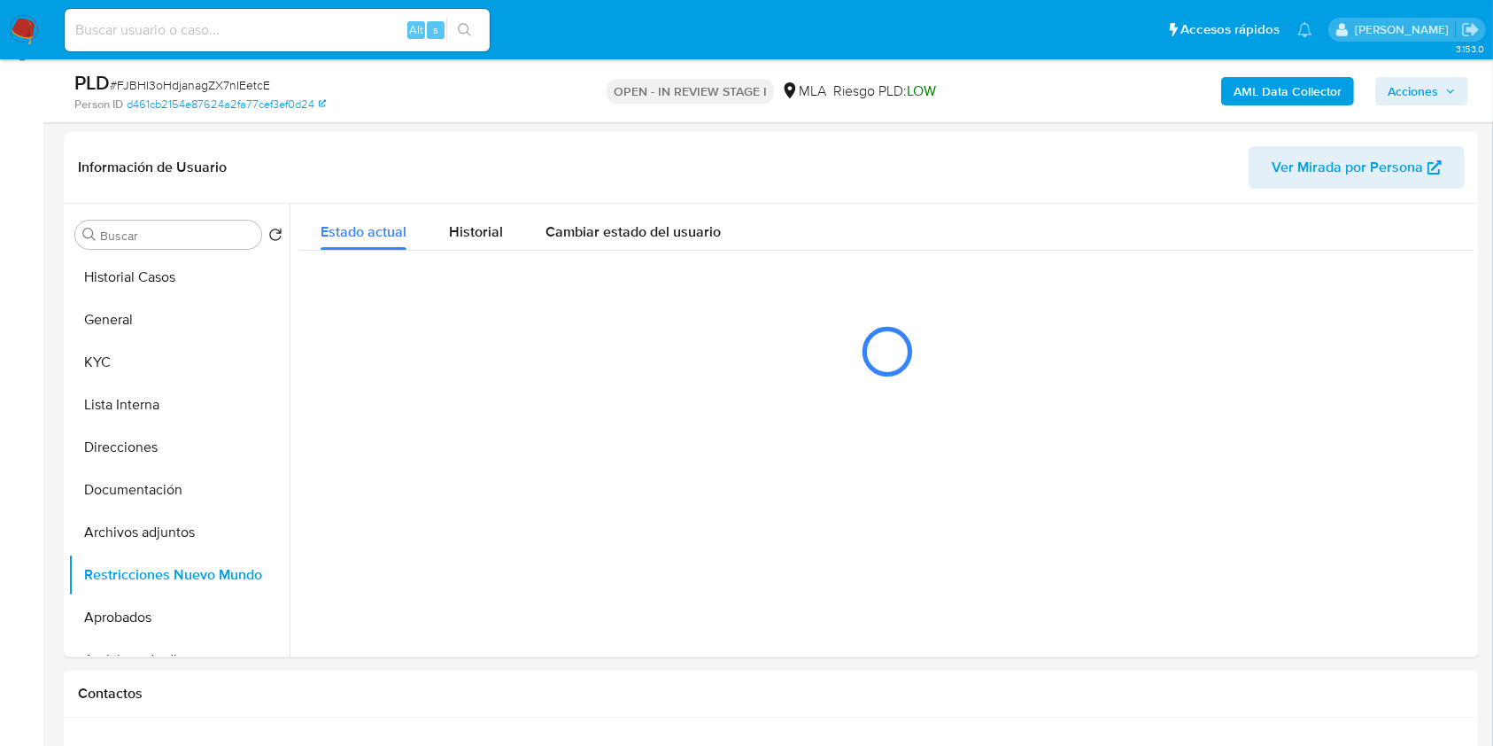
scroll to position [206, 0]
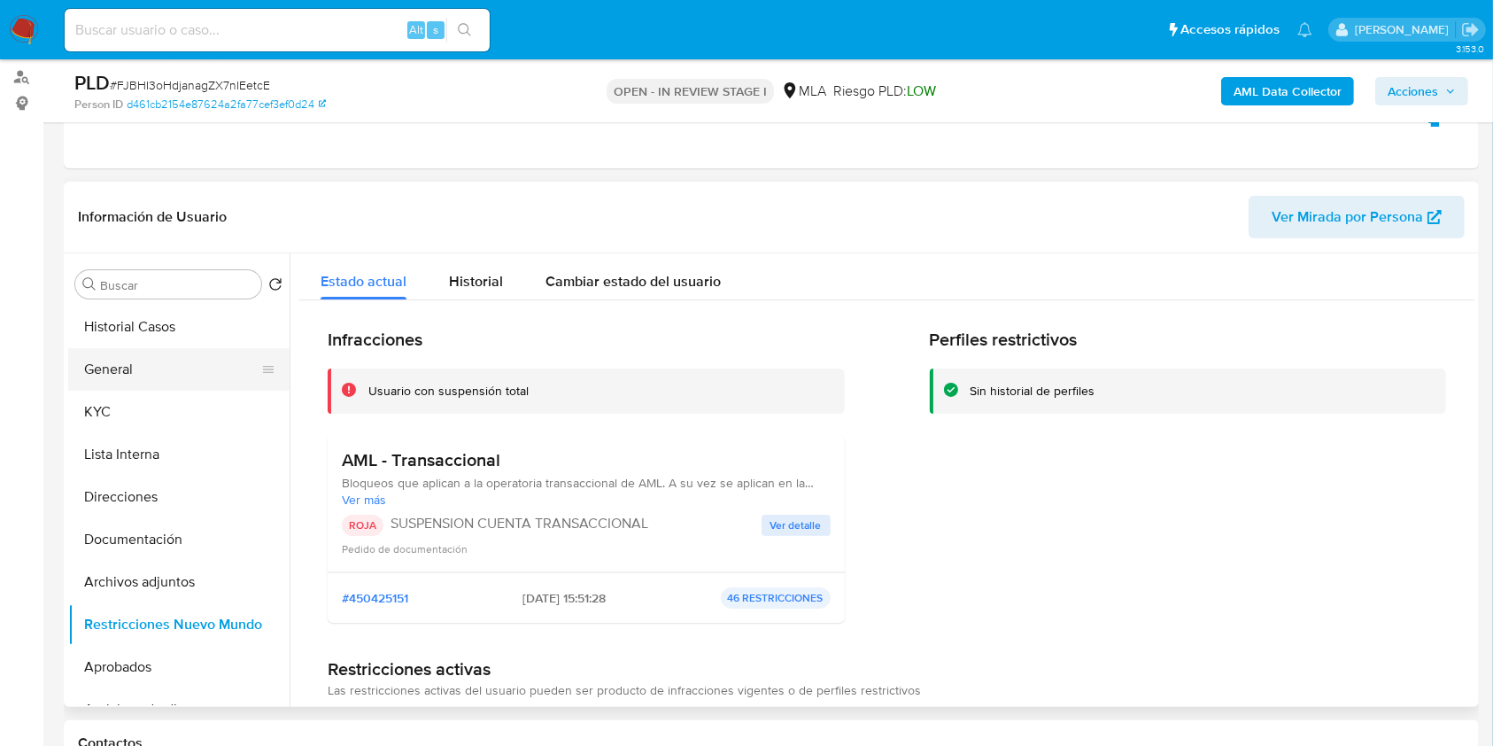
click at [117, 386] on button "General" at bounding box center [171, 369] width 207 height 43
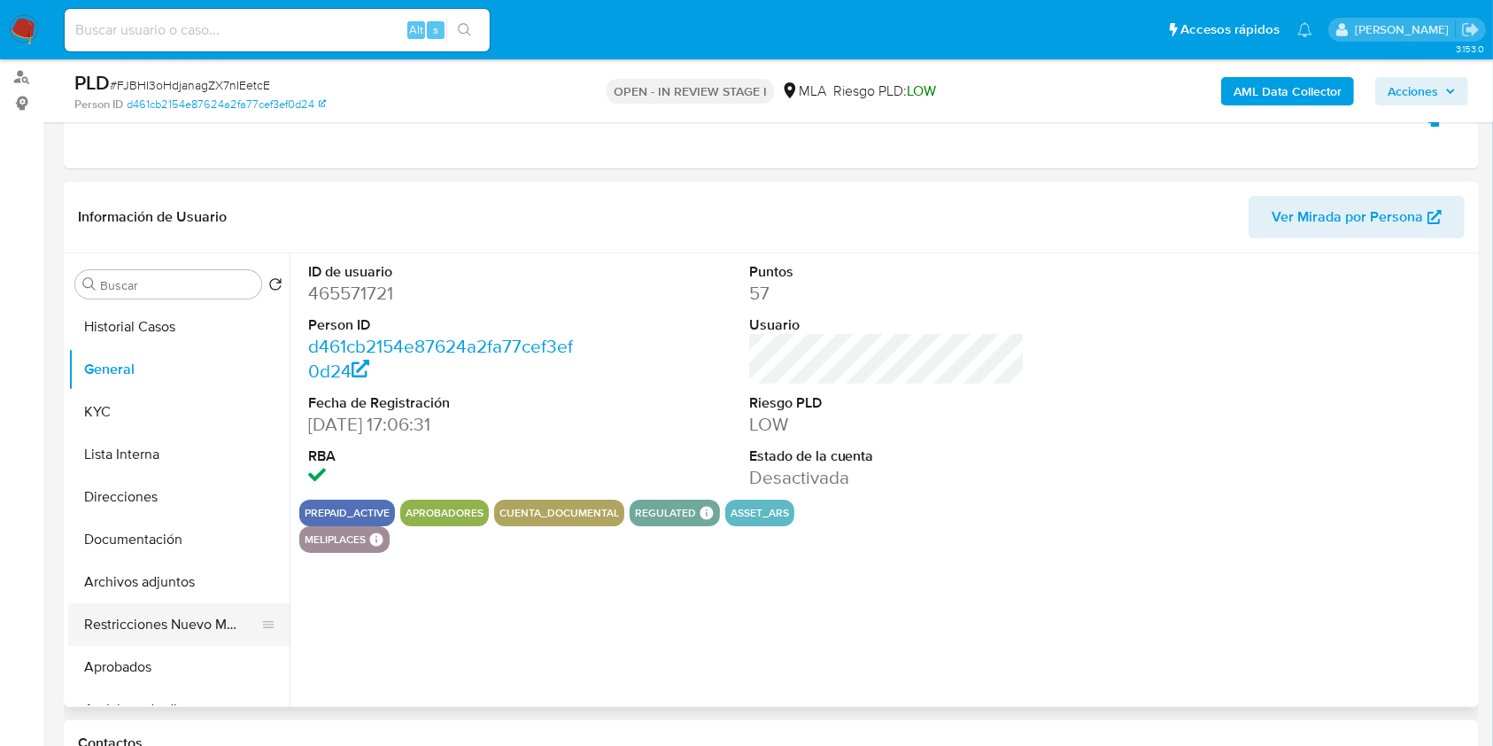
drag, startPoint x: 177, startPoint y: 629, endPoint x: 184, endPoint y: 614, distance: 16.6
click at [178, 629] on button "Restricciones Nuevo Mundo" at bounding box center [171, 624] width 207 height 43
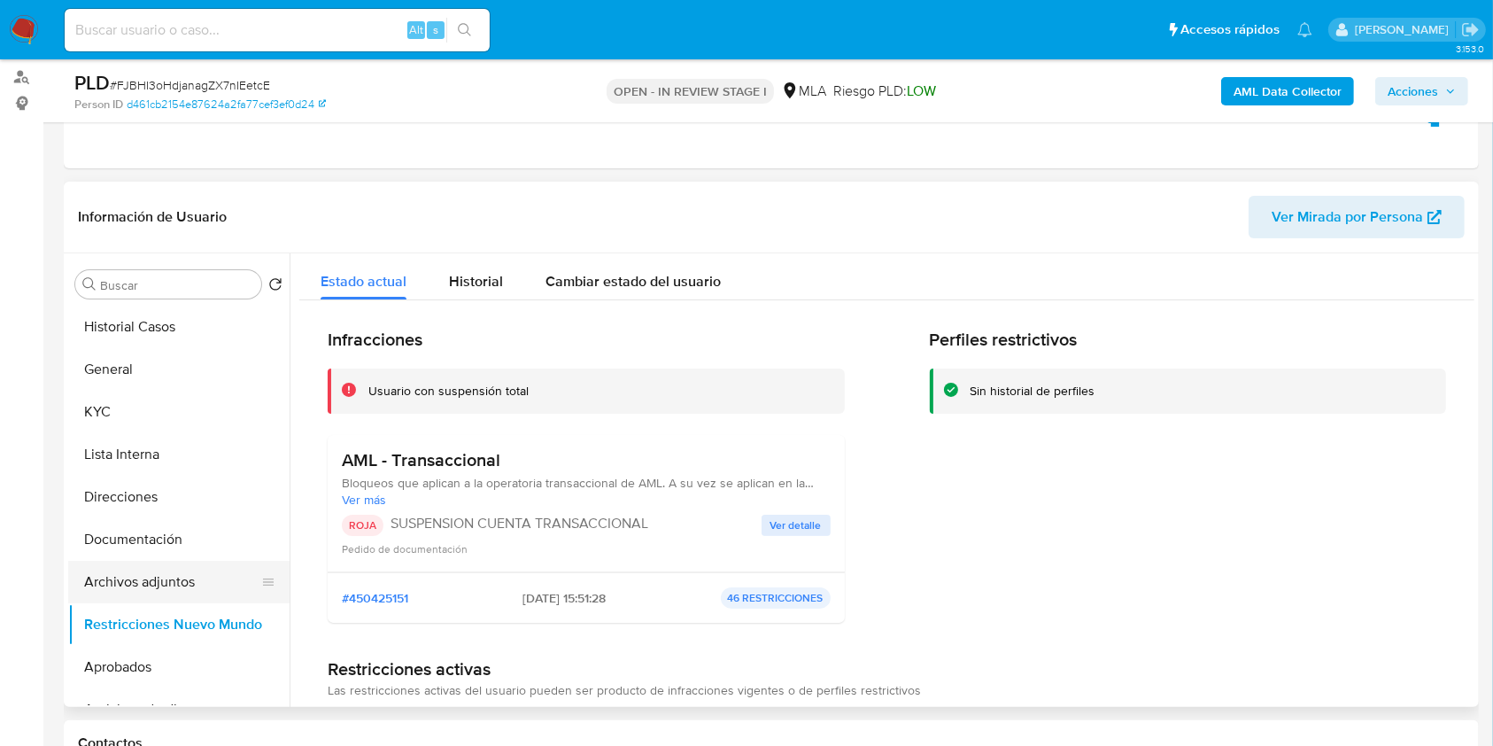
click at [199, 577] on button "Archivos adjuntos" at bounding box center [171, 582] width 207 height 43
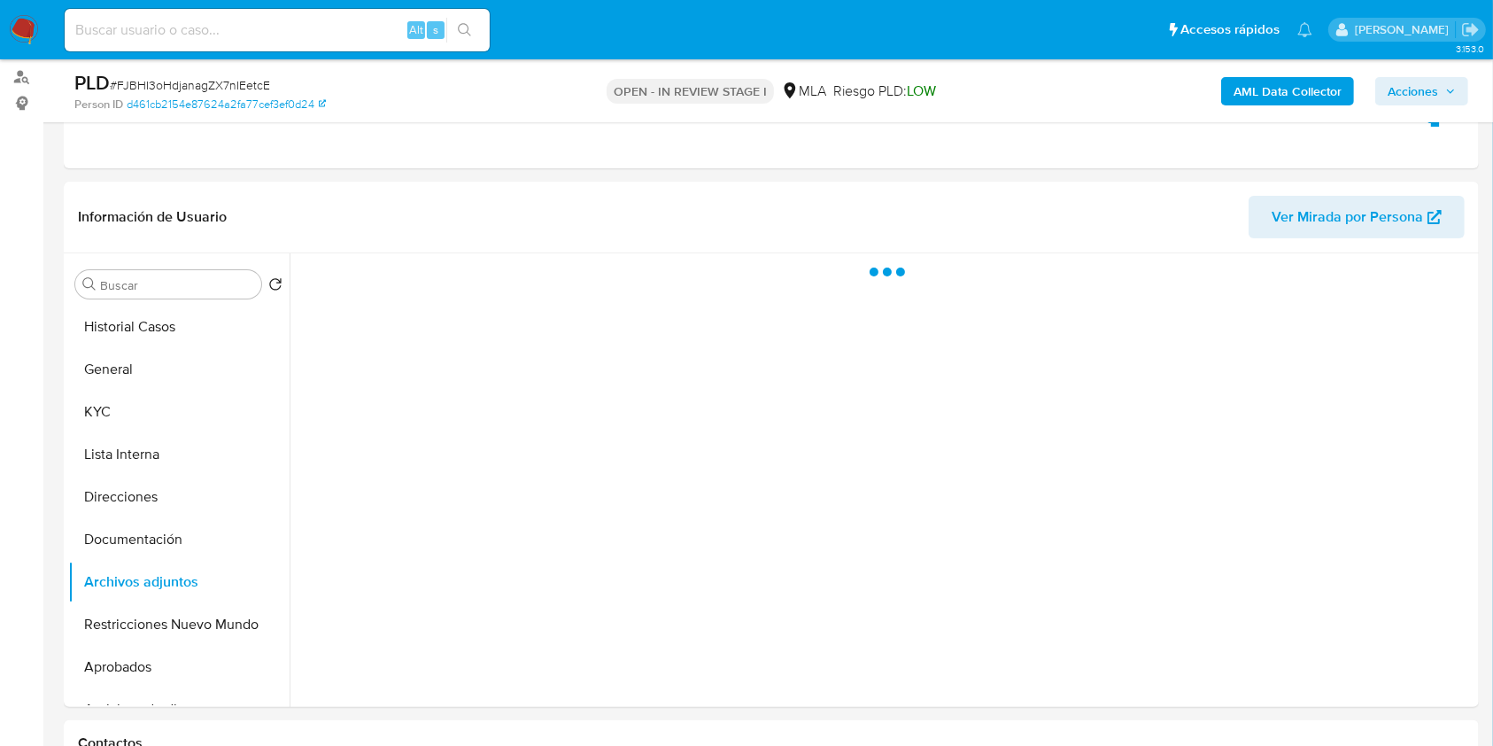
click at [1424, 86] on span "Acciones" at bounding box center [1413, 91] width 50 height 28
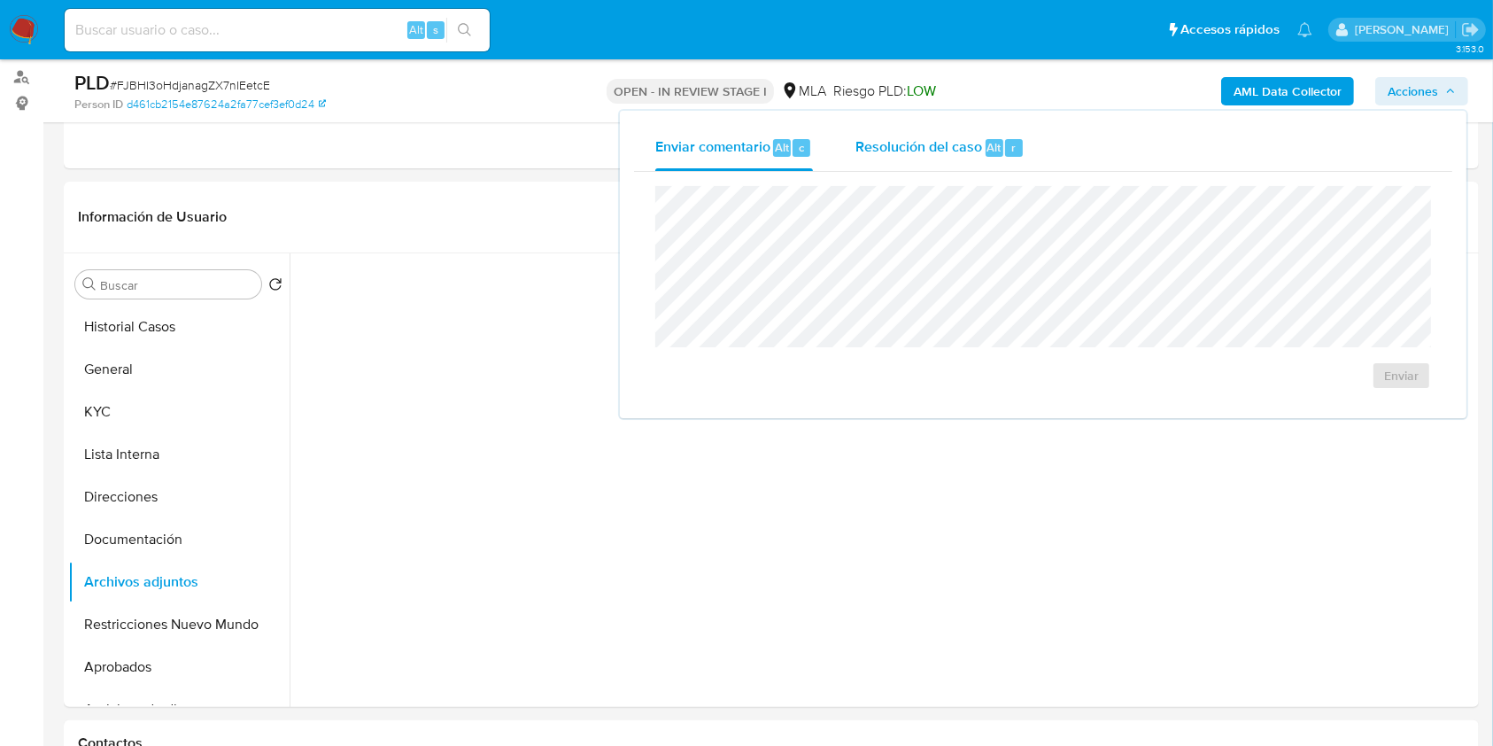
click at [997, 153] on span "Alt" at bounding box center [995, 147] width 14 height 17
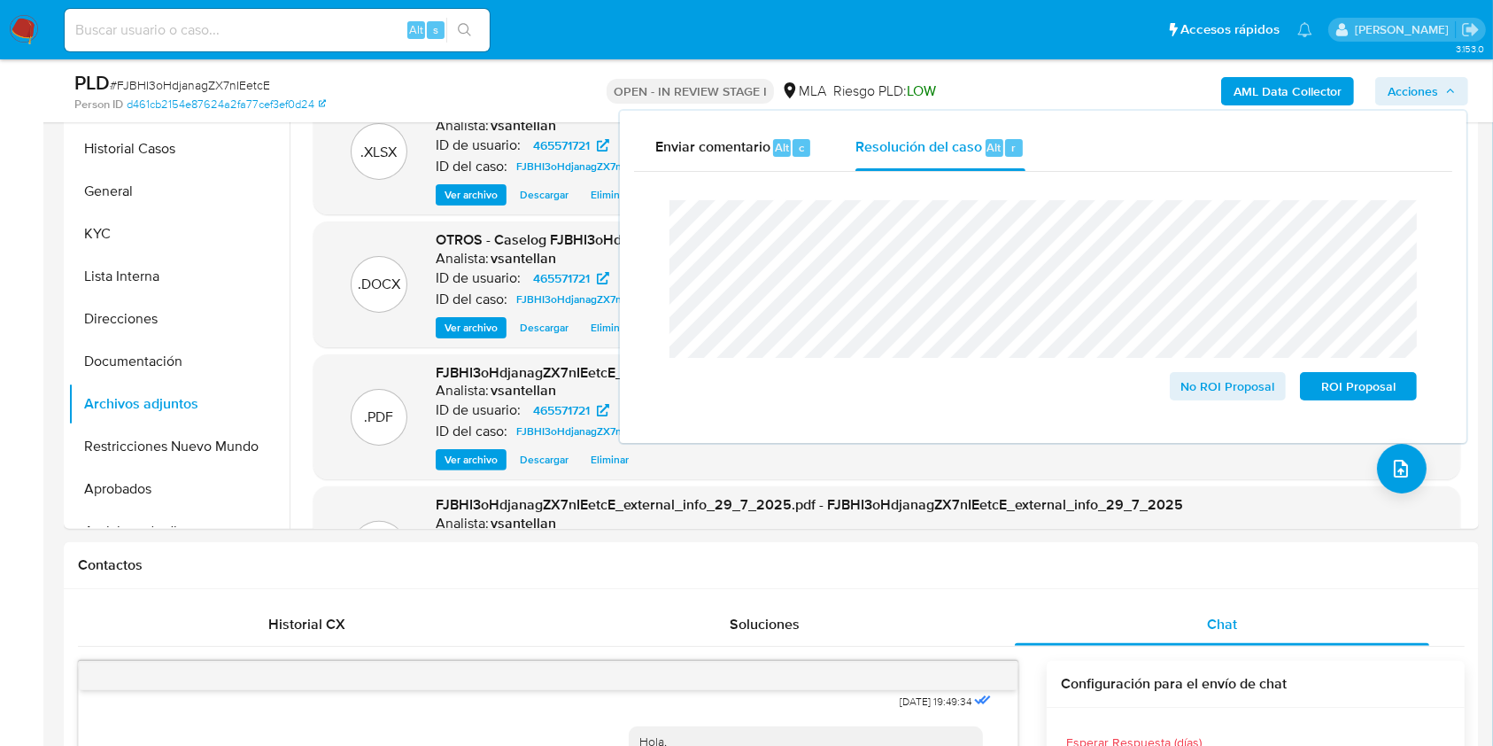
scroll to position [371, 0]
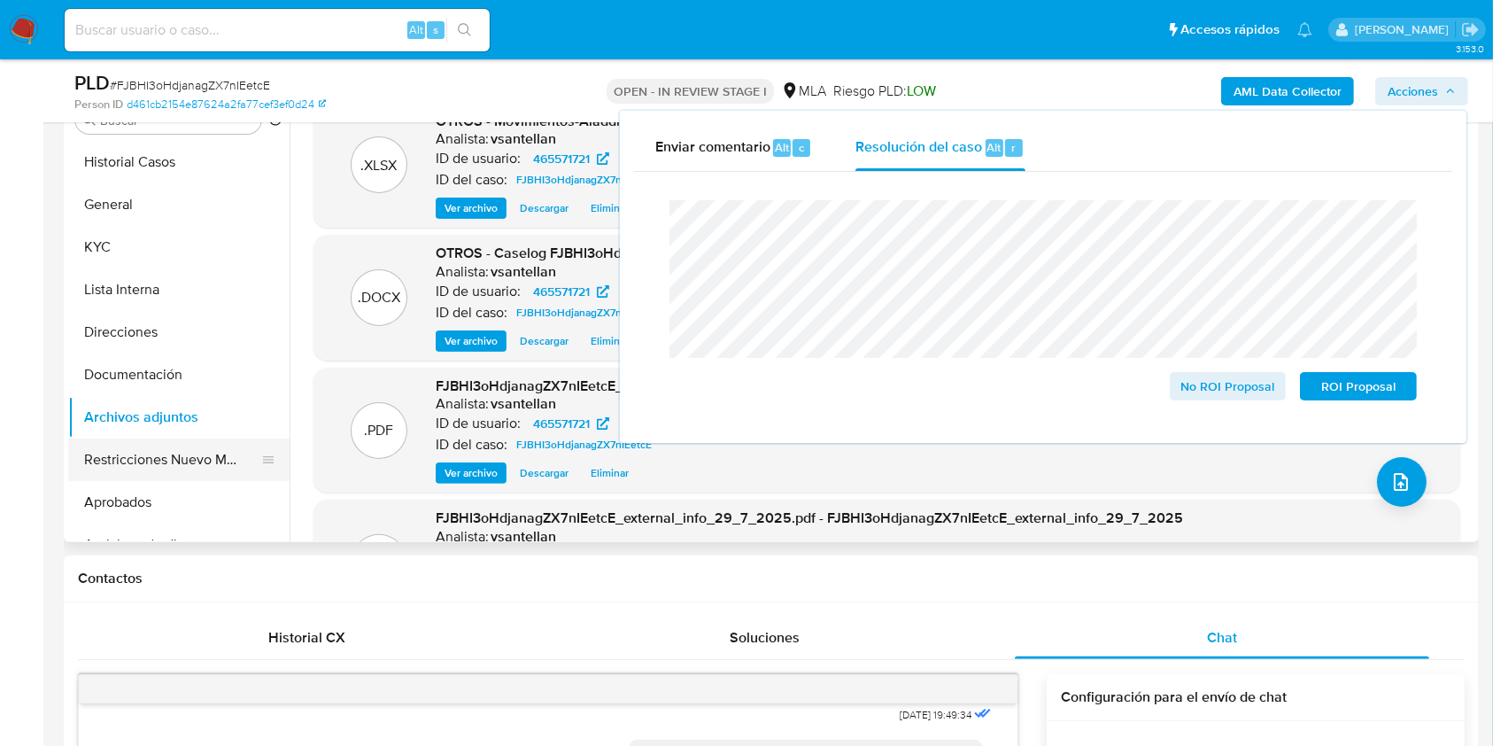
click at [190, 472] on button "Restricciones Nuevo Mundo" at bounding box center [171, 459] width 207 height 43
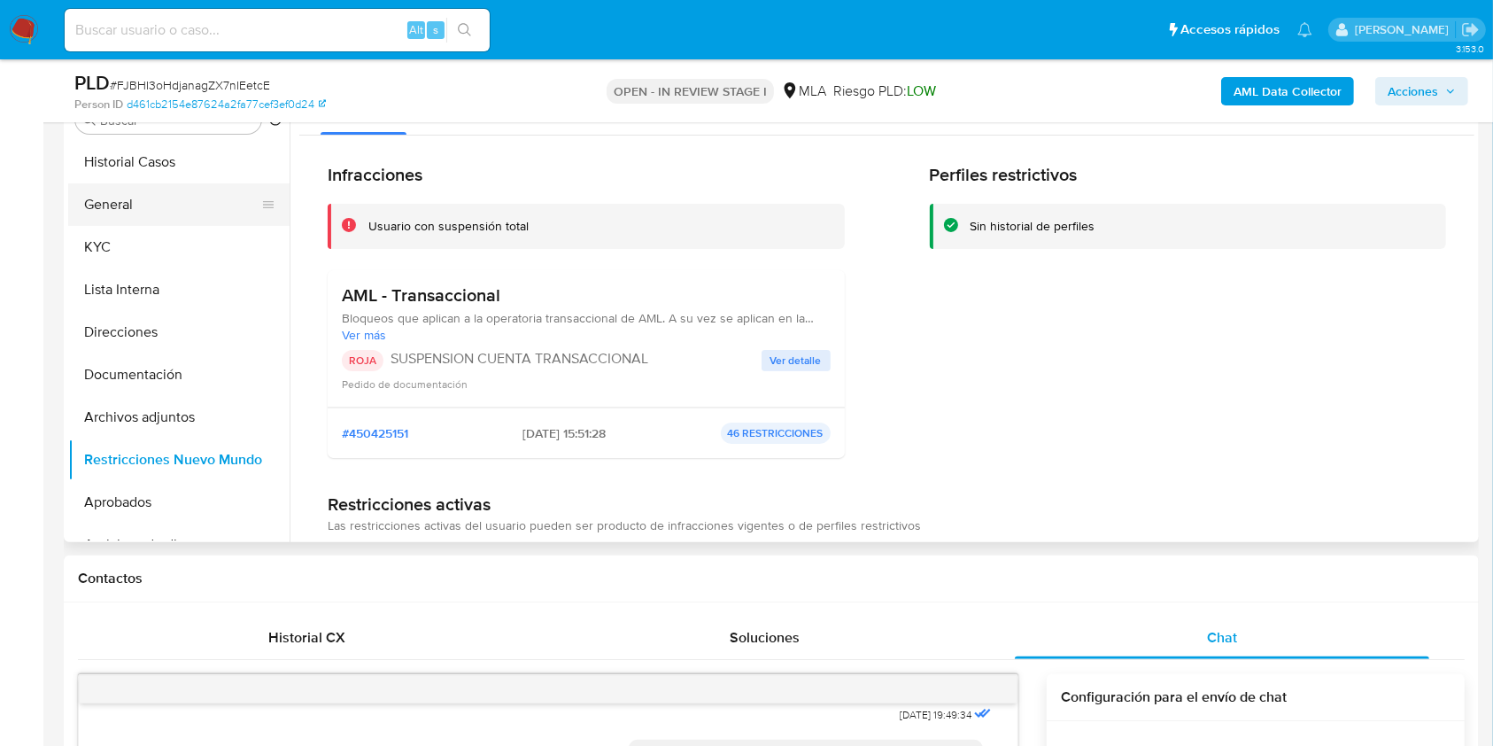
drag, startPoint x: 133, startPoint y: 200, endPoint x: 156, endPoint y: 209, distance: 24.7
click at [133, 198] on button "General" at bounding box center [171, 204] width 207 height 43
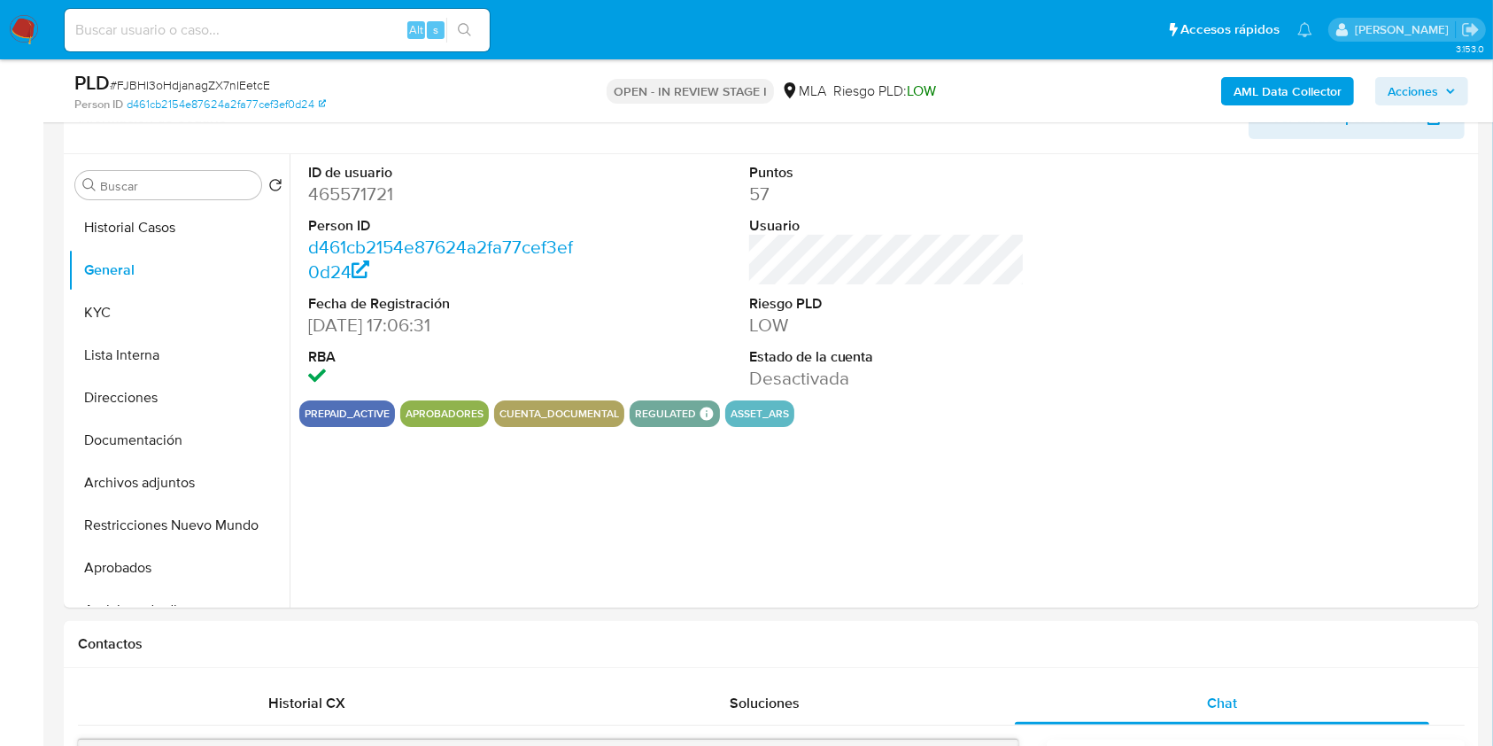
scroll to position [261, 0]
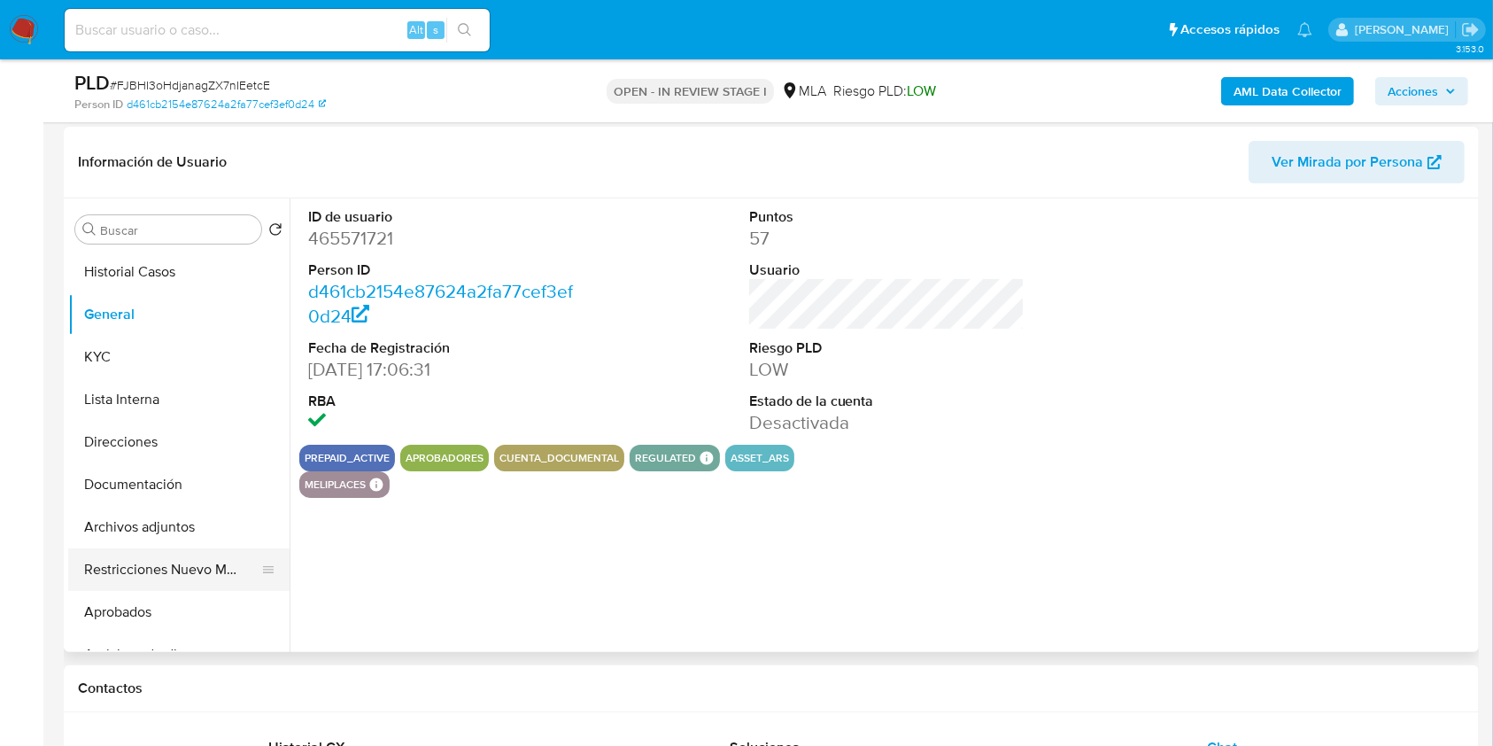
click at [124, 565] on button "Restricciones Nuevo Mundo" at bounding box center [171, 569] width 207 height 43
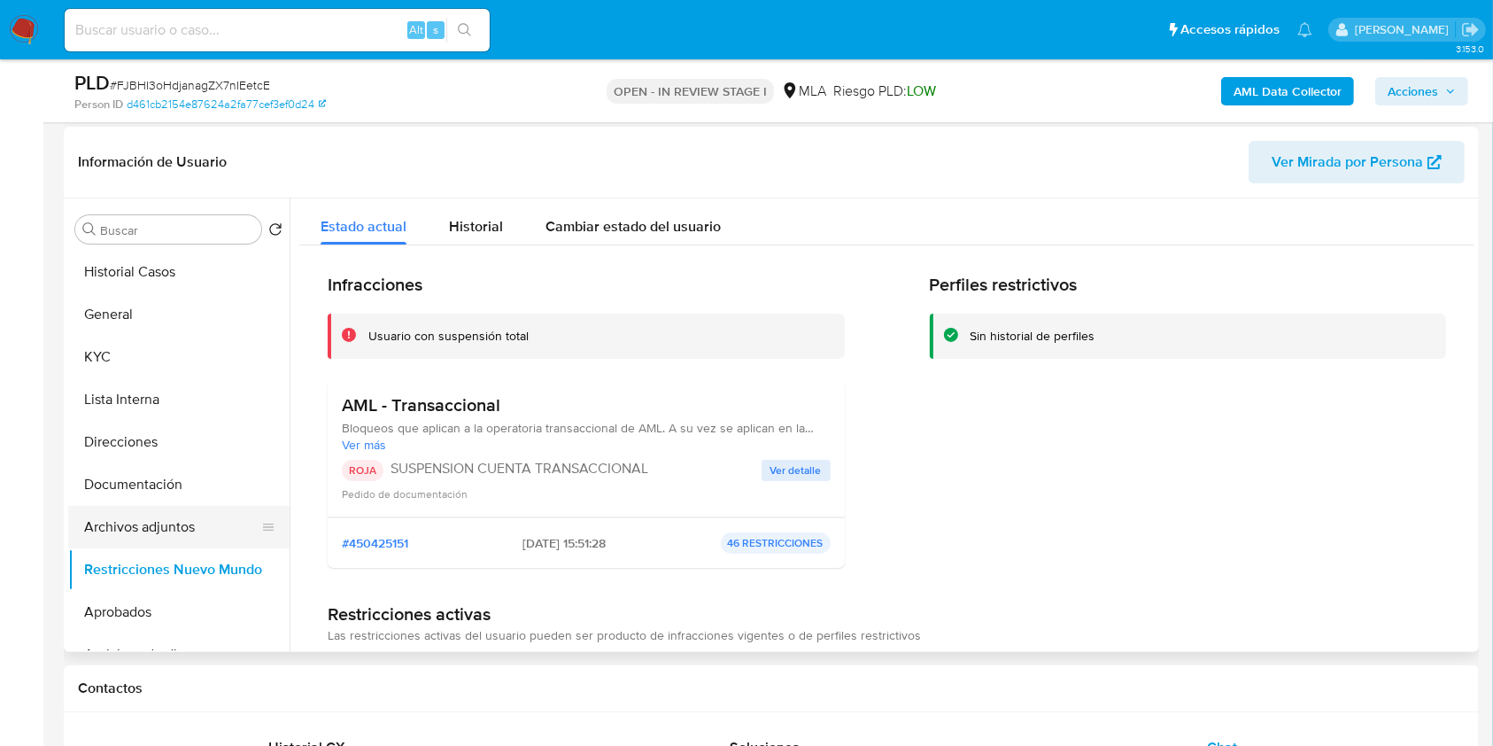
click at [147, 526] on button "Archivos adjuntos" at bounding box center [171, 527] width 207 height 43
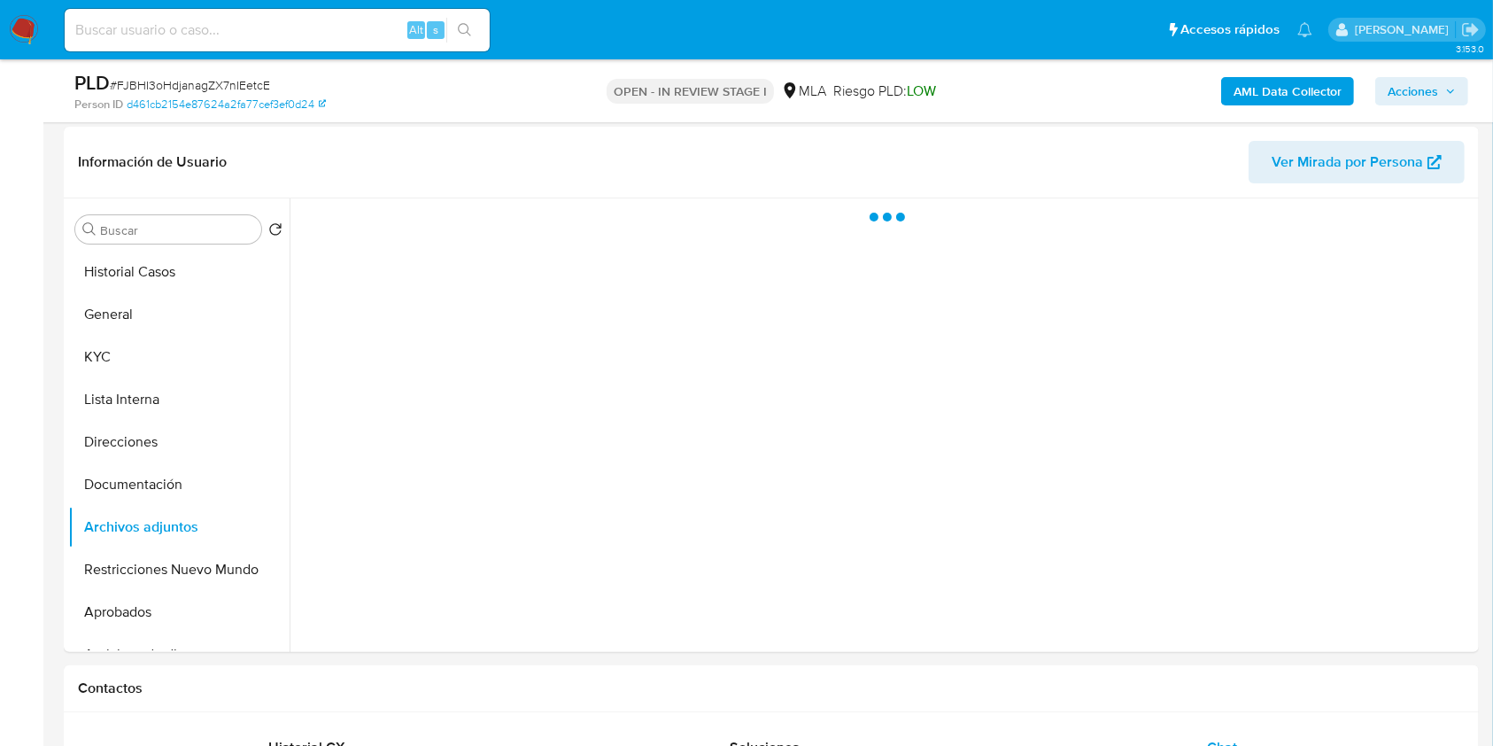
click at [1415, 99] on span "Acciones" at bounding box center [1413, 91] width 50 height 28
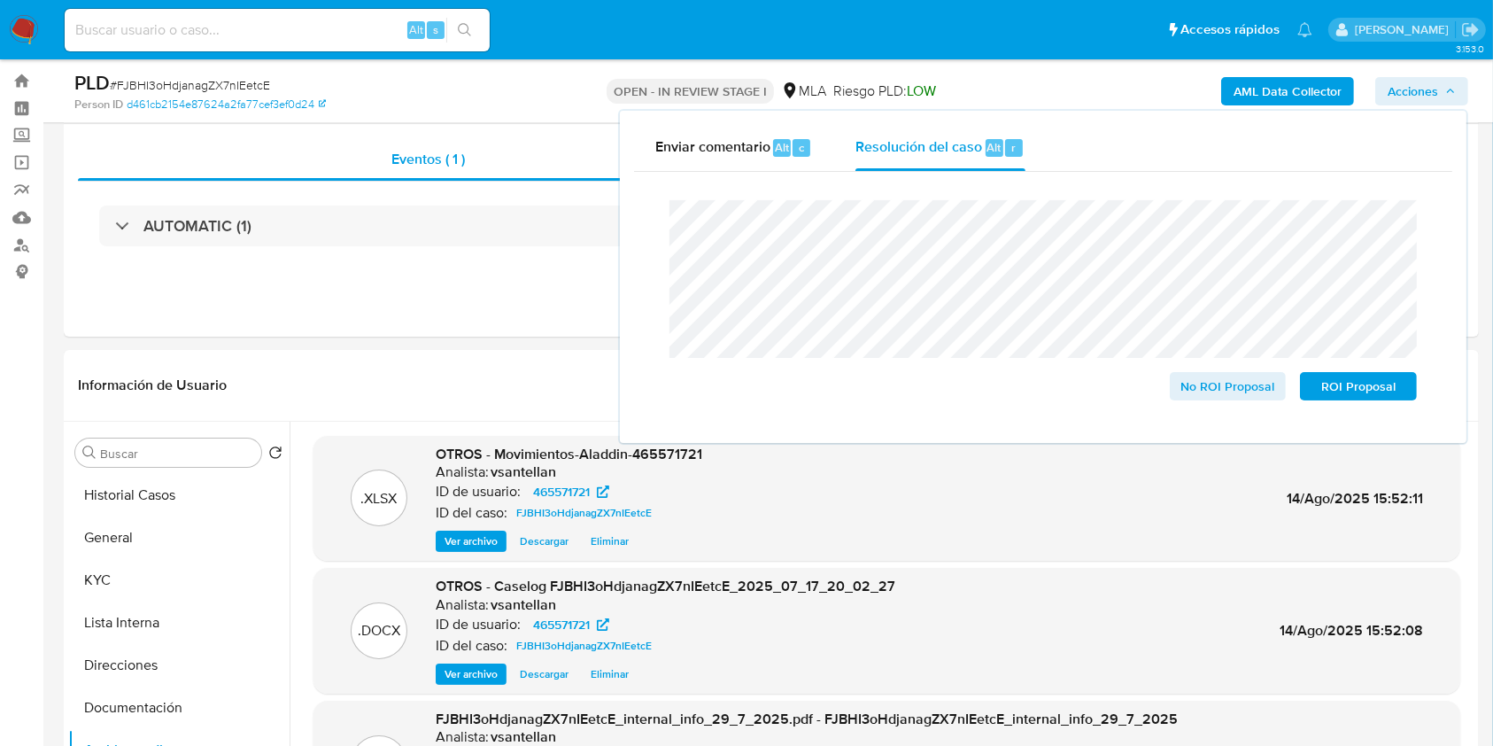
scroll to position [79, 0]
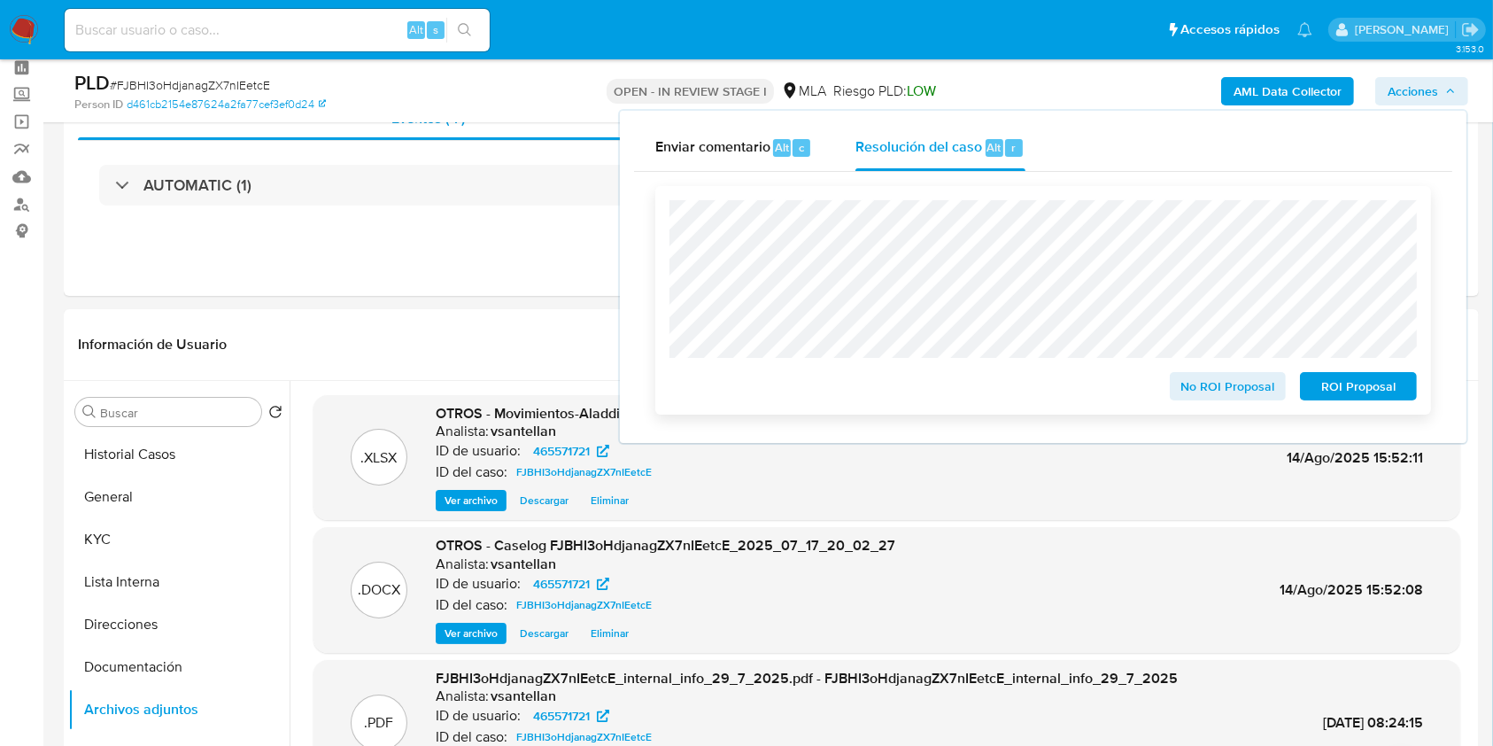
click at [1357, 379] on span "ROI Proposal" at bounding box center [1359, 386] width 92 height 25
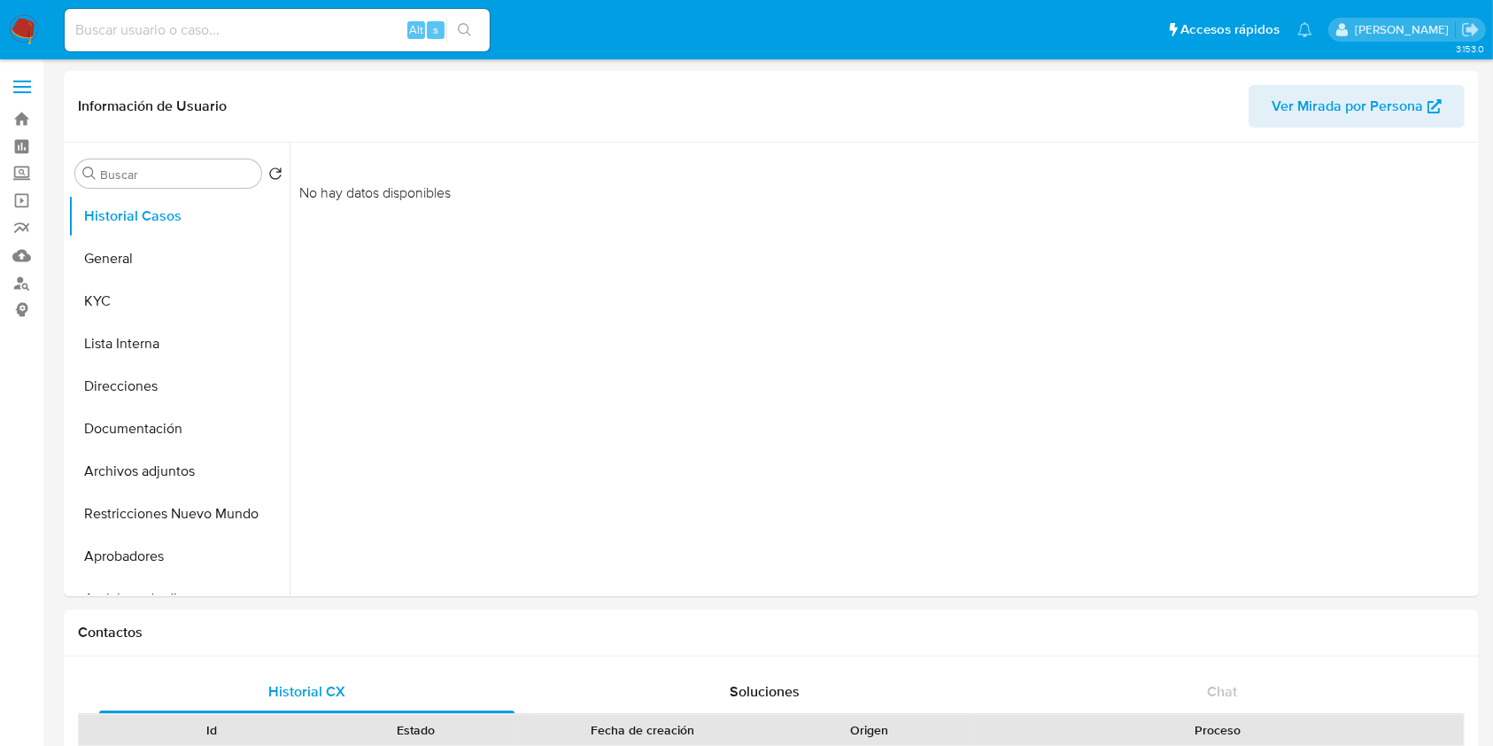
select select "10"
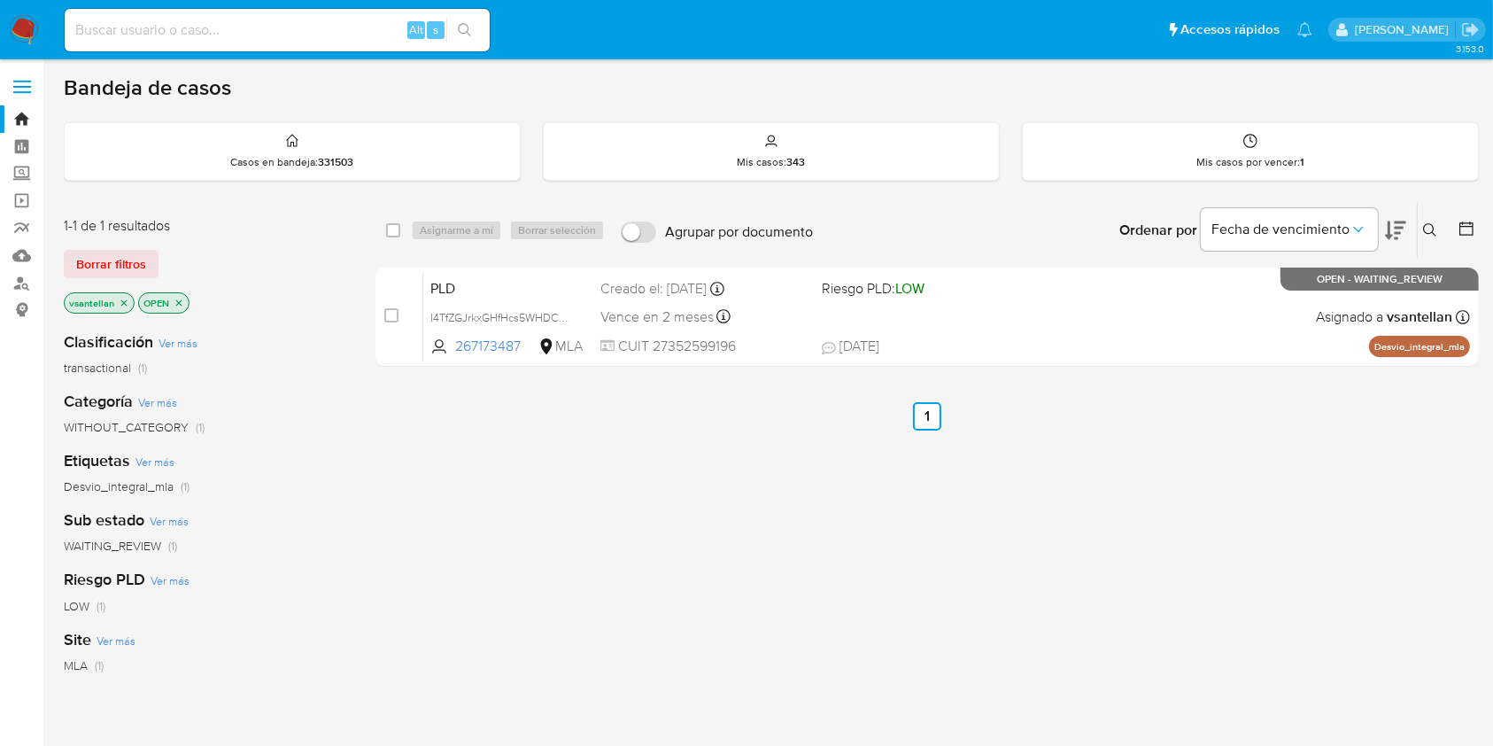
drag, startPoint x: 1436, startPoint y: 230, endPoint x: 1423, endPoint y: 251, distance: 24.3
click at [1437, 229] on icon at bounding box center [1430, 230] width 14 height 14
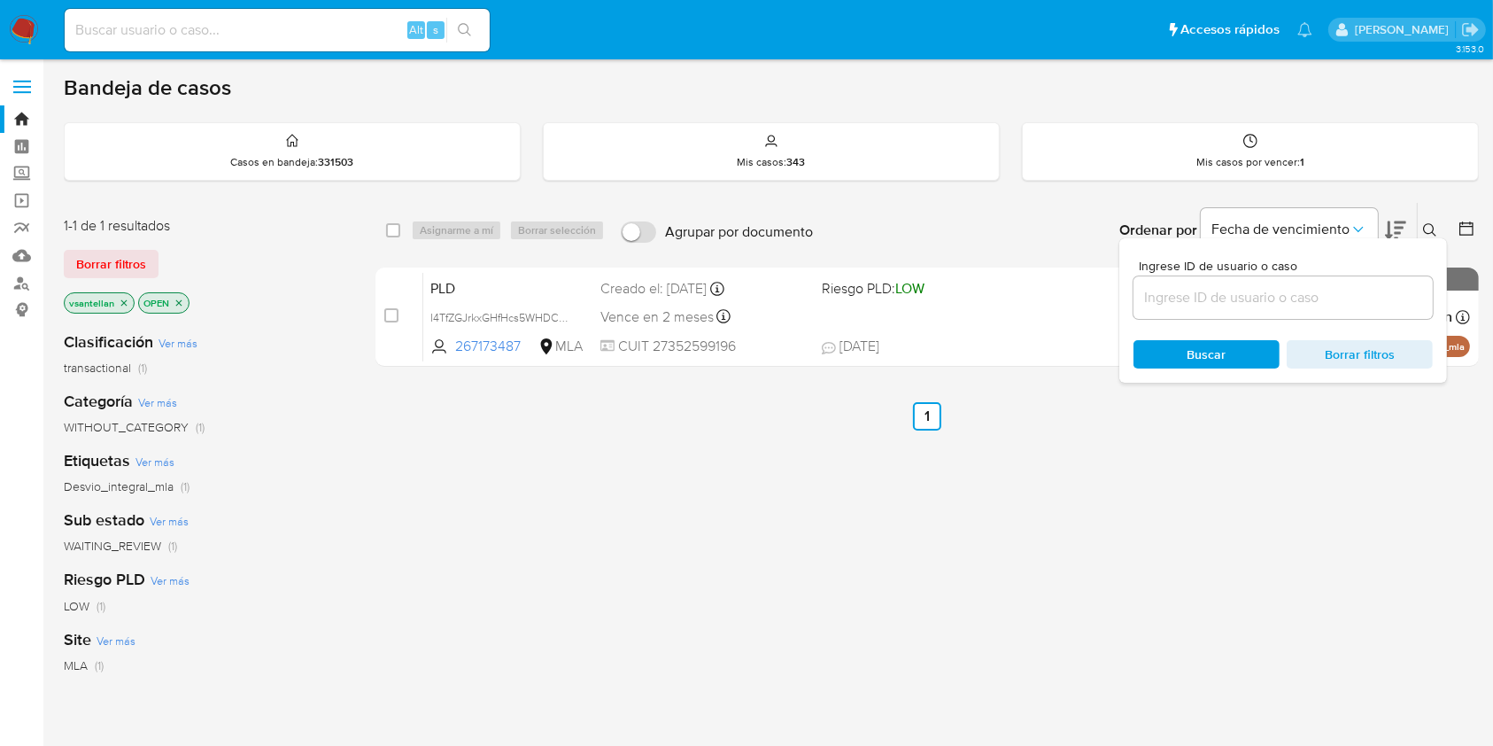
click at [1268, 301] on input at bounding box center [1283, 297] width 299 height 23
type input "267173487"
click at [1435, 227] on icon at bounding box center [1430, 230] width 14 height 14
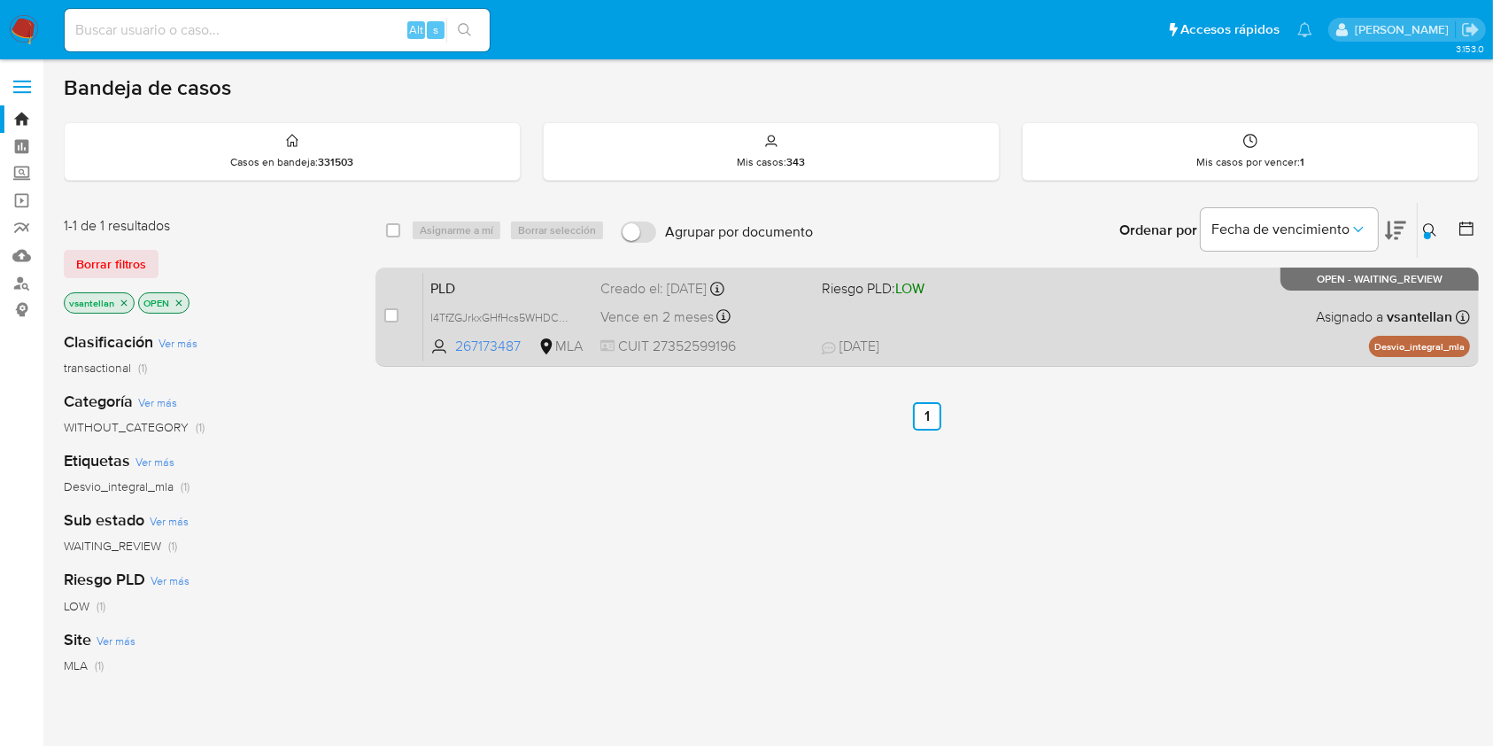
drag, startPoint x: 394, startPoint y: 321, endPoint x: 404, endPoint y: 310, distance: 14.4
click at [394, 320] on input "checkbox" at bounding box center [391, 315] width 14 height 14
checkbox input "true"
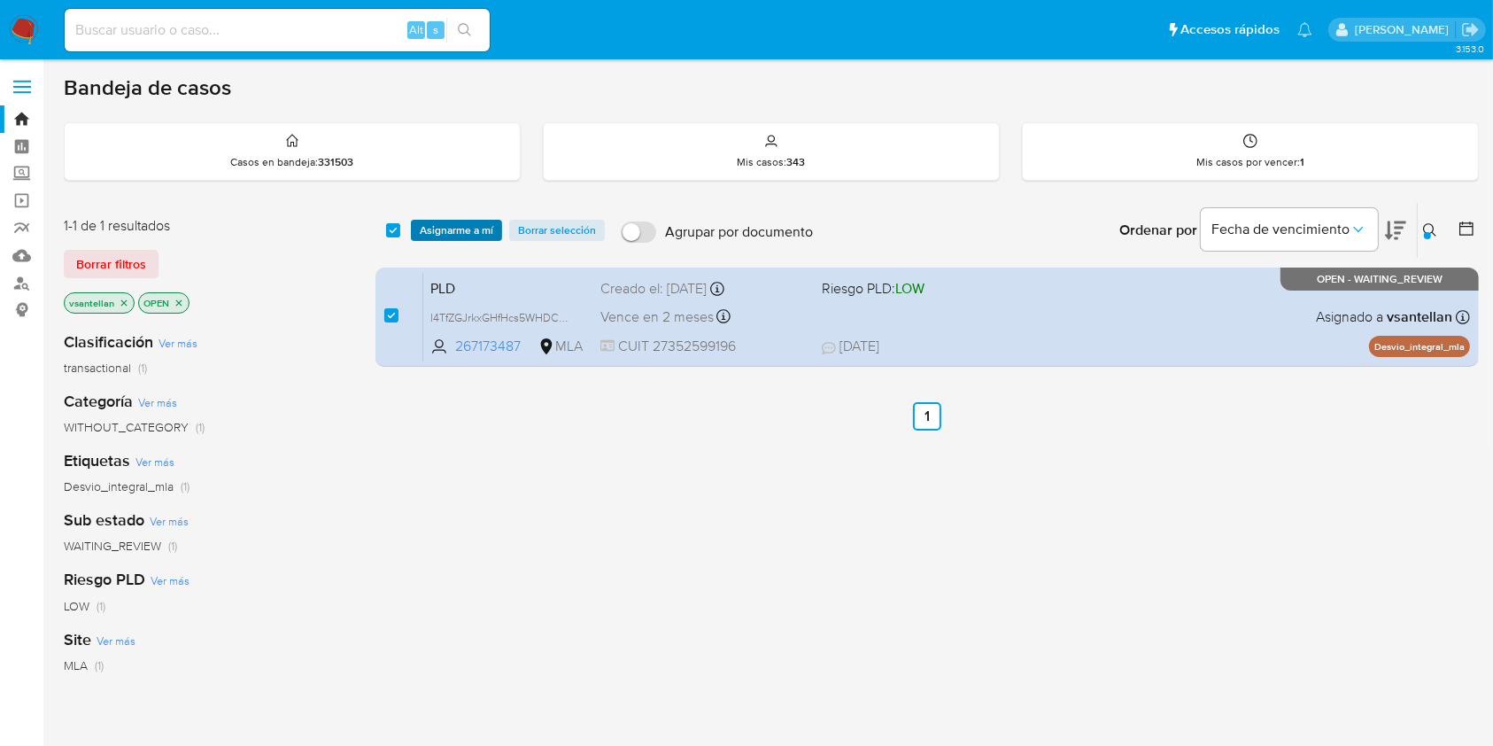
click at [452, 227] on span "Asignarme a mí" at bounding box center [457, 230] width 74 height 18
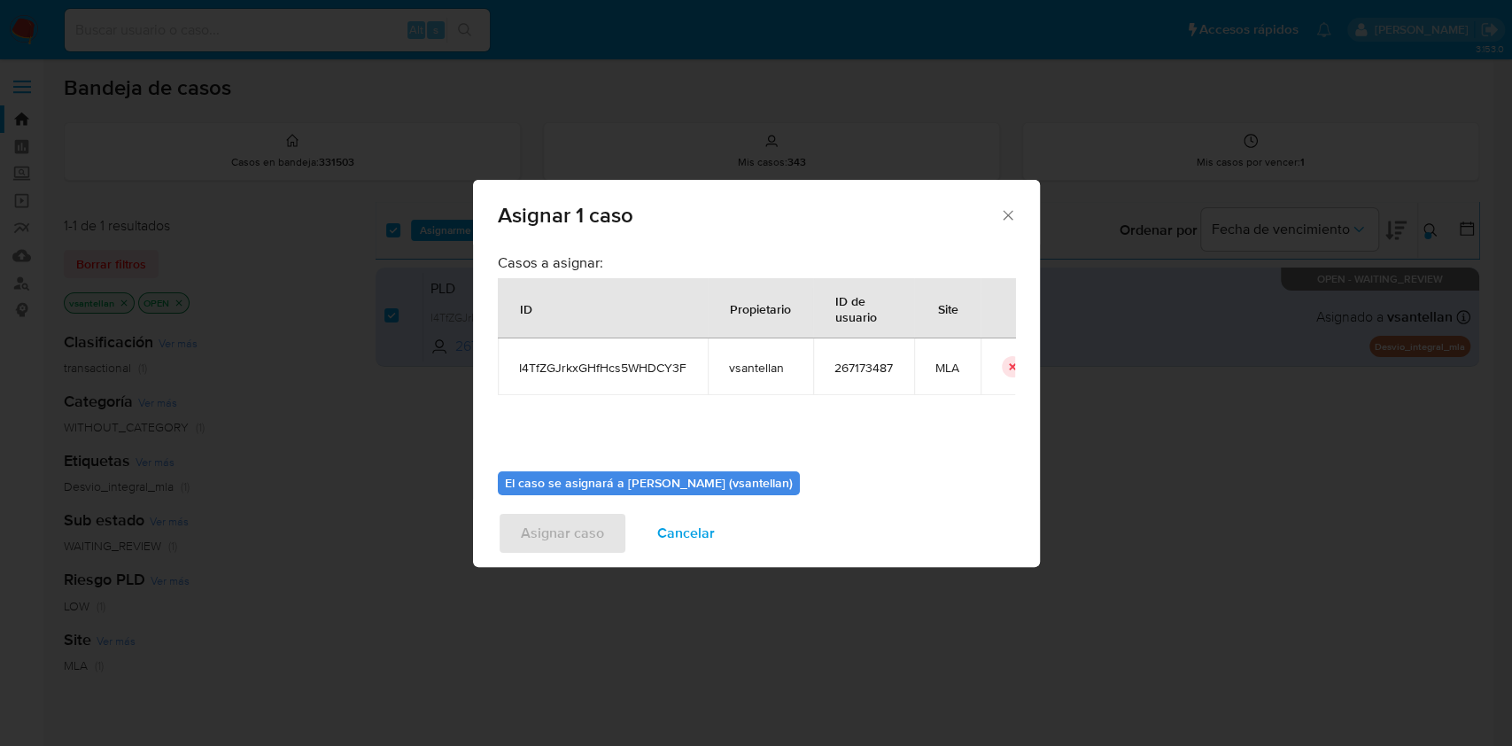
scroll to position [90, 0]
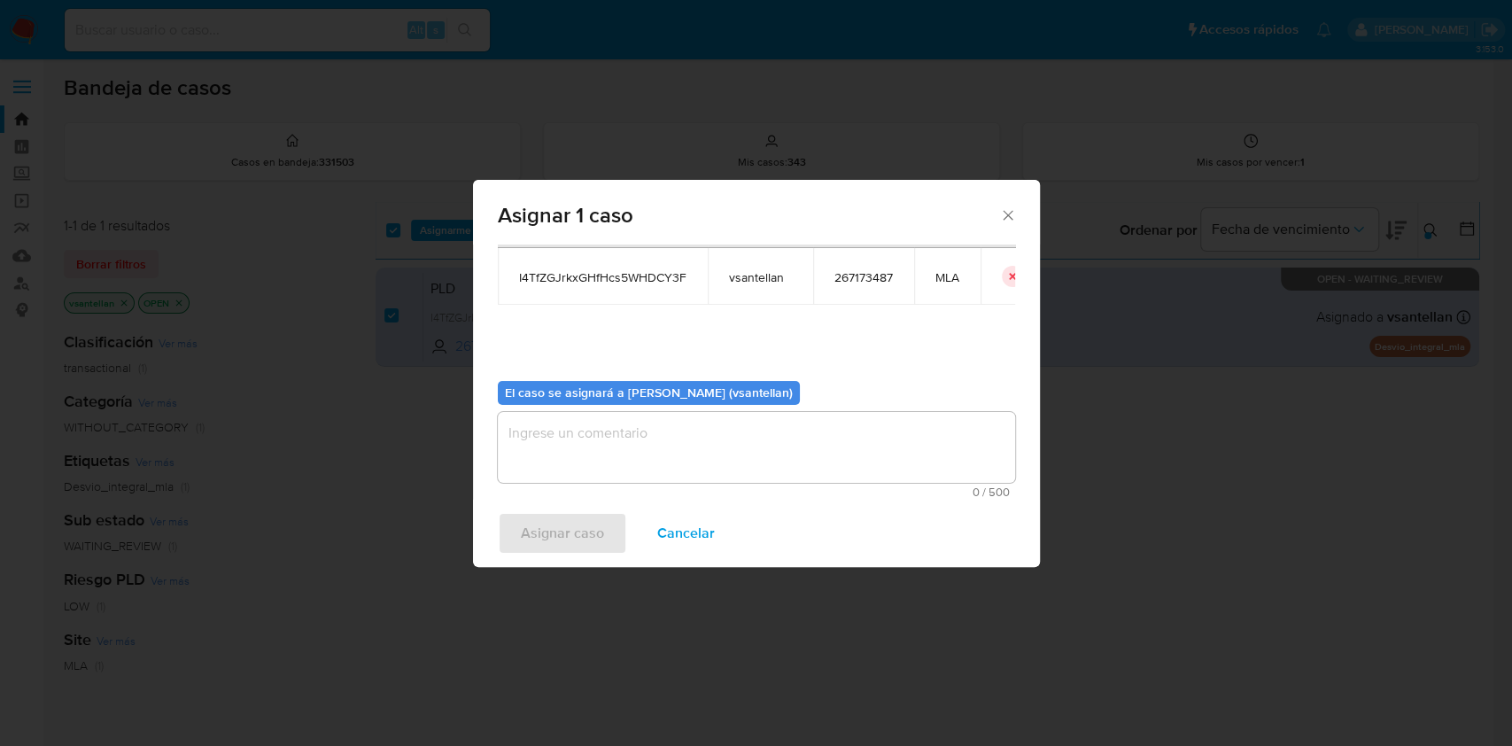
click at [611, 432] on textarea "assign-modal" at bounding box center [756, 447] width 517 height 71
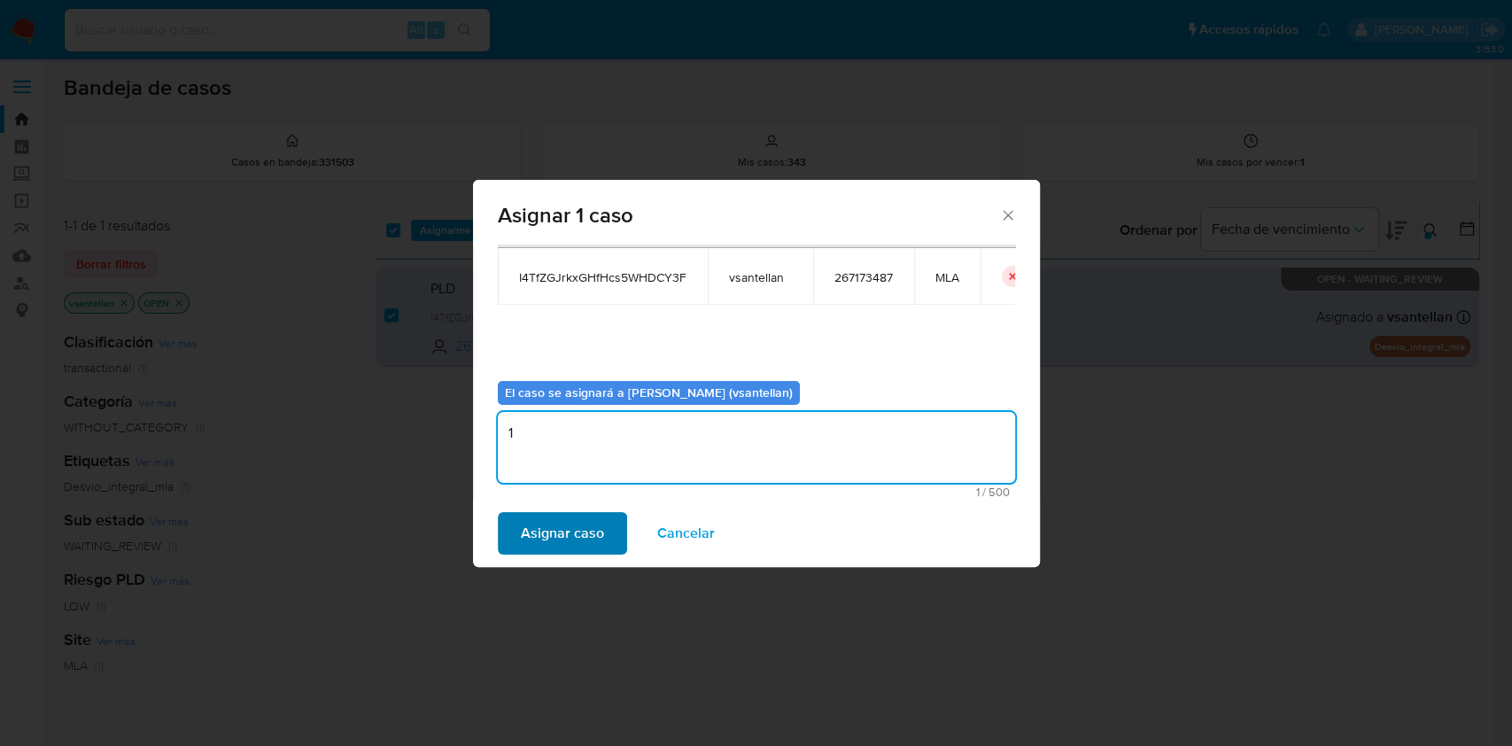
type textarea "1"
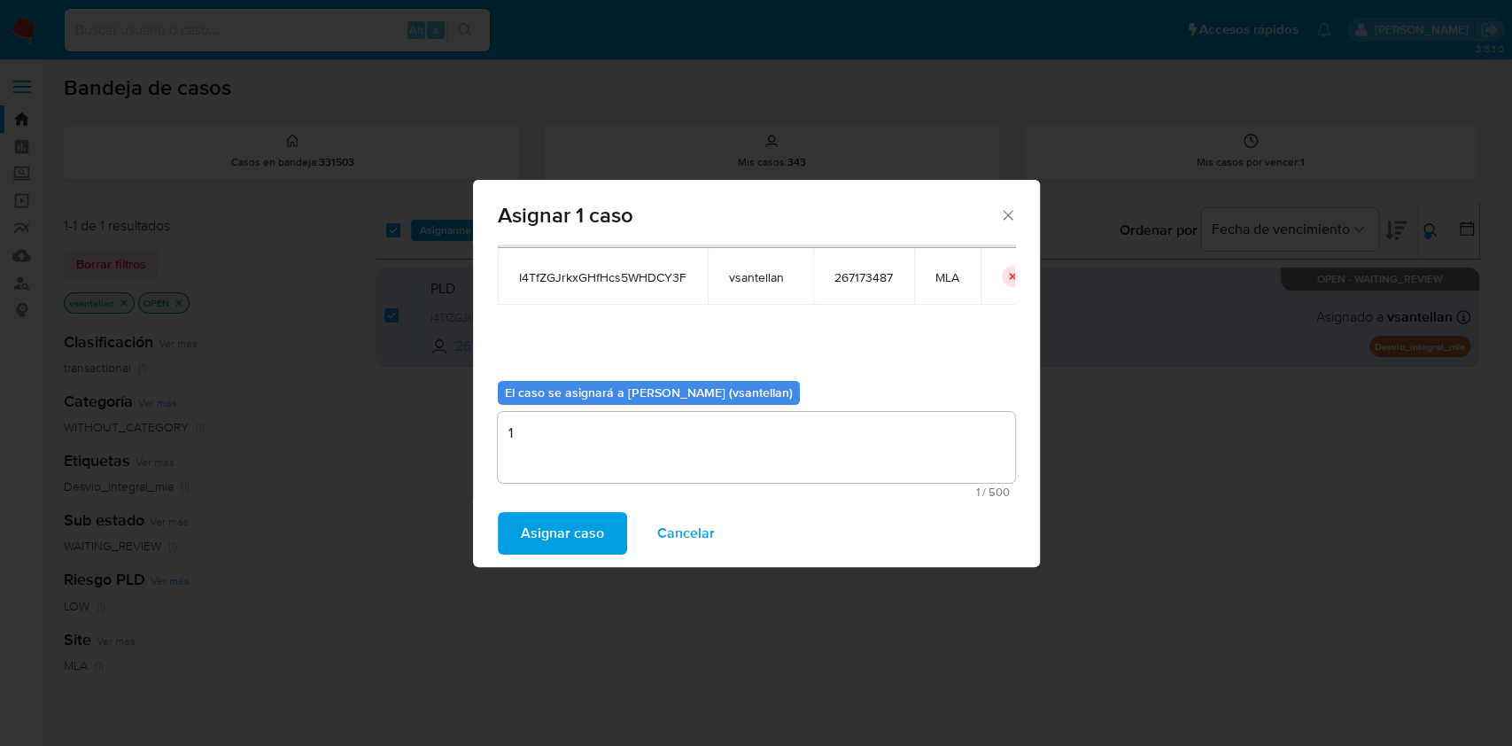
click at [587, 528] on span "Asignar caso" at bounding box center [562, 533] width 83 height 39
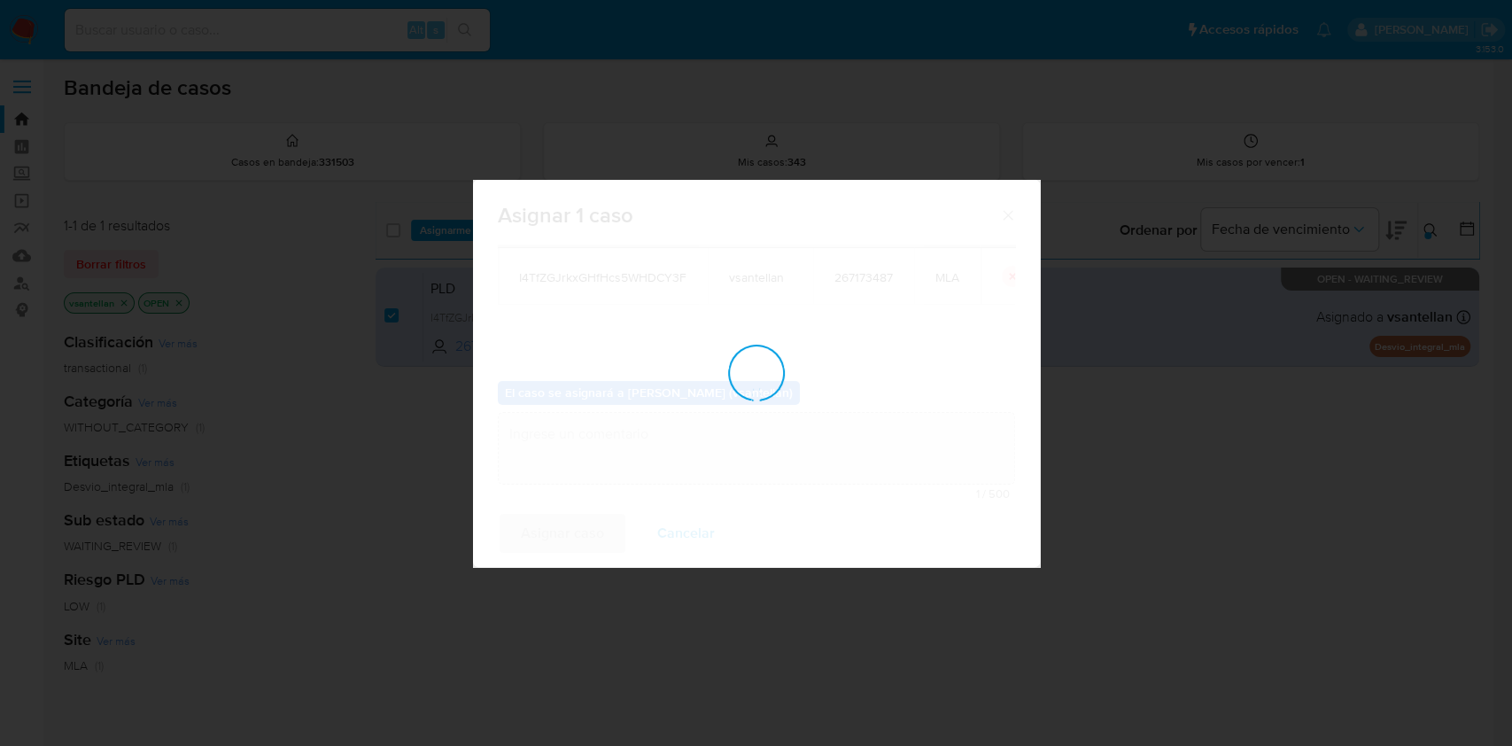
checkbox input "false"
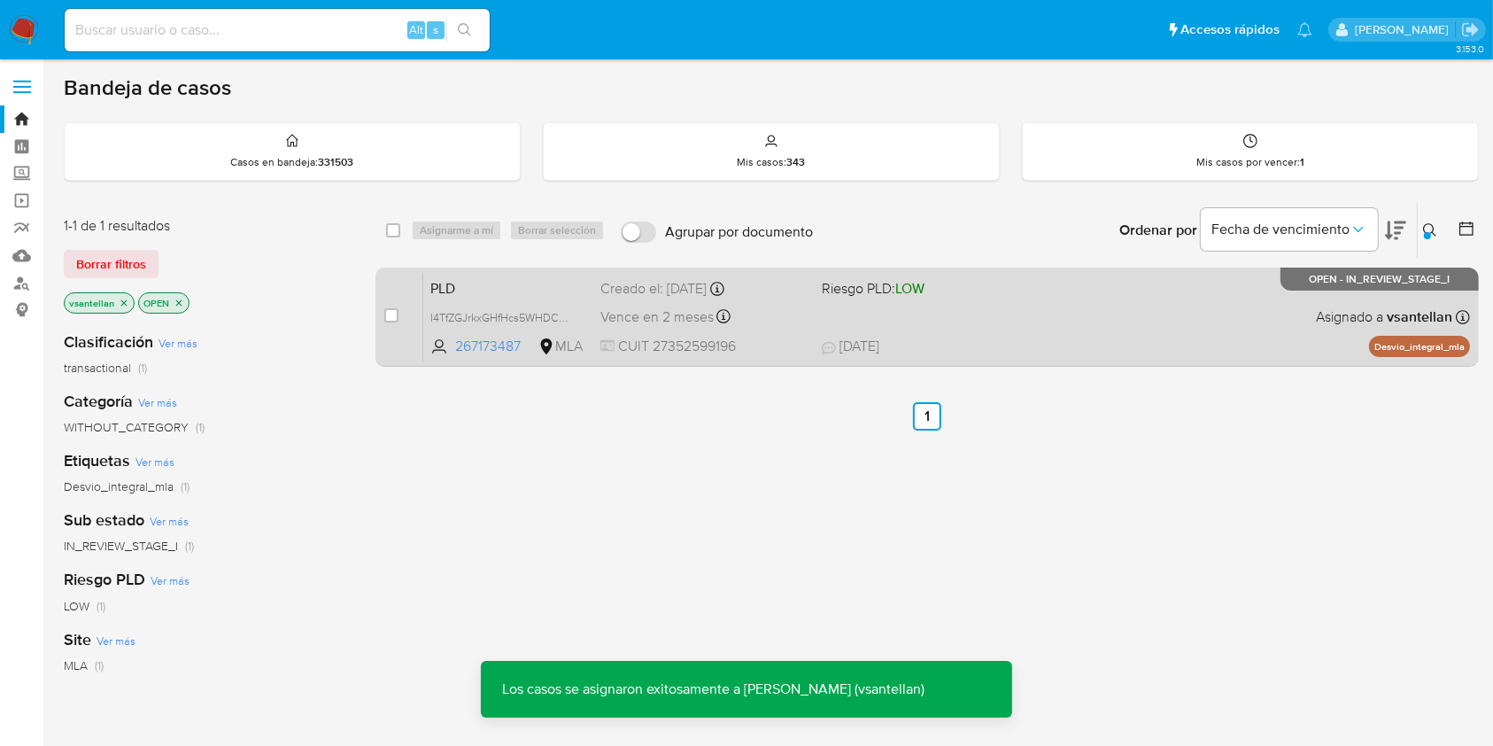
click at [976, 341] on span "22/07/2025 22/07/2025 09:52" at bounding box center [1036, 346] width 428 height 19
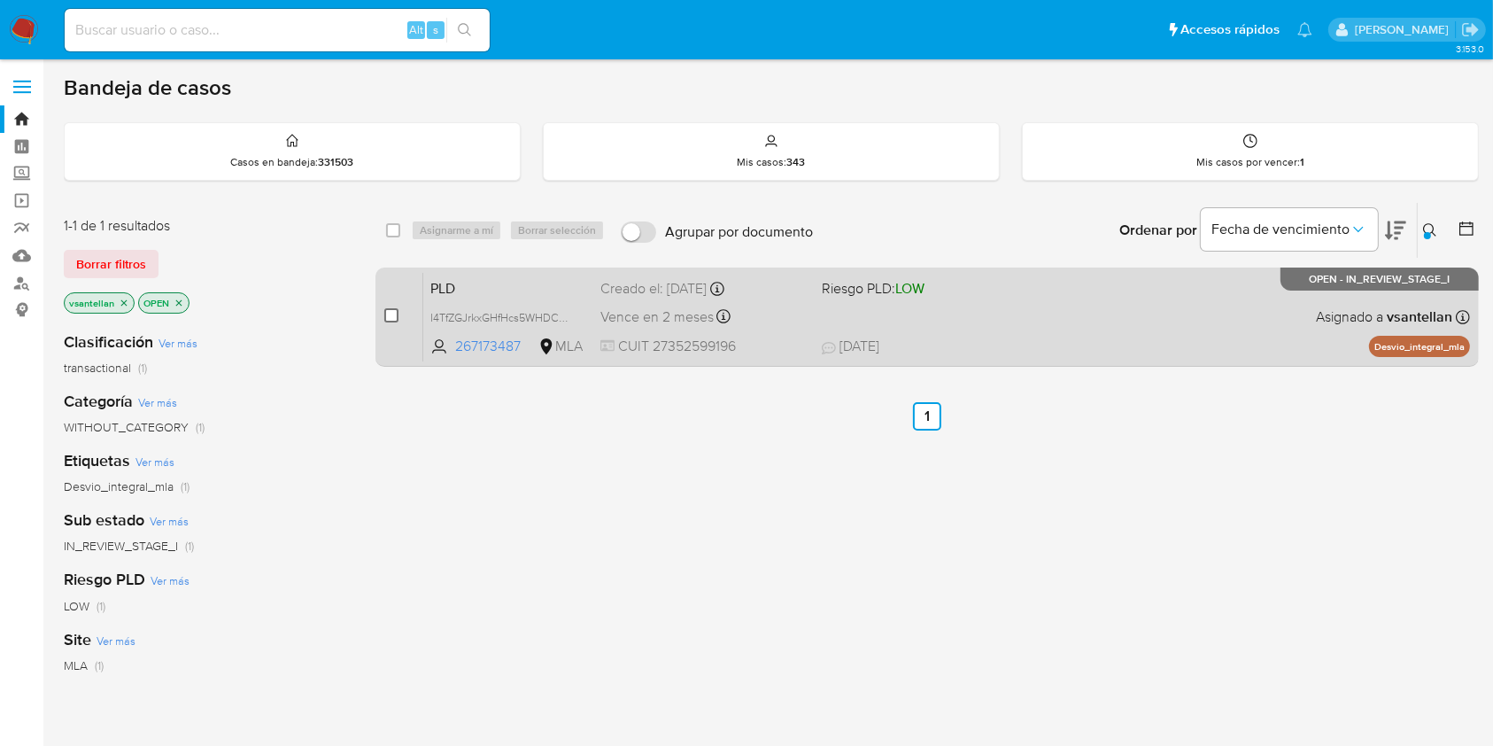
click at [390, 316] on input "checkbox" at bounding box center [391, 315] width 14 height 14
checkbox input "true"
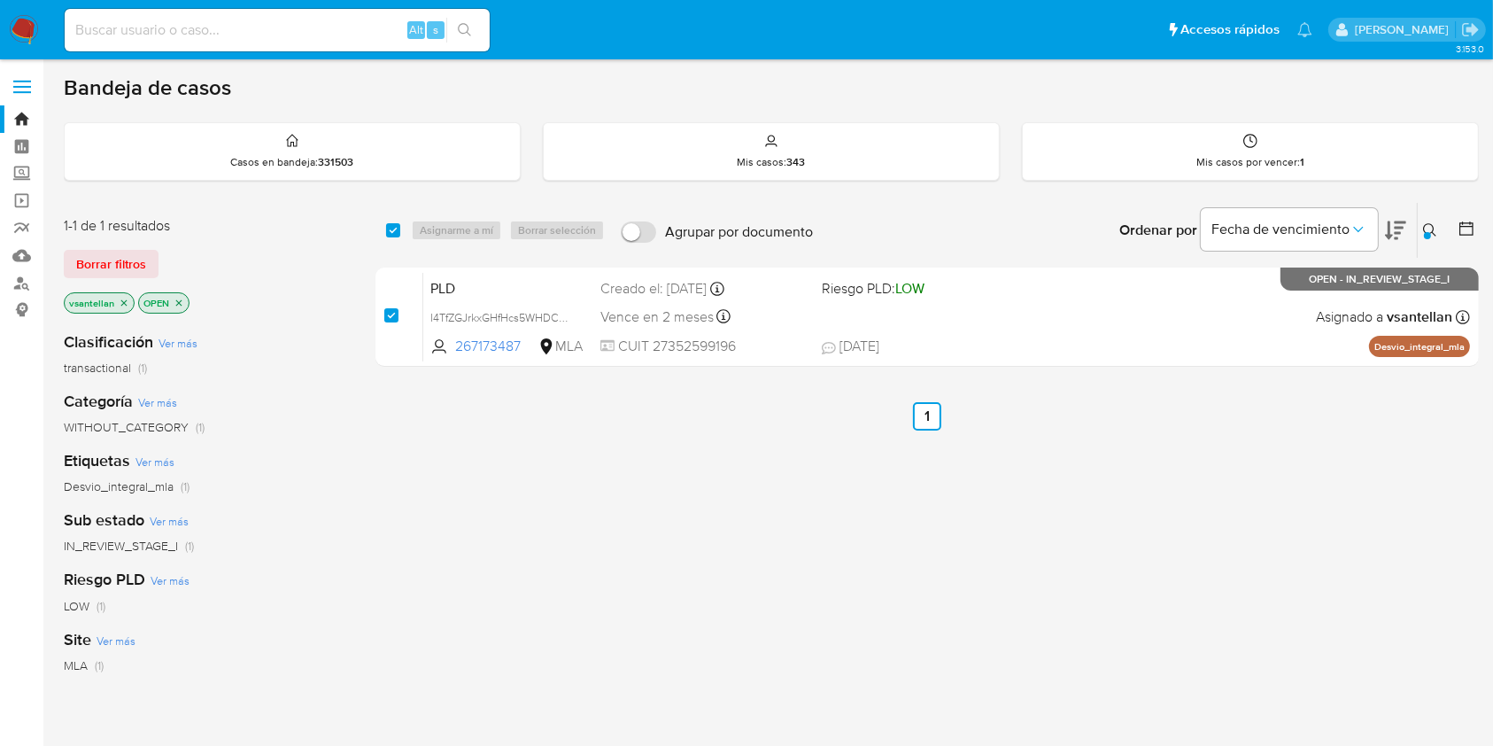
checkbox input "true"
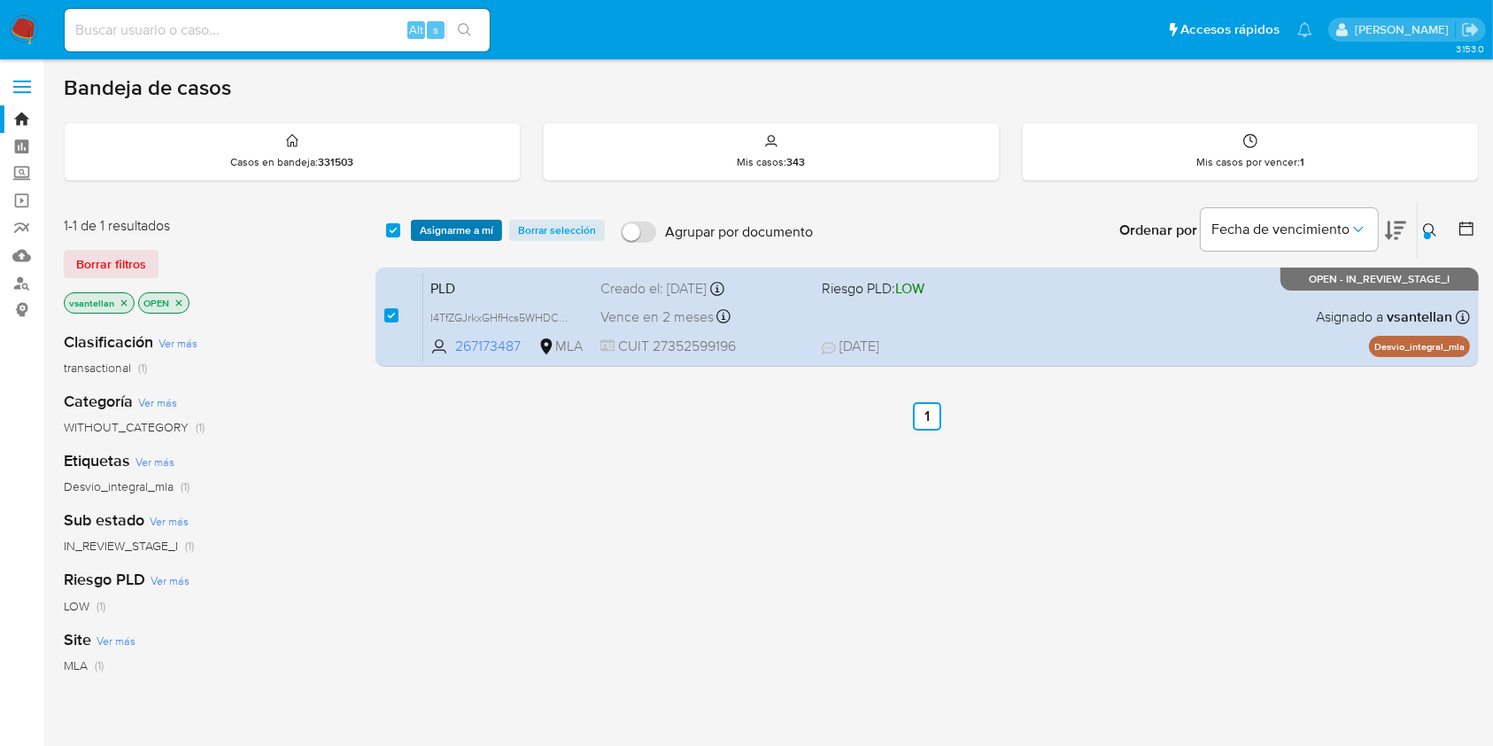
click at [453, 226] on span "Asignarme a mí" at bounding box center [457, 230] width 74 height 18
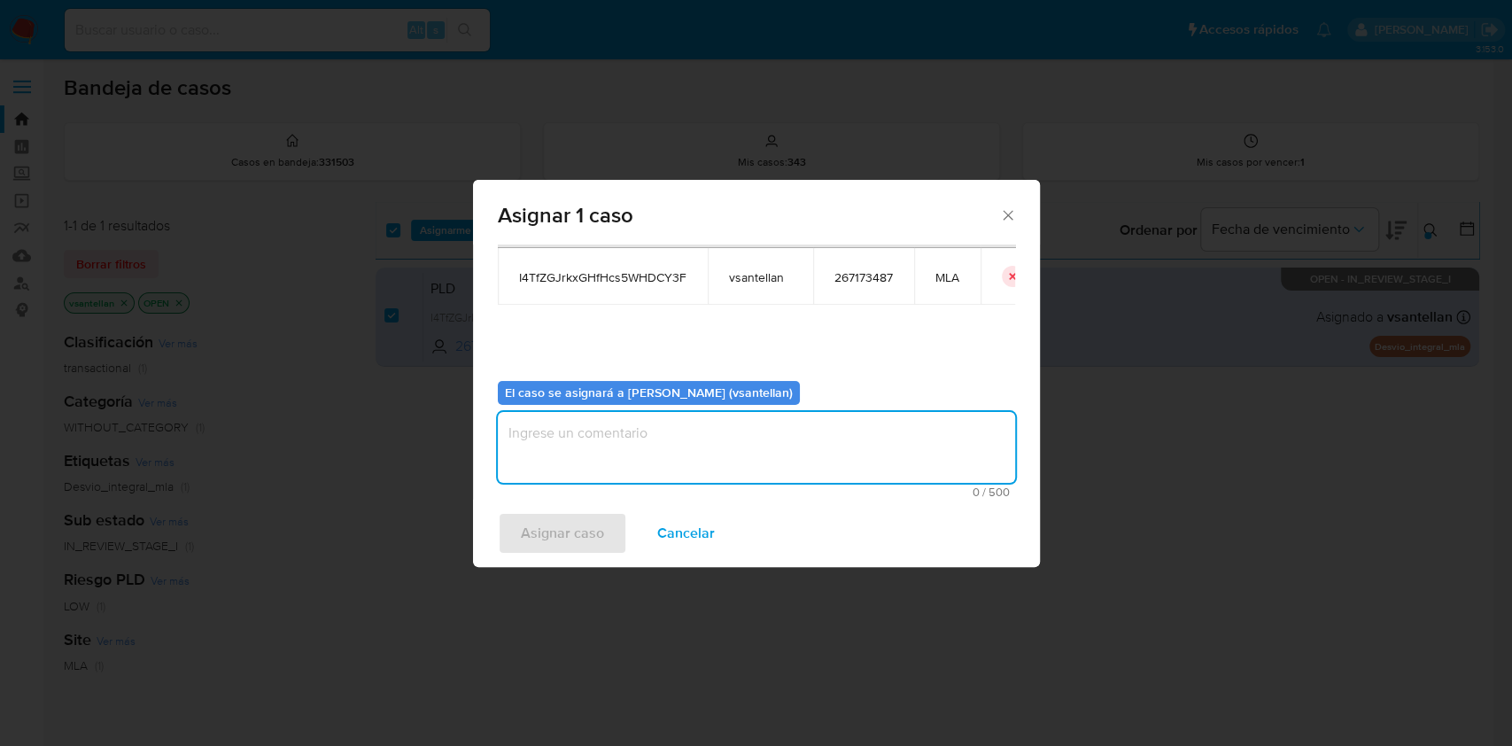
drag, startPoint x: 559, startPoint y: 436, endPoint x: 558, endPoint y: 533, distance: 97.4
click at [559, 438] on textarea "assign-modal" at bounding box center [756, 447] width 517 height 71
type textarea "1"
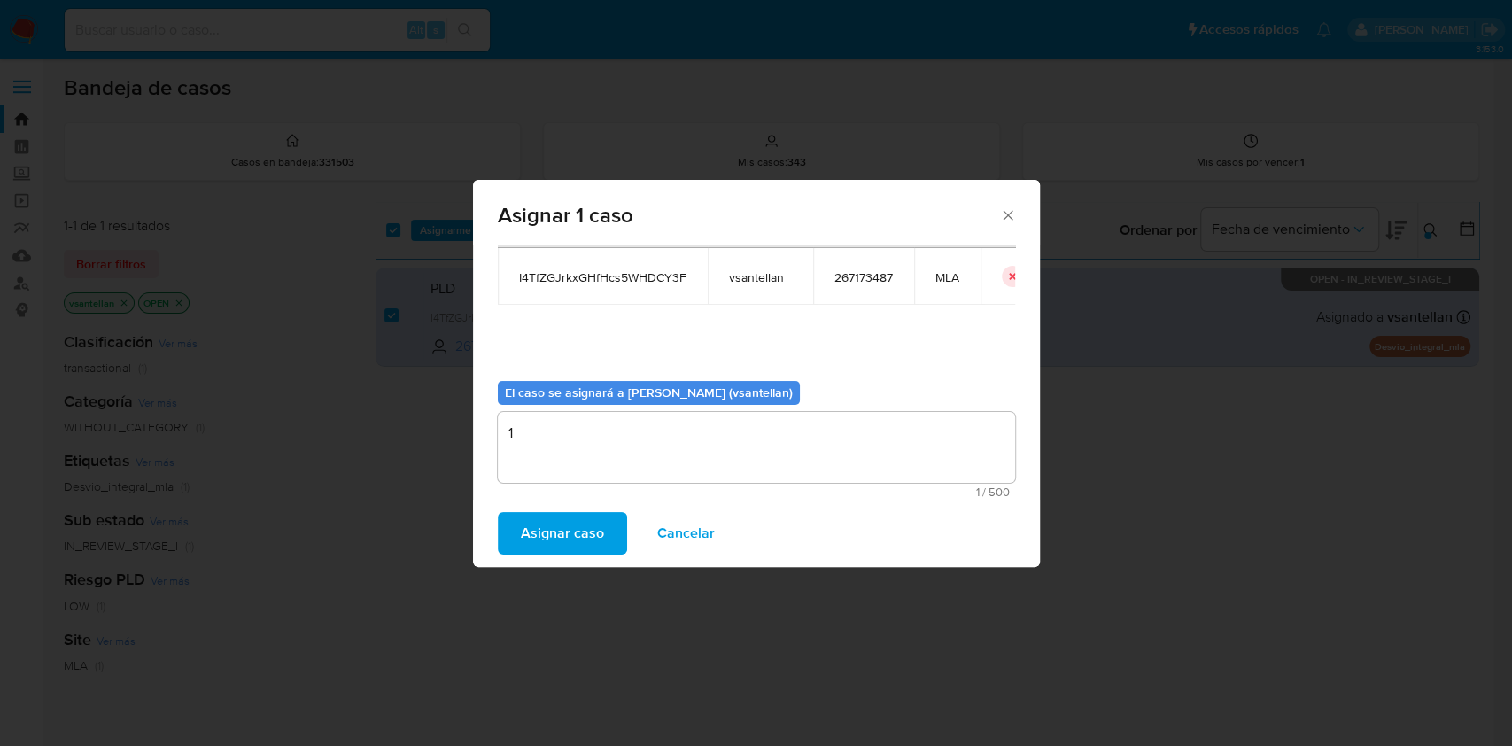
click at [558, 534] on span "Asignar caso" at bounding box center [562, 533] width 83 height 39
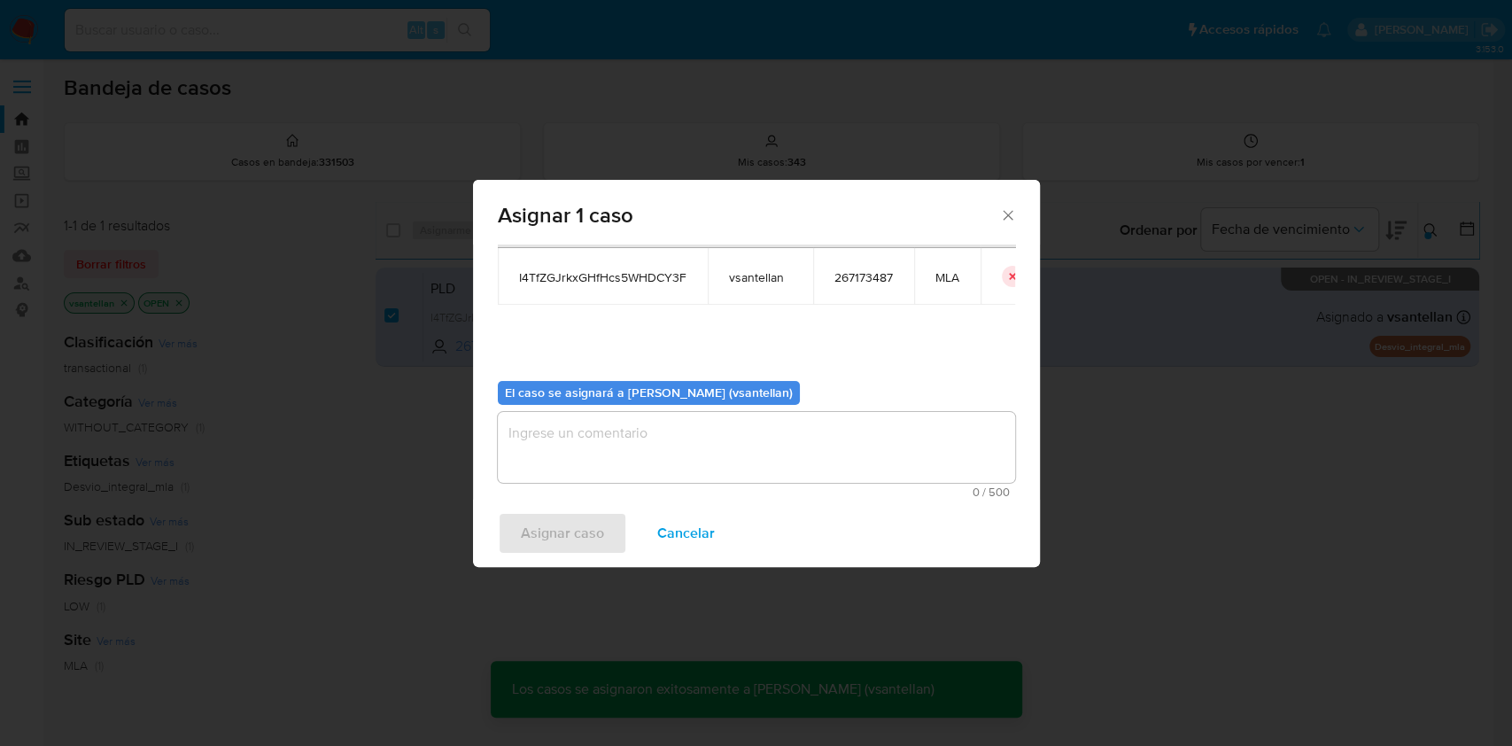
checkbox input "false"
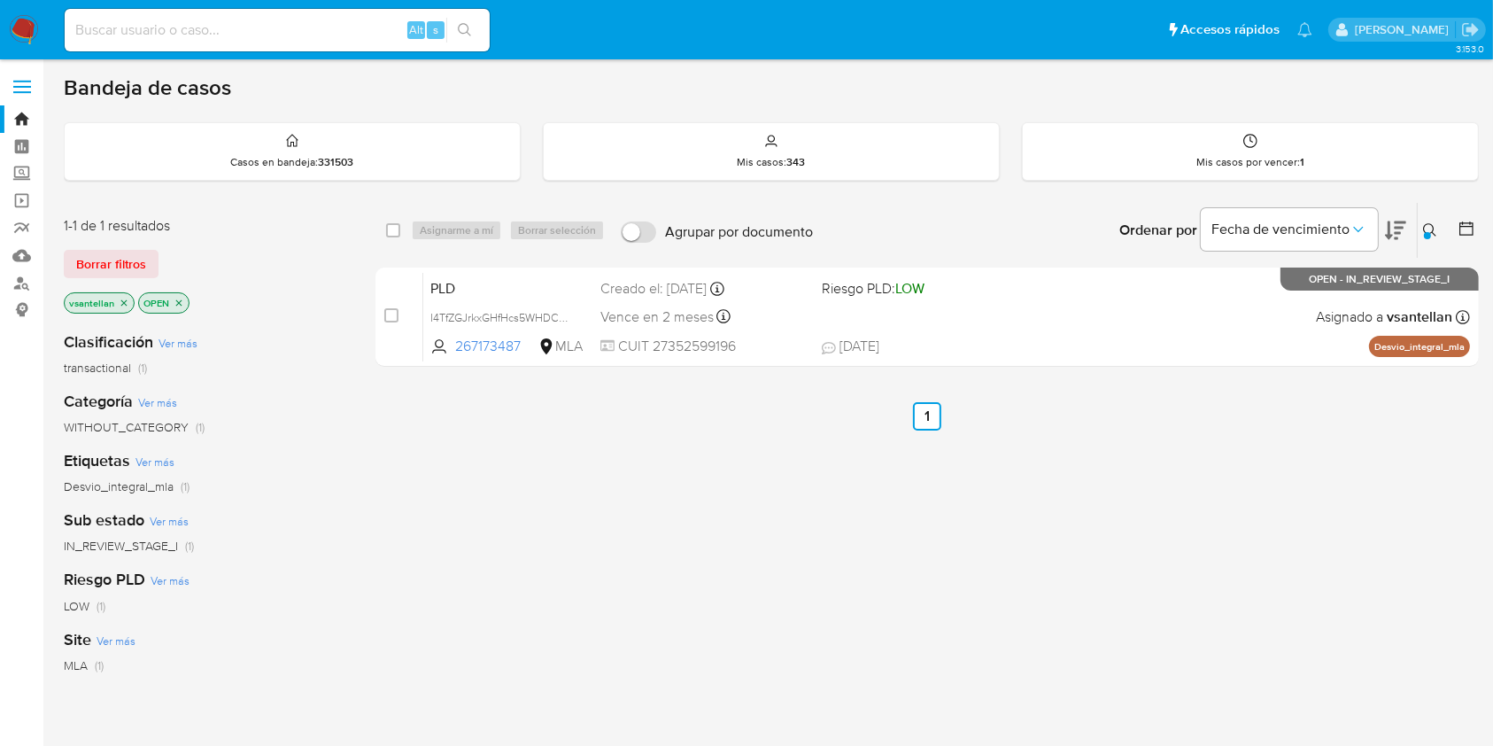
click at [28, 40] on img at bounding box center [24, 30] width 30 height 30
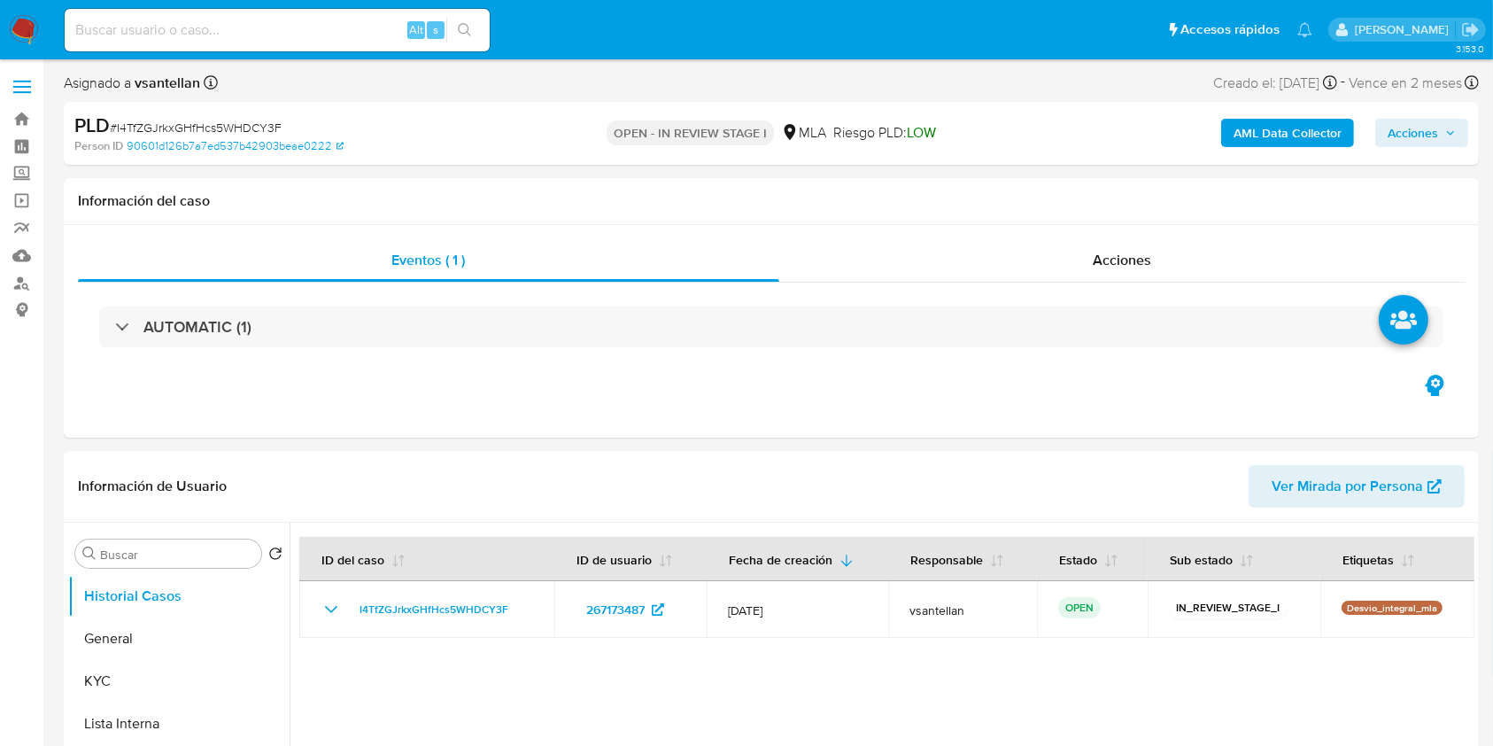
select select "10"
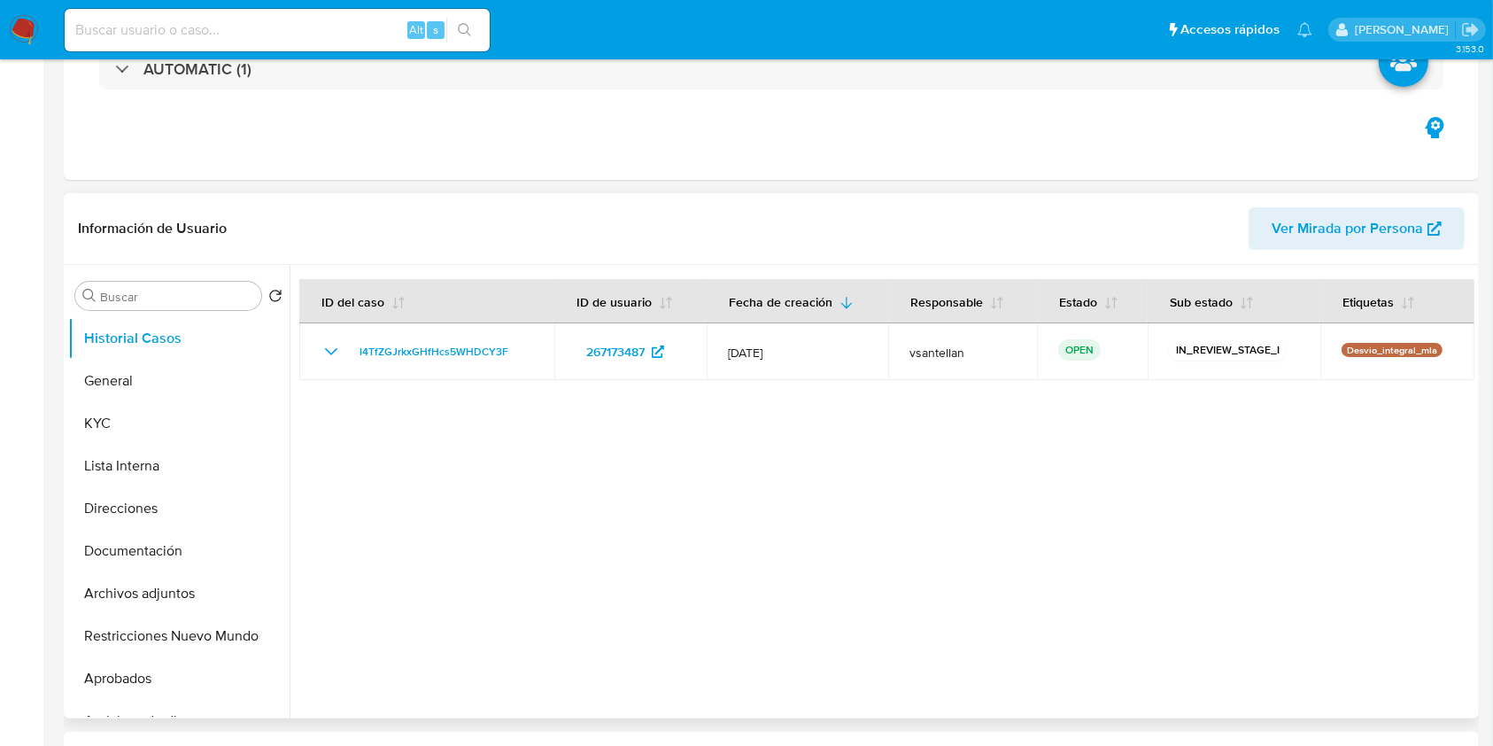
scroll to position [354, 0]
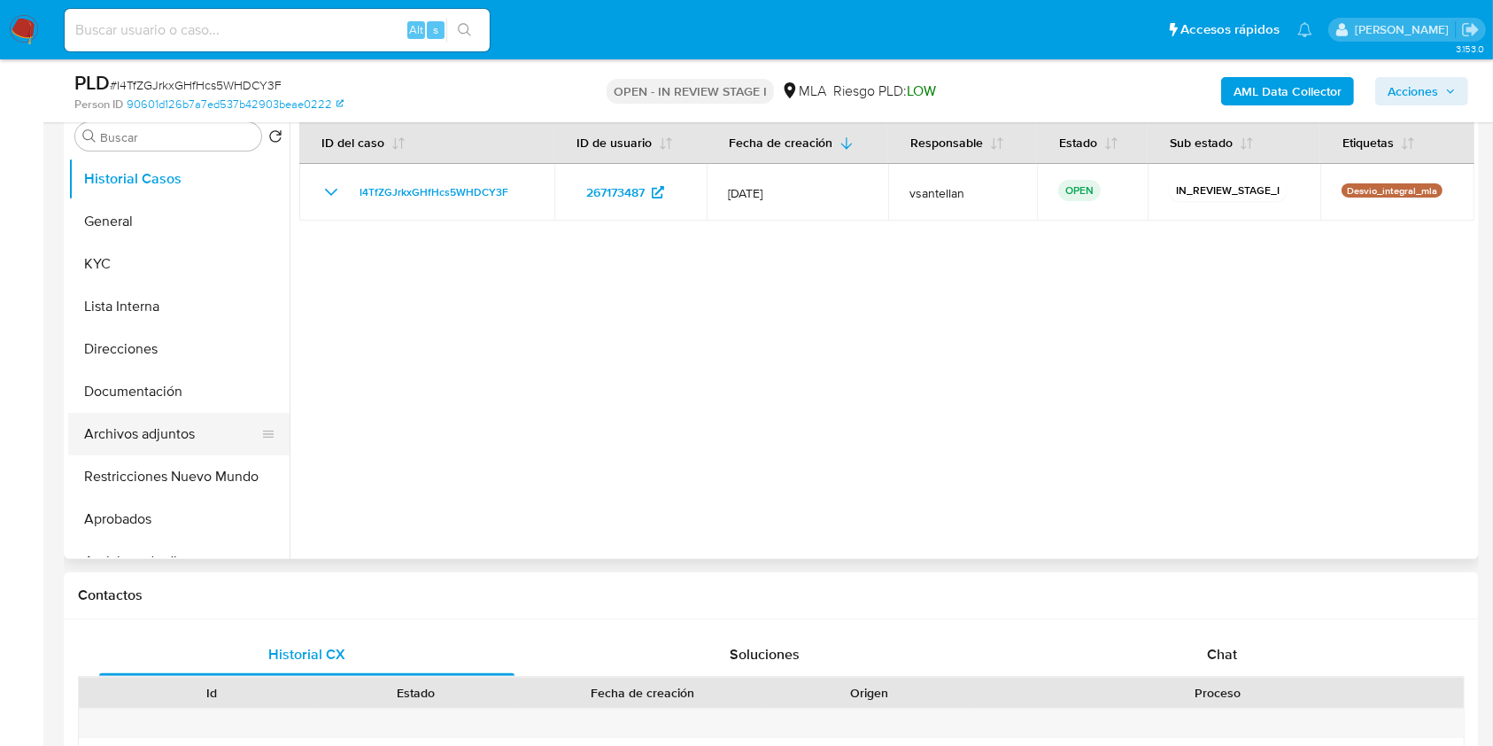
click at [207, 432] on button "Archivos adjuntos" at bounding box center [171, 434] width 207 height 43
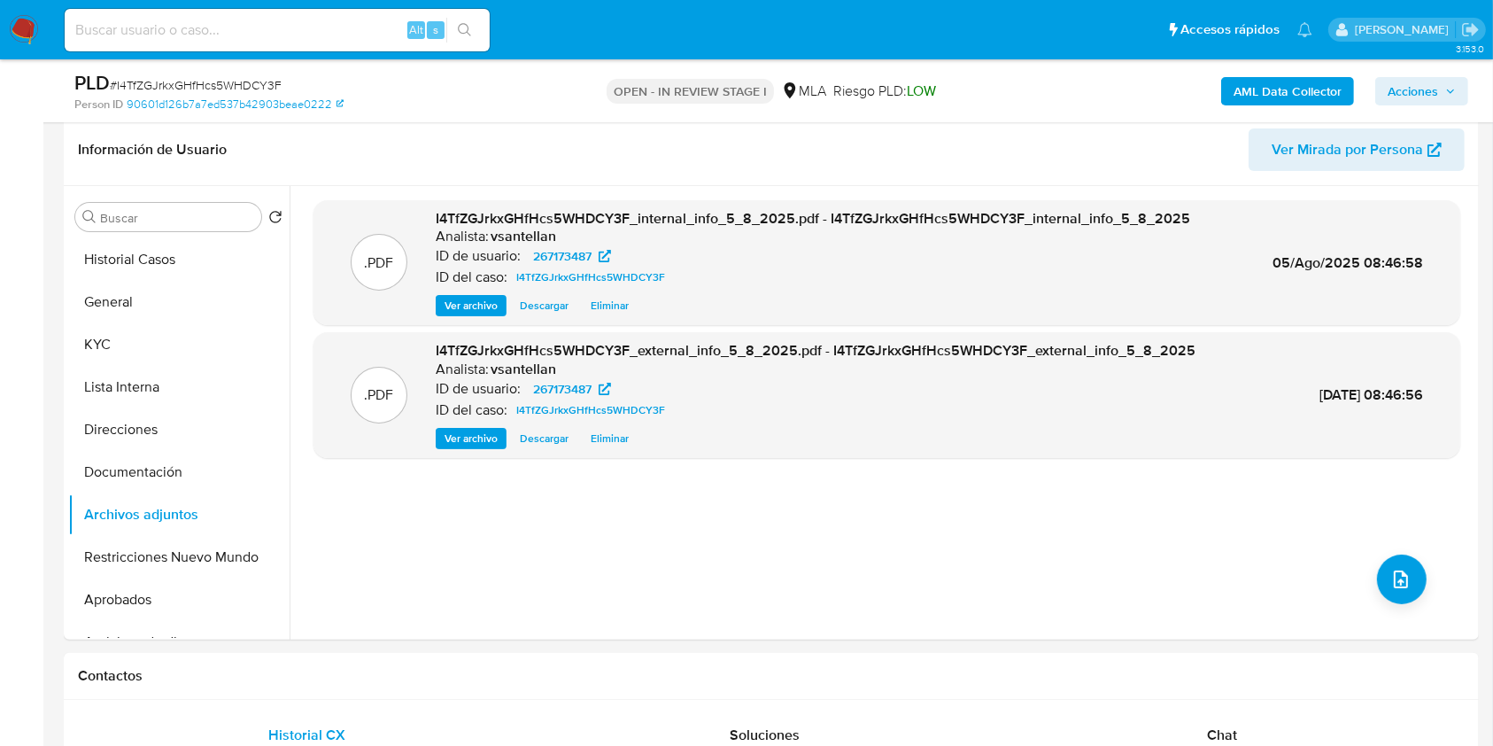
scroll to position [361, 0]
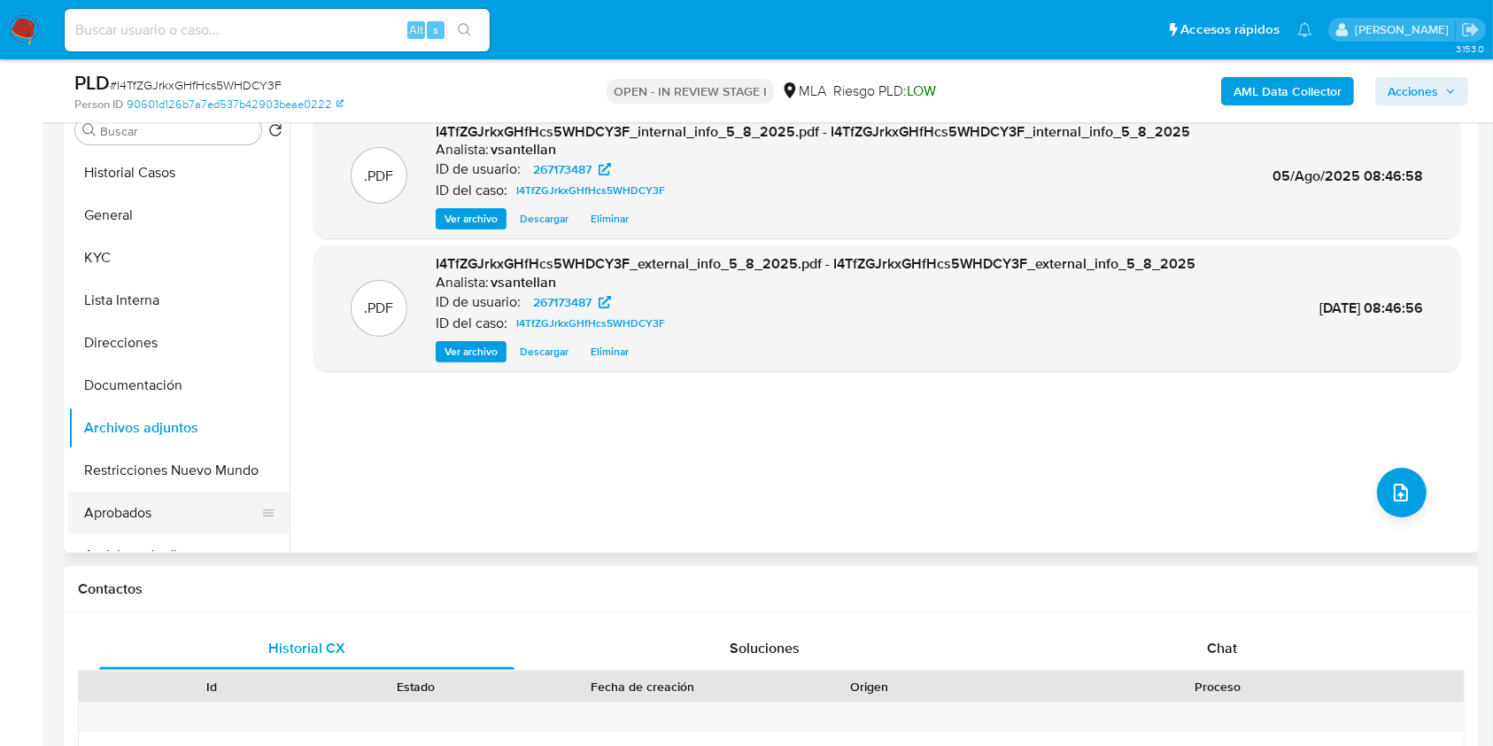
click at [165, 497] on button "Aprobados" at bounding box center [171, 513] width 207 height 43
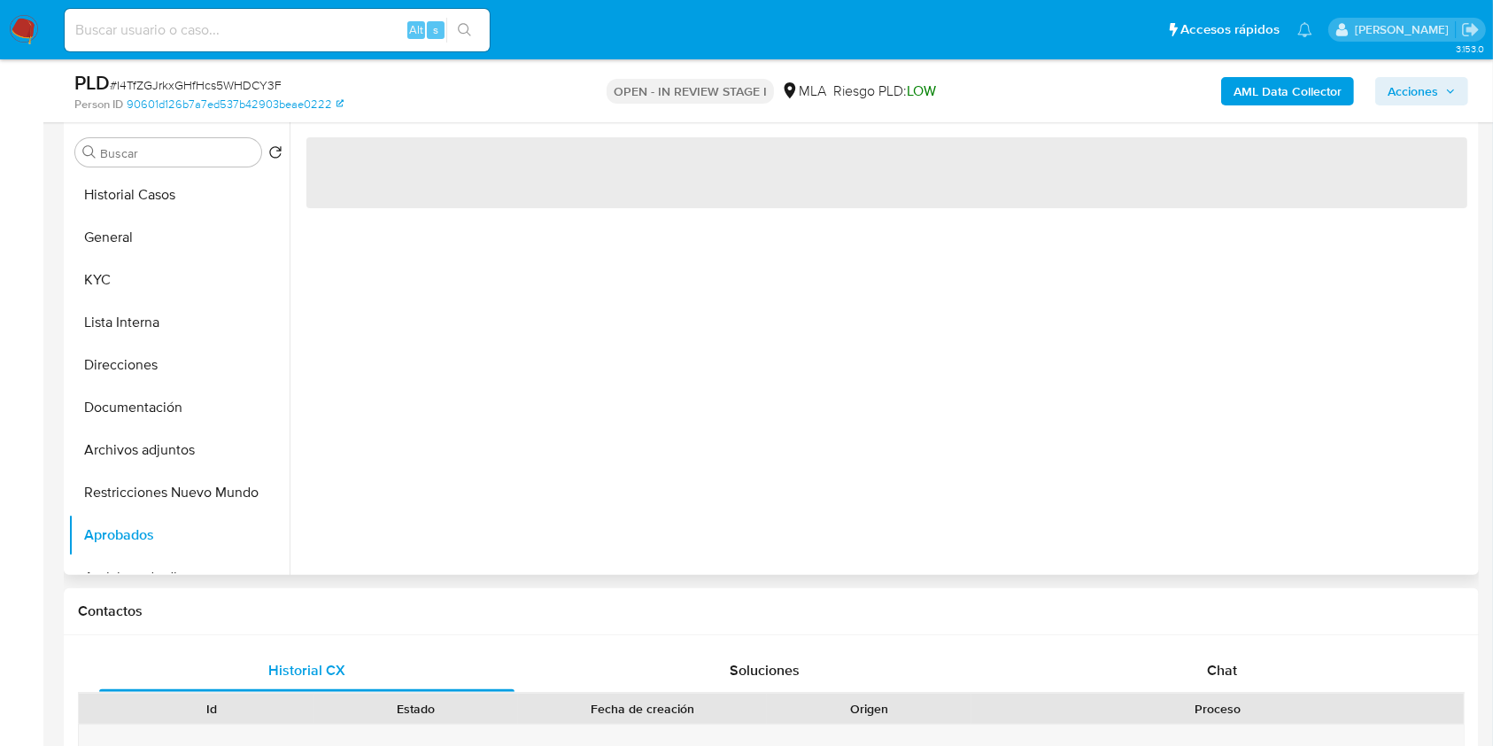
scroll to position [124, 0]
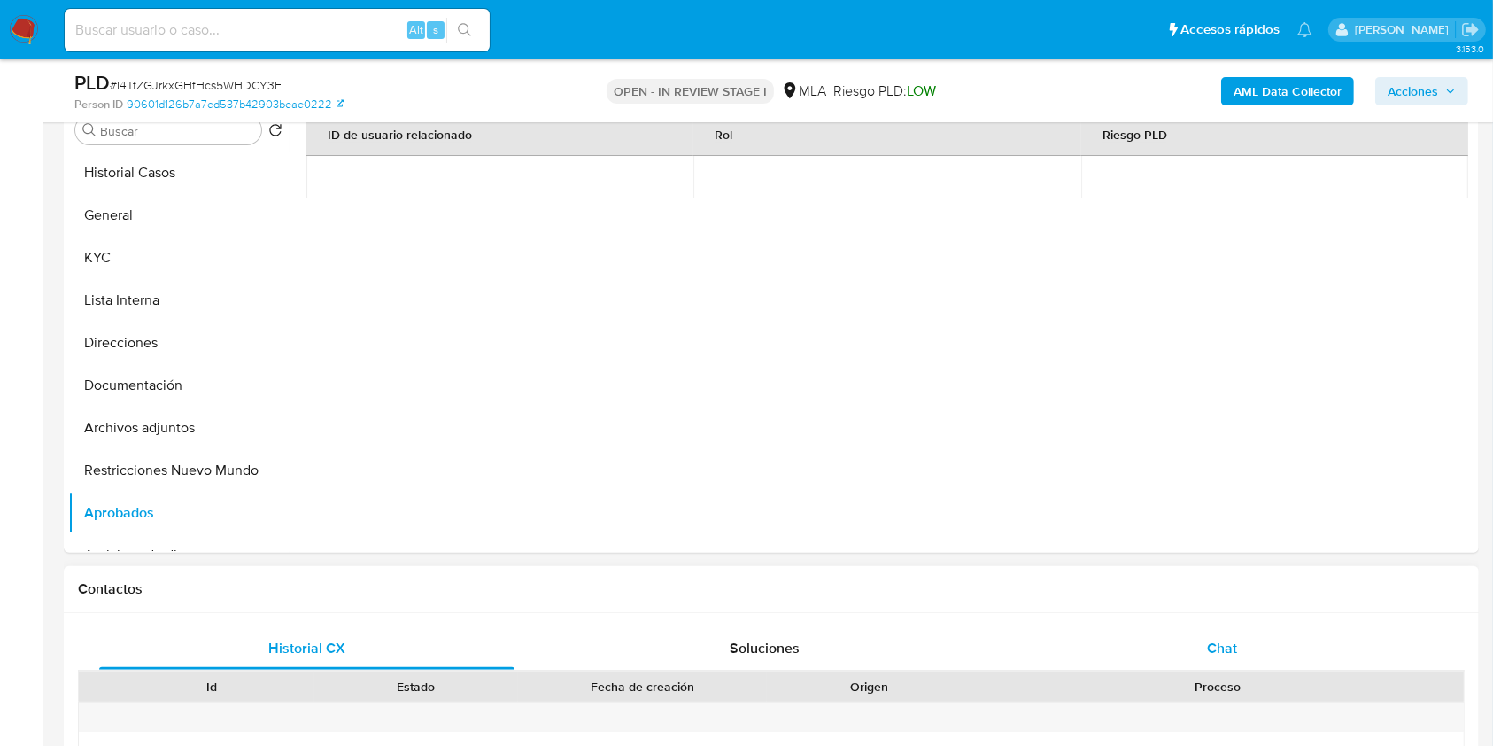
click at [1225, 646] on span "Chat" at bounding box center [1222, 648] width 30 height 20
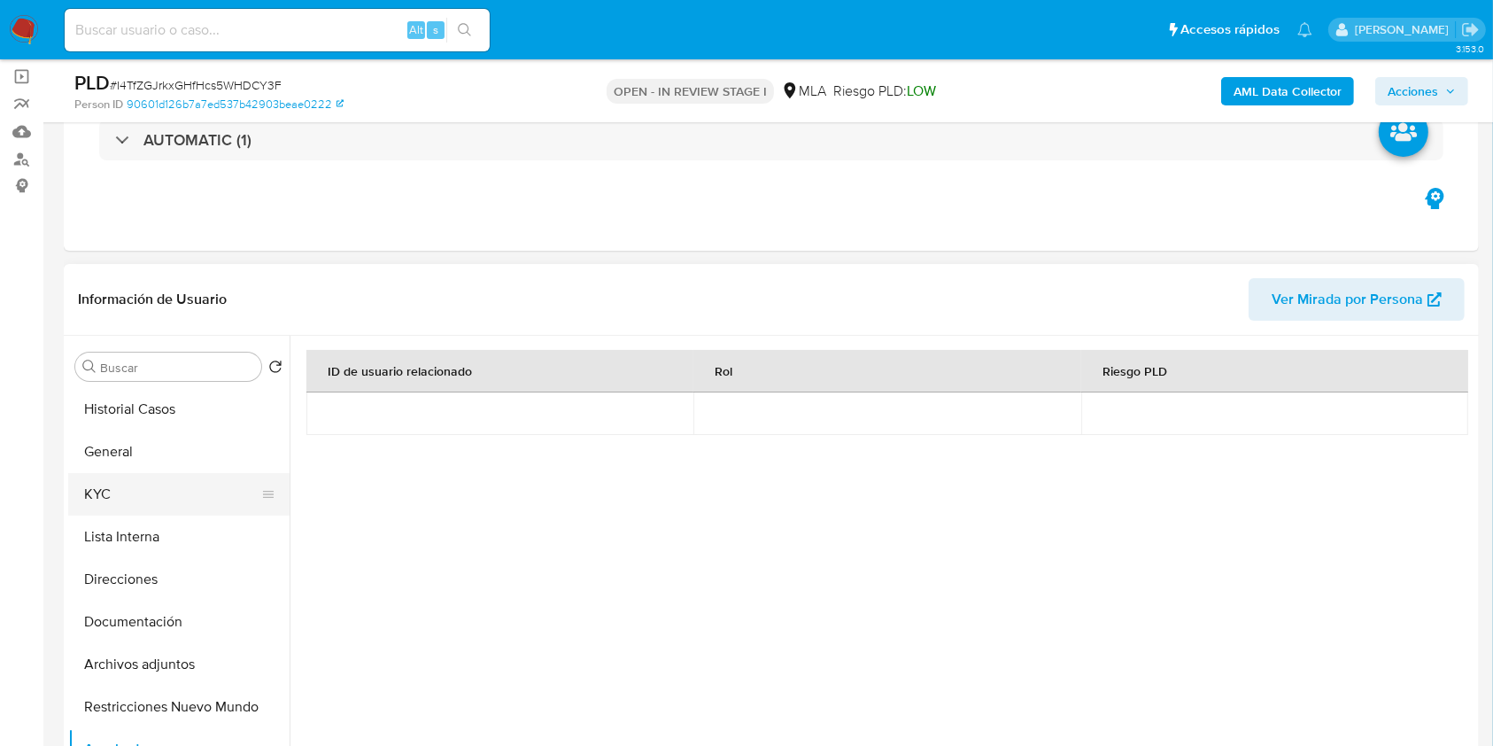
click at [120, 500] on button "KYC" at bounding box center [171, 494] width 207 height 43
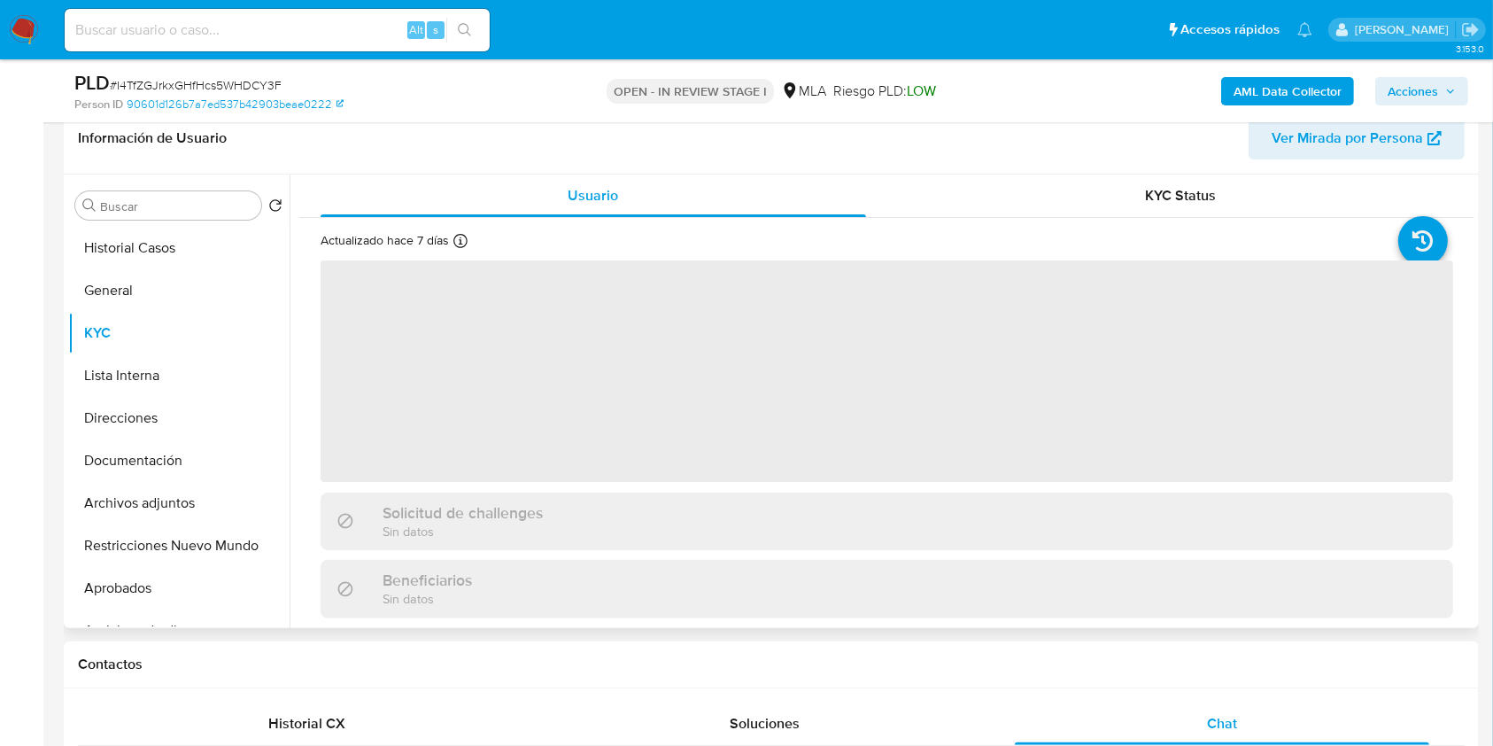
scroll to position [361, 0]
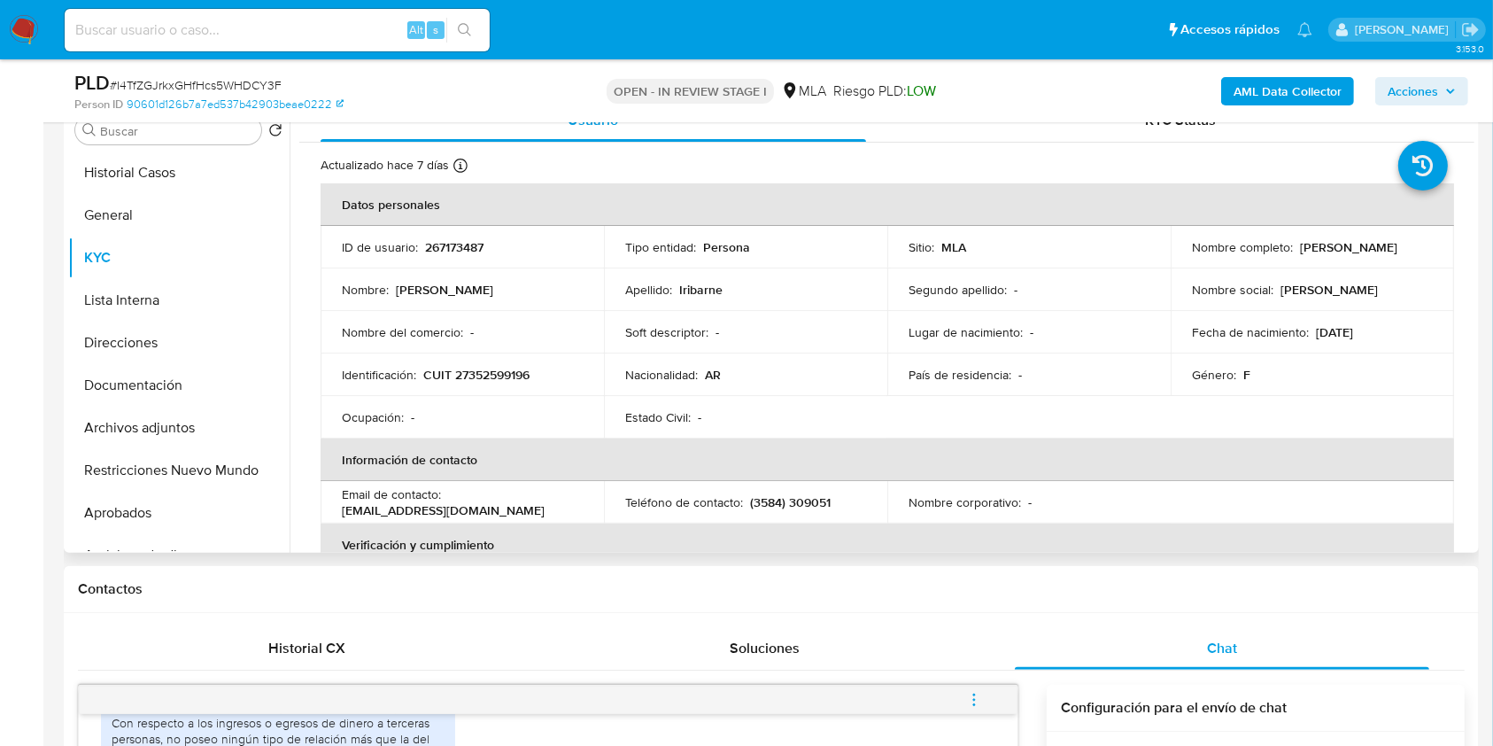
drag, startPoint x: 1299, startPoint y: 241, endPoint x: 1400, endPoint y: 255, distance: 101.1
click at [1400, 255] on td "Nombre completo : Valentina Iribarne" at bounding box center [1312, 247] width 283 height 43
drag, startPoint x: 1294, startPoint y: 245, endPoint x: 1411, endPoint y: 238, distance: 117.1
click at [1411, 239] on div "Nombre completo : Valentina Iribarne" at bounding box center [1312, 247] width 241 height 16
copy p "Valentina Iribarne"
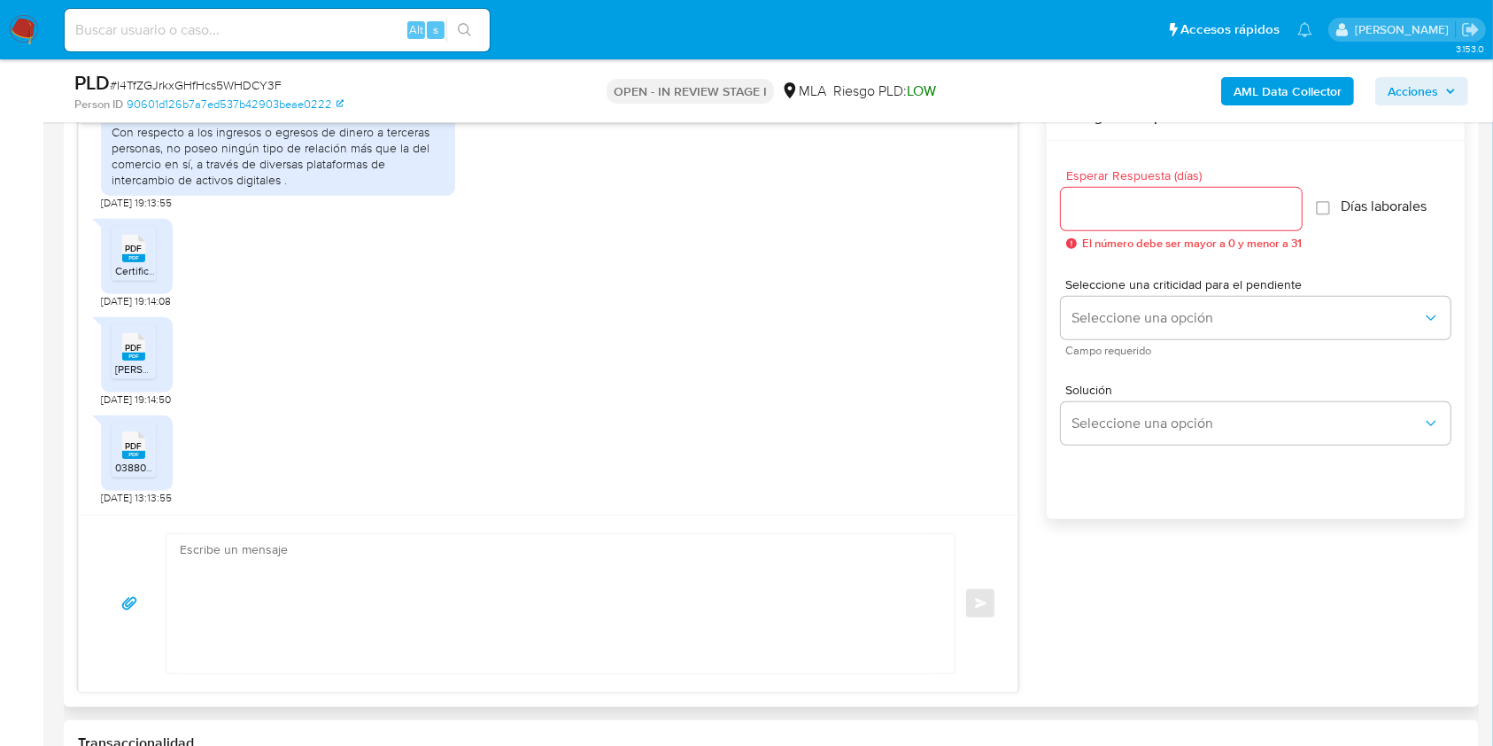
scroll to position [1069, 0]
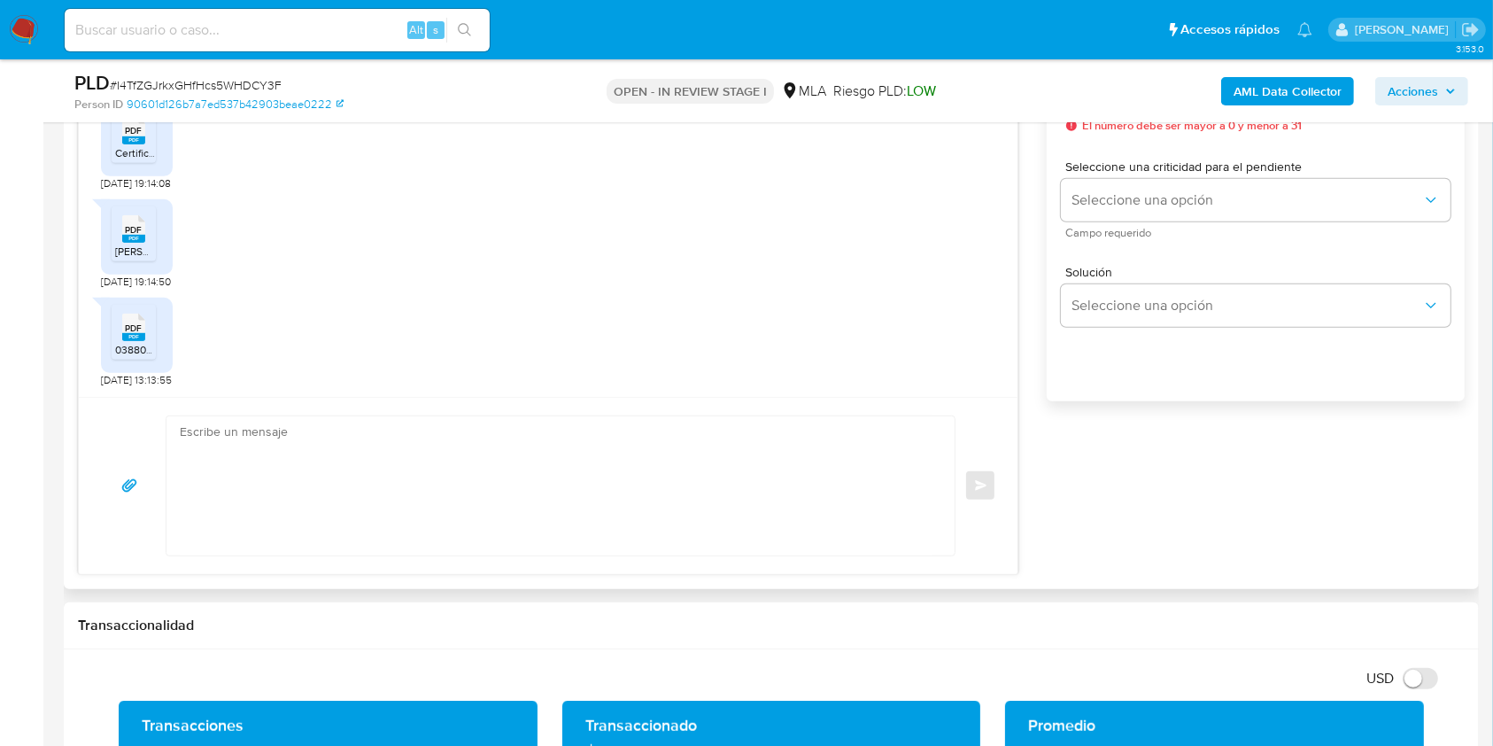
click at [663, 560] on div "Enviar" at bounding box center [548, 485] width 939 height 177
click at [617, 493] on textarea at bounding box center [556, 485] width 753 height 139
paste textarea "Hola Valentina Iribarne, Muchas gracias por la respuesta. Te confirmamos la rec…"
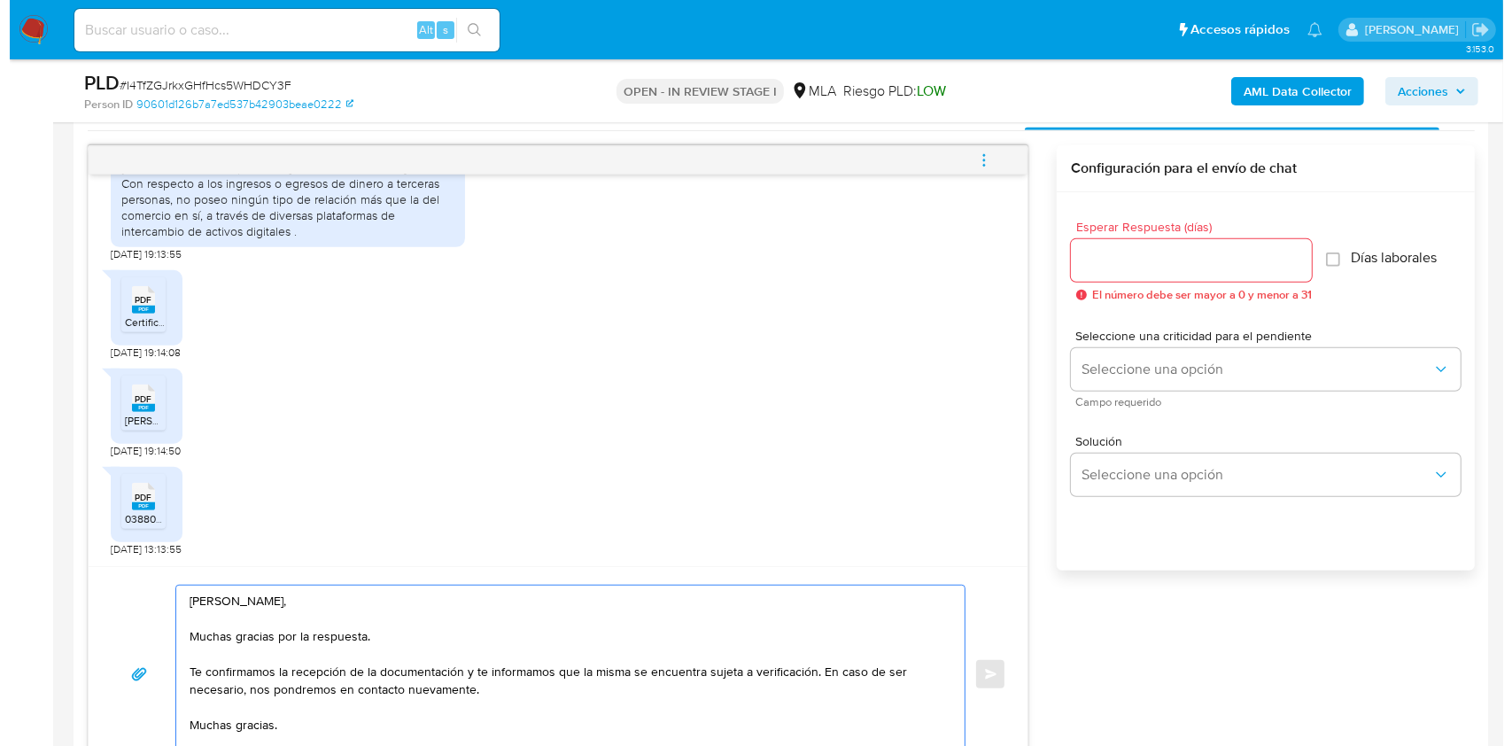
scroll to position [865, 0]
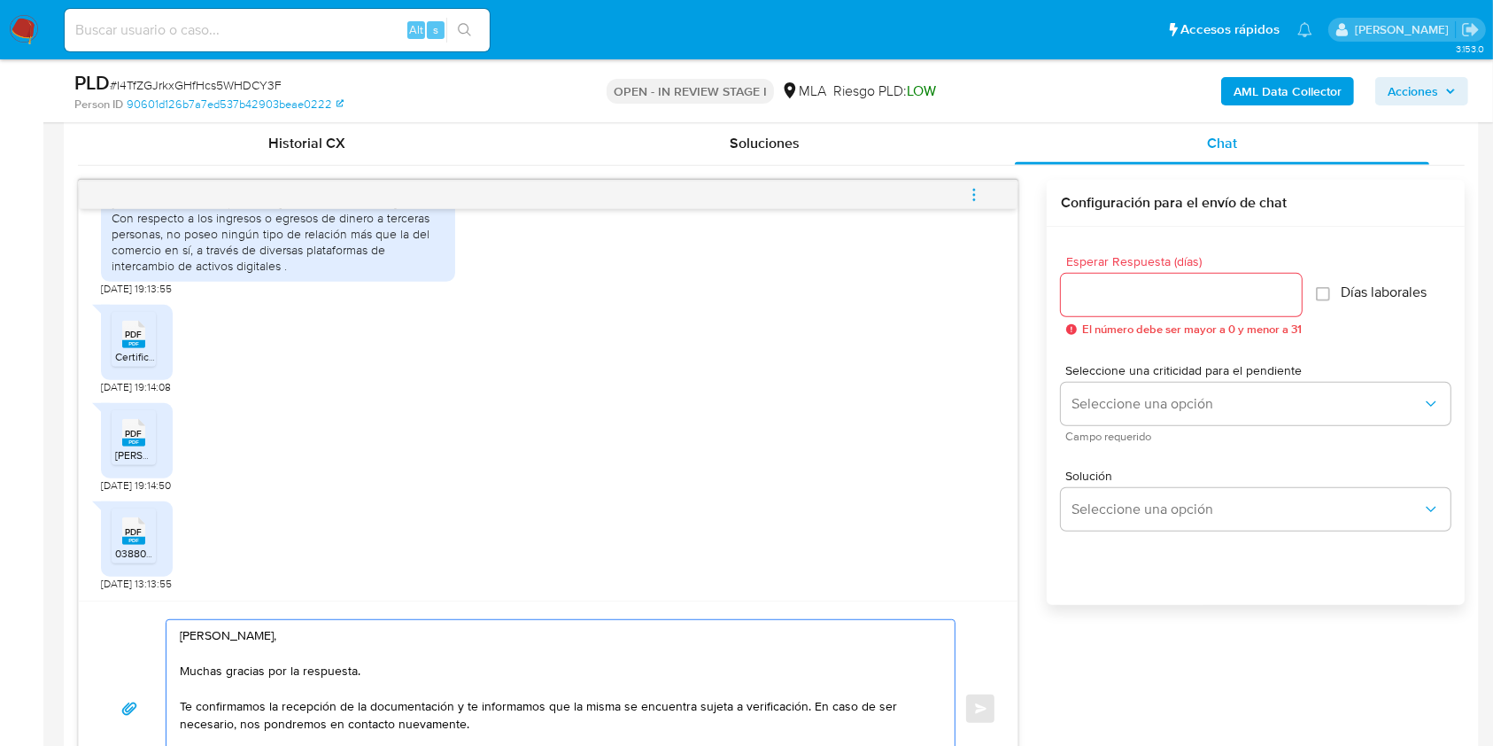
type textarea "Hola Valentina Iribarne, Muchas gracias por la respuesta. Te confirmamos la rec…"
click at [1178, 285] on input "Esperar Respuesta (días)" at bounding box center [1181, 294] width 241 height 23
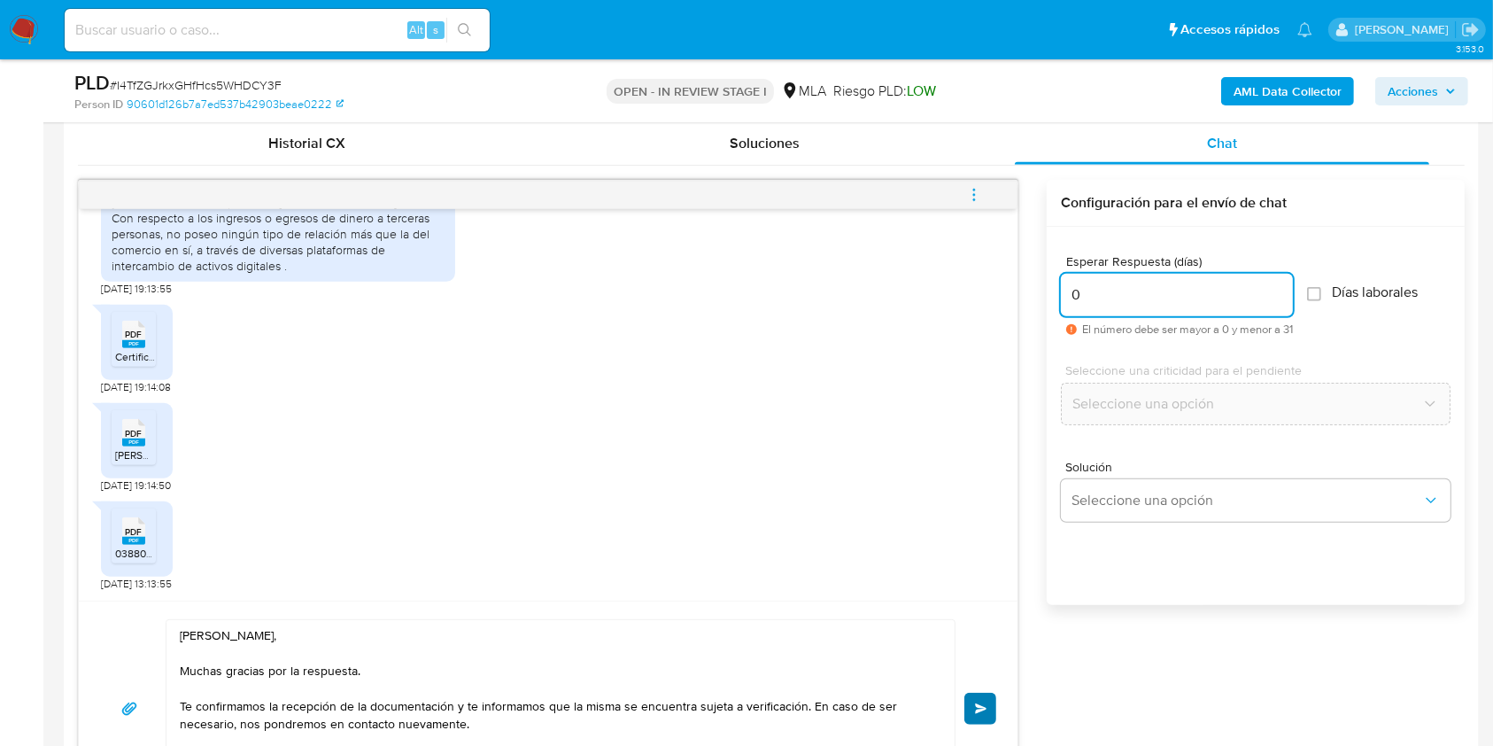
type input "0"
drag, startPoint x: 981, startPoint y: 702, endPoint x: 974, endPoint y: 664, distance: 38.7
click at [980, 703] on span "Enviar" at bounding box center [981, 708] width 12 height 11
click at [984, 188] on button "menu-action" at bounding box center [974, 195] width 58 height 43
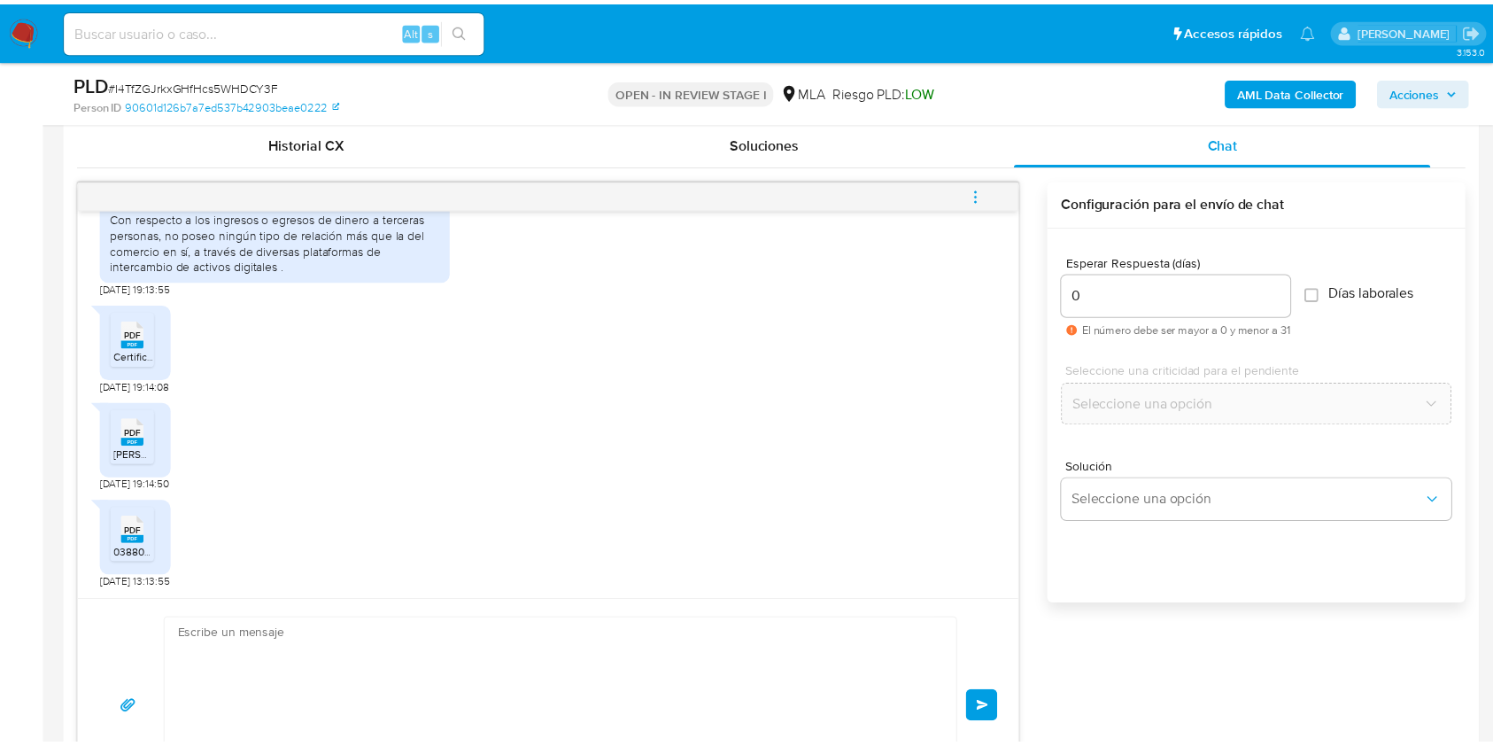
scroll to position [1842, 0]
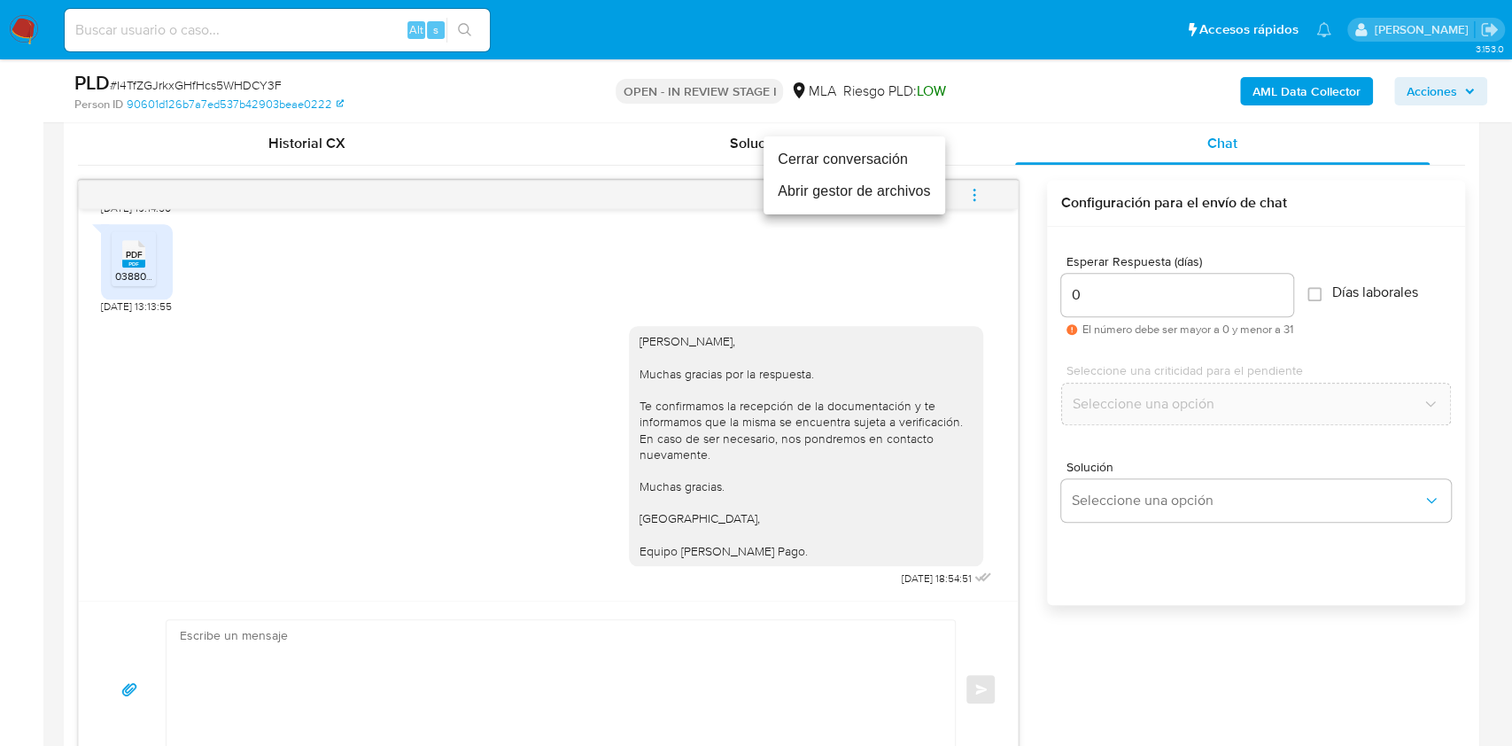
click at [893, 159] on li "Cerrar conversación" at bounding box center [855, 159] width 182 height 32
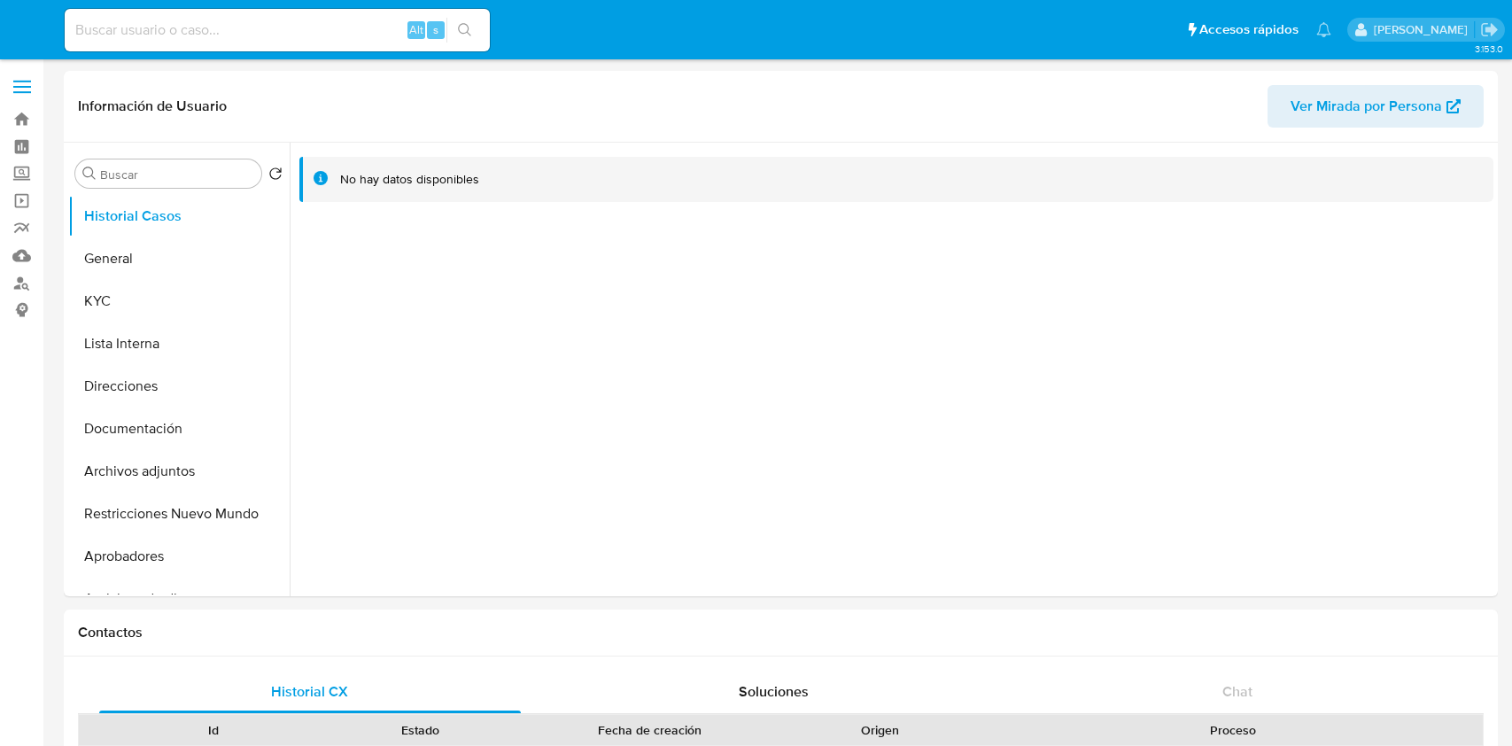
select select "10"
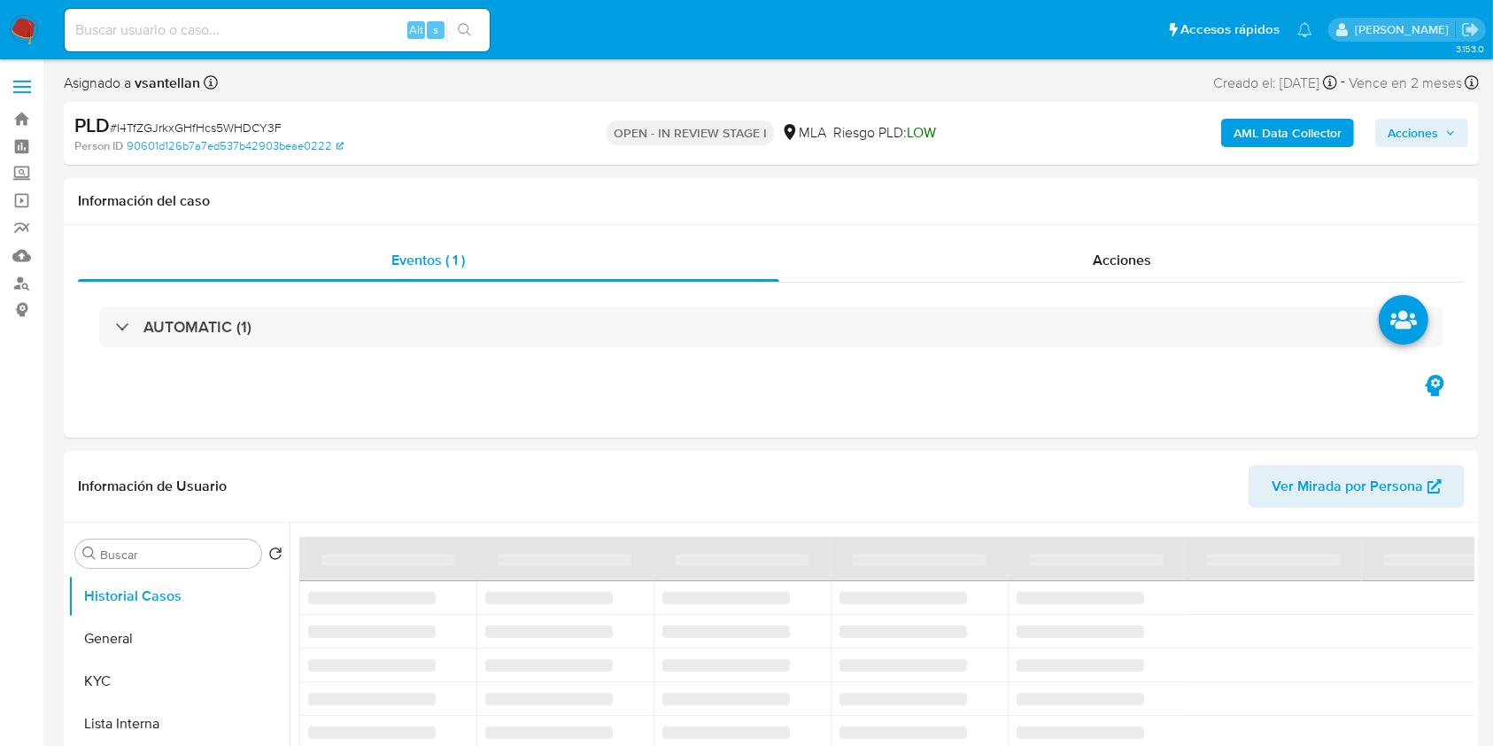
select select "10"
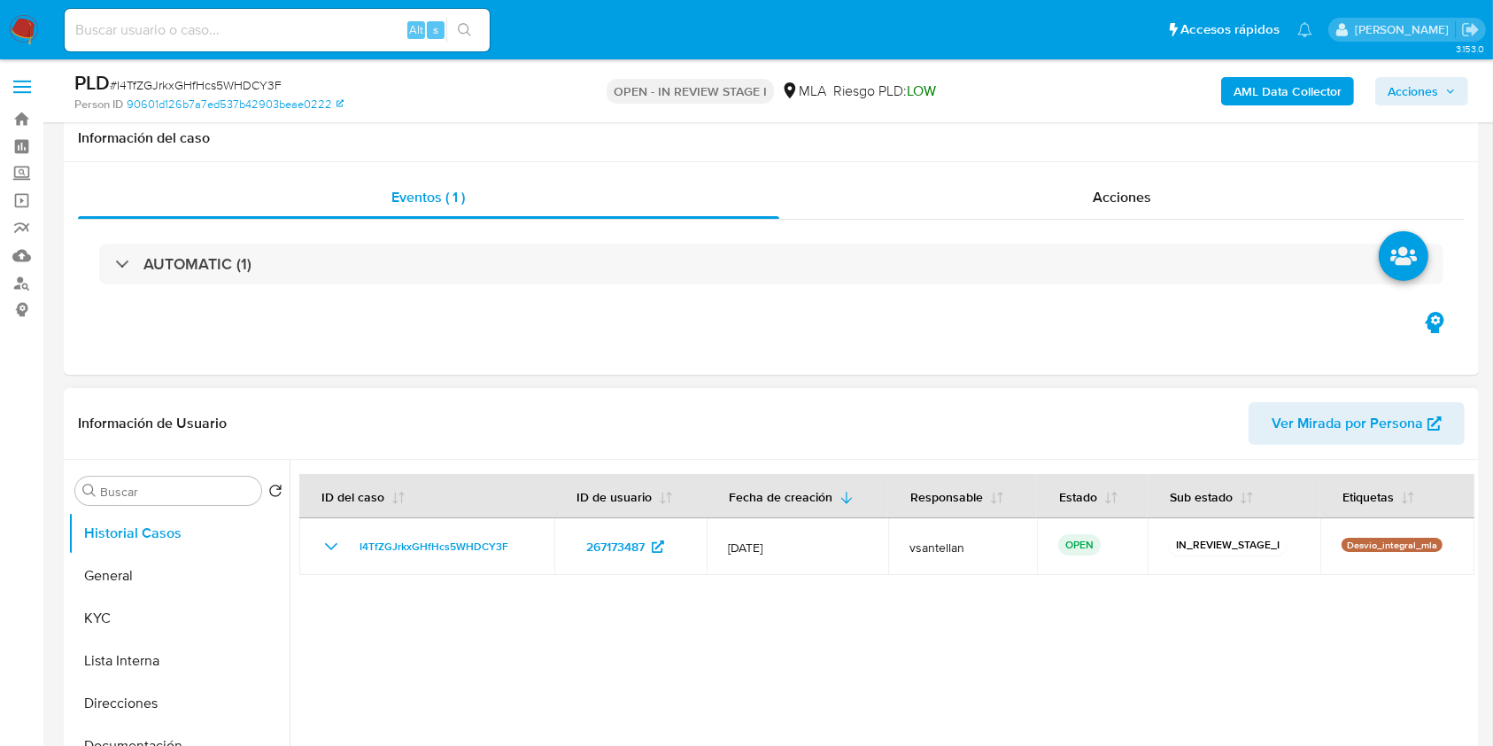
scroll to position [354, 0]
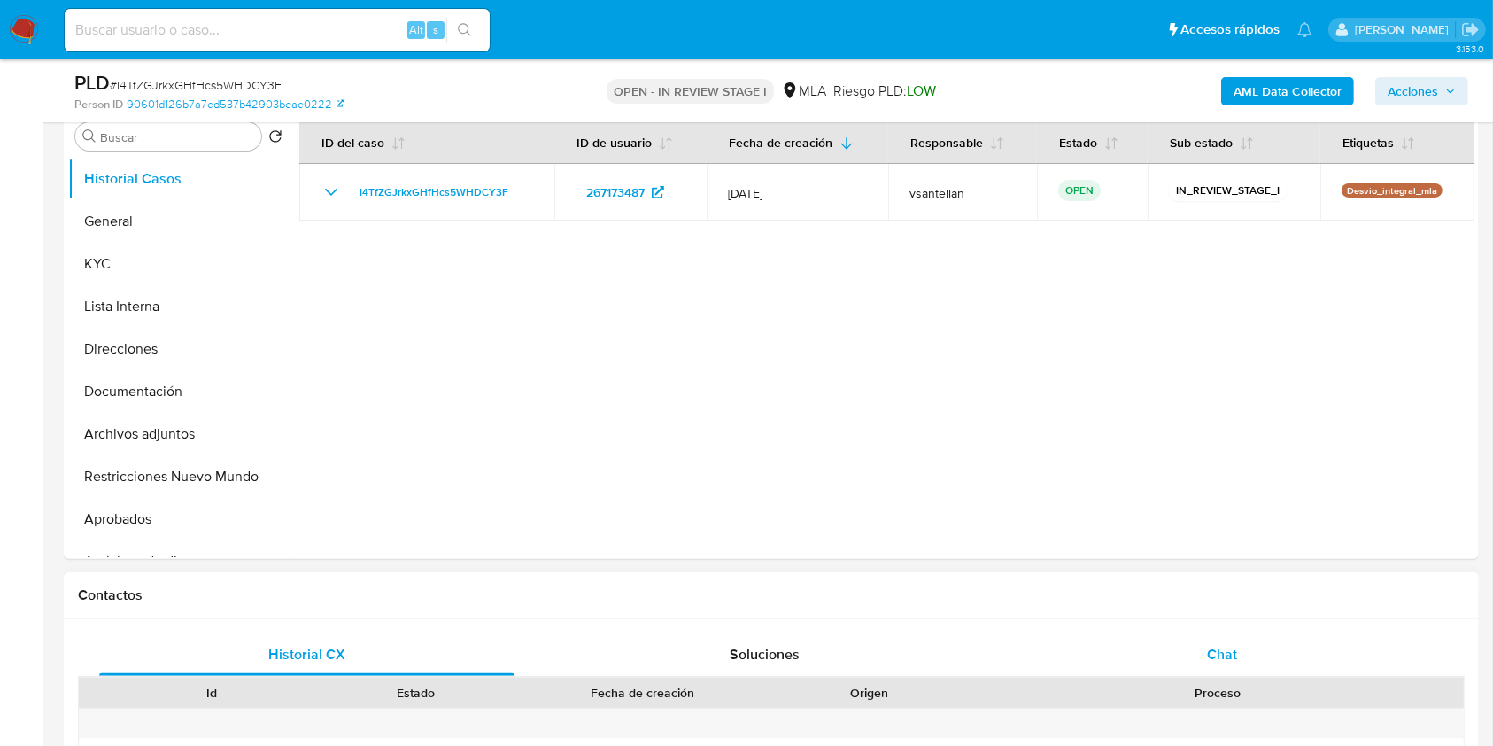
click at [1276, 640] on div "Chat" at bounding box center [1222, 654] width 415 height 43
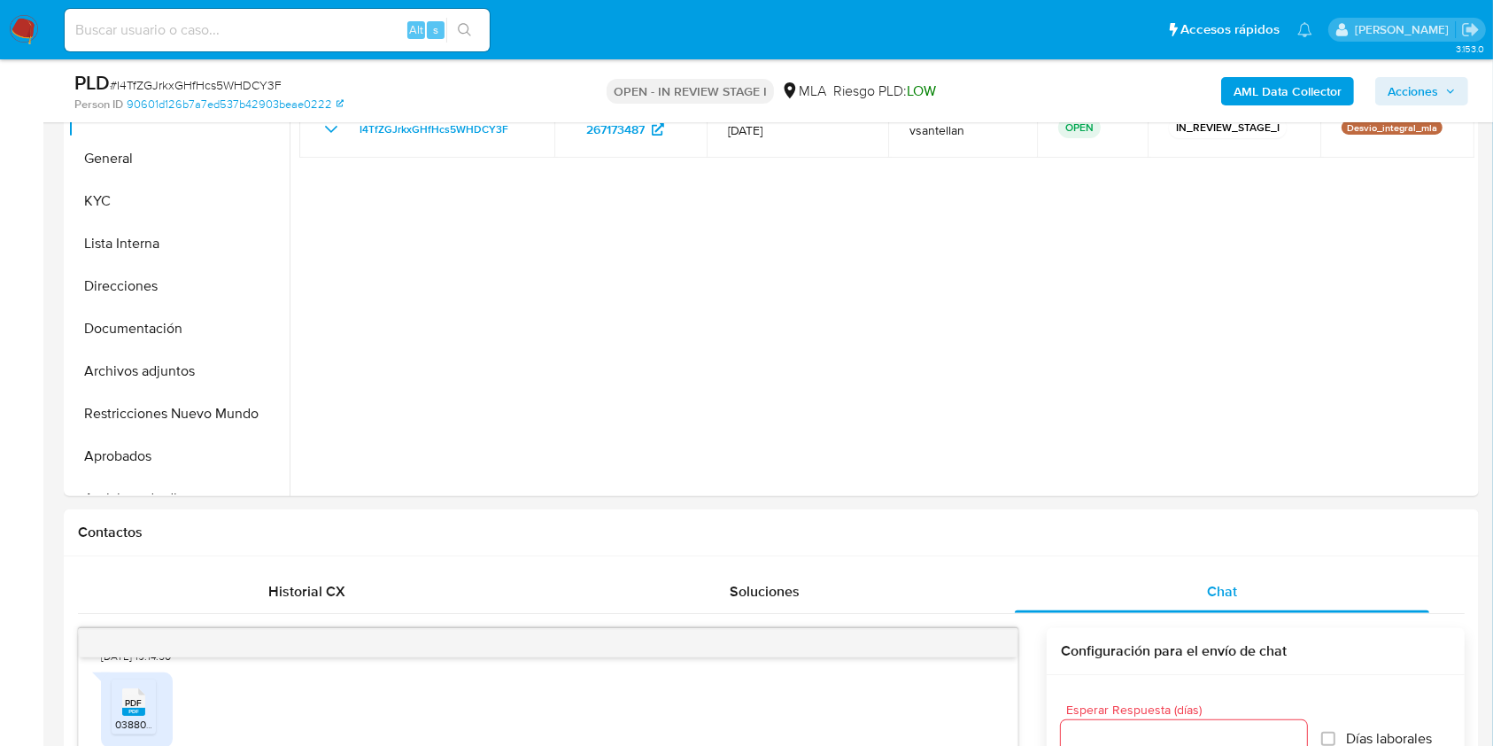
scroll to position [308, 0]
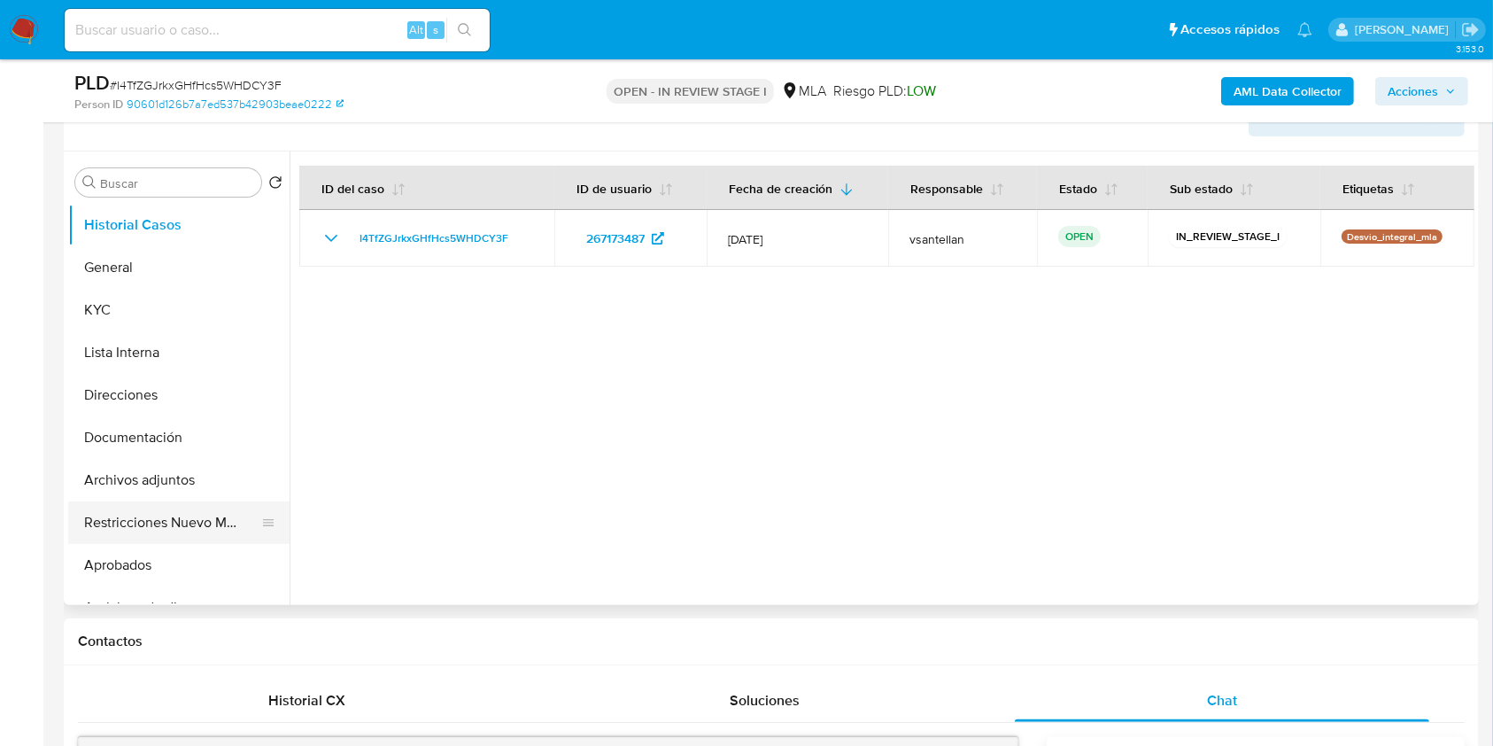
click at [182, 512] on button "Restricciones Nuevo Mundo" at bounding box center [171, 522] width 207 height 43
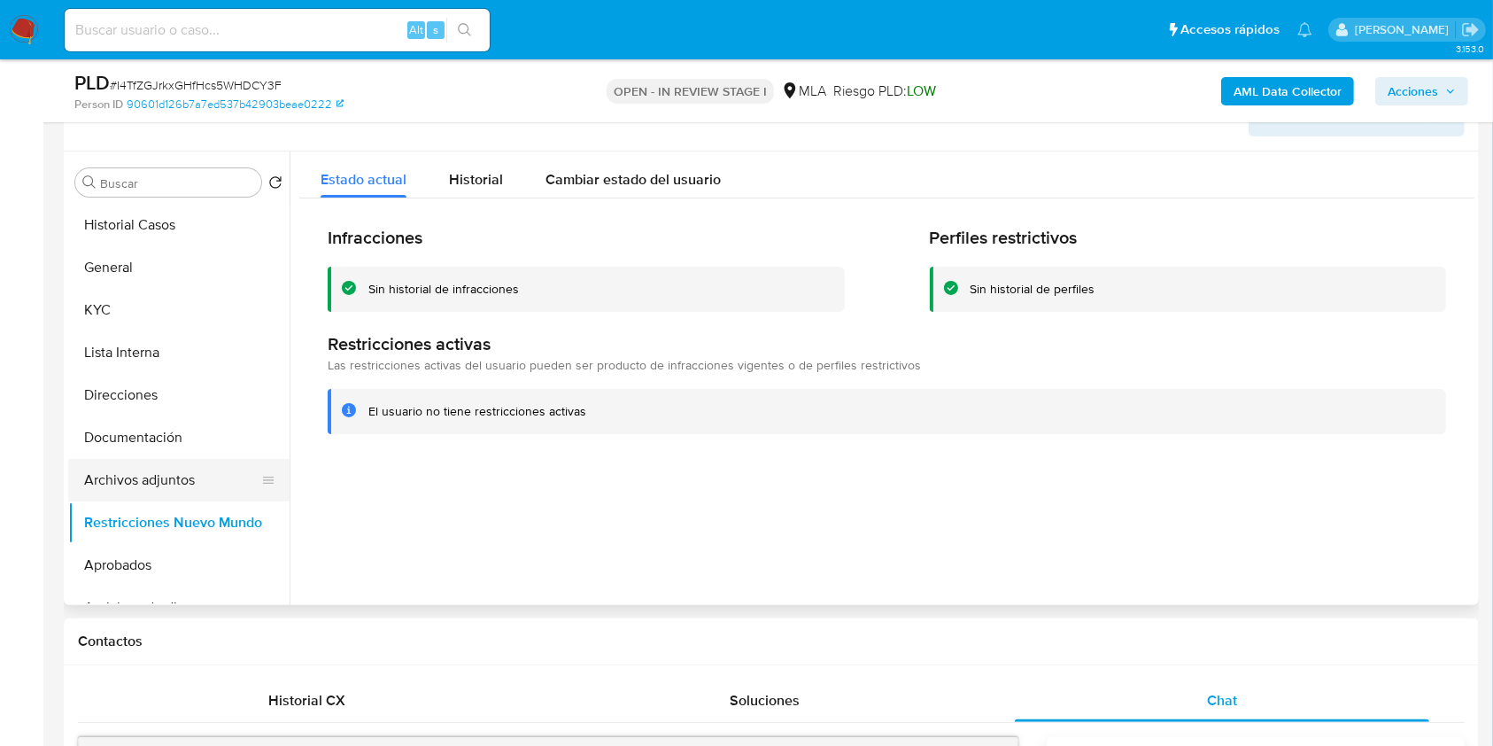
click at [154, 472] on button "Archivos adjuntos" at bounding box center [171, 480] width 207 height 43
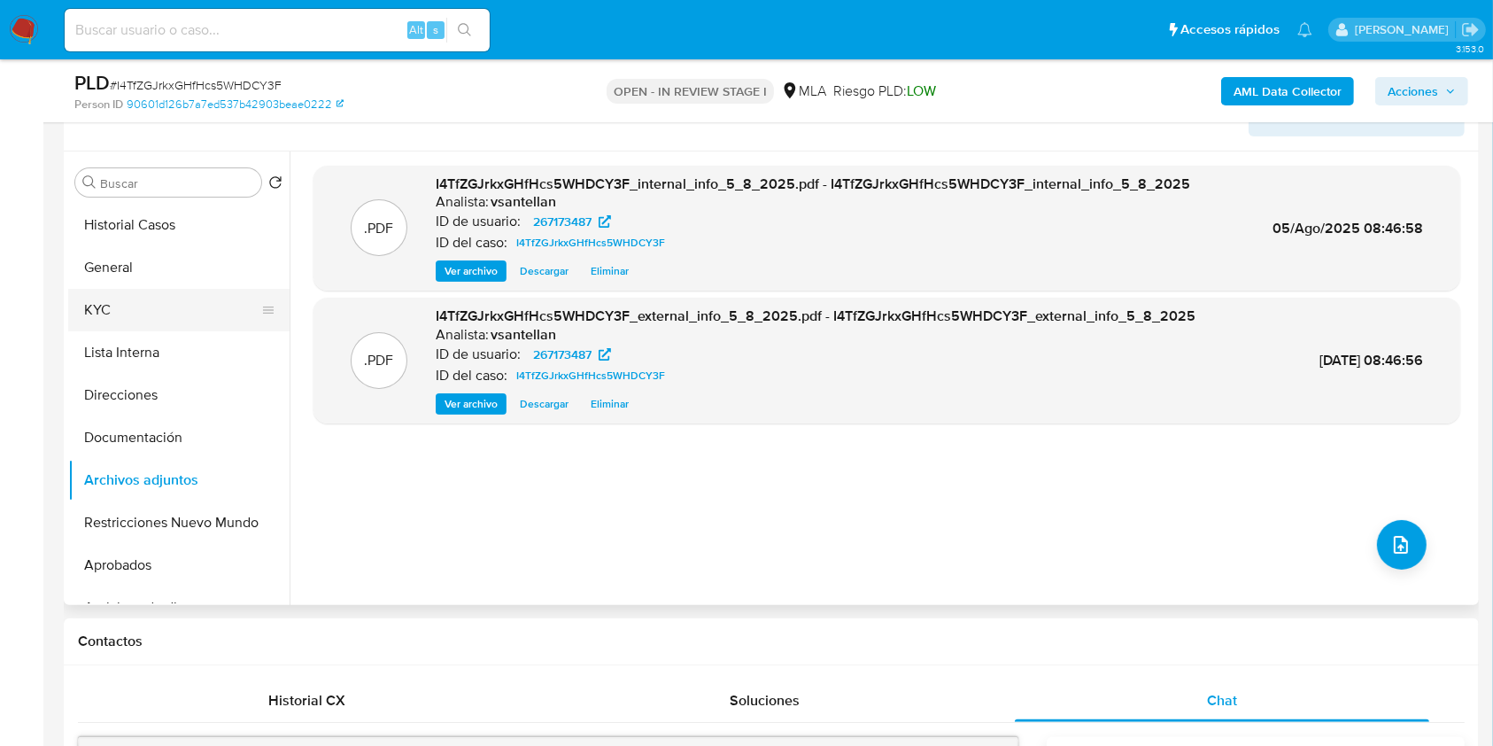
click at [159, 306] on button "KYC" at bounding box center [171, 310] width 207 height 43
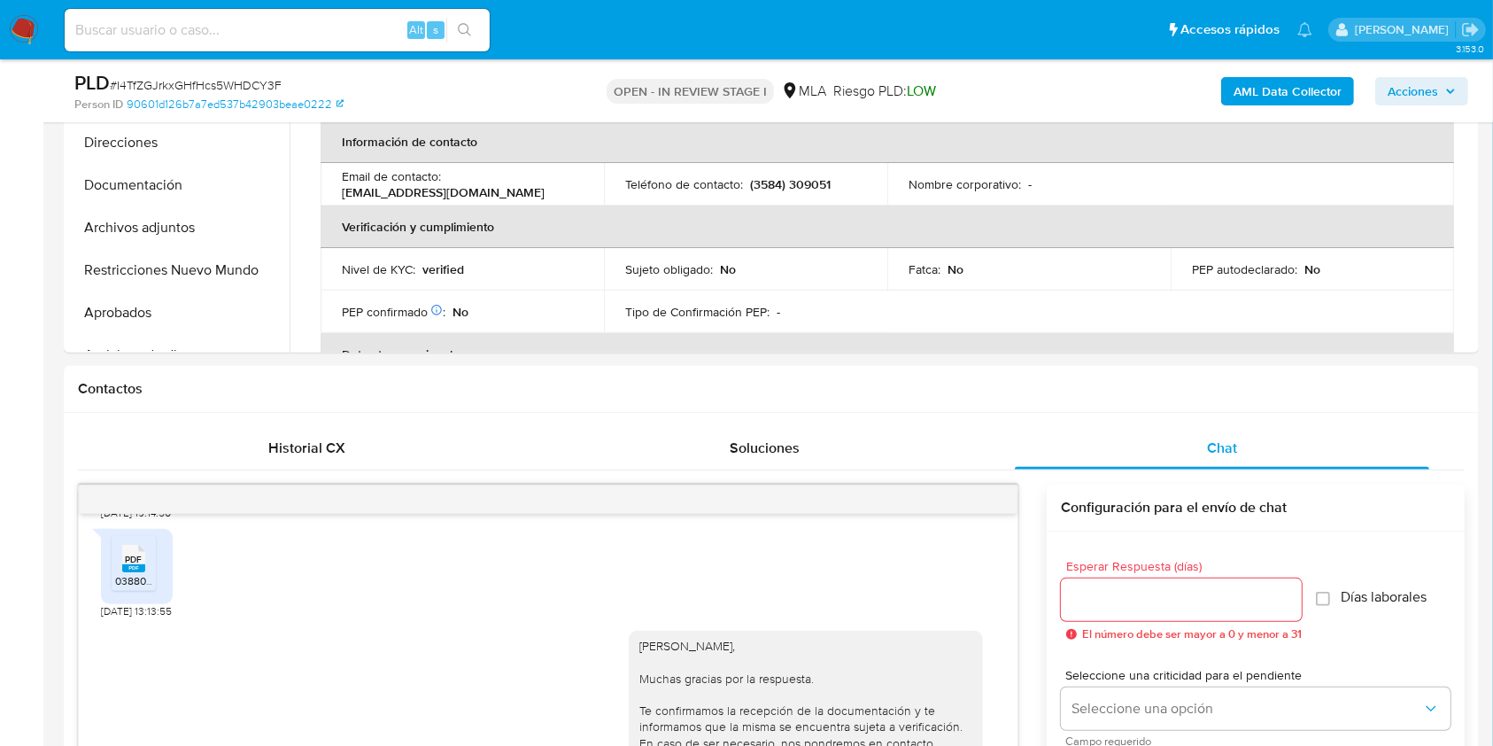
scroll to position [281, 0]
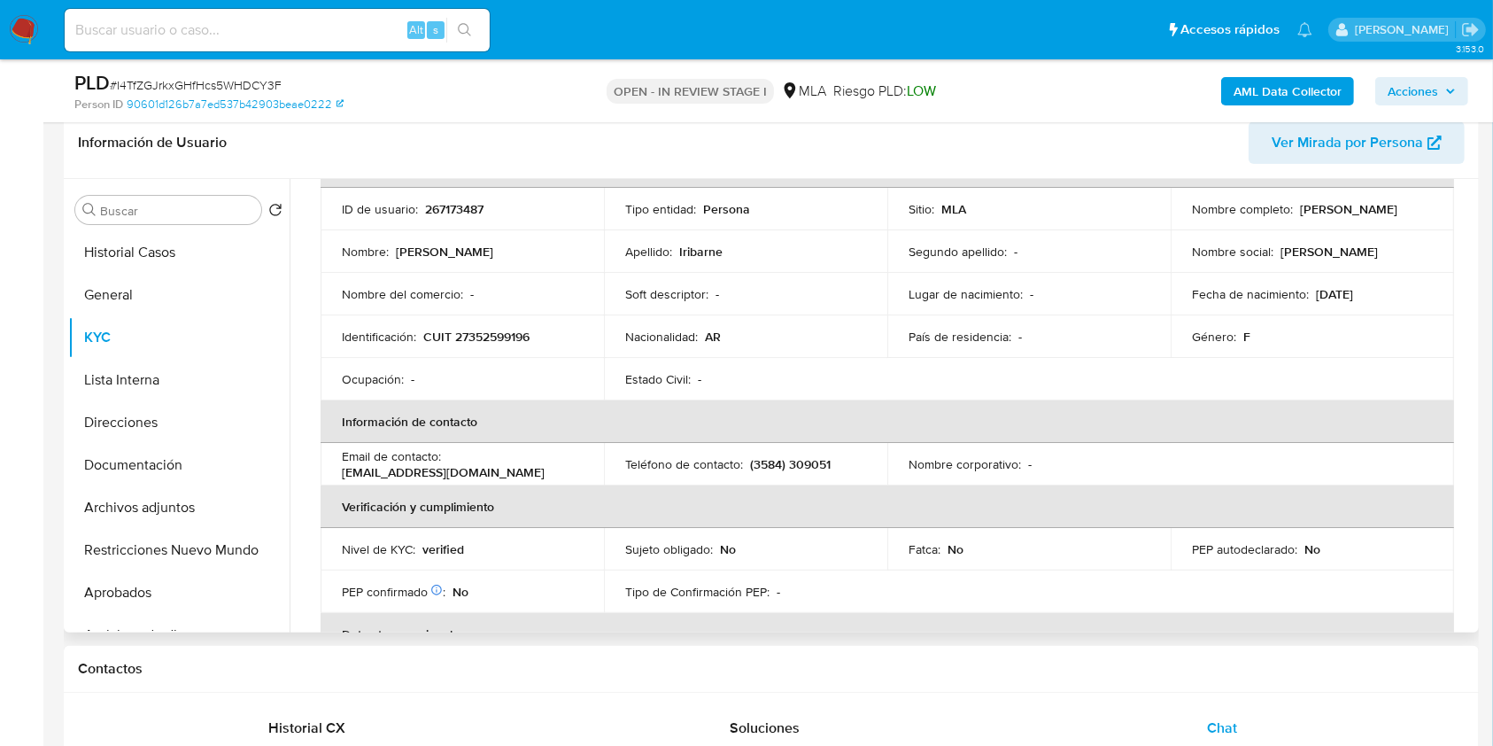
drag, startPoint x: 204, startPoint y: 536, endPoint x: 526, endPoint y: 453, distance: 333.0
click at [202, 537] on button "Restricciones Nuevo Mundo" at bounding box center [178, 550] width 221 height 43
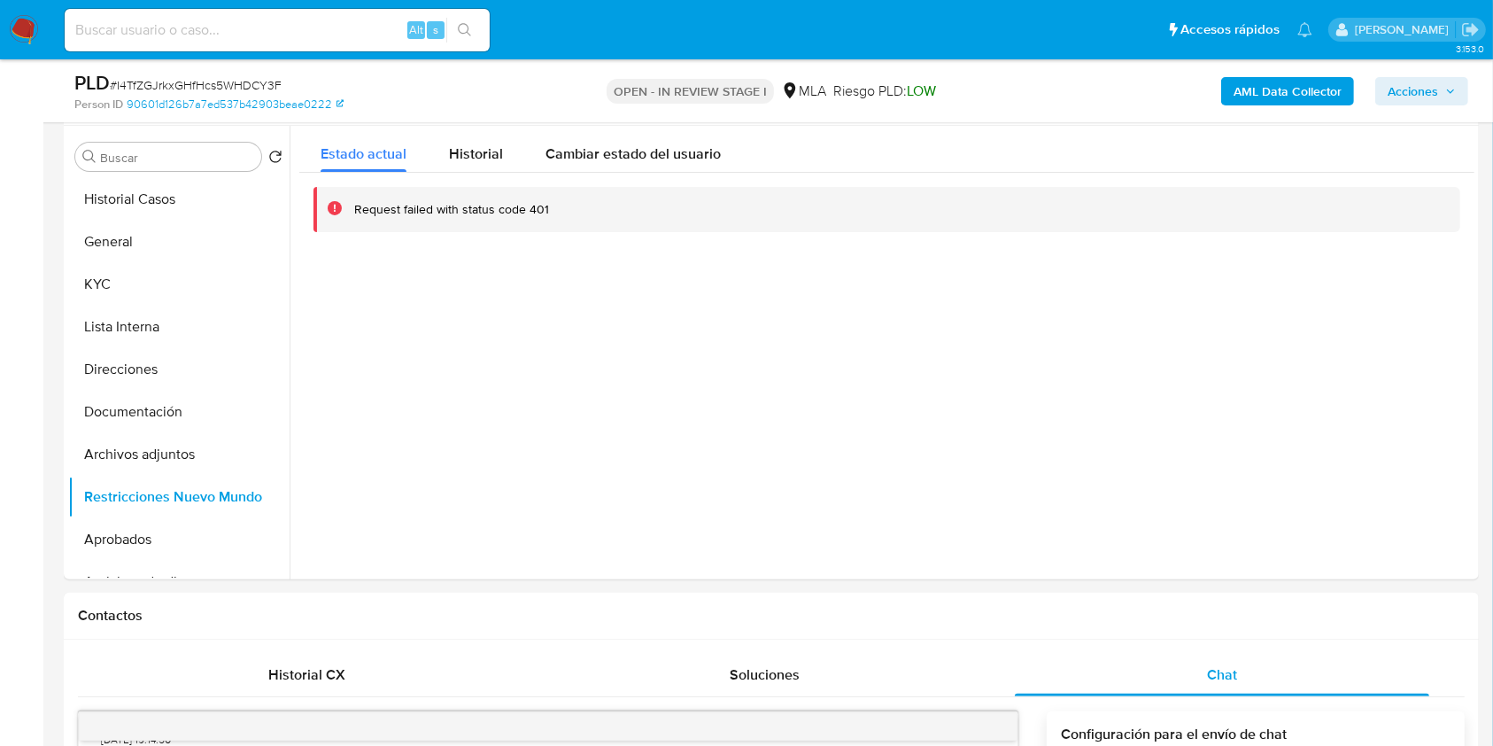
scroll to position [240, 0]
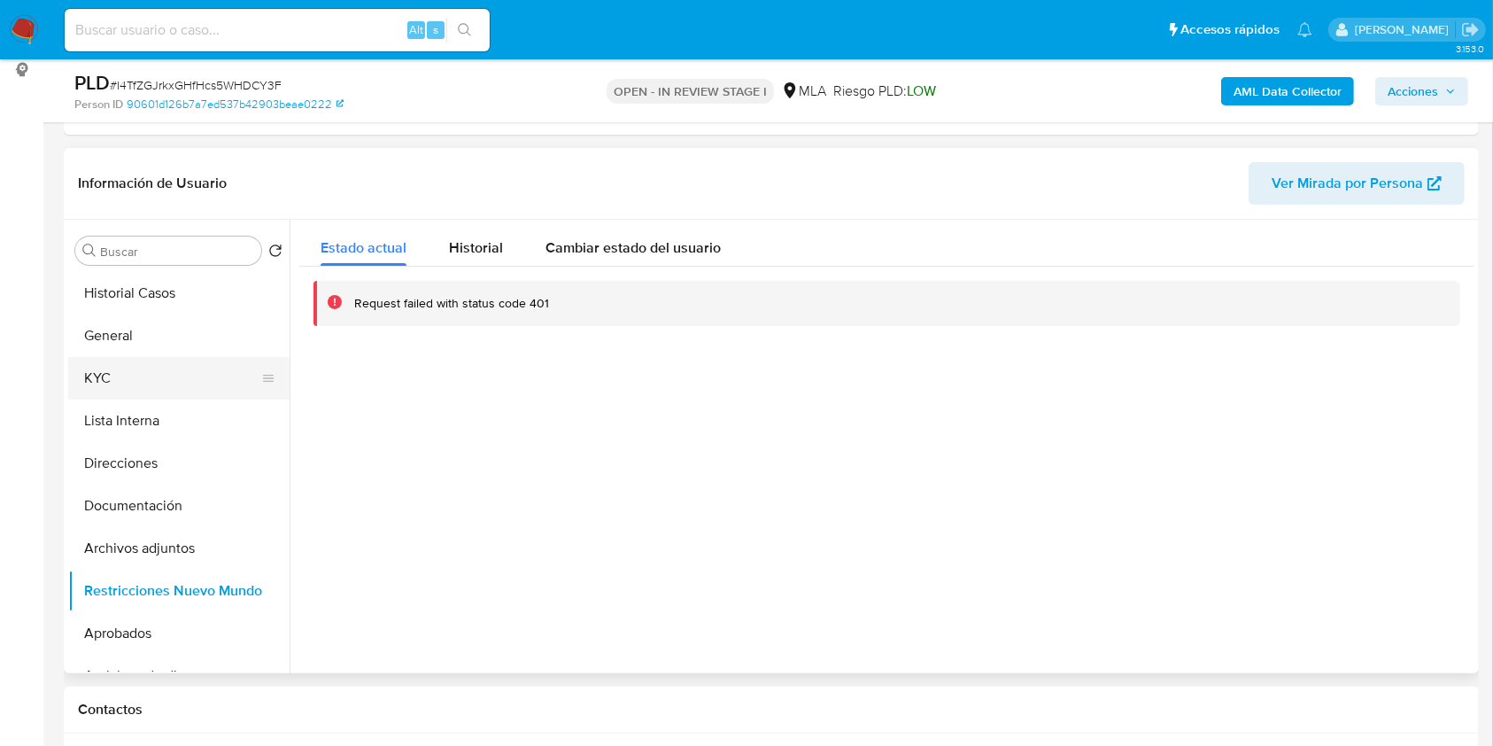
click at [124, 384] on button "KYC" at bounding box center [171, 378] width 207 height 43
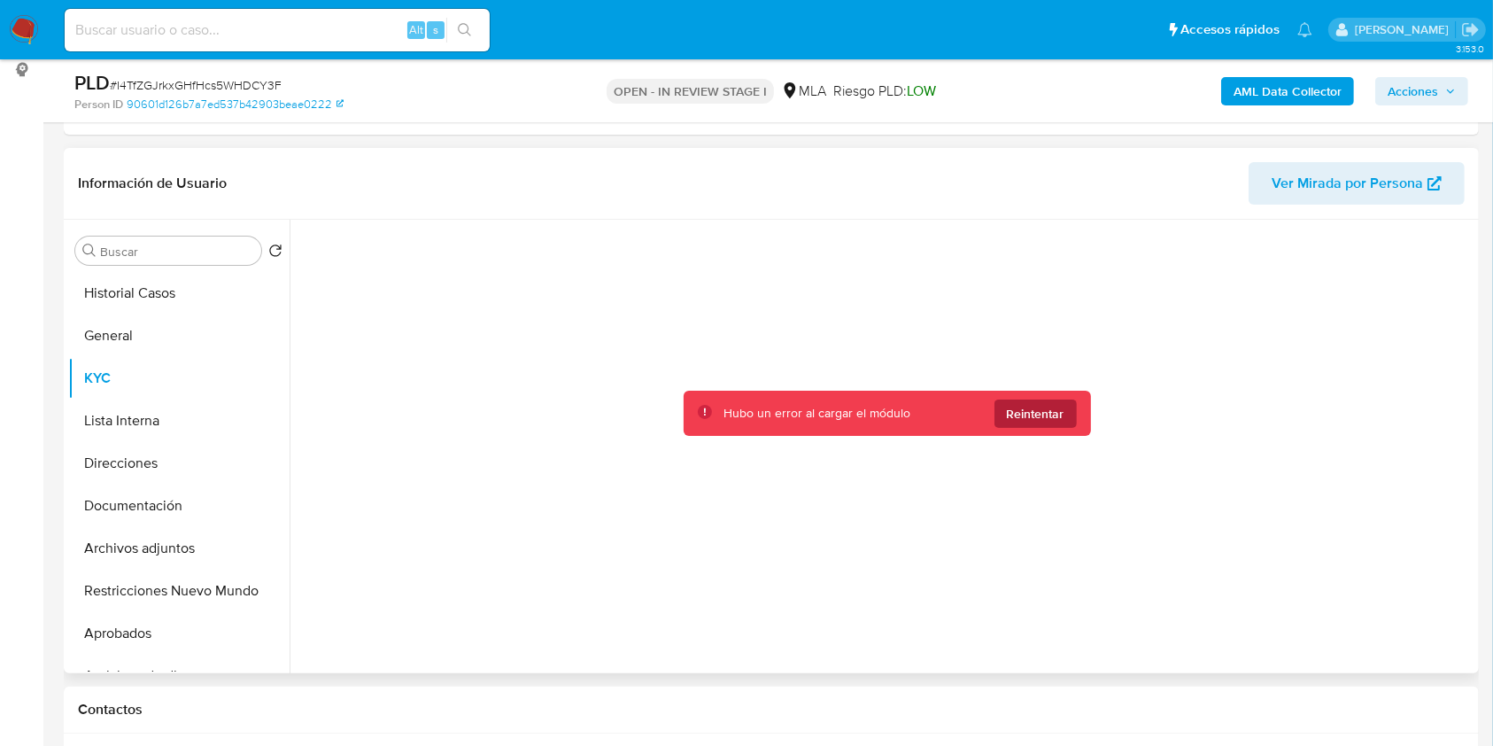
click at [1058, 425] on button "Reintentar" at bounding box center [1036, 413] width 82 height 28
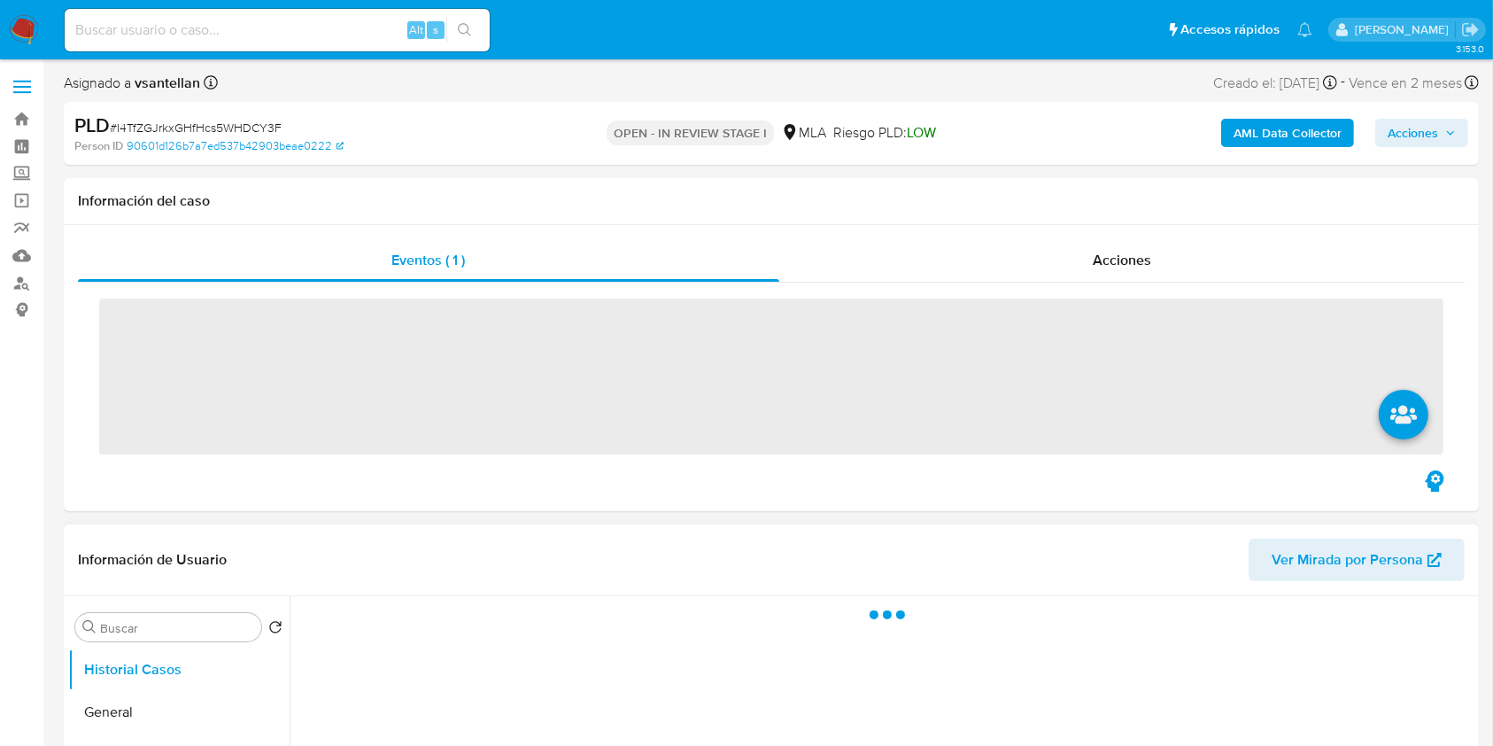
scroll to position [354, 0]
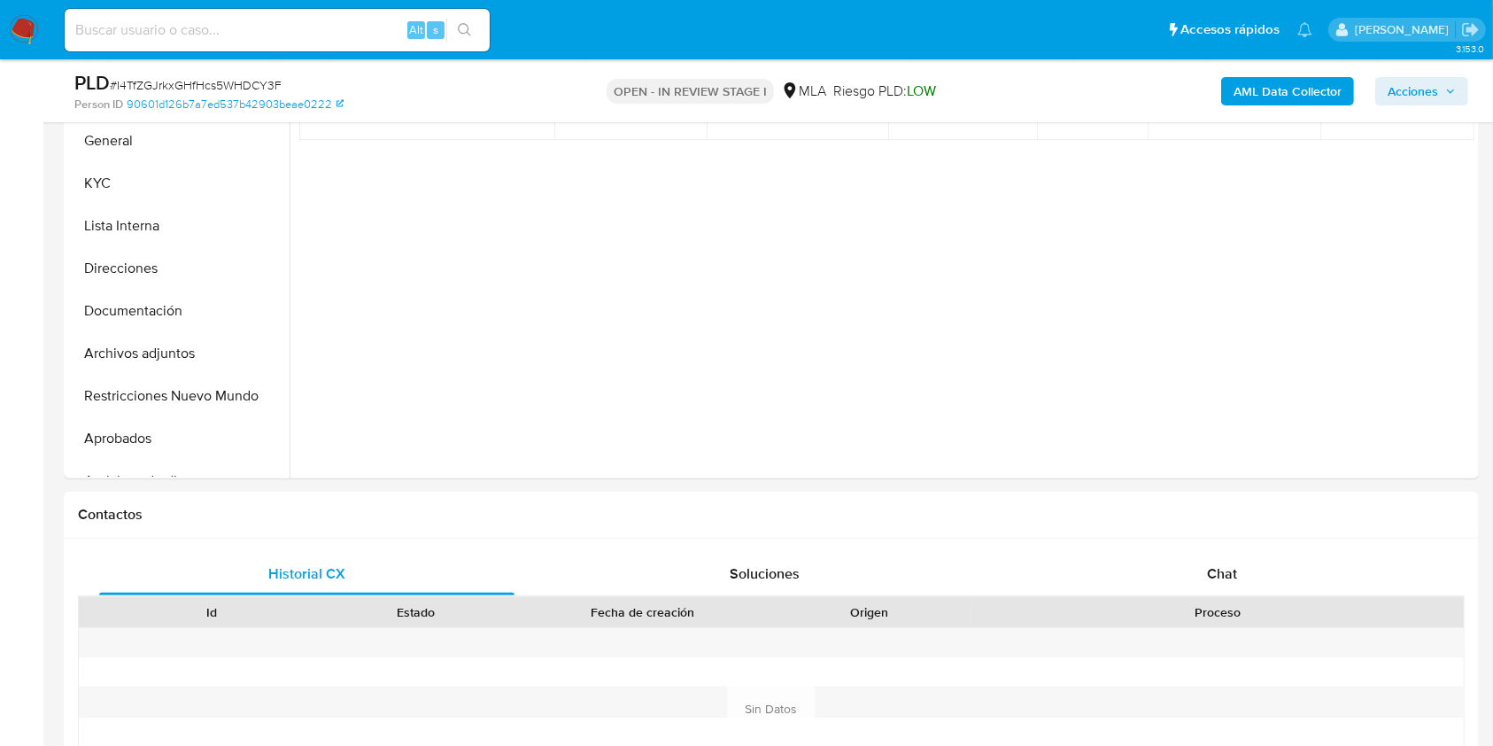
select select "10"
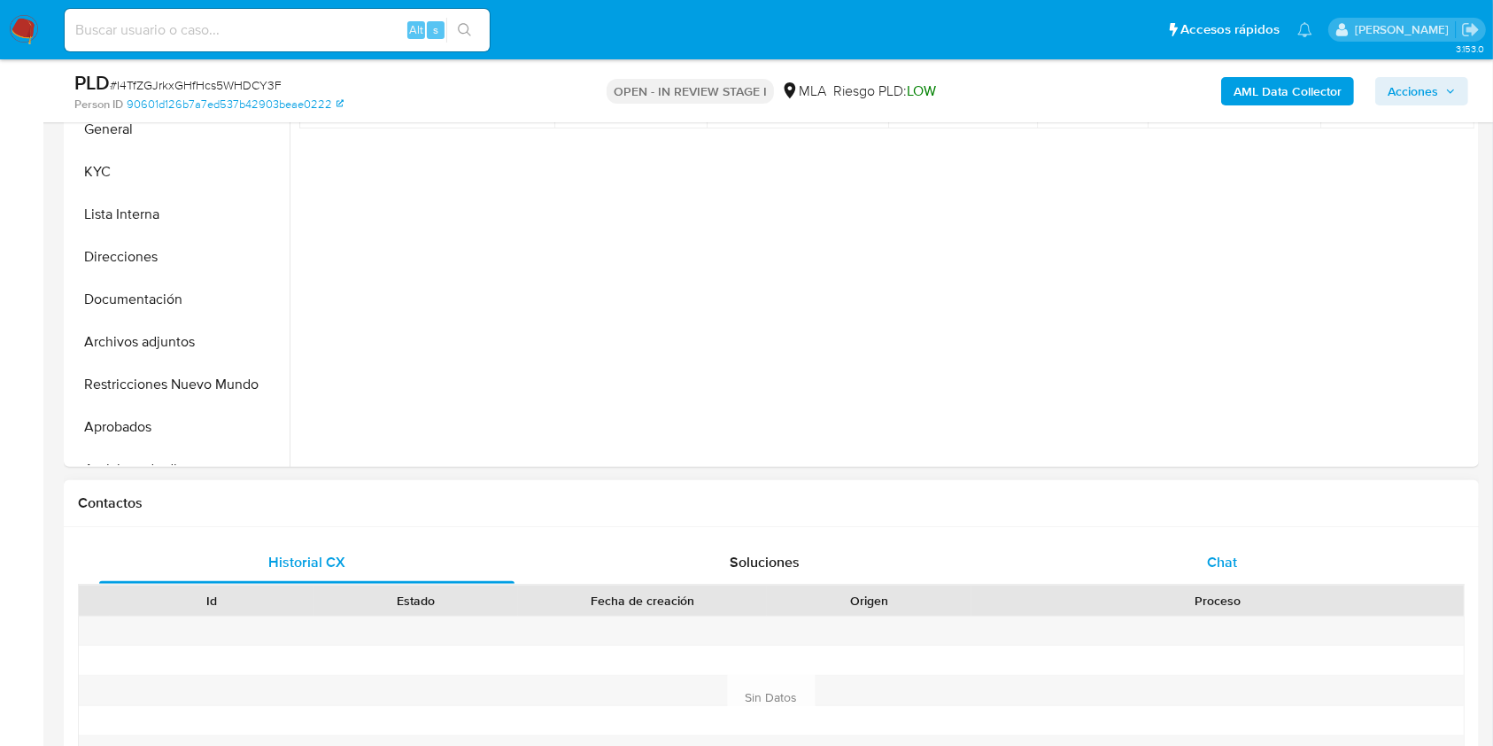
click at [1323, 543] on div "Chat" at bounding box center [1222, 562] width 415 height 43
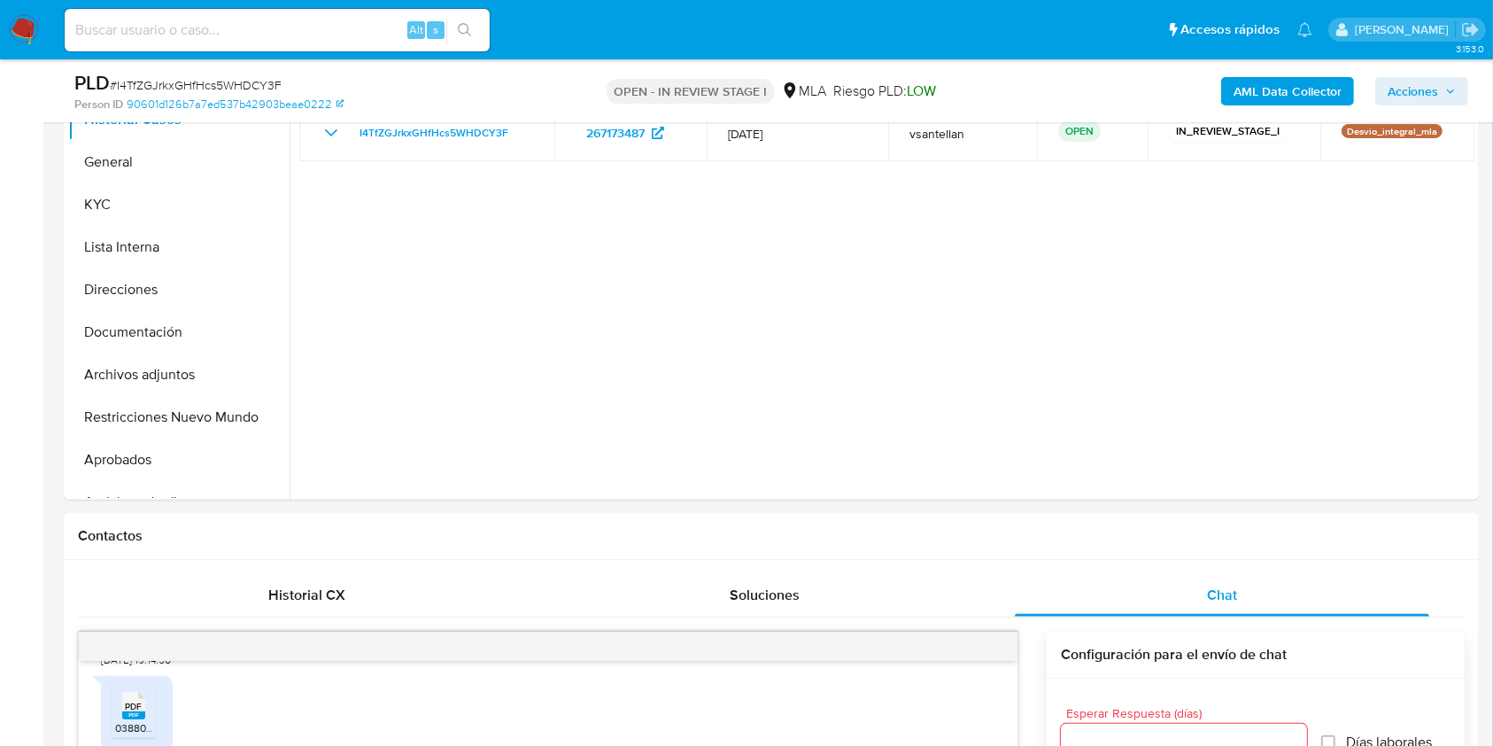
scroll to position [184, 0]
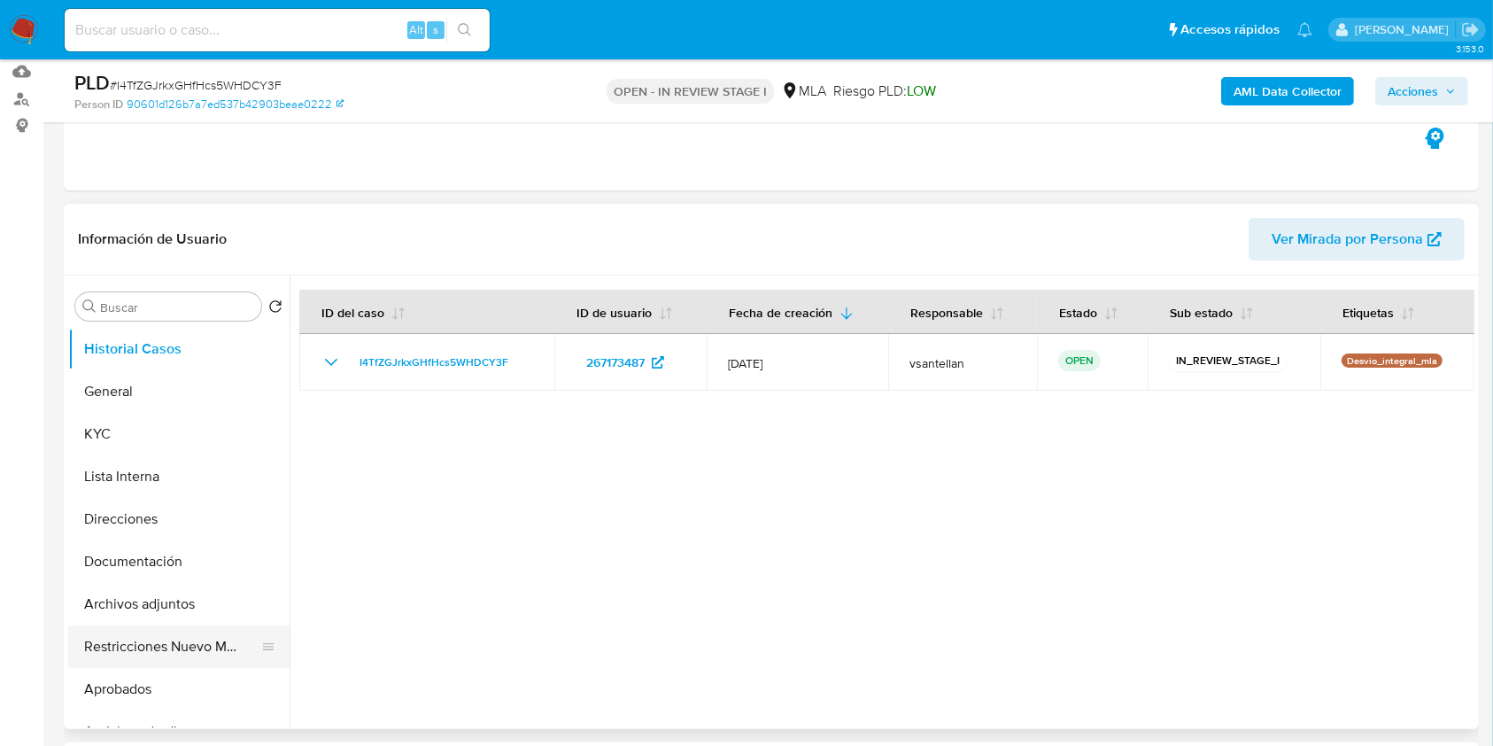
drag, startPoint x: 128, startPoint y: 648, endPoint x: 204, endPoint y: 627, distance: 79.1
click at [126, 648] on button "Restricciones Nuevo Mundo" at bounding box center [171, 646] width 207 height 43
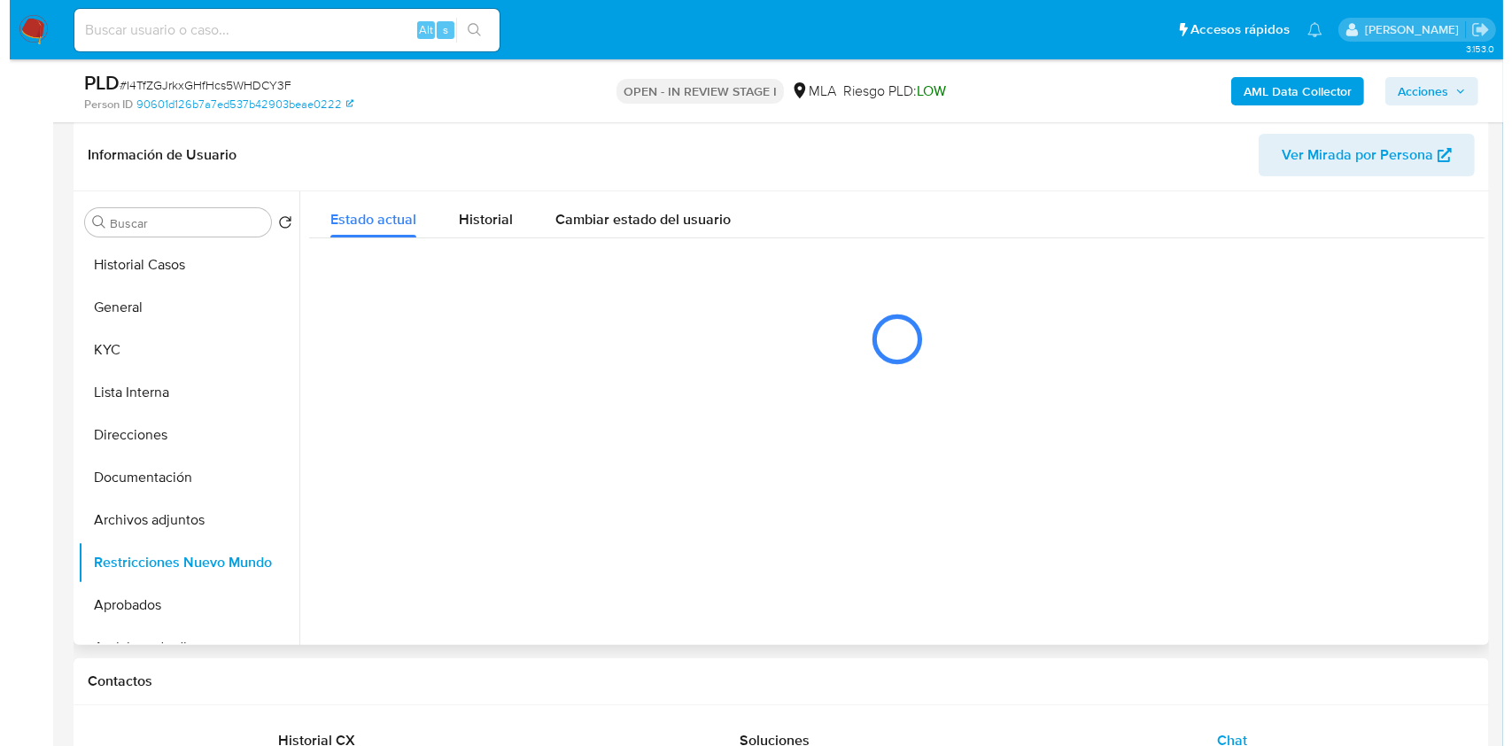
scroll to position [268, 0]
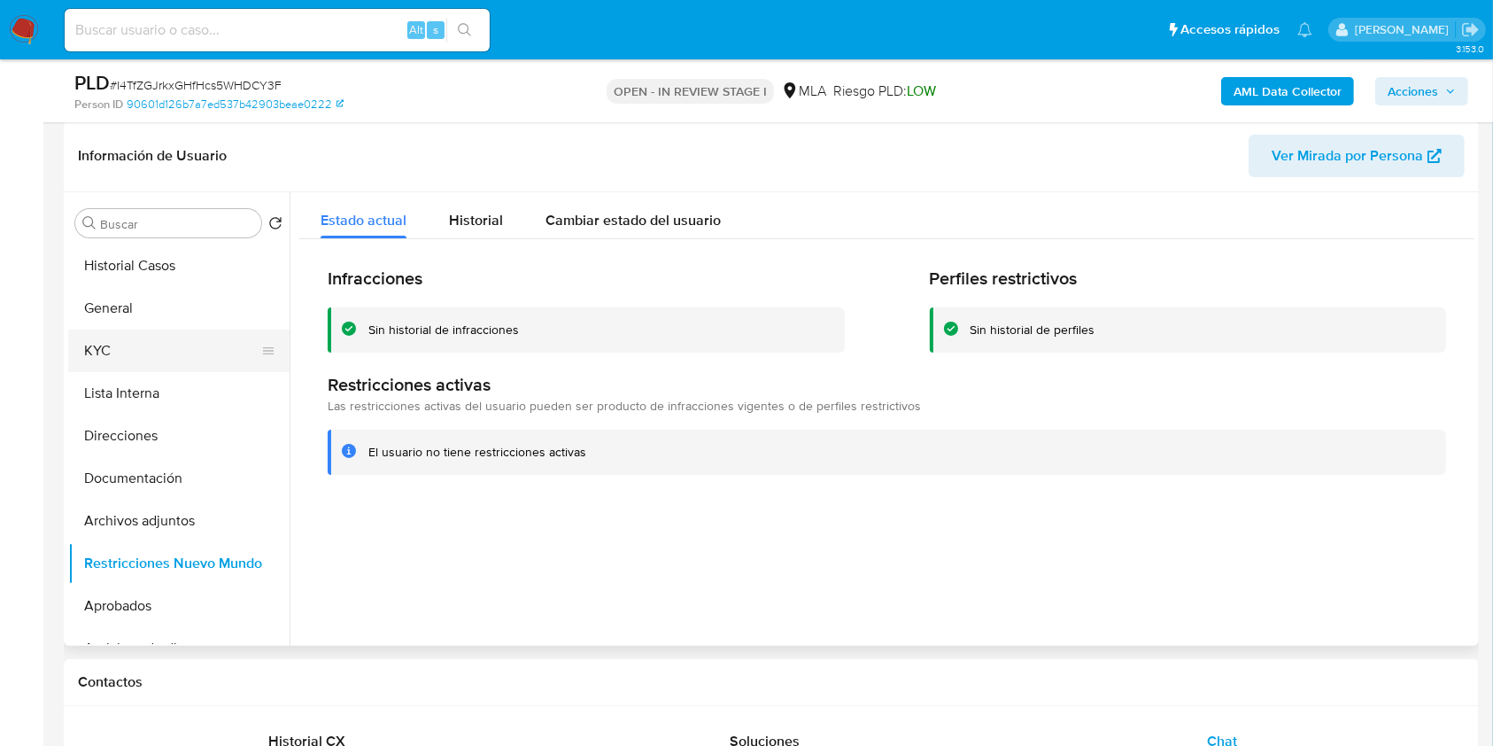
click at [204, 337] on button "KYC" at bounding box center [171, 351] width 207 height 43
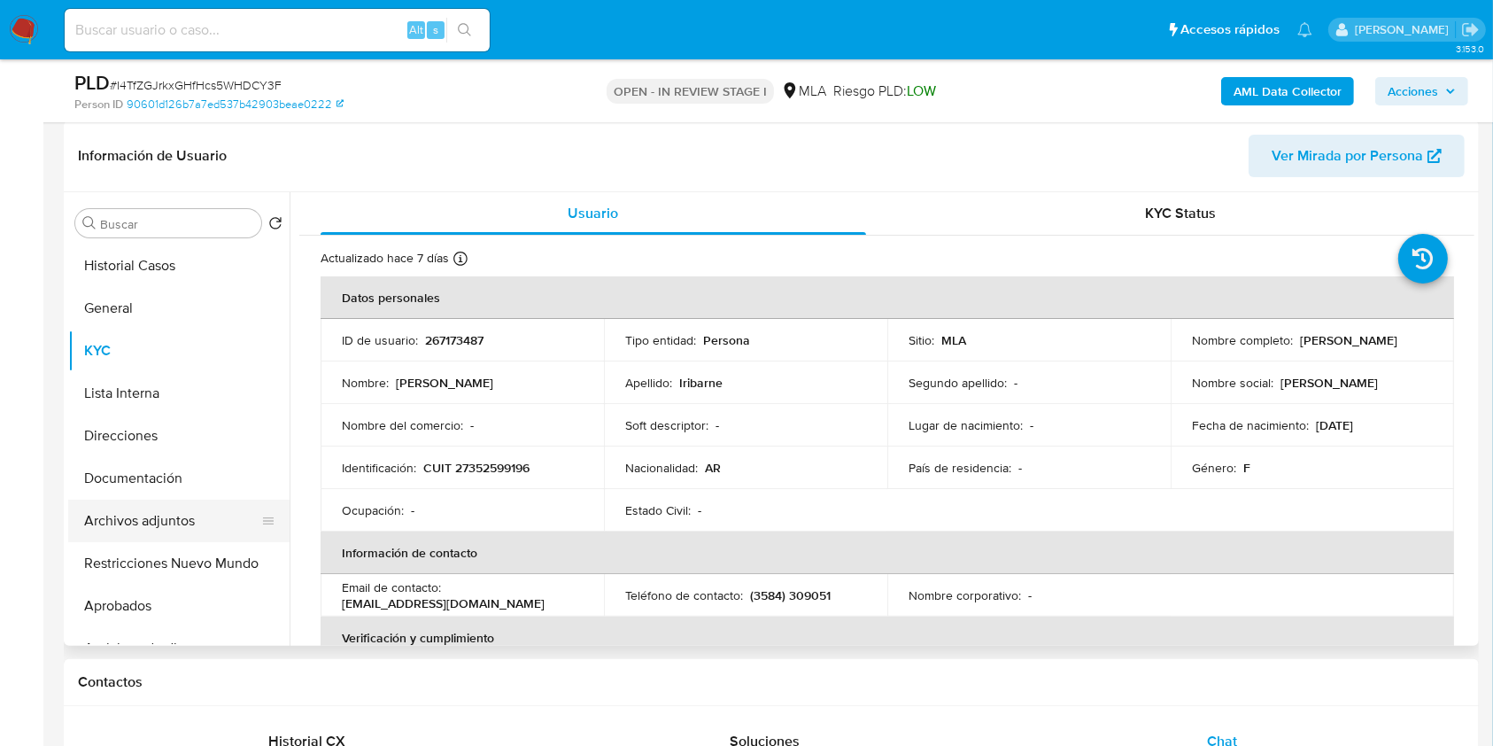
click at [185, 526] on button "Archivos adjuntos" at bounding box center [171, 521] width 207 height 43
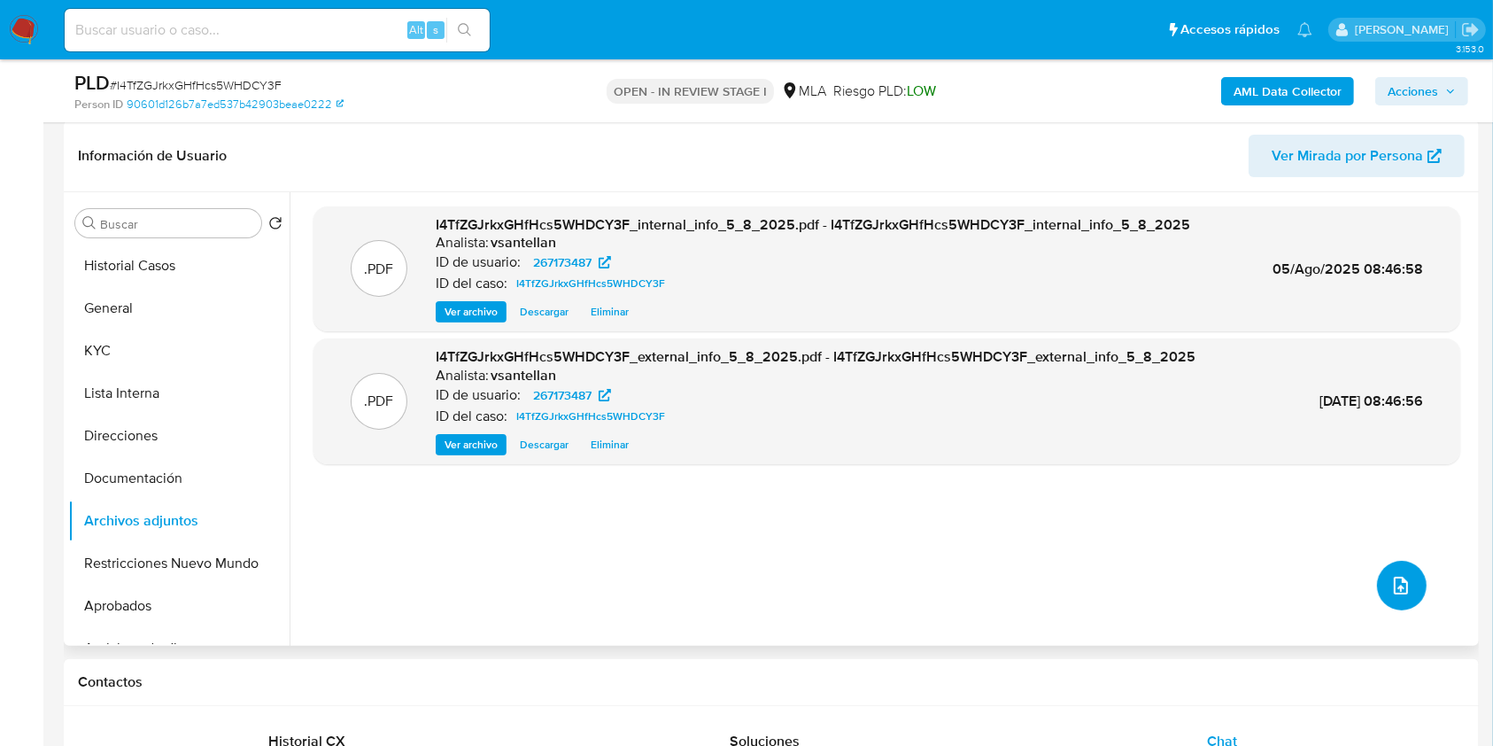
click at [1394, 578] on icon "upload-file" at bounding box center [1401, 585] width 21 height 21
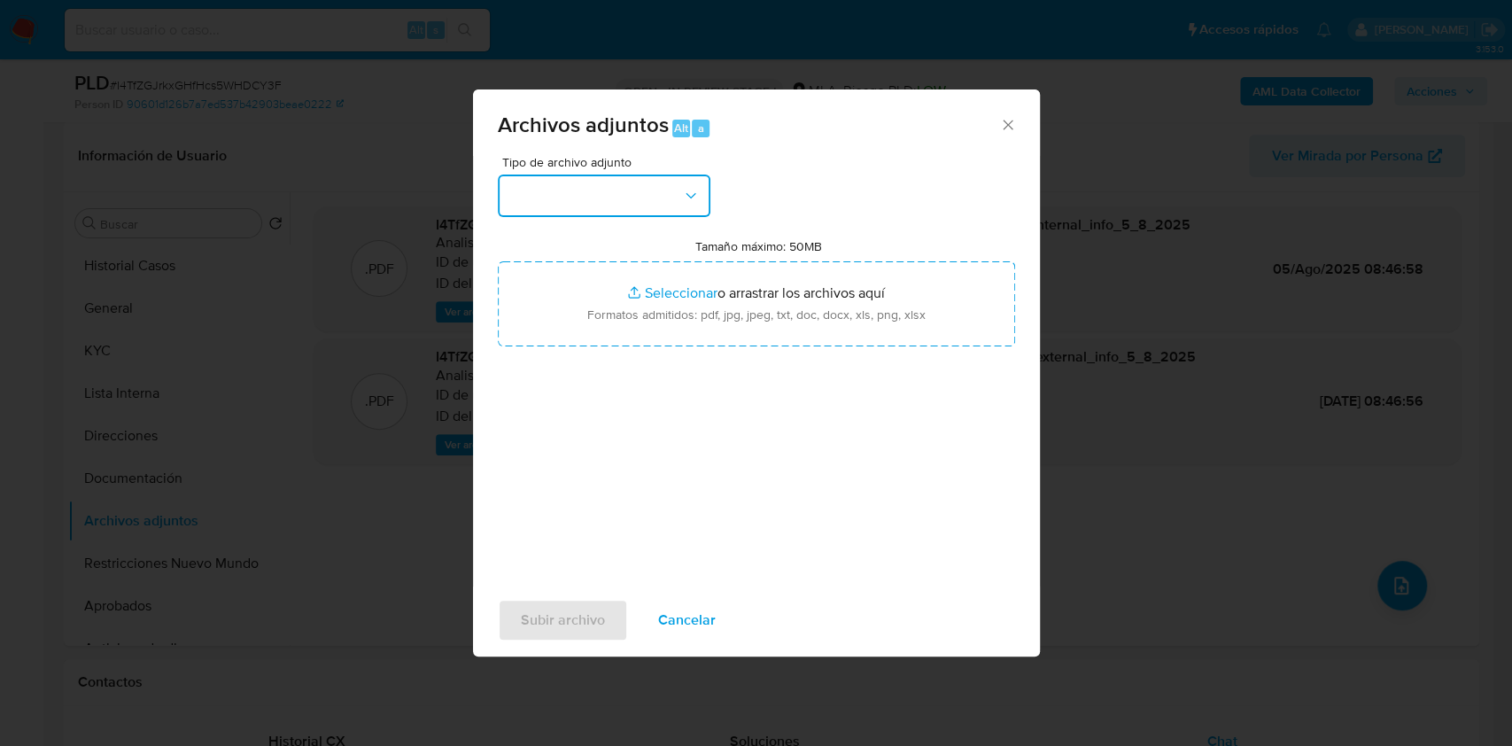
drag, startPoint x: 636, startPoint y: 200, endPoint x: 636, endPoint y: 211, distance: 10.6
click at [634, 198] on button "button" at bounding box center [604, 196] width 213 height 43
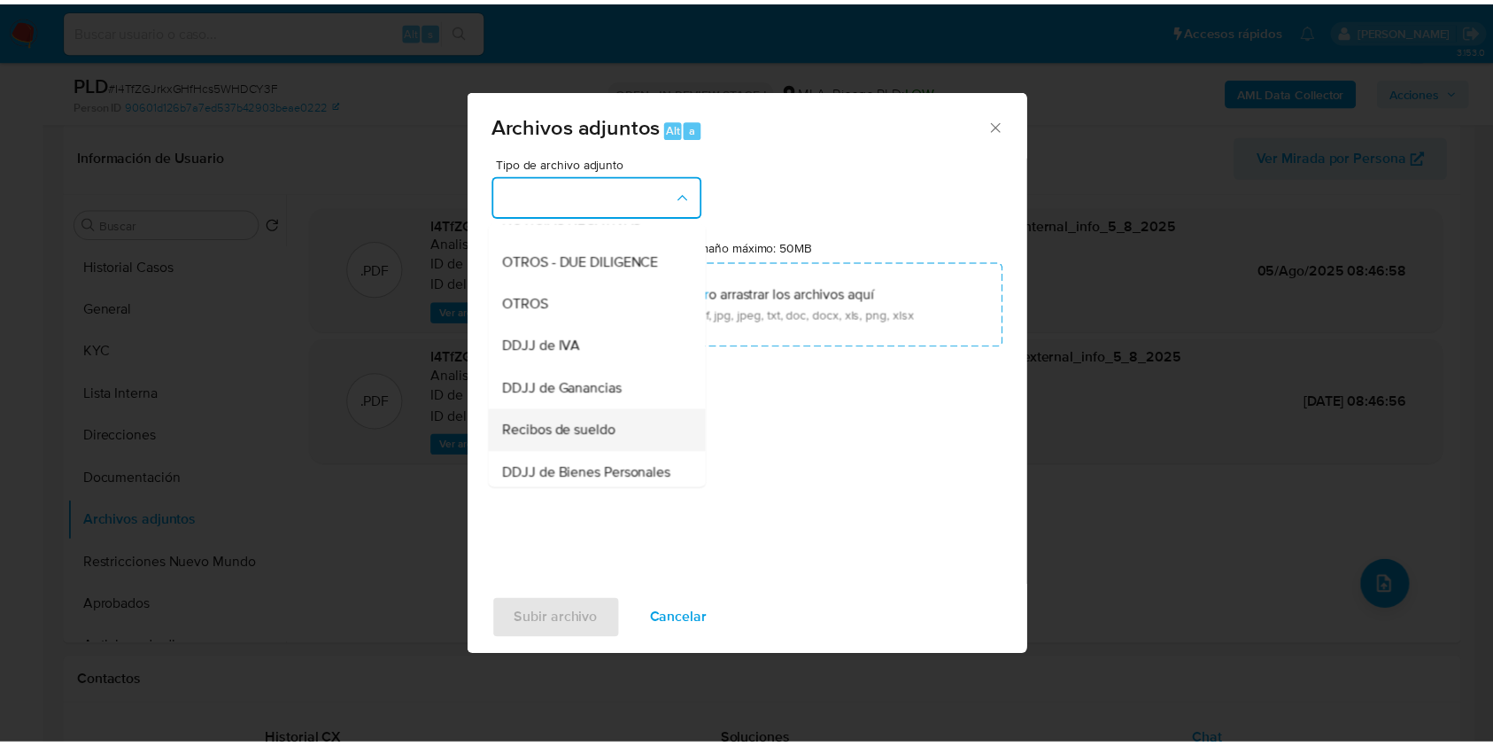
scroll to position [354, 0]
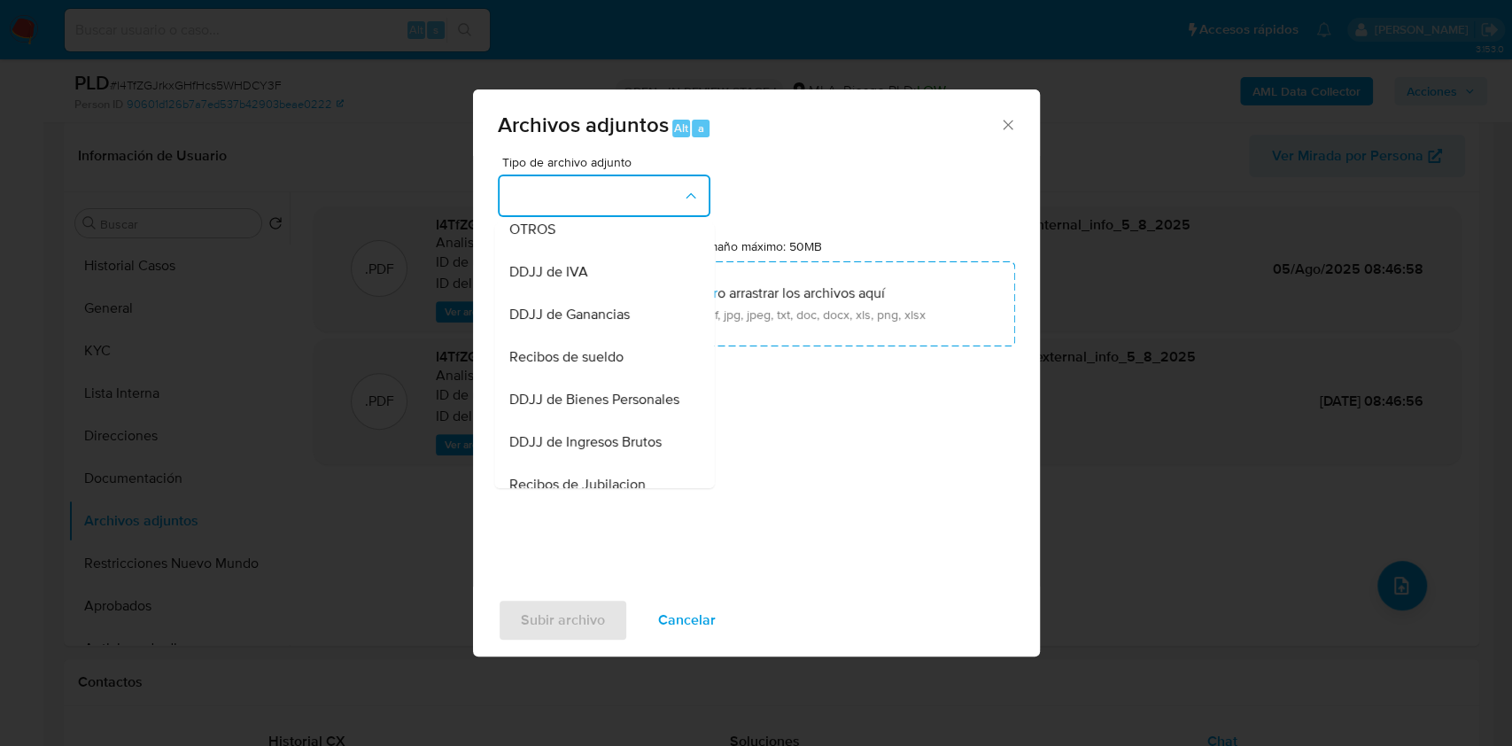
click at [551, 238] on span "OTROS" at bounding box center [531, 230] width 46 height 18
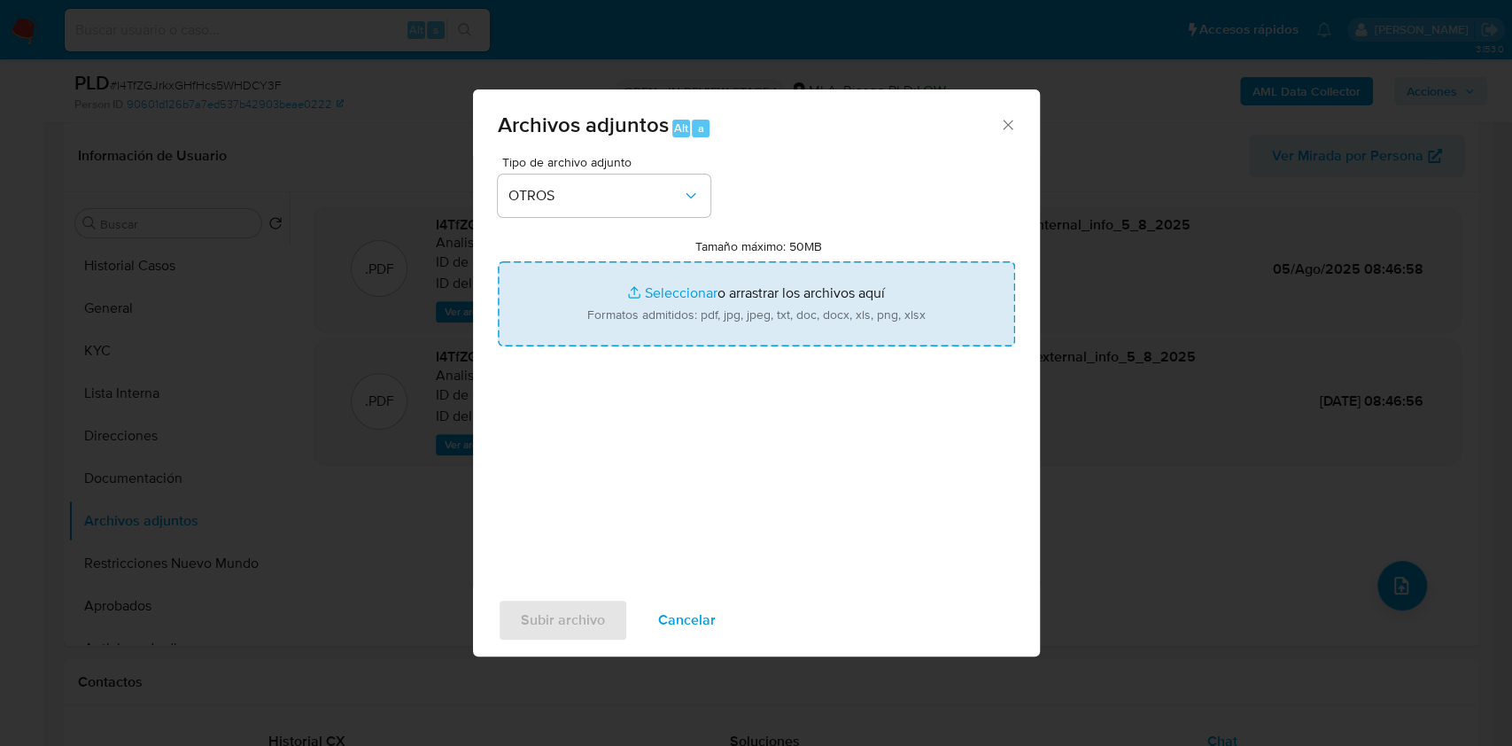
click at [638, 307] on input "Tamaño máximo: 50MB Seleccionar archivos" at bounding box center [756, 303] width 517 height 85
type input "C:\fakepath\Caselog-267173487- NO ROI.docx"
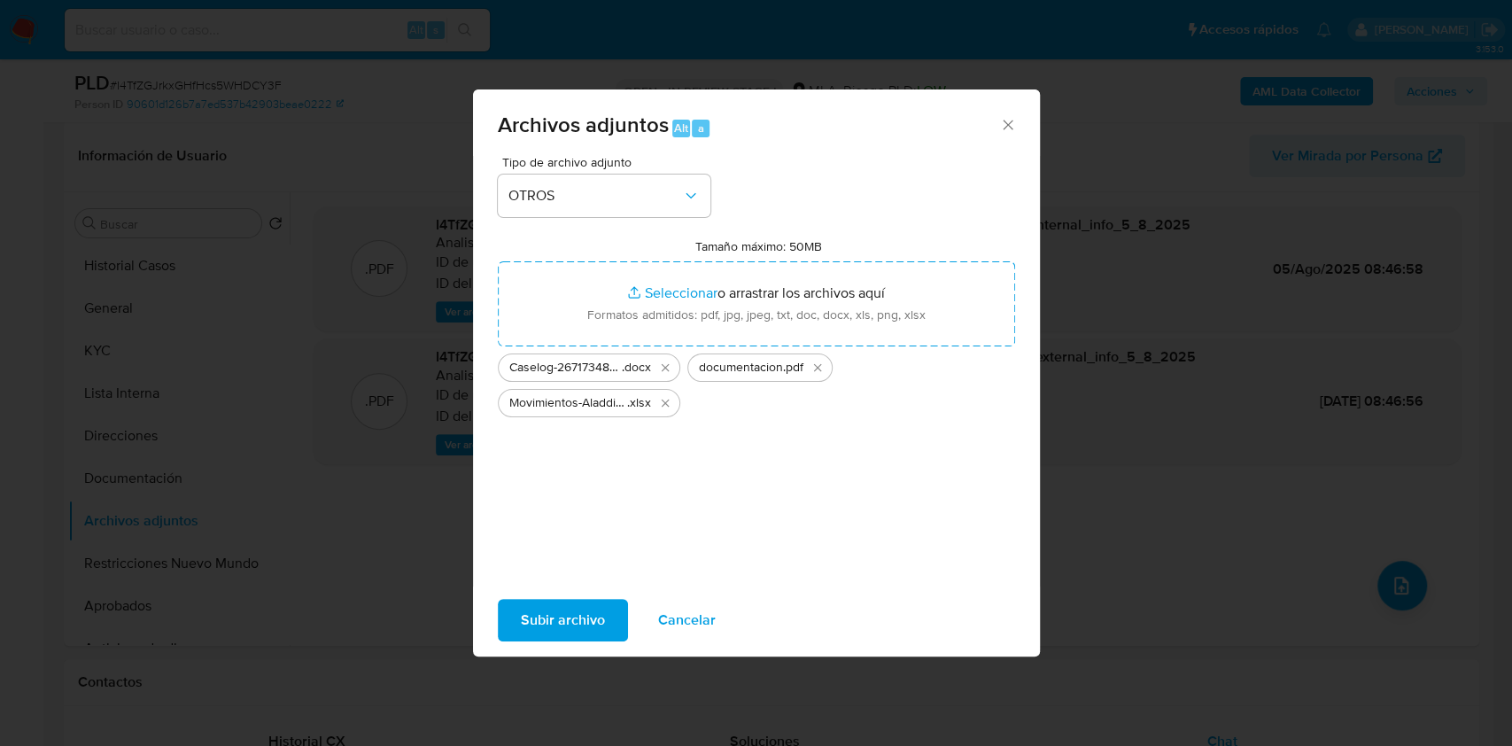
click at [567, 628] on span "Subir archivo" at bounding box center [563, 620] width 84 height 39
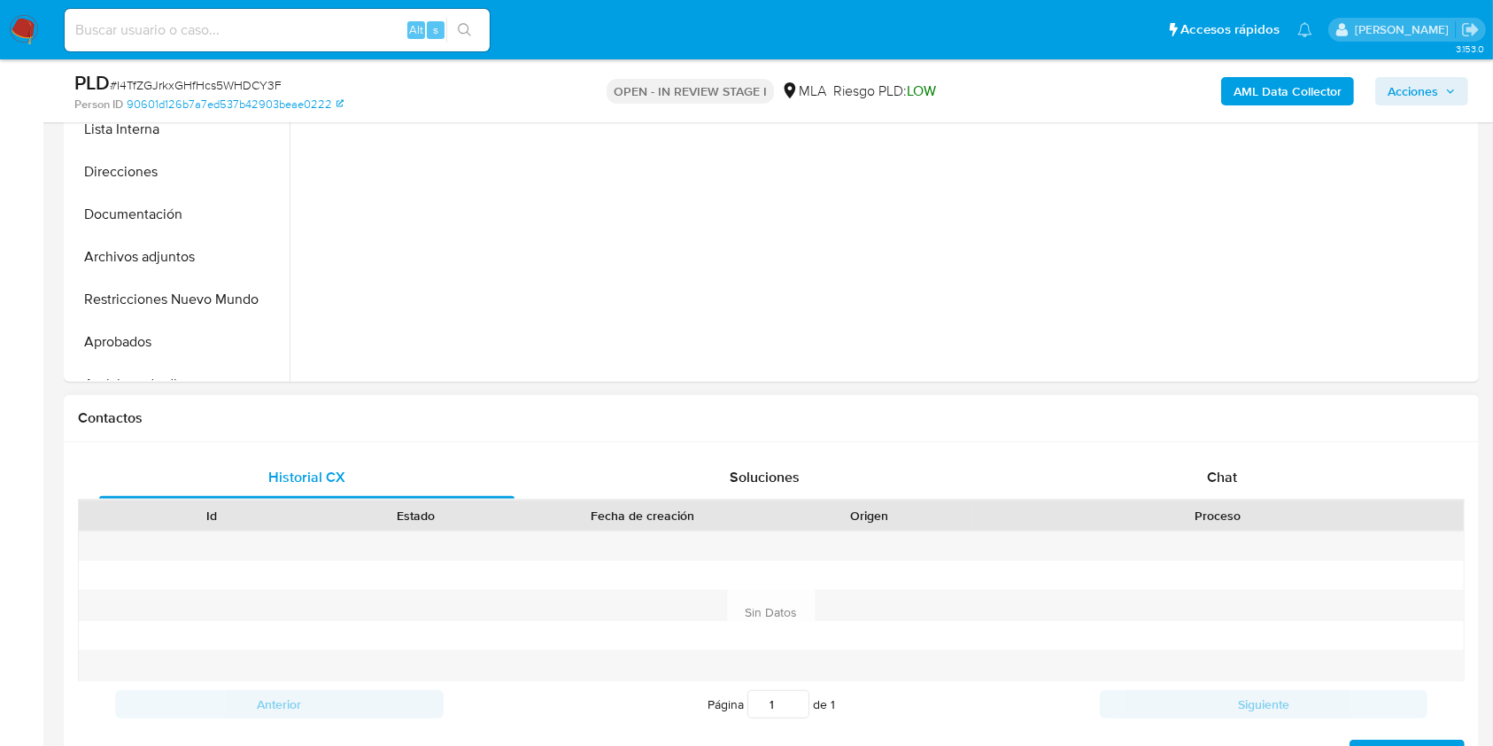
select select "10"
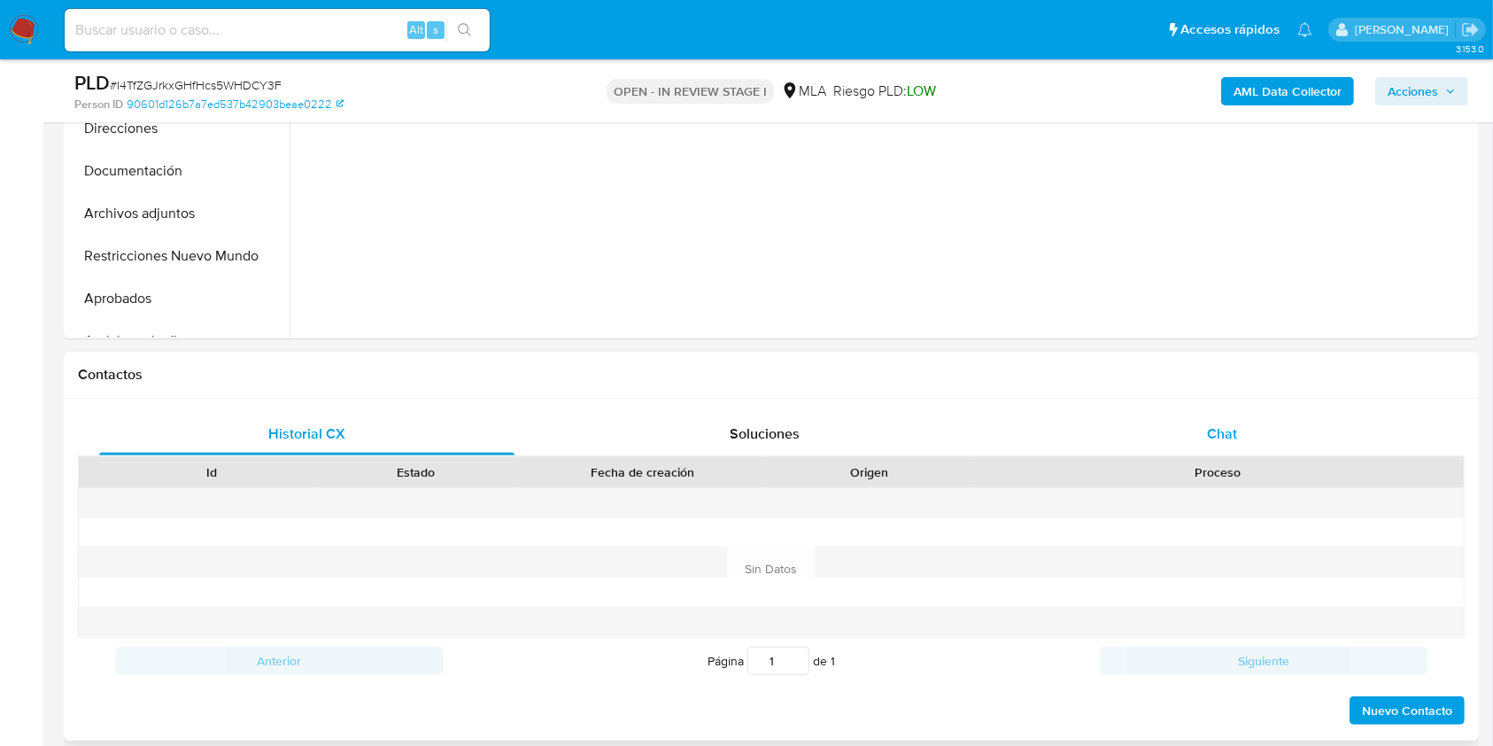
drag, startPoint x: 1254, startPoint y: 444, endPoint x: 1269, endPoint y: 430, distance: 20.7
click at [1254, 443] on div "Chat" at bounding box center [1222, 434] width 415 height 43
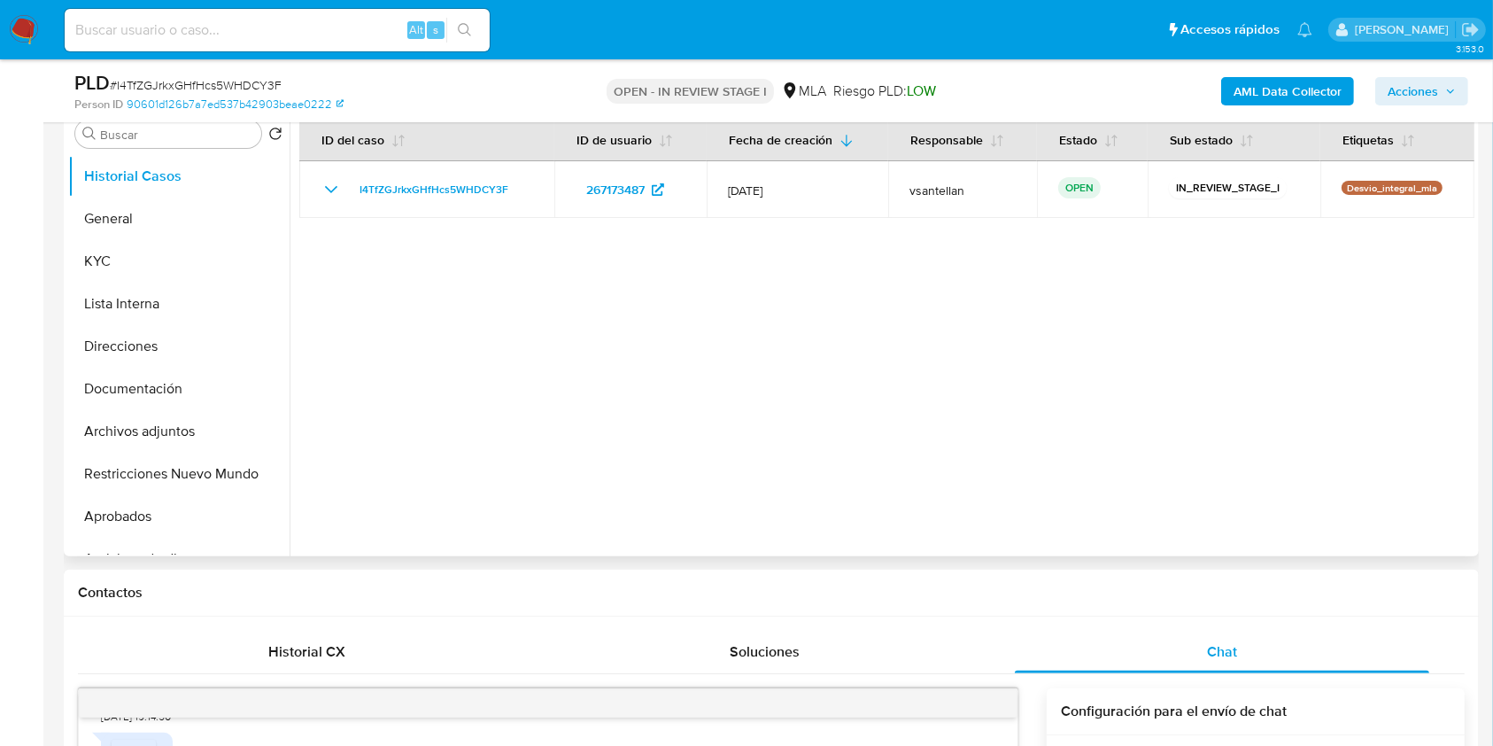
scroll to position [348, 0]
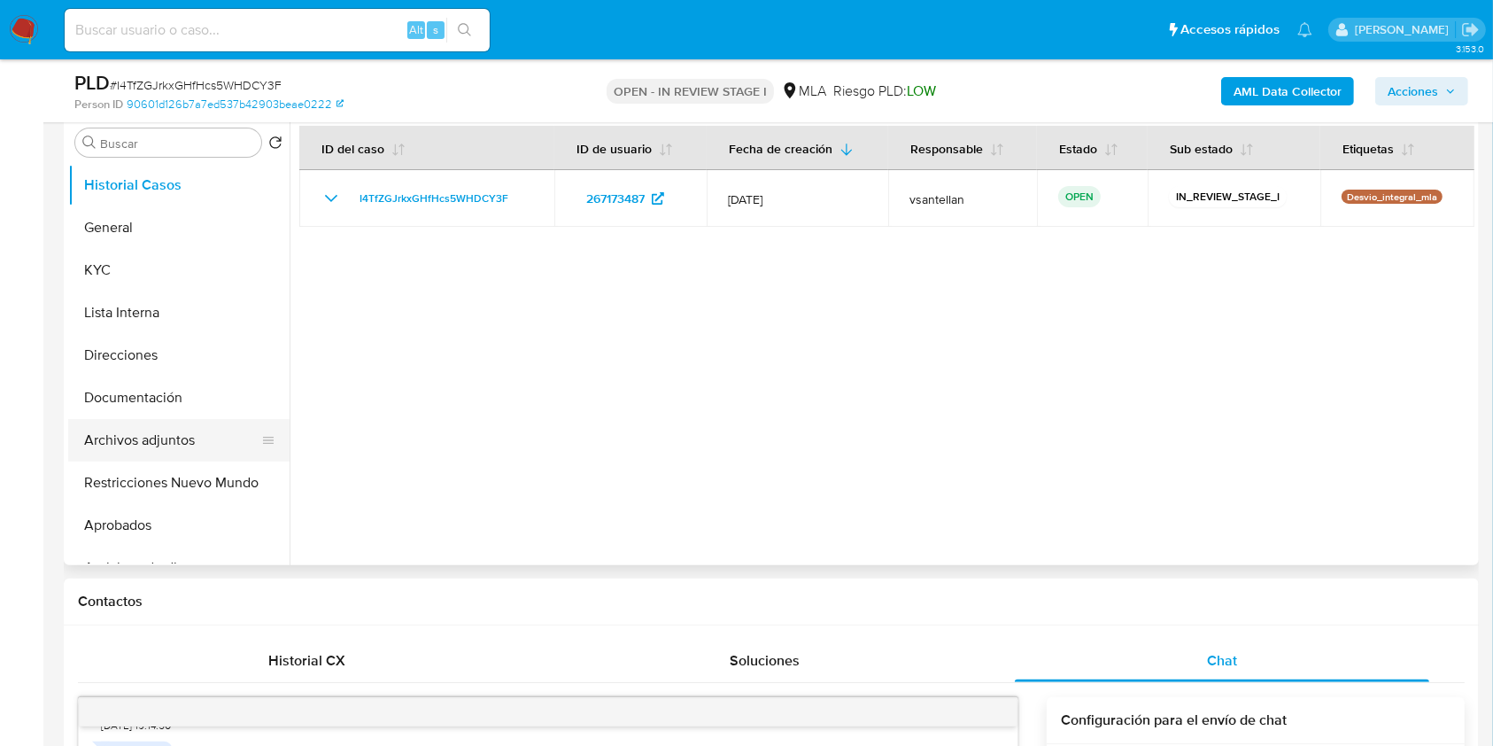
drag, startPoint x: 135, startPoint y: 475, endPoint x: 252, endPoint y: 439, distance: 122.2
click at [135, 474] on button "Restricciones Nuevo Mundo" at bounding box center [178, 482] width 221 height 43
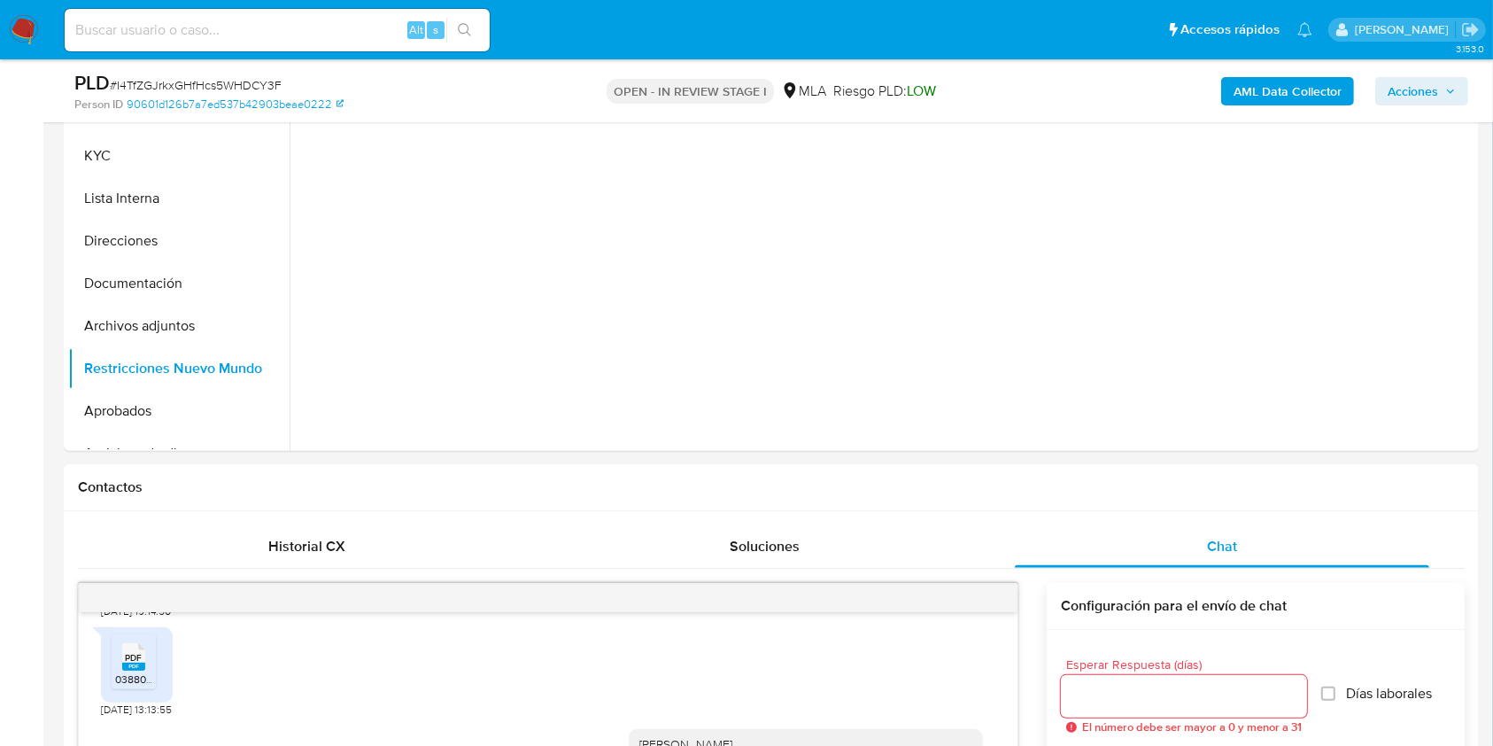
scroll to position [450, 0]
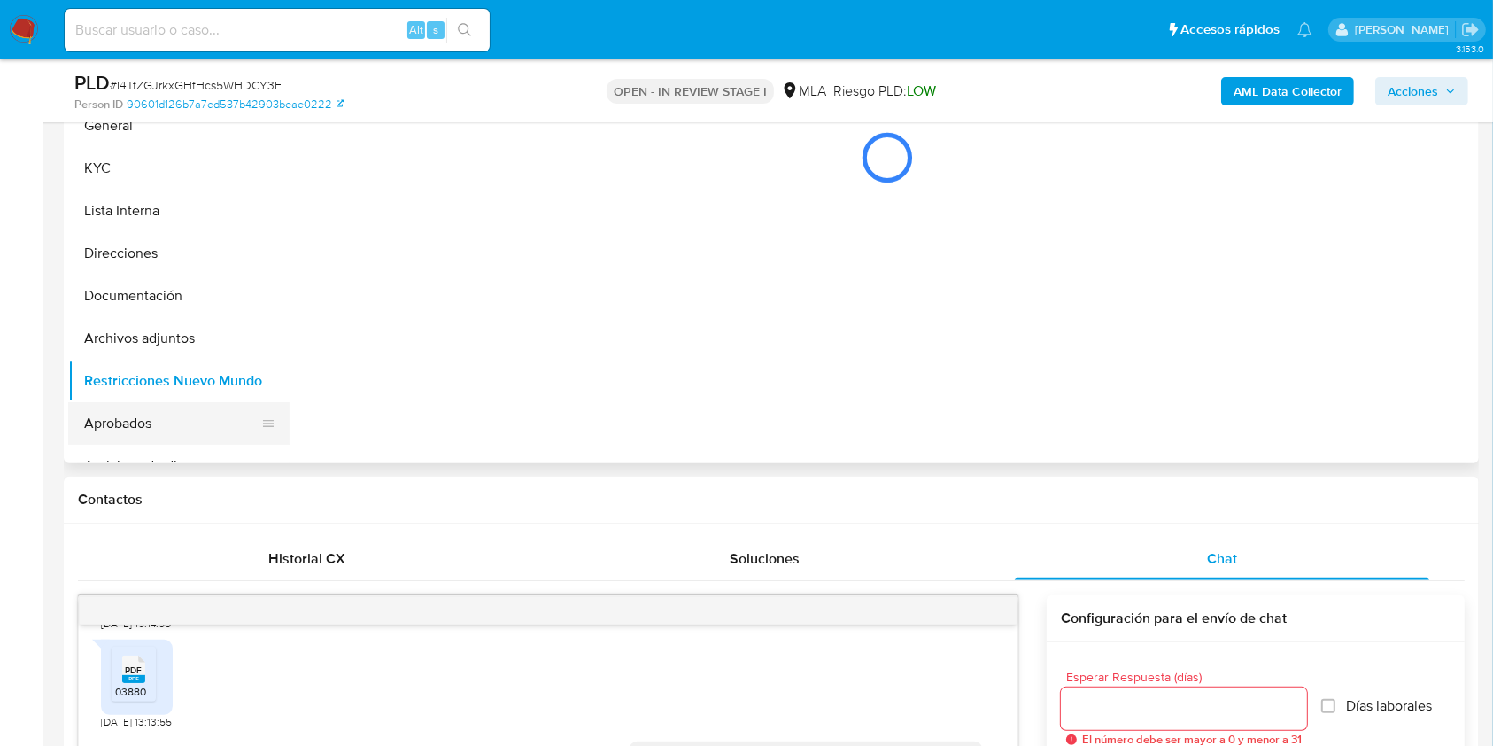
drag, startPoint x: 166, startPoint y: 420, endPoint x: 244, endPoint y: 436, distance: 79.6
click at [167, 419] on button "Aprobados" at bounding box center [171, 423] width 207 height 43
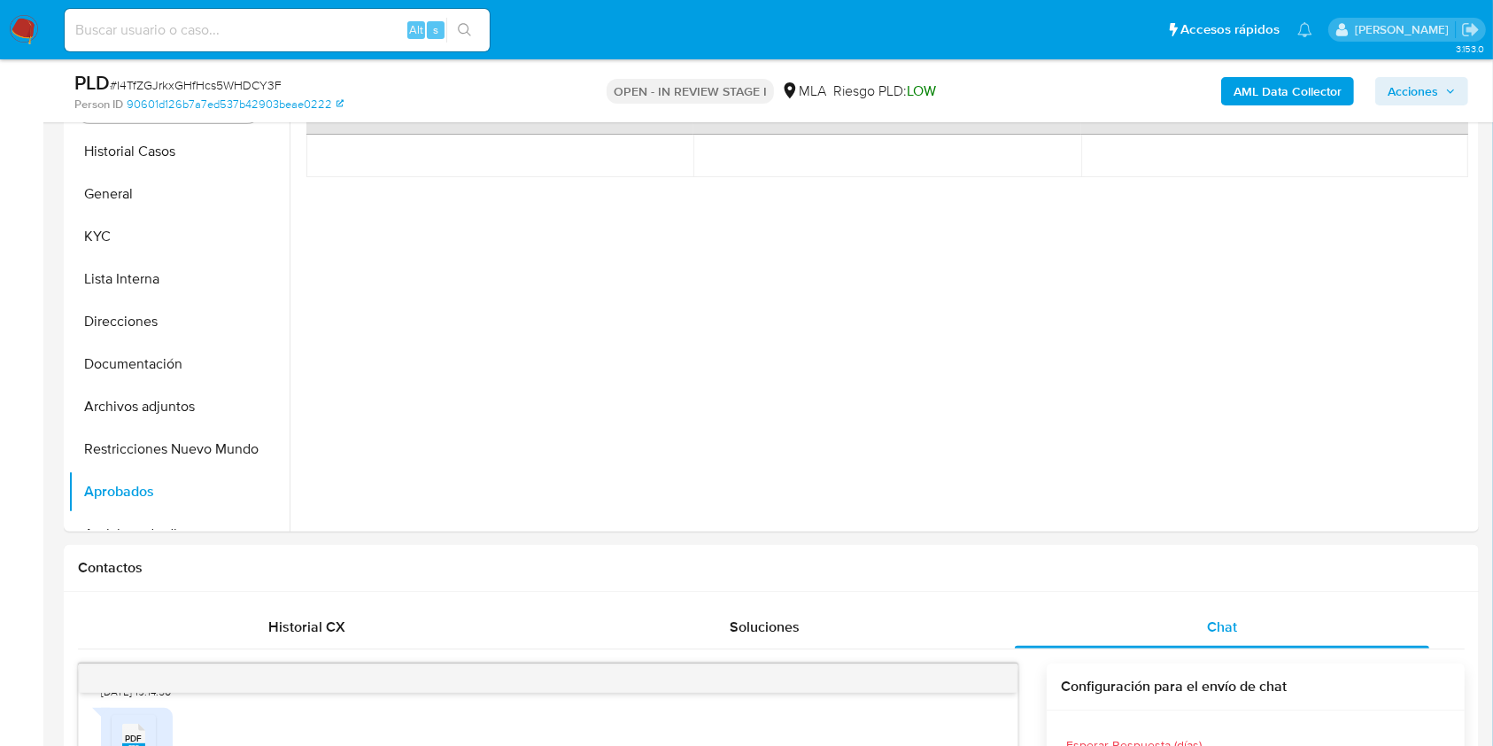
scroll to position [304, 0]
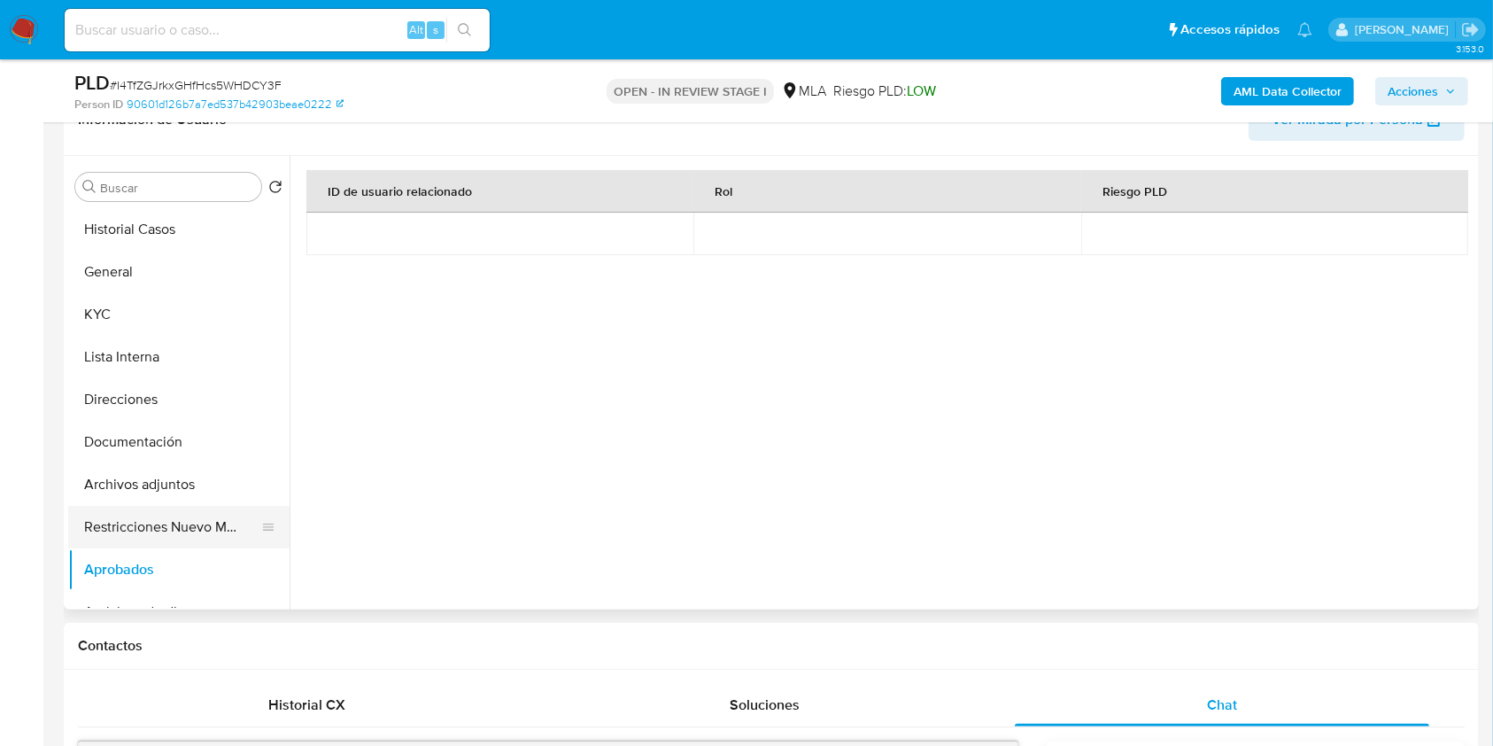
click at [133, 514] on button "Restricciones Nuevo Mundo" at bounding box center [171, 527] width 207 height 43
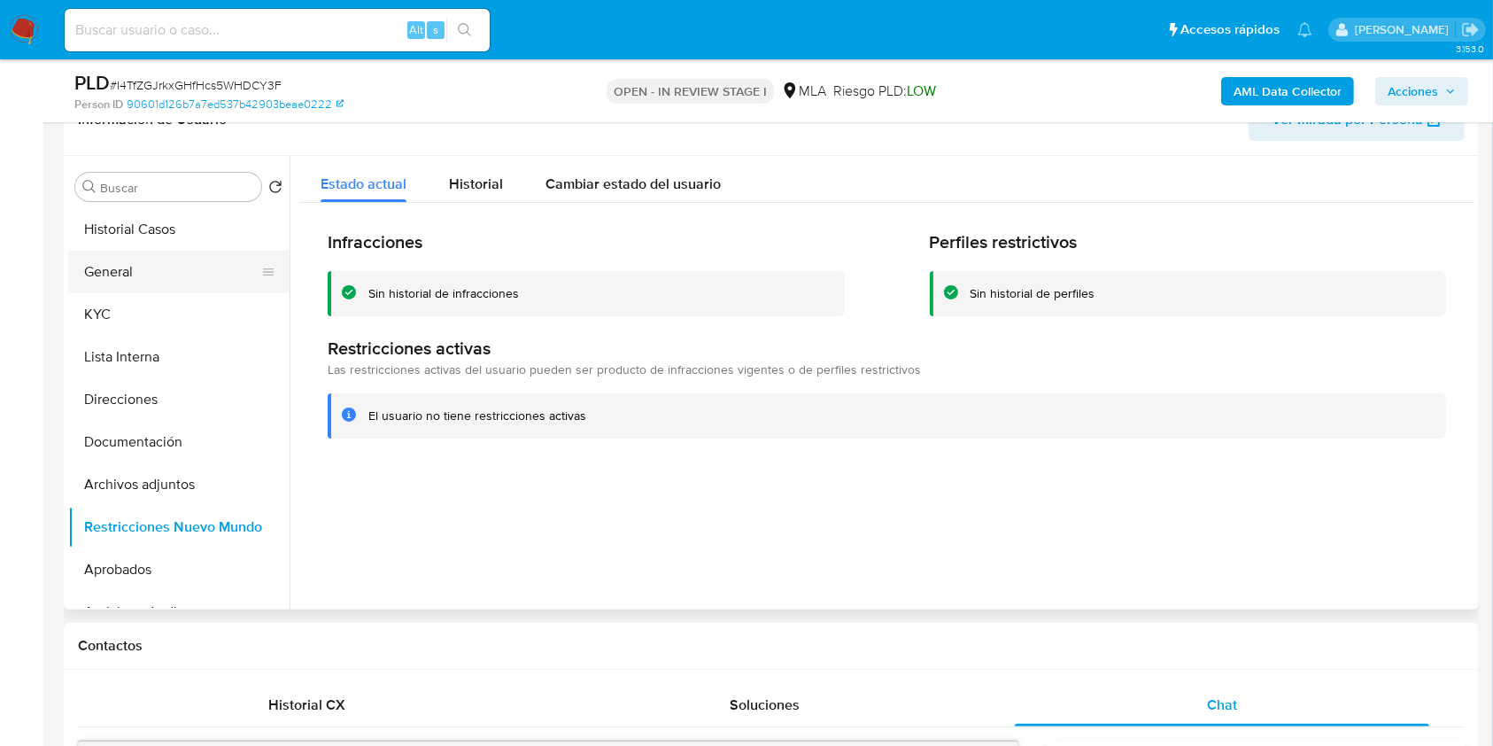
click at [184, 282] on button "General" at bounding box center [171, 272] width 207 height 43
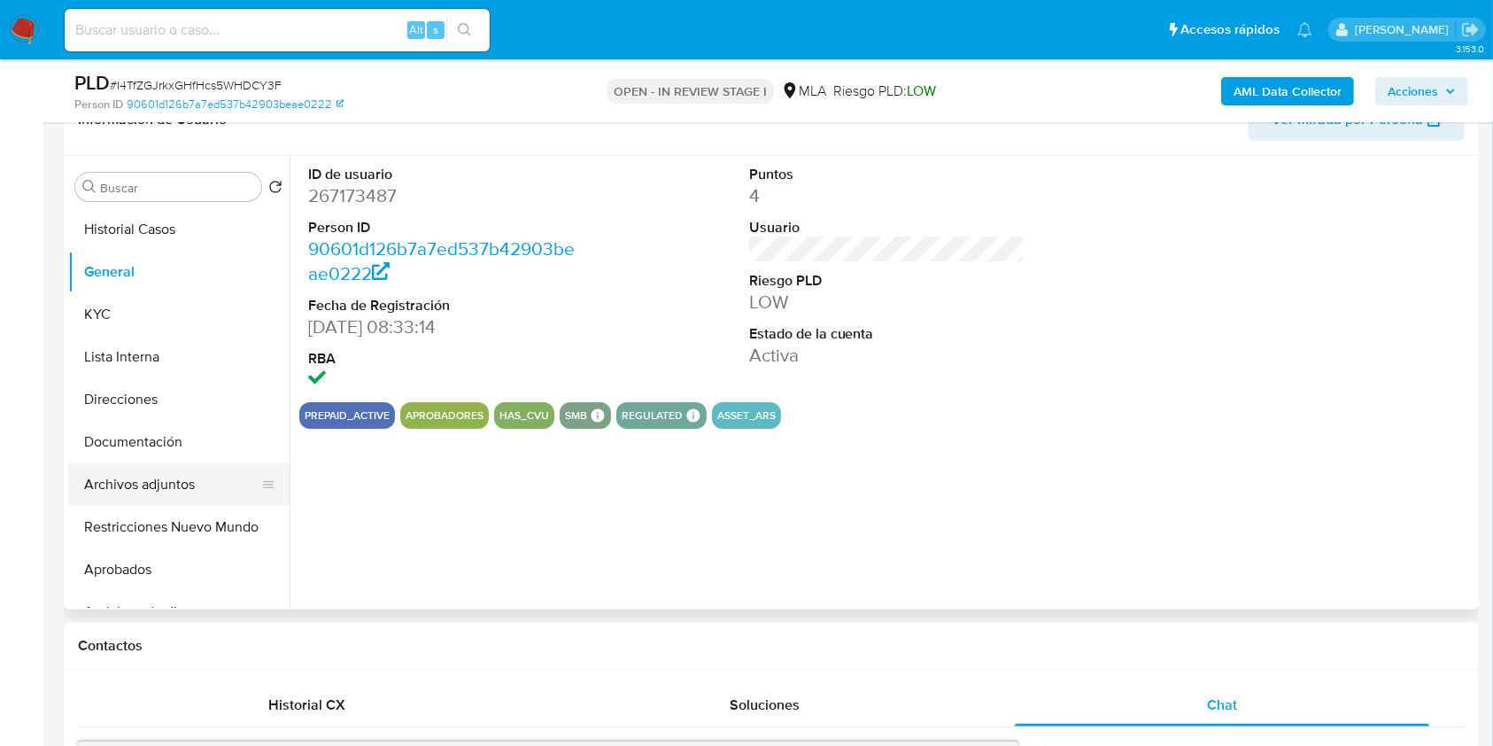
click at [170, 485] on button "Archivos adjuntos" at bounding box center [171, 484] width 207 height 43
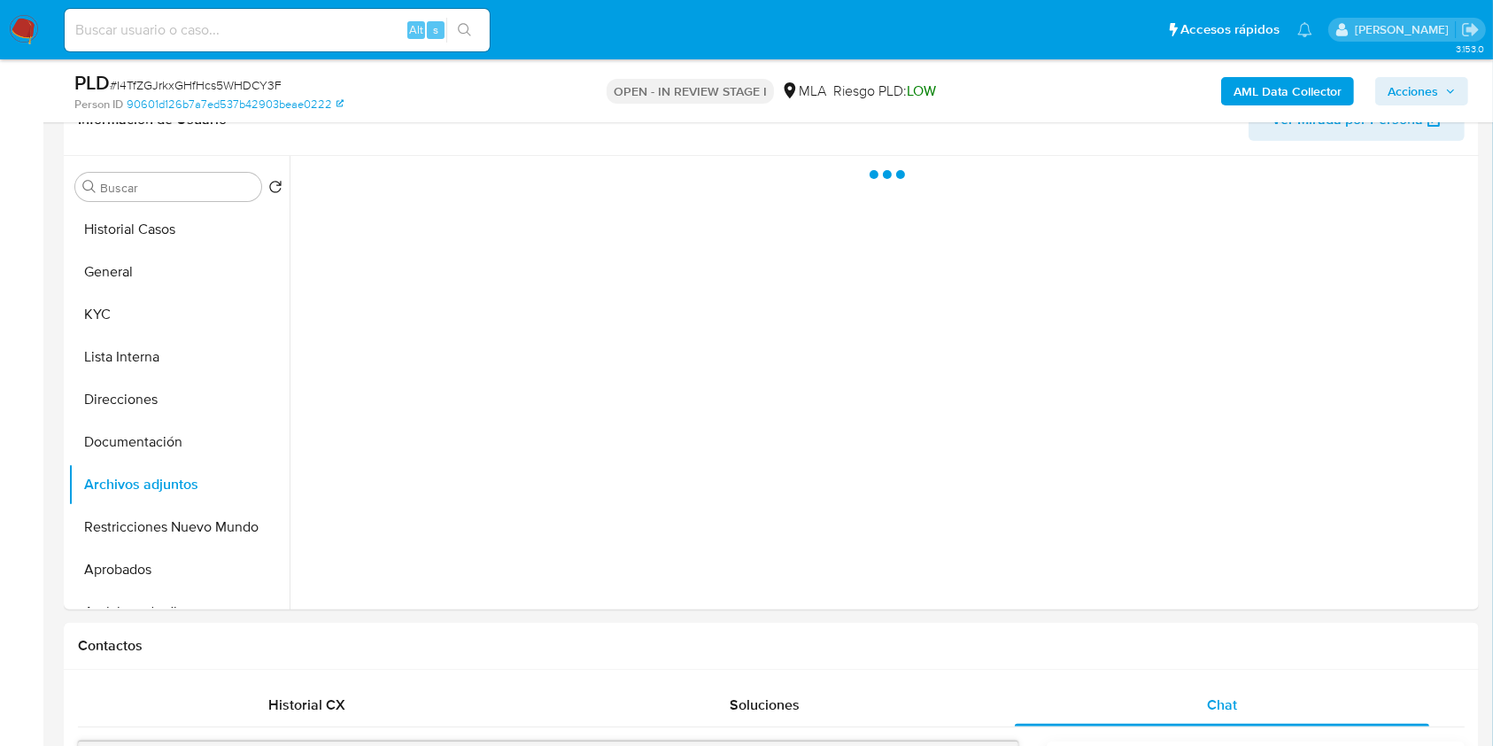
click at [1393, 96] on span "Acciones" at bounding box center [1413, 91] width 50 height 28
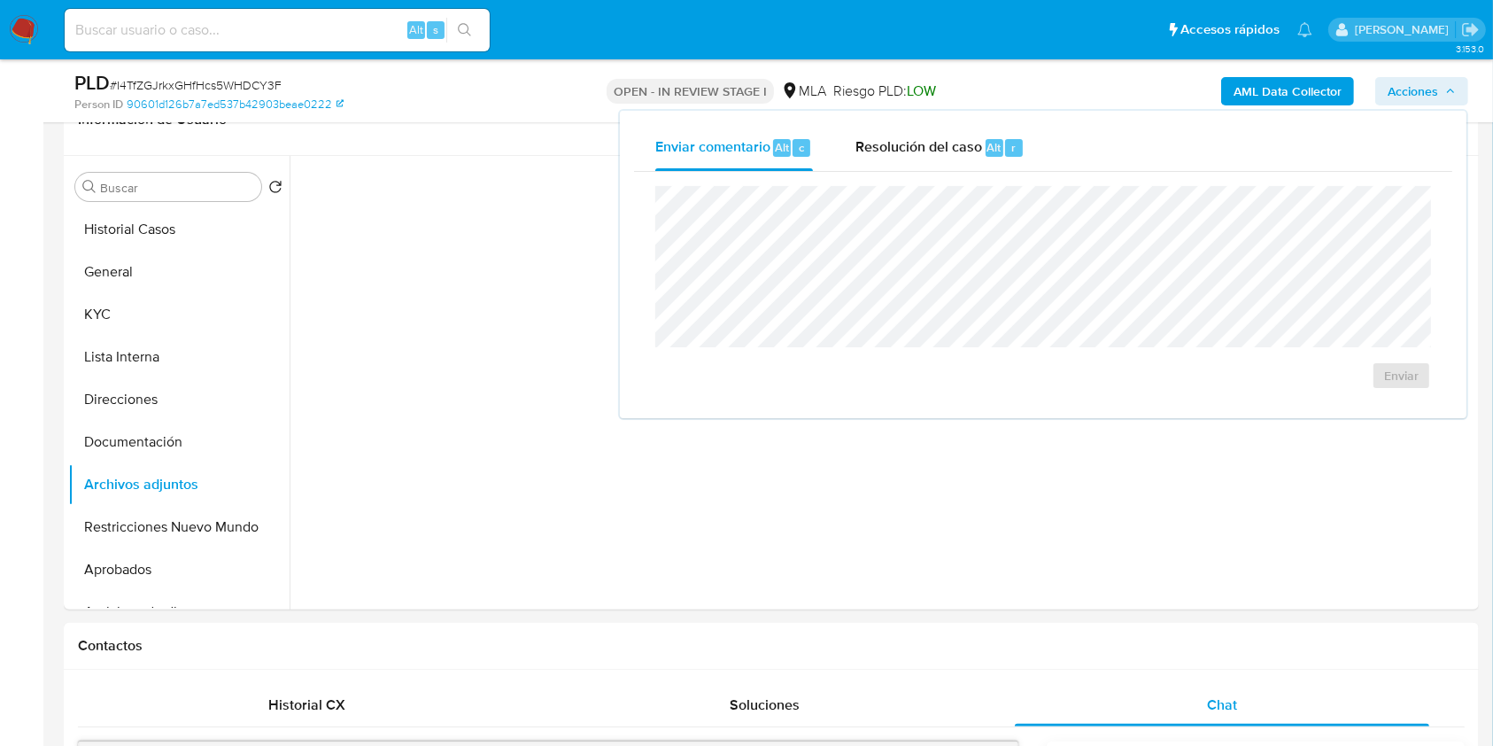
click at [895, 153] on span "Resolución del caso" at bounding box center [919, 146] width 127 height 20
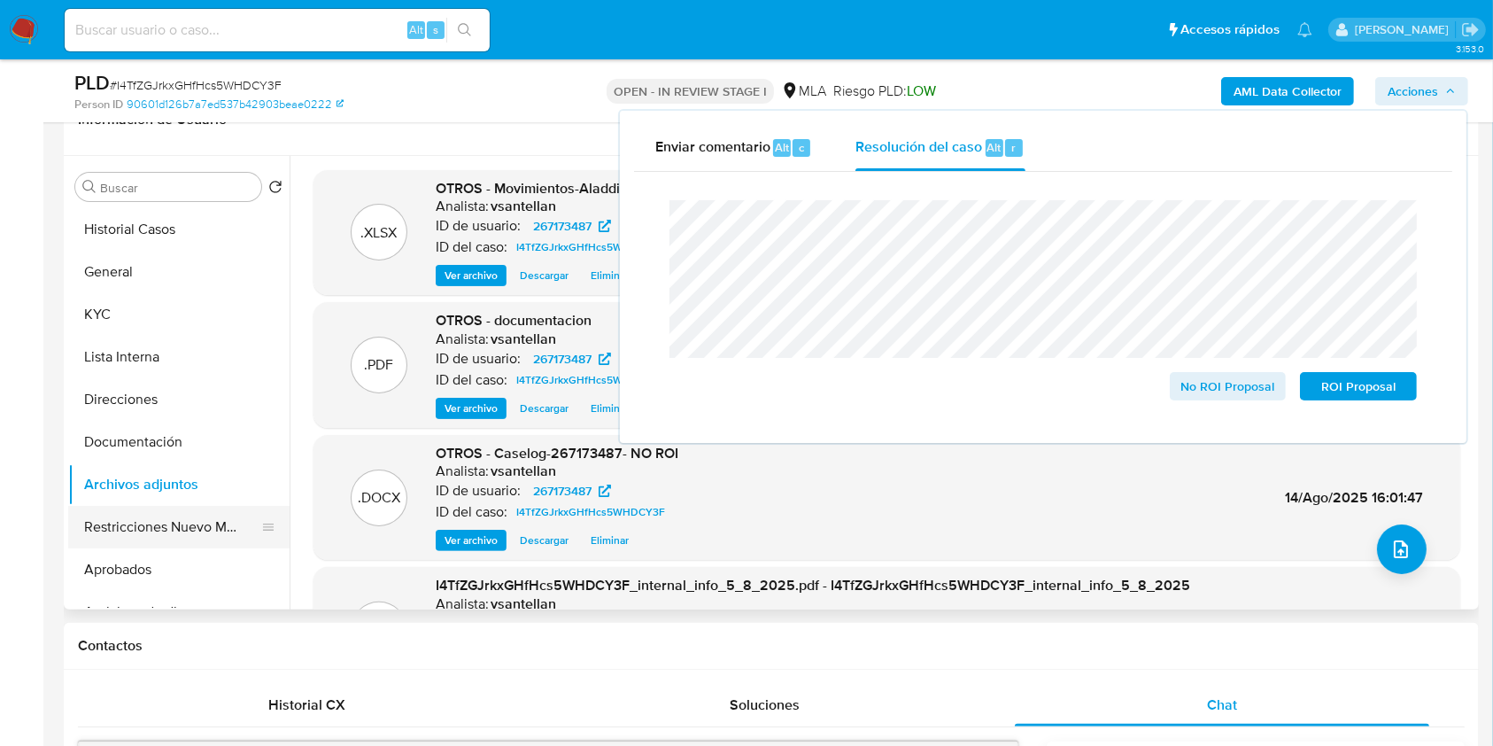
click at [168, 539] on button "Restricciones Nuevo Mundo" at bounding box center [171, 527] width 207 height 43
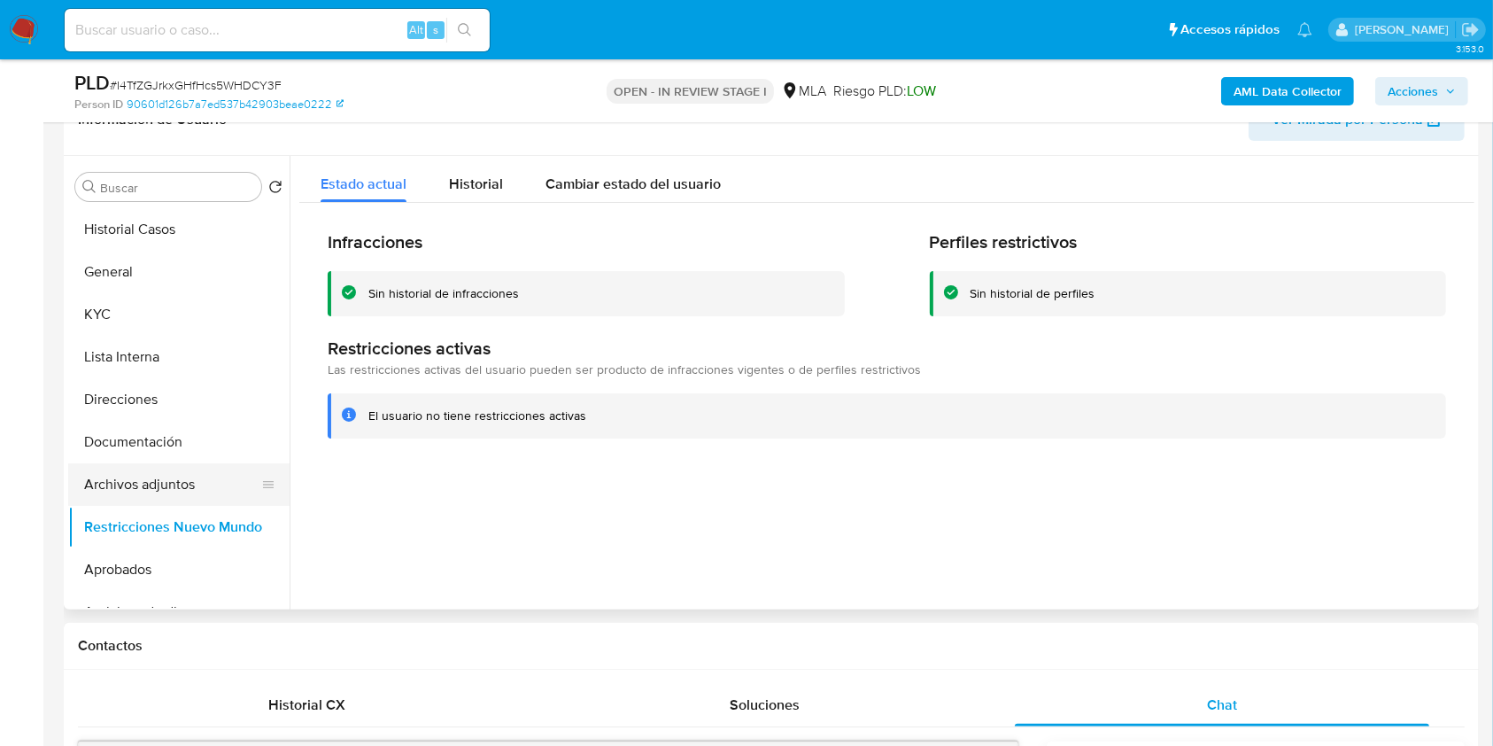
click at [163, 489] on button "Archivos adjuntos" at bounding box center [171, 484] width 207 height 43
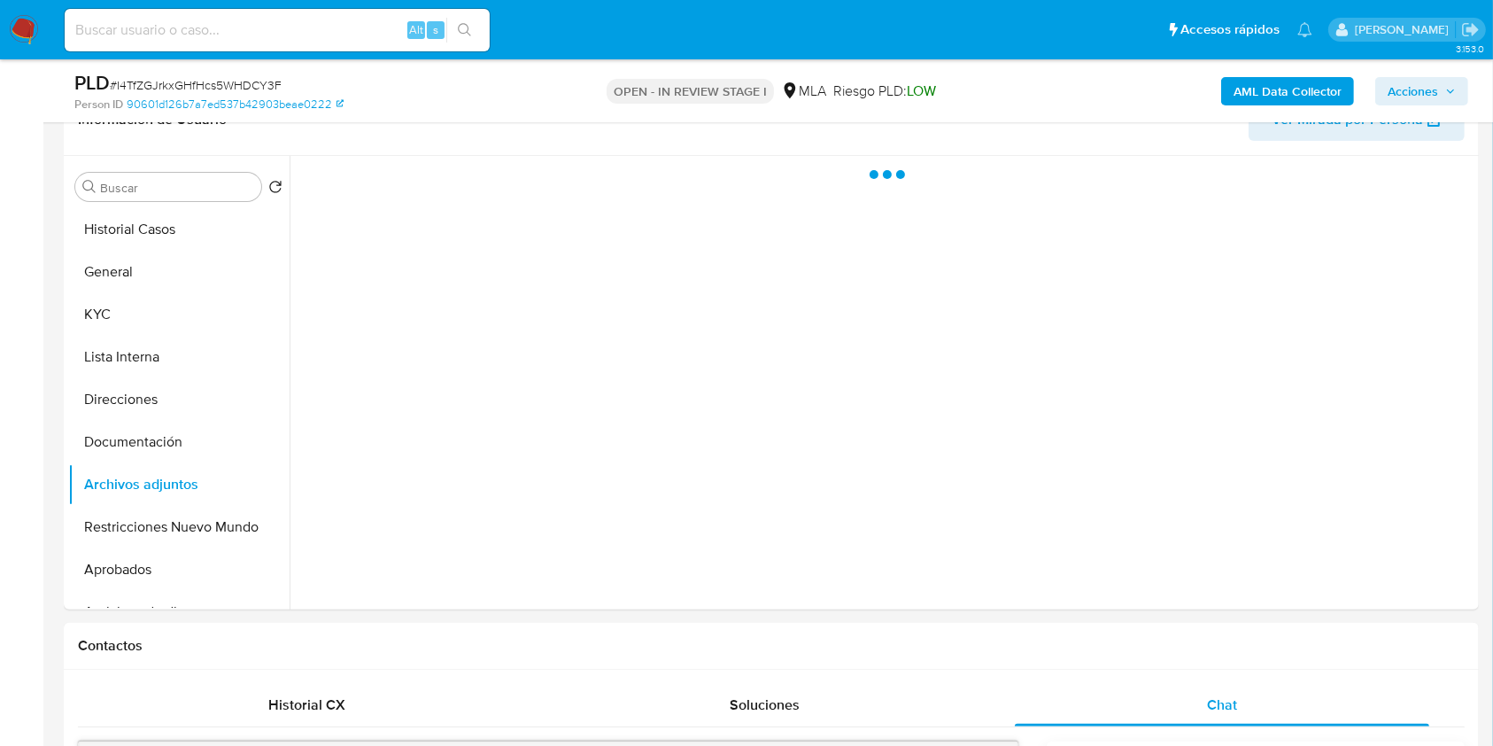
click at [1434, 82] on span "Acciones" at bounding box center [1413, 91] width 50 height 28
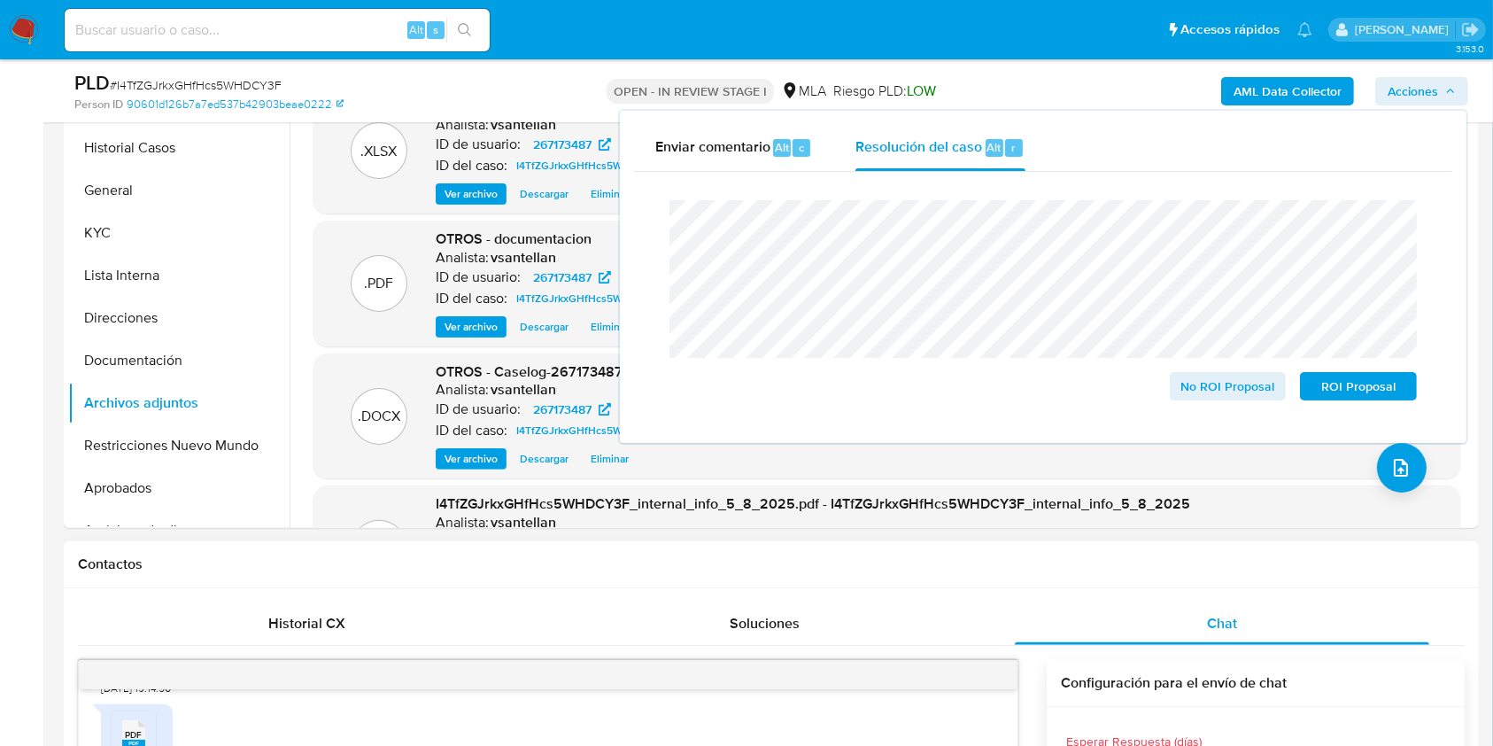
scroll to position [422, 0]
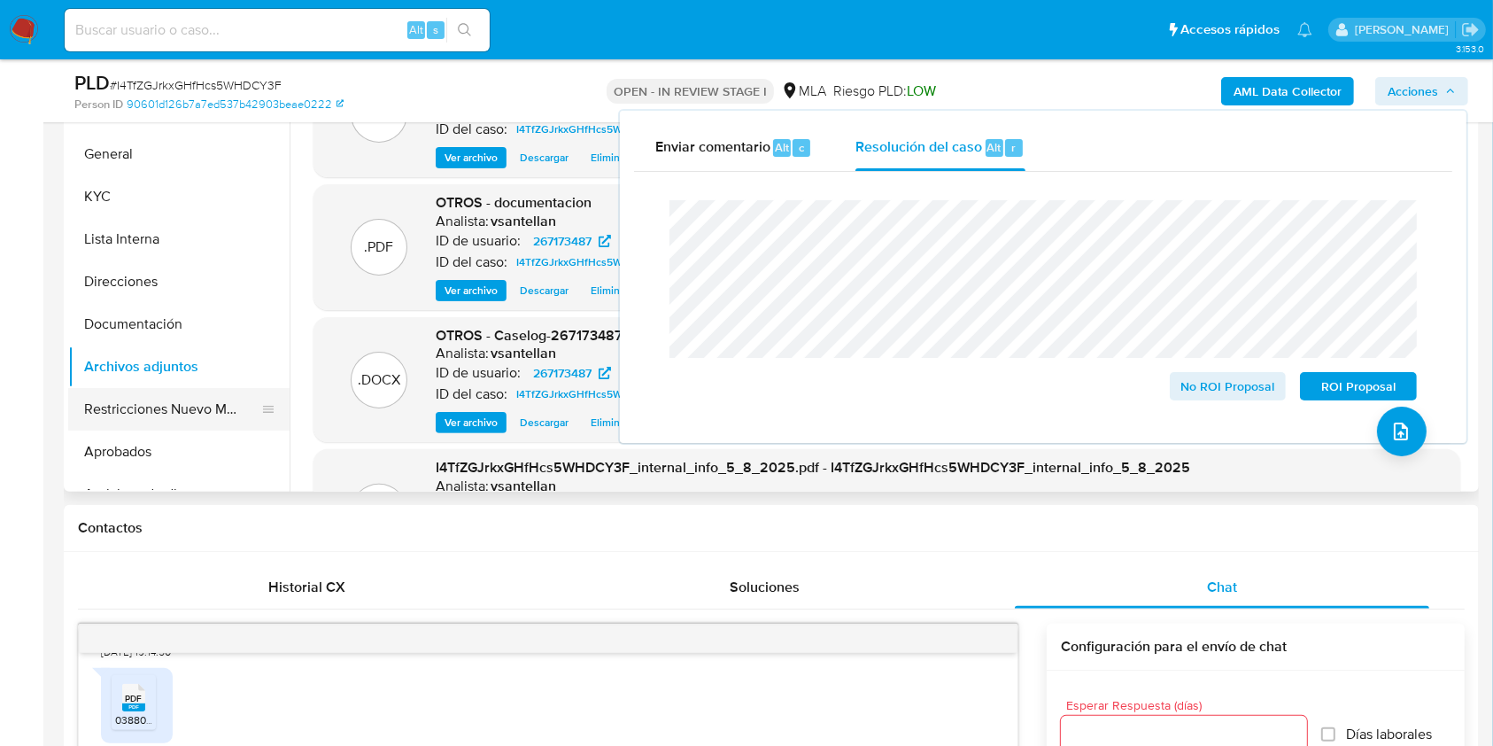
click at [183, 398] on button "Restricciones Nuevo Mundo" at bounding box center [171, 409] width 207 height 43
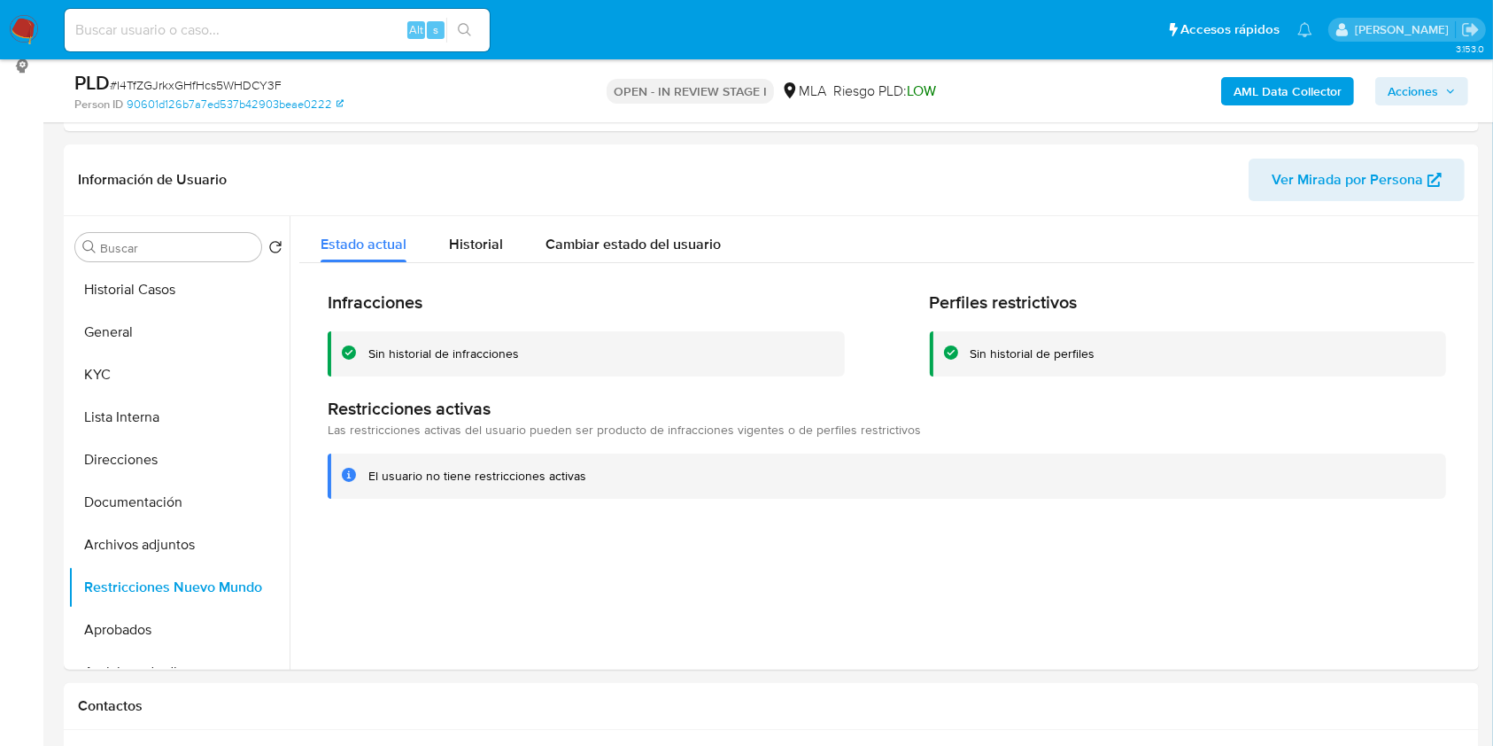
scroll to position [222, 0]
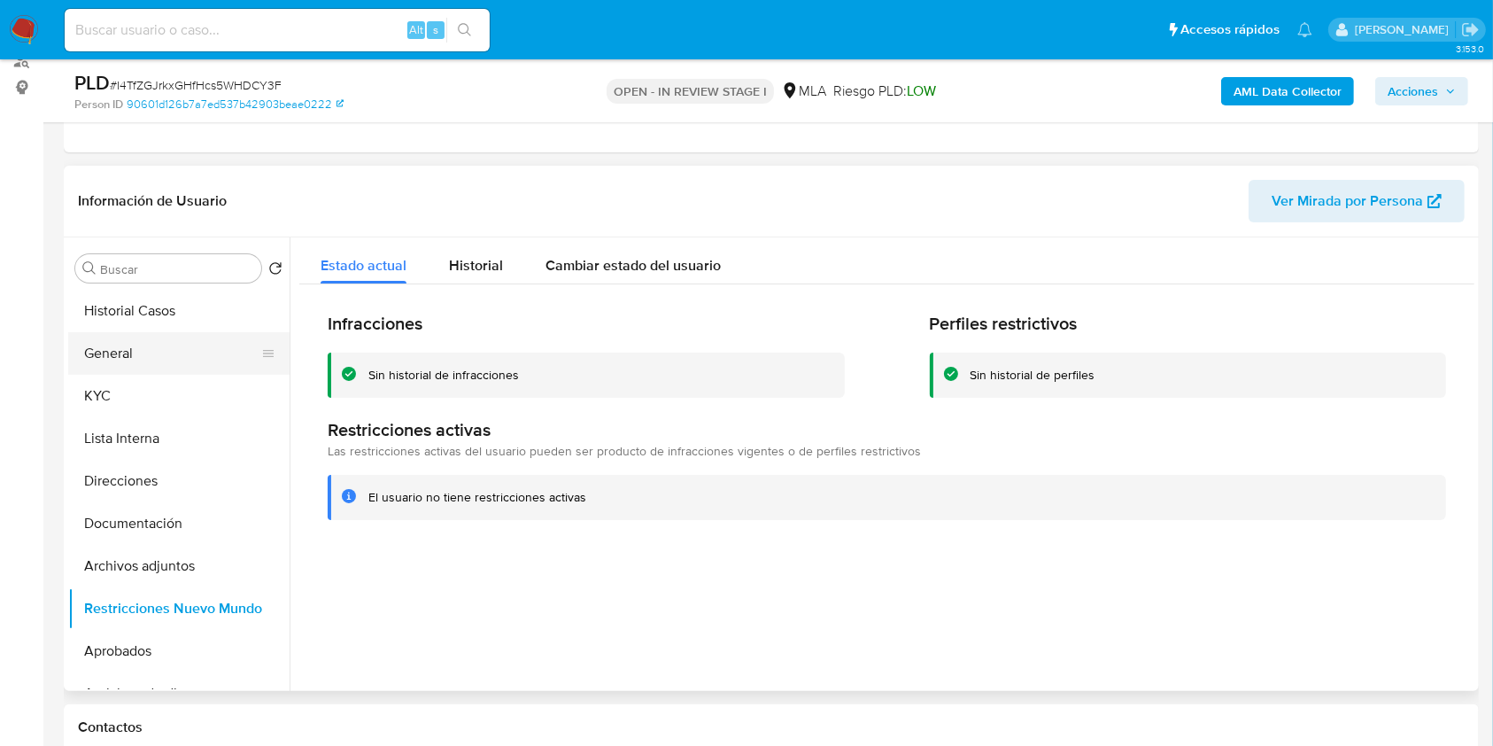
click at [169, 358] on button "General" at bounding box center [171, 353] width 207 height 43
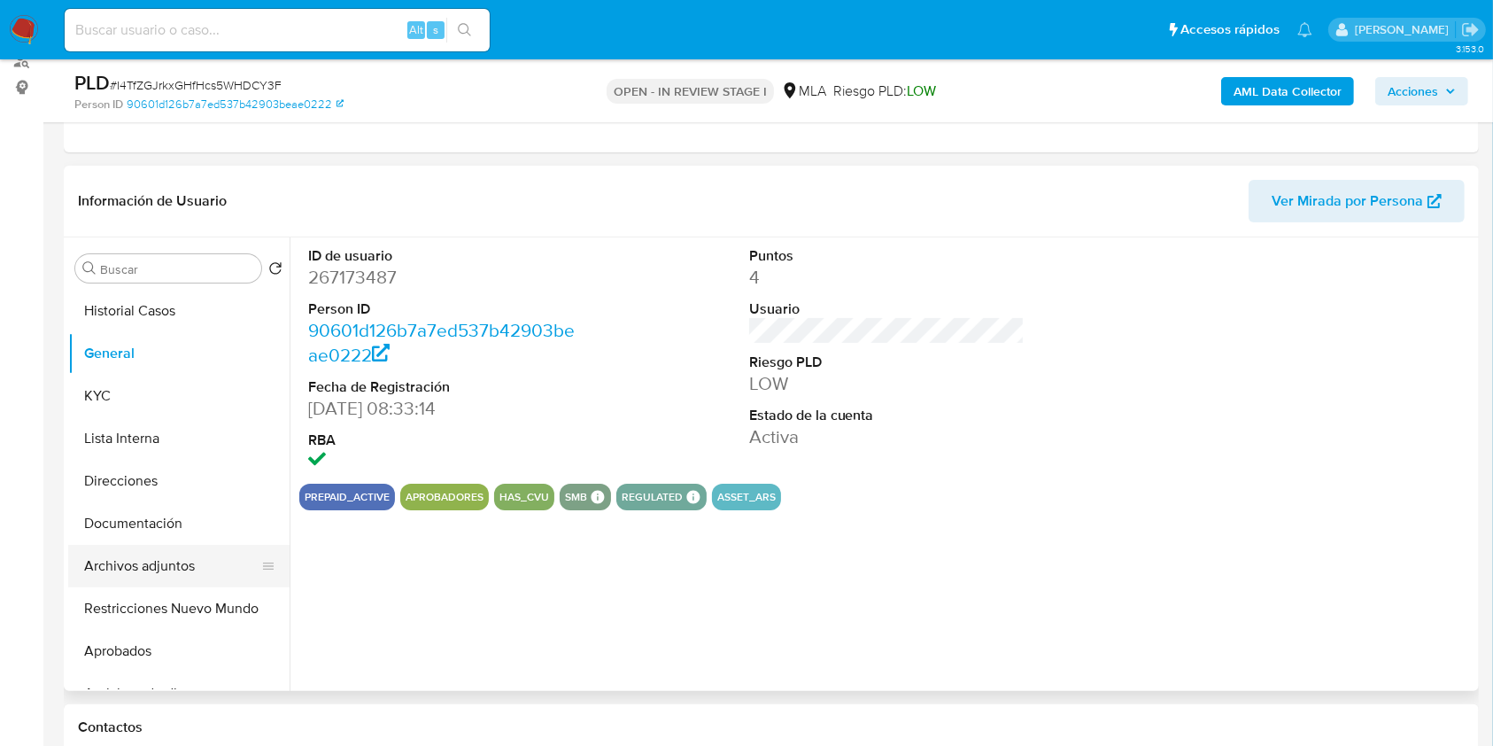
click at [188, 579] on button "Archivos adjuntos" at bounding box center [171, 566] width 207 height 43
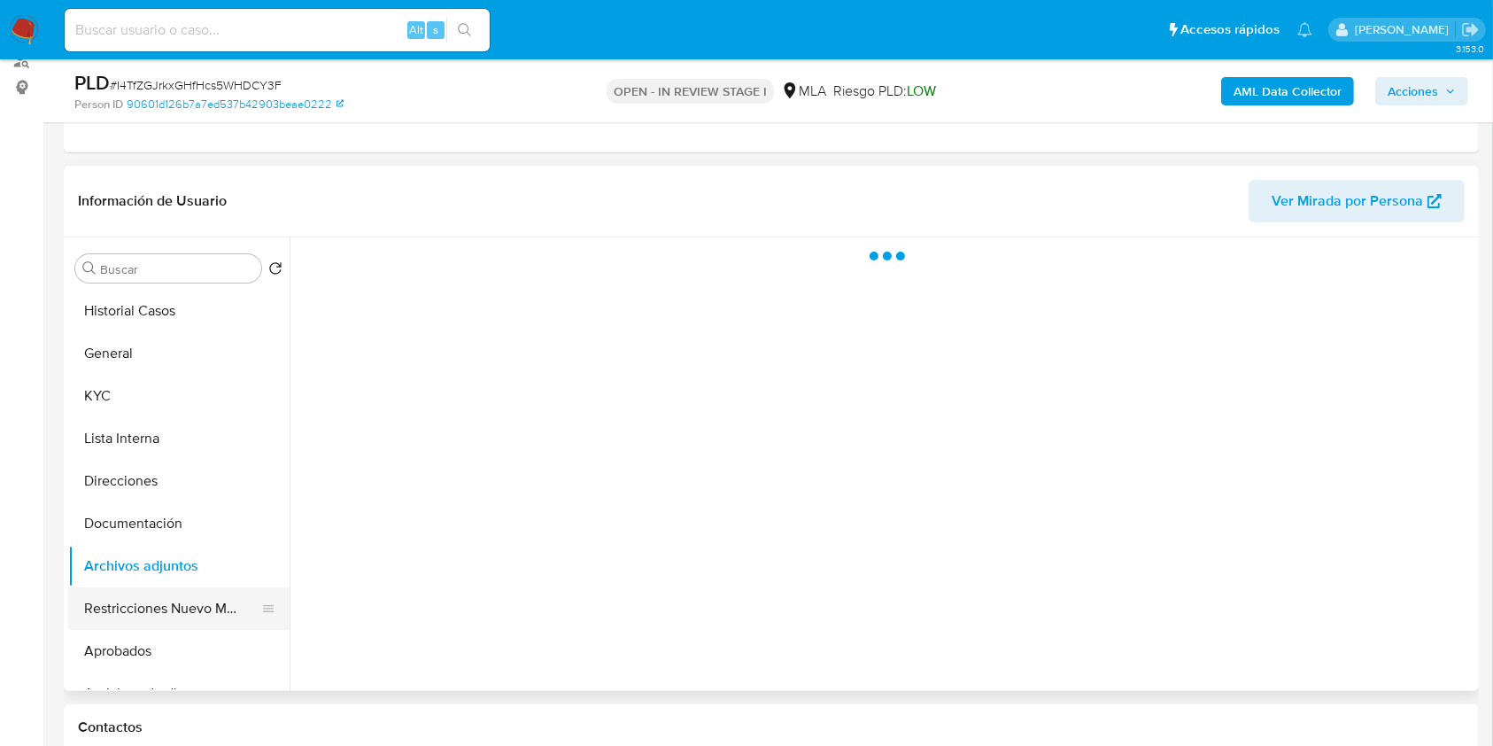
click at [177, 598] on button "Restricciones Nuevo Mundo" at bounding box center [171, 608] width 207 height 43
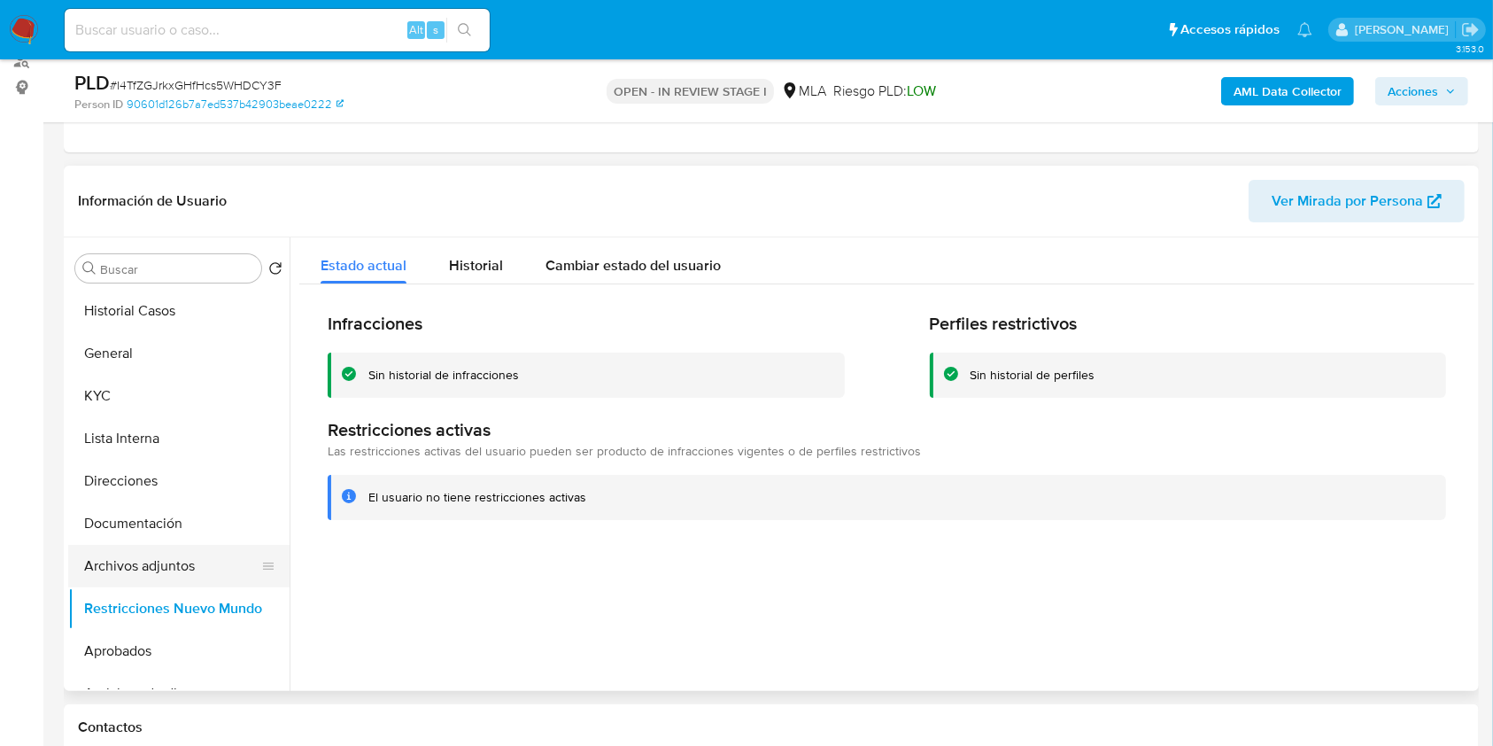
click at [165, 565] on button "Archivos adjuntos" at bounding box center [171, 566] width 207 height 43
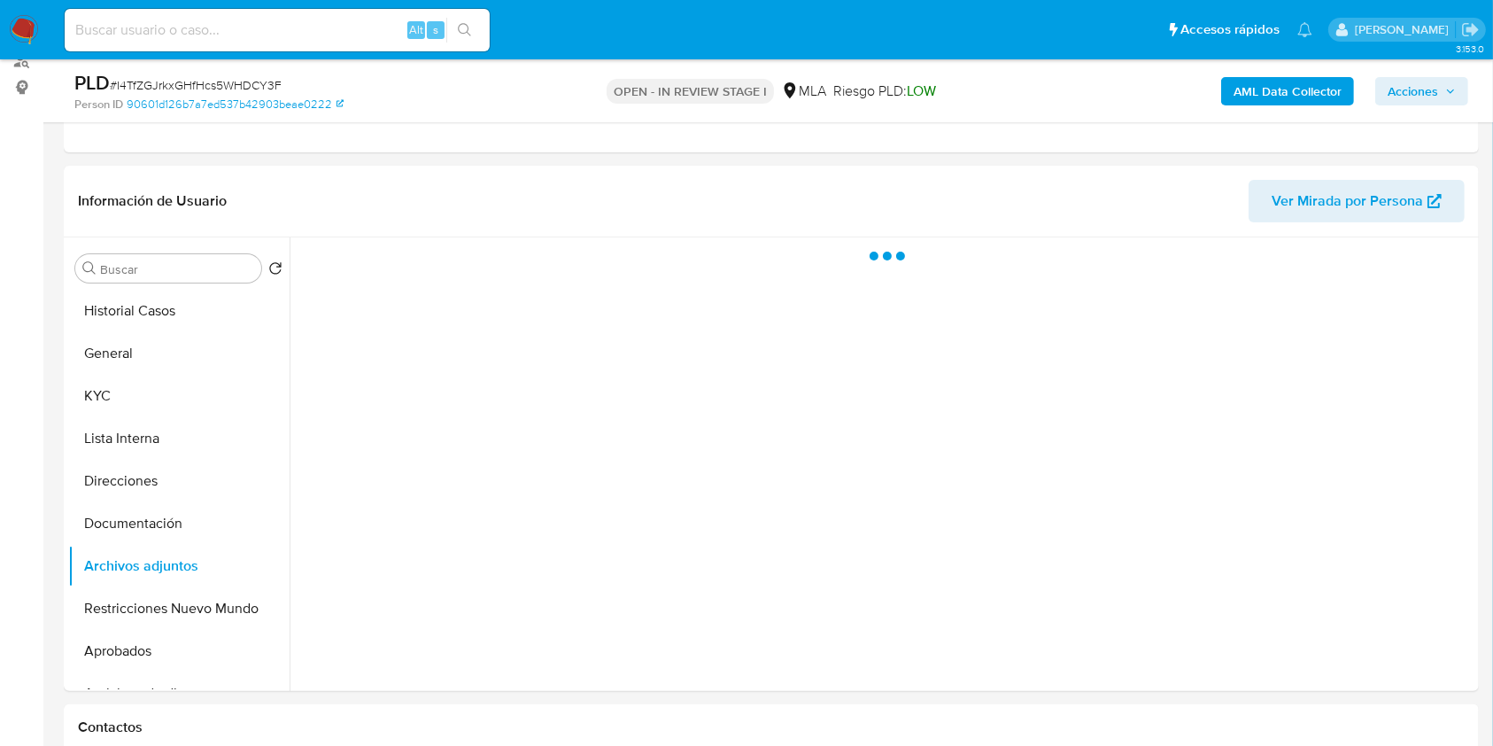
click at [1455, 97] on span "Acciones" at bounding box center [1422, 91] width 68 height 25
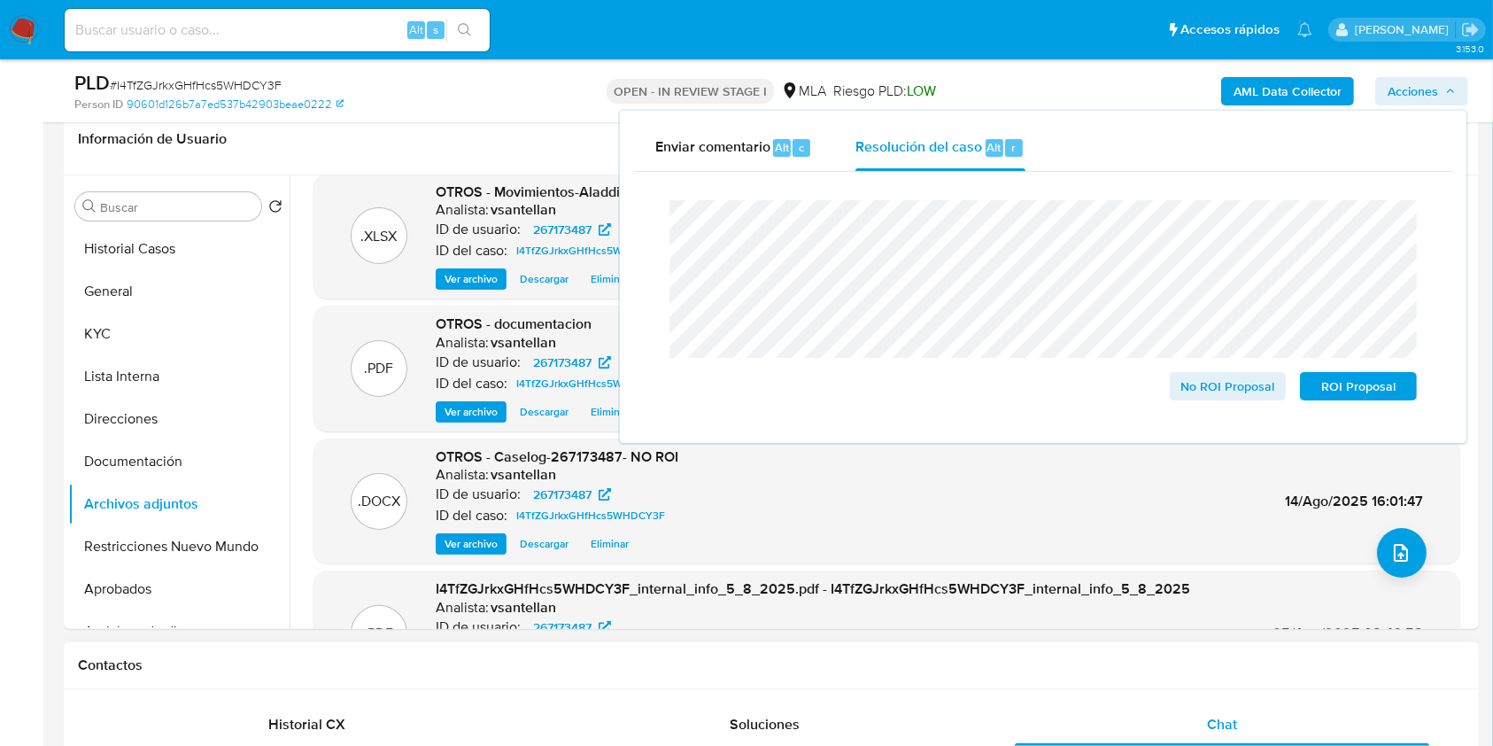
scroll to position [0, 0]
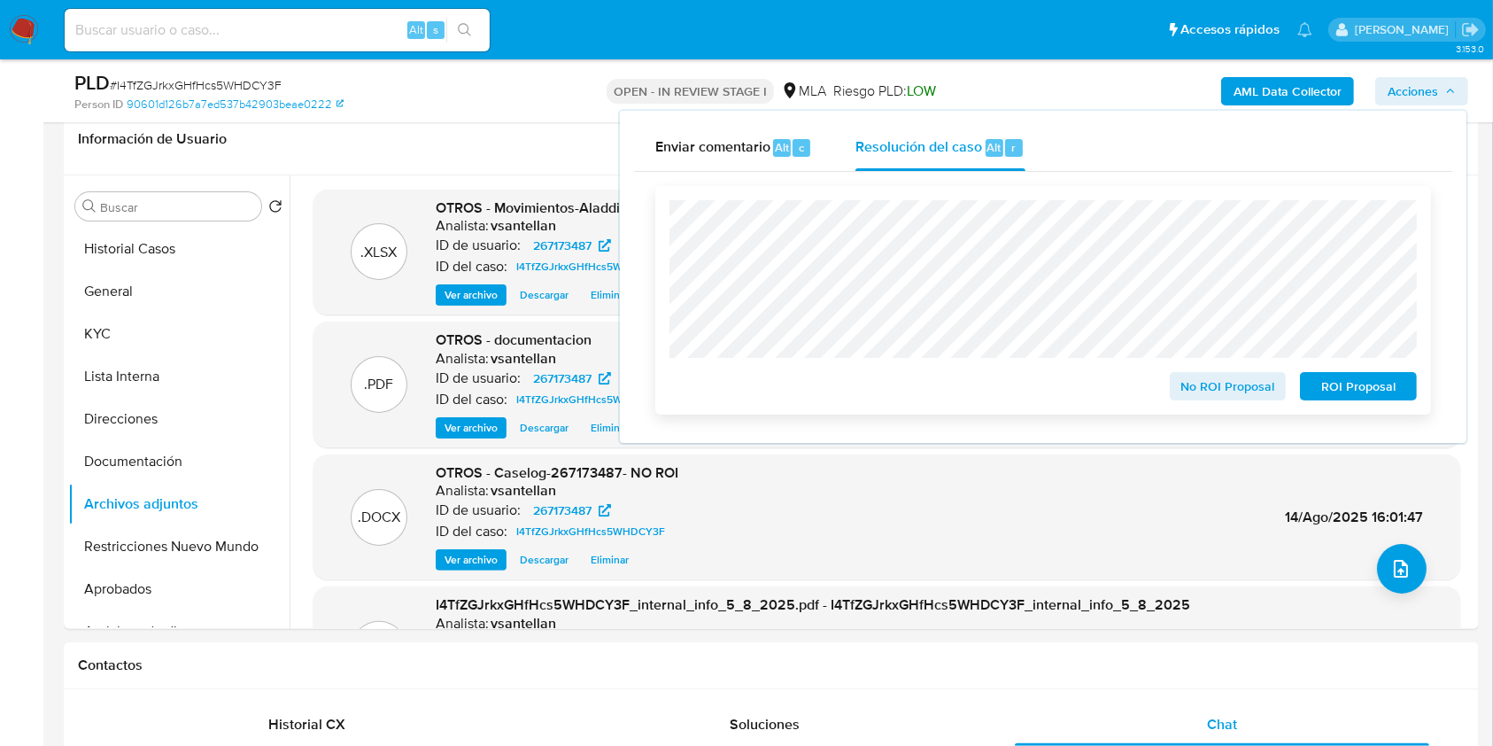
click at [1233, 383] on span "No ROI Proposal" at bounding box center [1229, 386] width 92 height 25
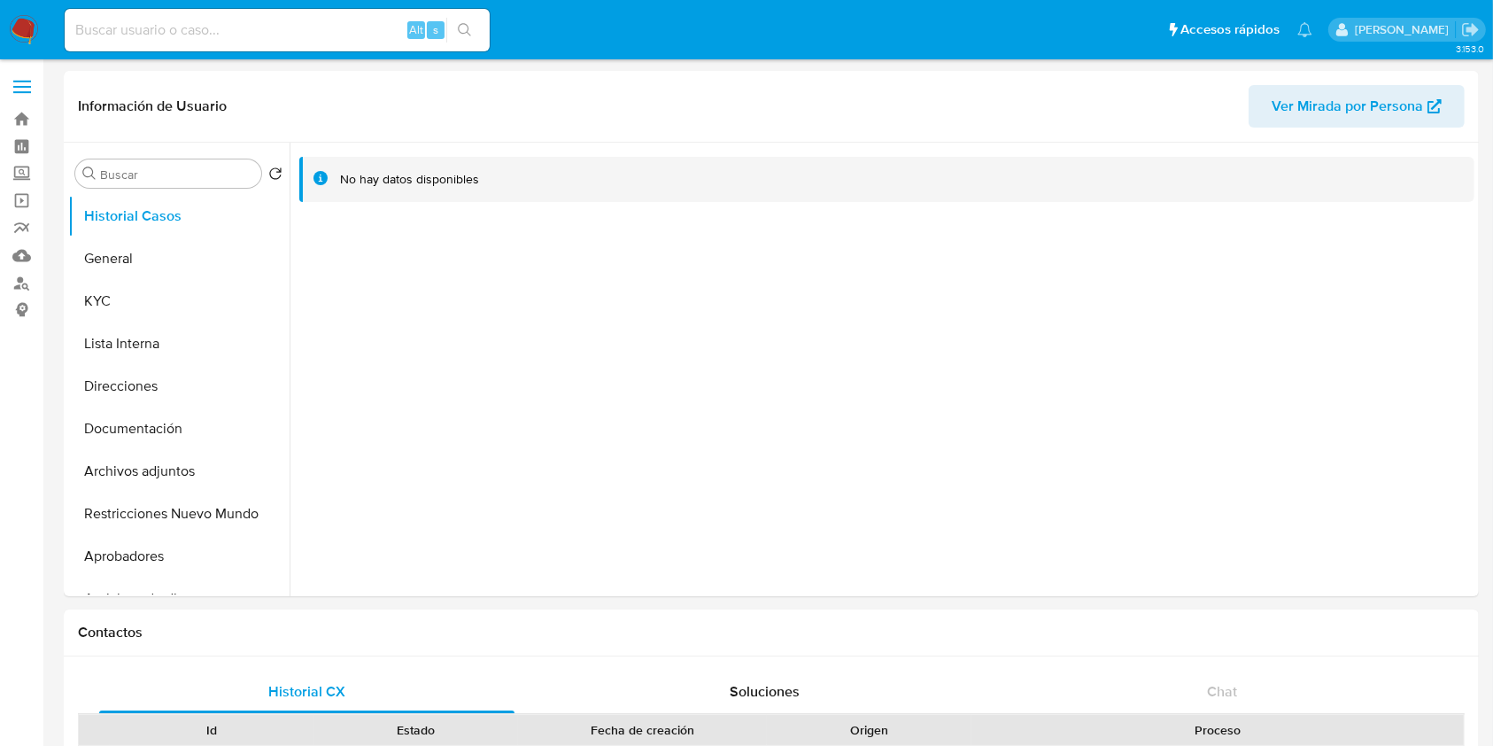
select select "10"
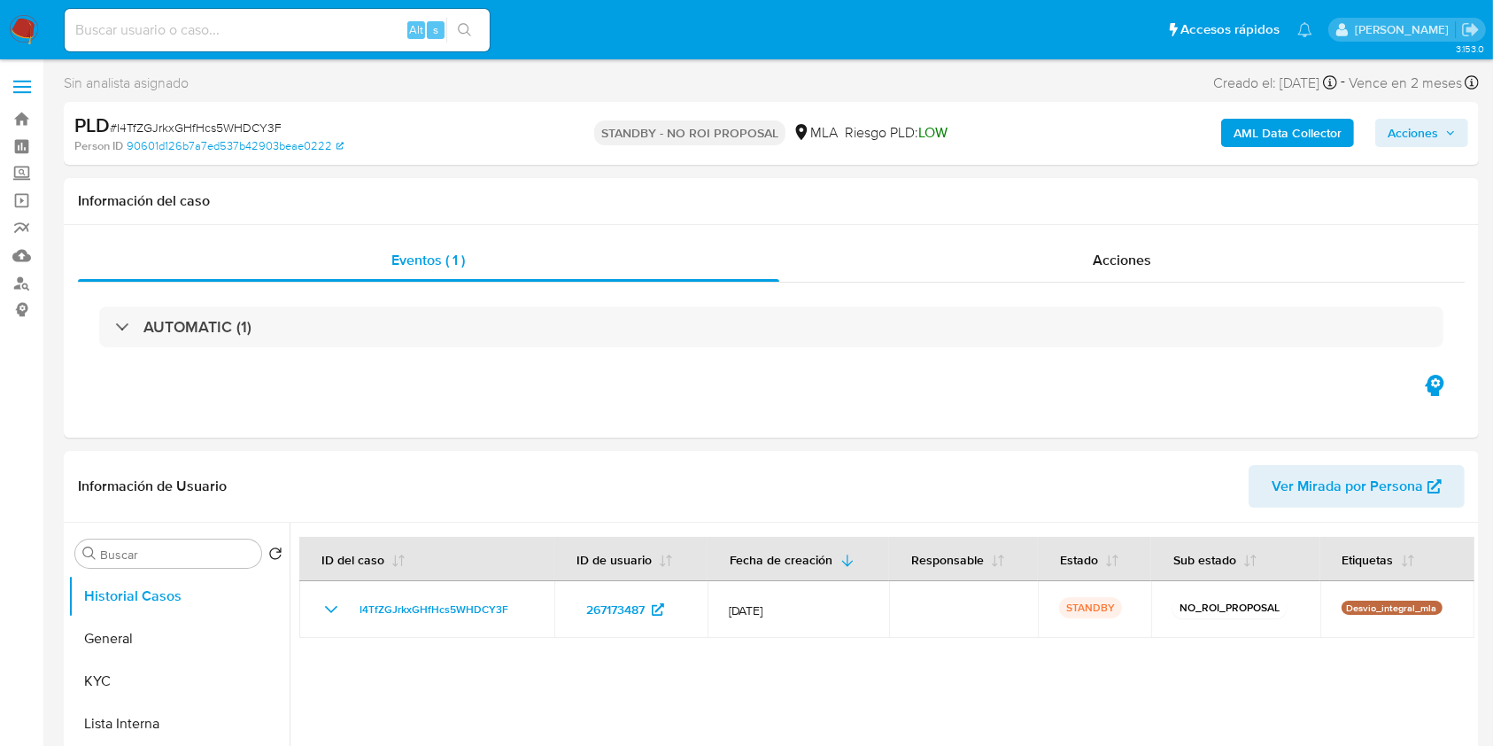
select select "10"
